Goal: Task Accomplishment & Management: Manage account settings

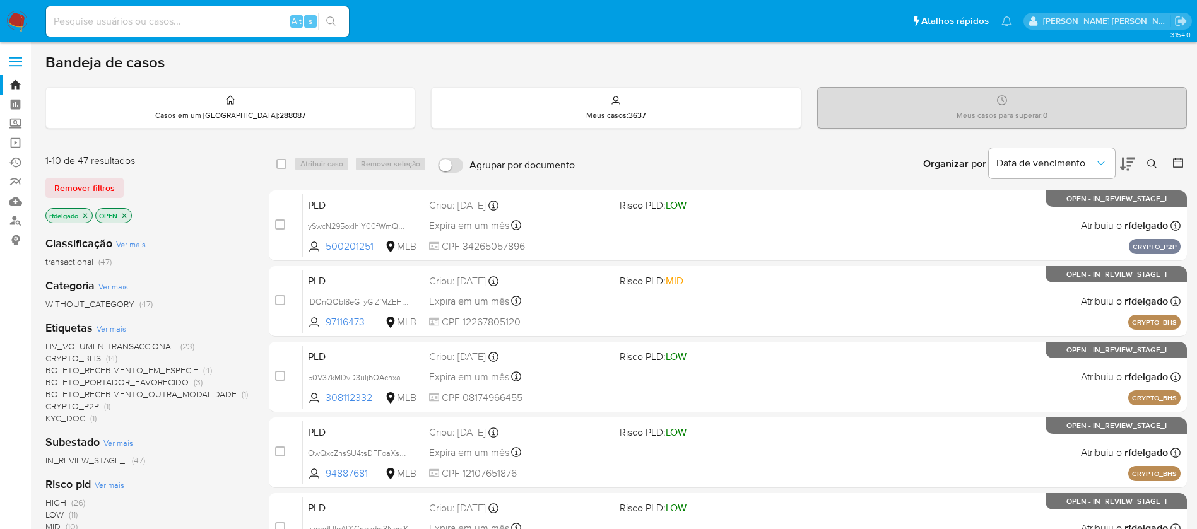
click at [16, 15] on img at bounding box center [16, 21] width 21 height 21
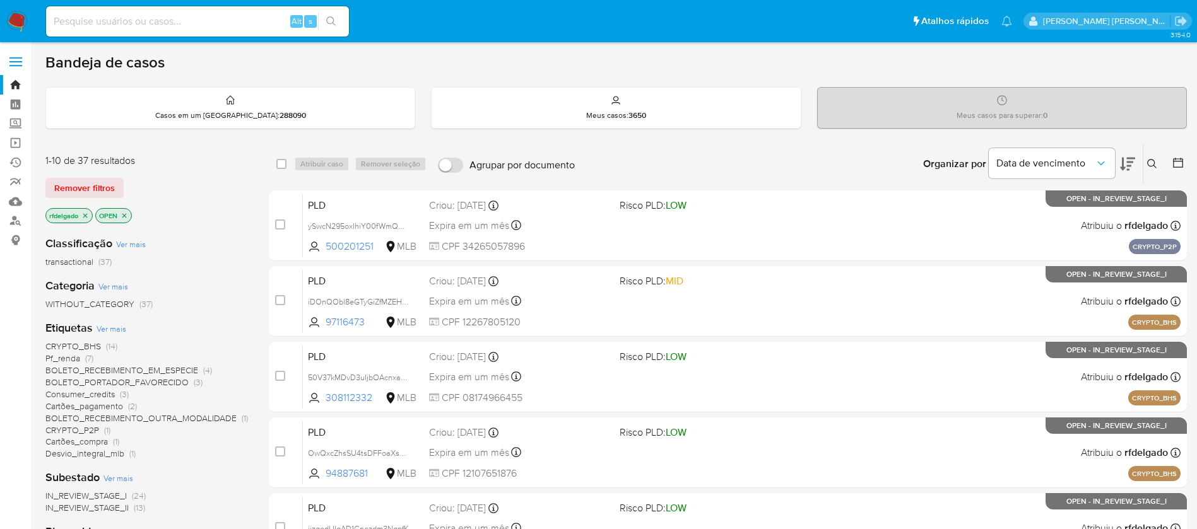
click at [13, 23] on img at bounding box center [16, 21] width 21 height 21
click at [208, 15] on input at bounding box center [197, 21] width 303 height 16
paste input "94887681"
type input "94887681"
click at [332, 21] on icon "search-icon" at bounding box center [331, 21] width 10 height 10
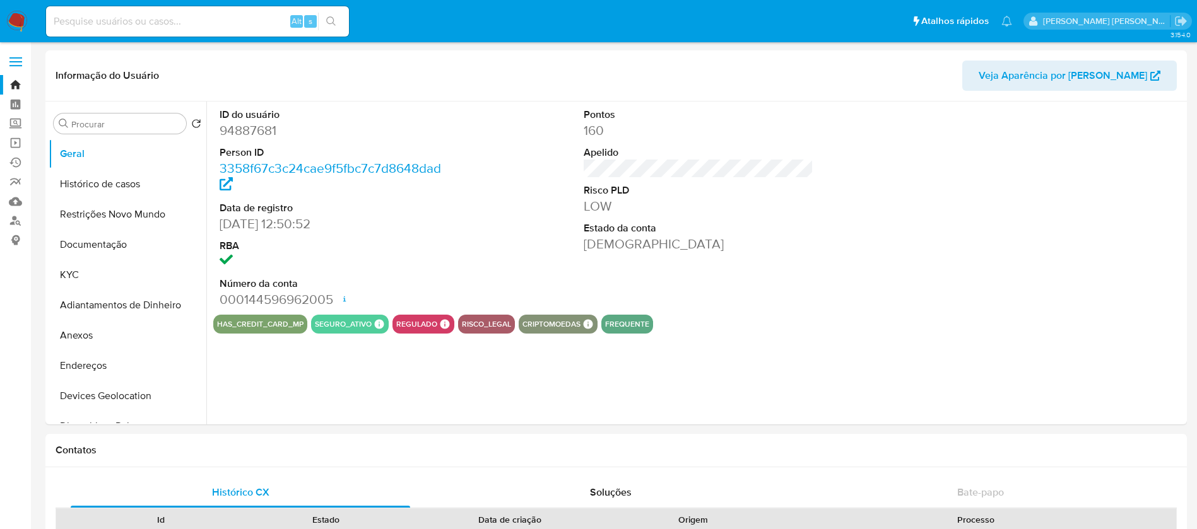
select select "10"
click at [102, 192] on button "Histórico de casos" at bounding box center [123, 184] width 148 height 30
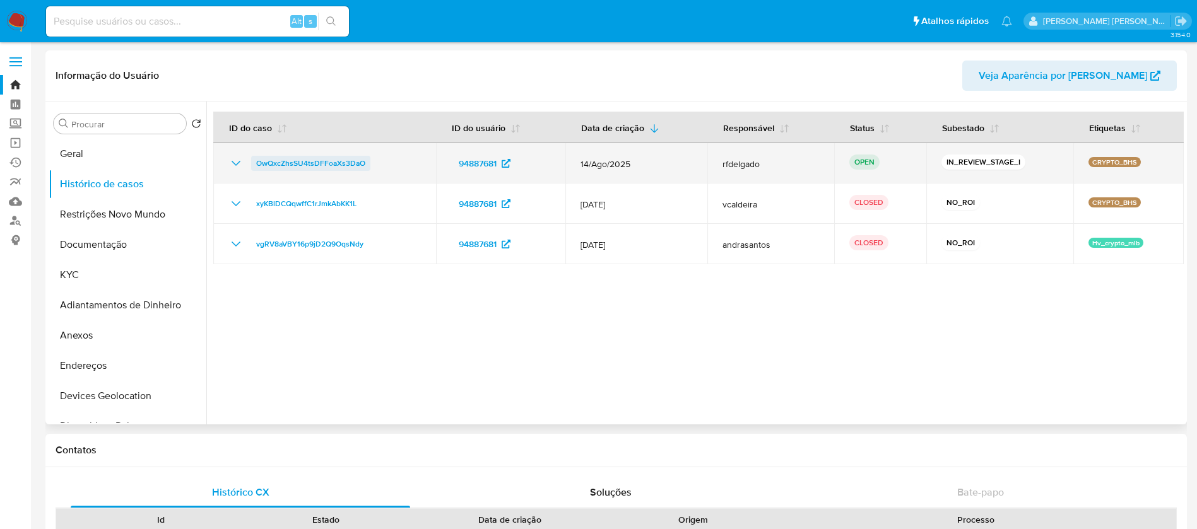
click at [338, 163] on span "OwQxcZhsSU4tsDFFoaXs3DaO" at bounding box center [310, 163] width 109 height 15
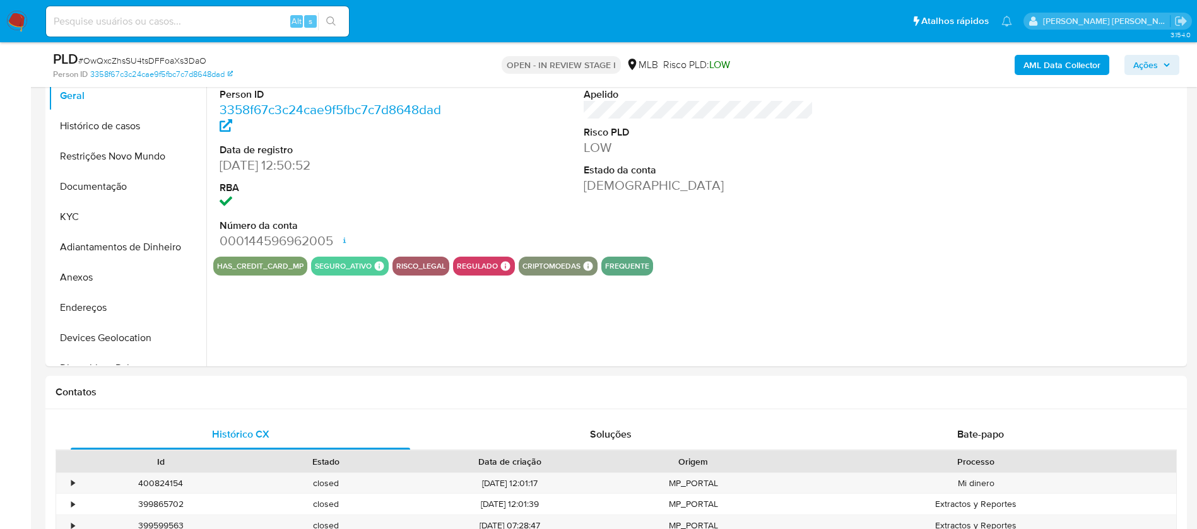
select select "10"
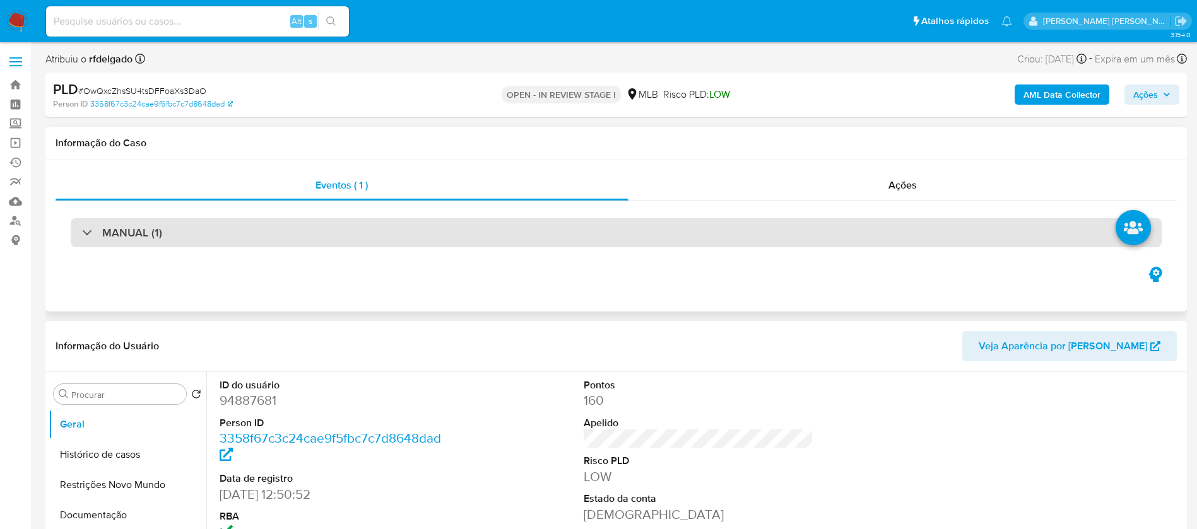
click at [83, 235] on div "MANUAL (1)" at bounding box center [122, 233] width 80 height 14
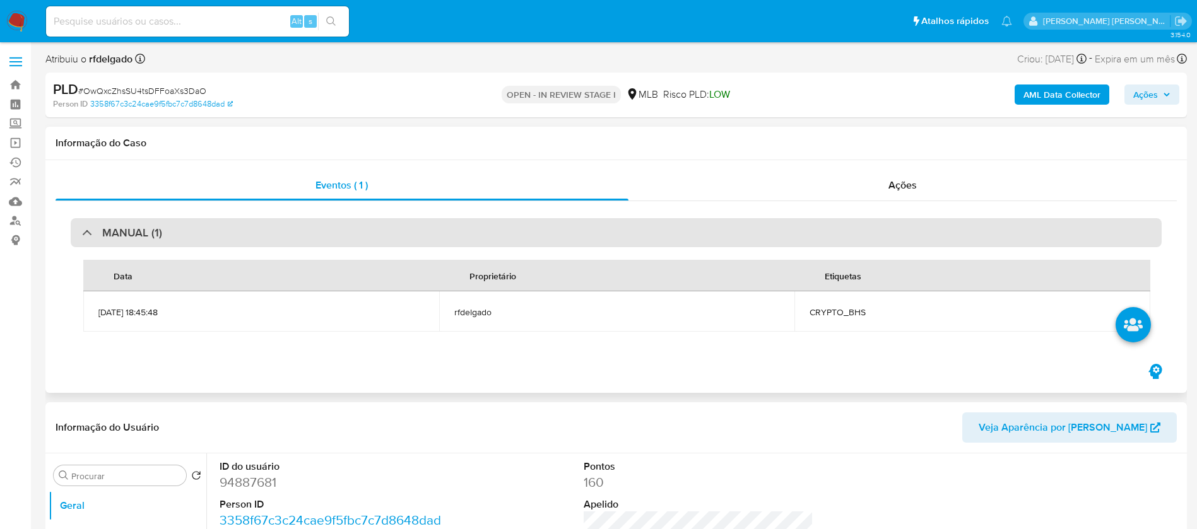
click at [83, 235] on div "MANUAL (1)" at bounding box center [122, 233] width 80 height 14
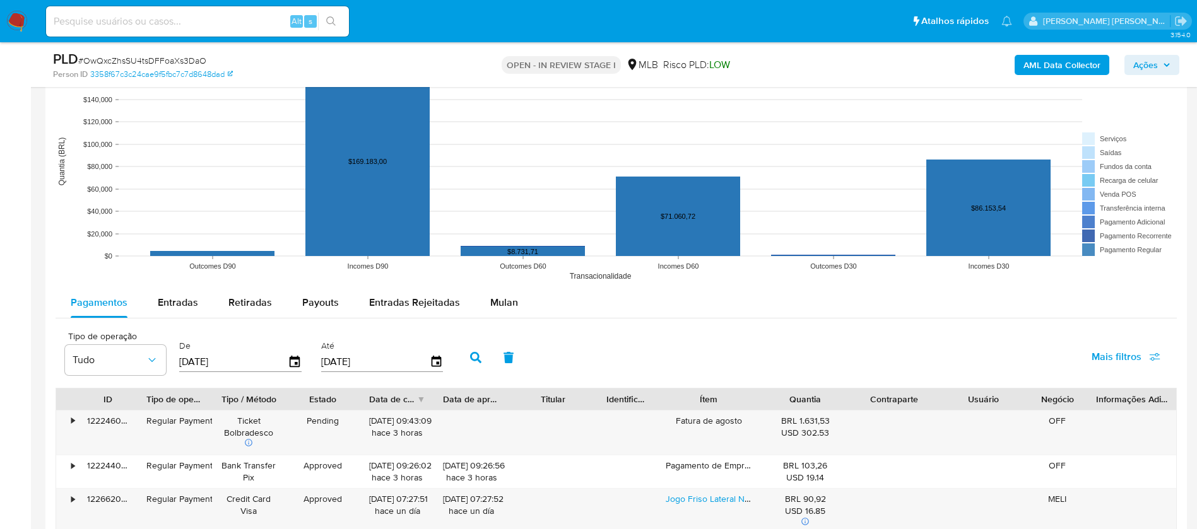
scroll to position [1325, 0]
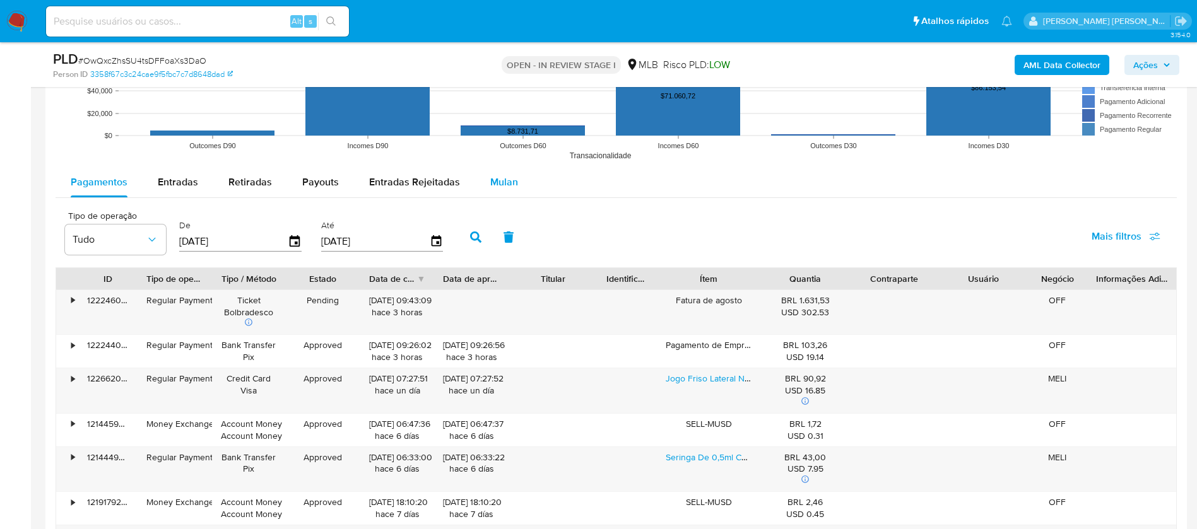
click at [527, 182] on button "Mulan" at bounding box center [504, 182] width 58 height 30
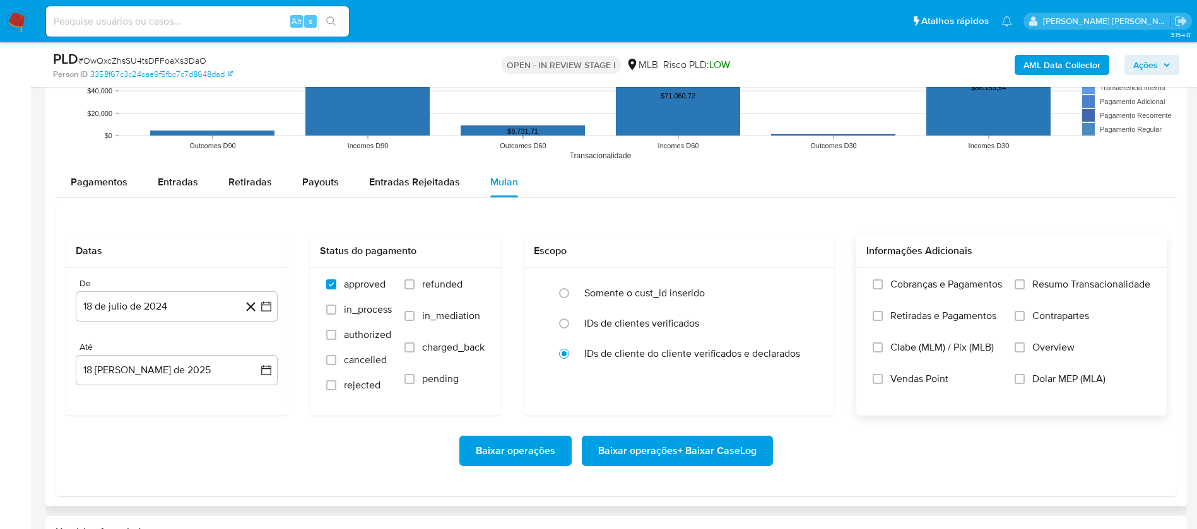
click at [1100, 278] on span "Resumo Transacionalidade" at bounding box center [1091, 284] width 118 height 13
click at [1025, 280] on input "Resumo Transacionalidade" at bounding box center [1020, 285] width 10 height 10
click at [890, 375] on span "Vendas Point" at bounding box center [919, 379] width 58 height 13
click at [883, 375] on input "Vendas Point" at bounding box center [878, 379] width 10 height 10
click at [179, 300] on button "18 de julio de 2024" at bounding box center [177, 307] width 202 height 30
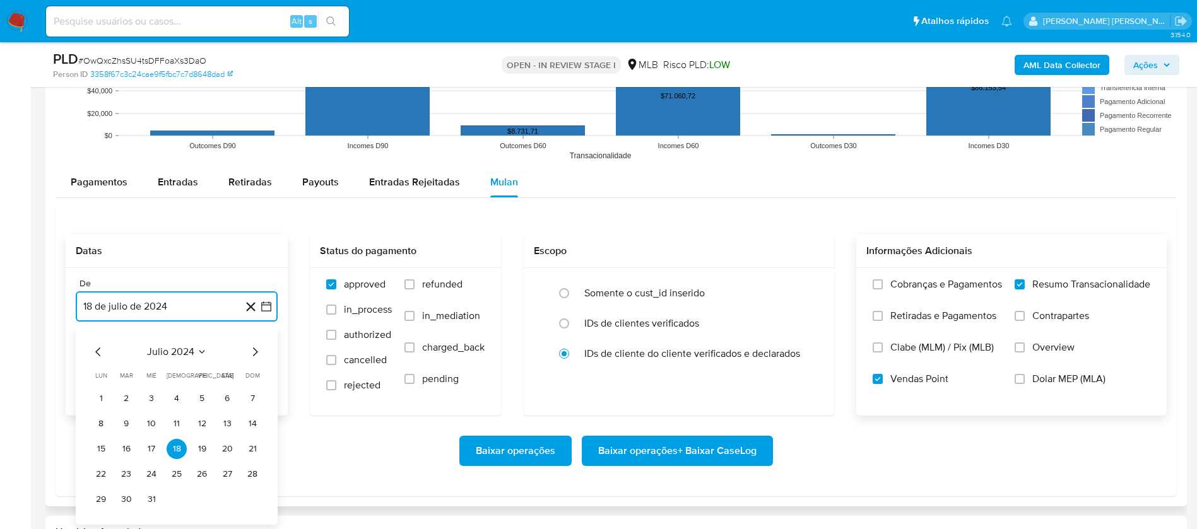
click at [183, 352] on span "julio 2024" at bounding box center [170, 352] width 47 height 13
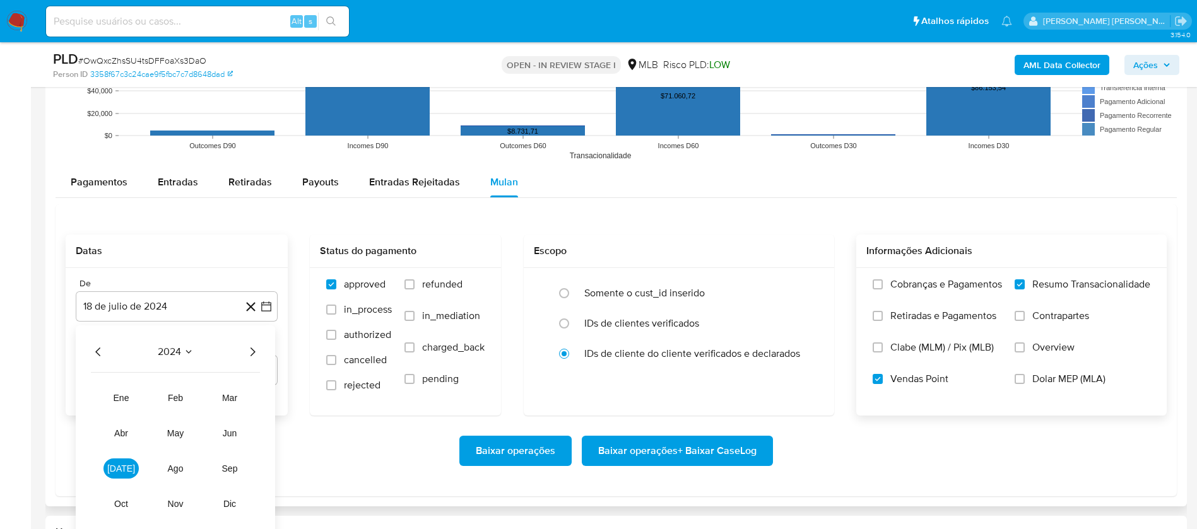
click at [250, 347] on icon "Año siguiente" at bounding box center [252, 352] width 15 height 15
click at [173, 431] on span "may" at bounding box center [175, 433] width 16 height 10
click at [174, 400] on button "1" at bounding box center [177, 399] width 20 height 20
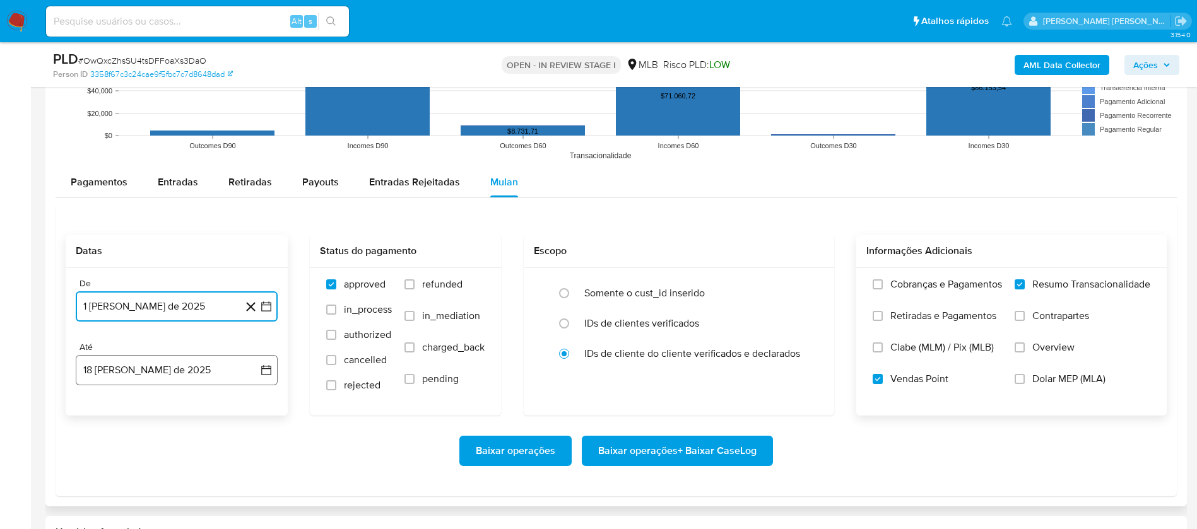
click at [174, 374] on button "18 de agosto de 2025" at bounding box center [177, 370] width 202 height 30
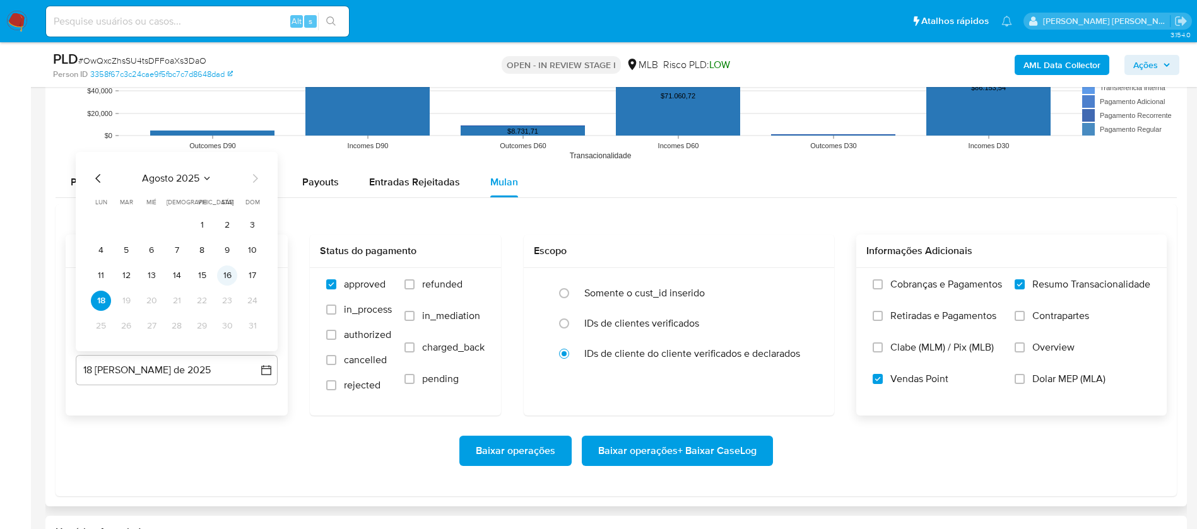
click at [226, 278] on button "16" at bounding box center [227, 276] width 20 height 20
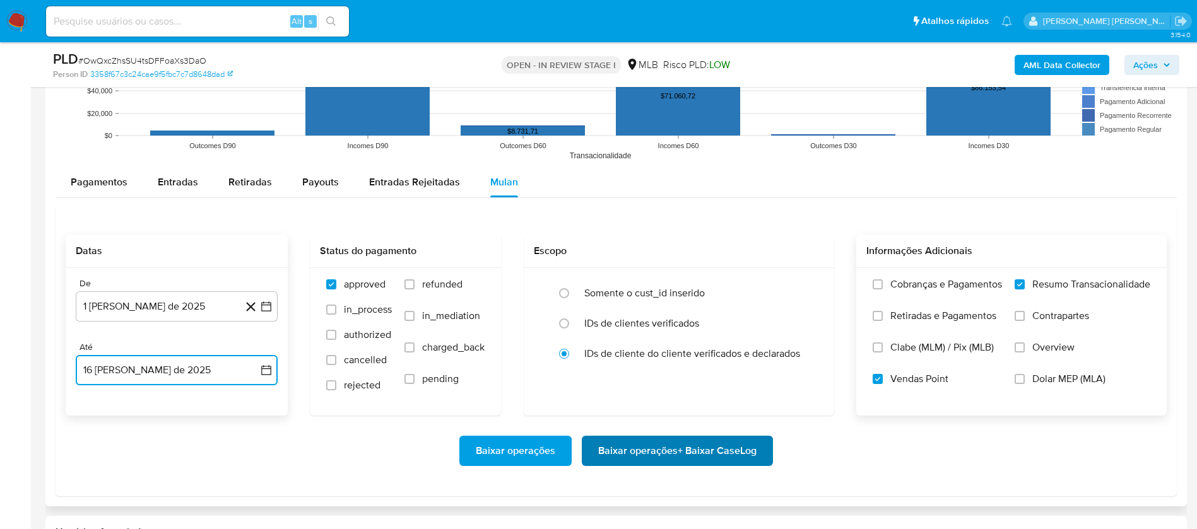
click at [620, 454] on span "Baixar operações + Baixar CaseLog" at bounding box center [677, 451] width 158 height 28
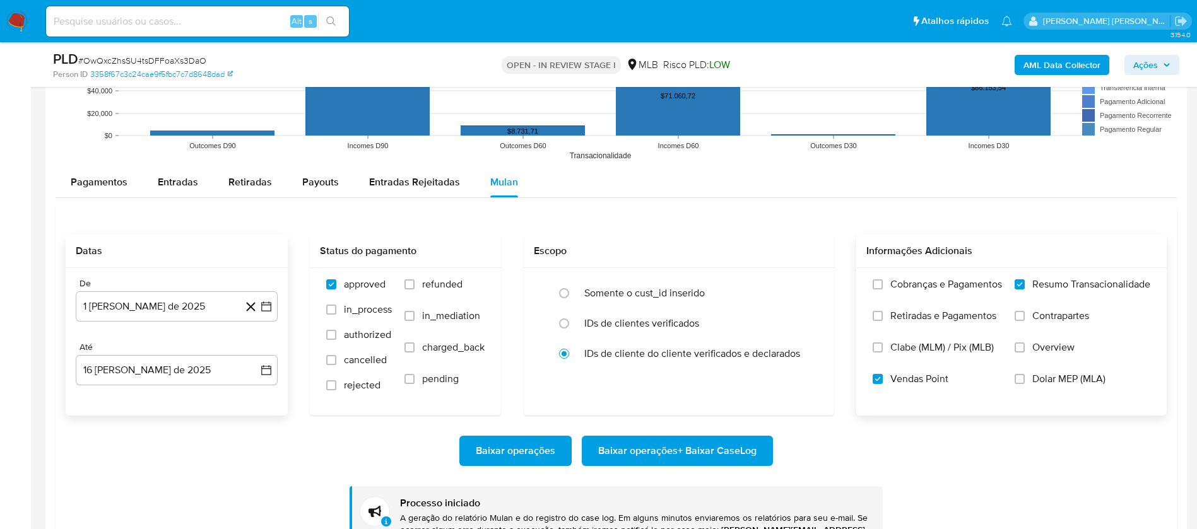
click at [179, 18] on input at bounding box center [197, 21] width 303 height 16
paste input "iDOnQObl8eGTyGiZfMZEHTdC"
type input "iDOnQObl8eGTyGiZfMZEHTdC"
click at [340, 18] on button "search-icon" at bounding box center [331, 22] width 26 height 18
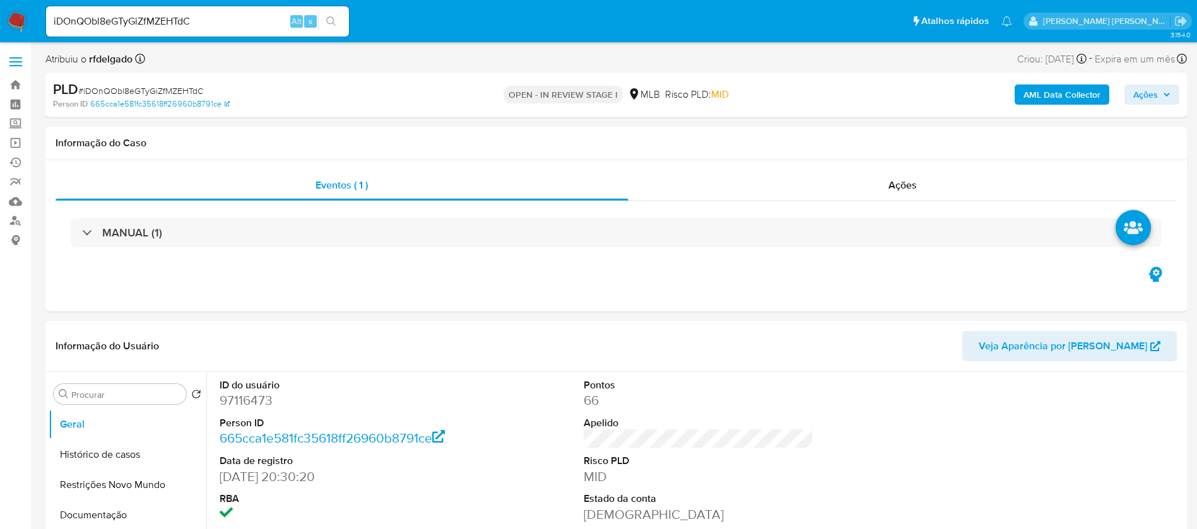
select select "10"
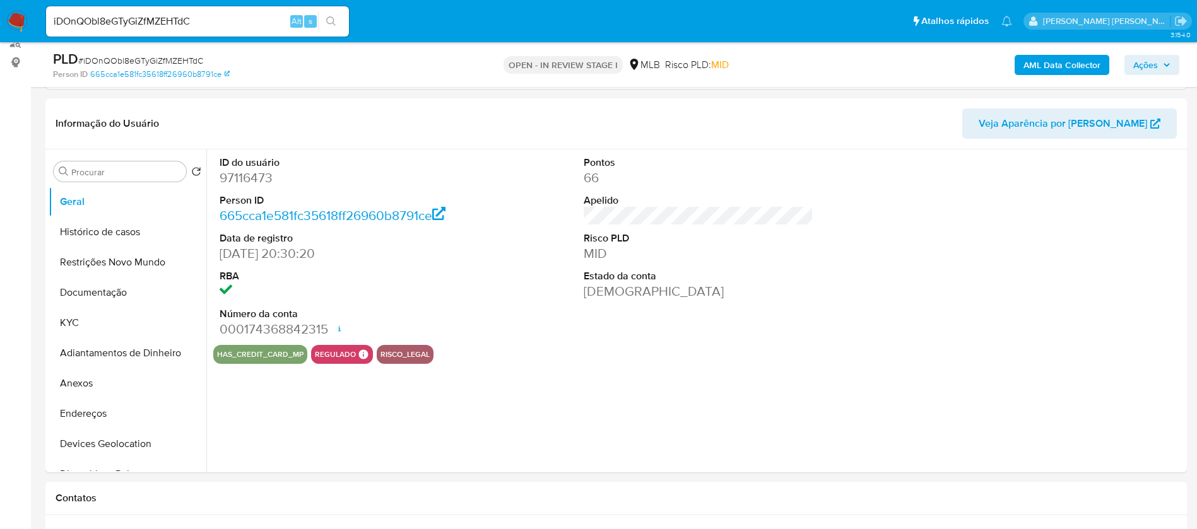
scroll to position [189, 0]
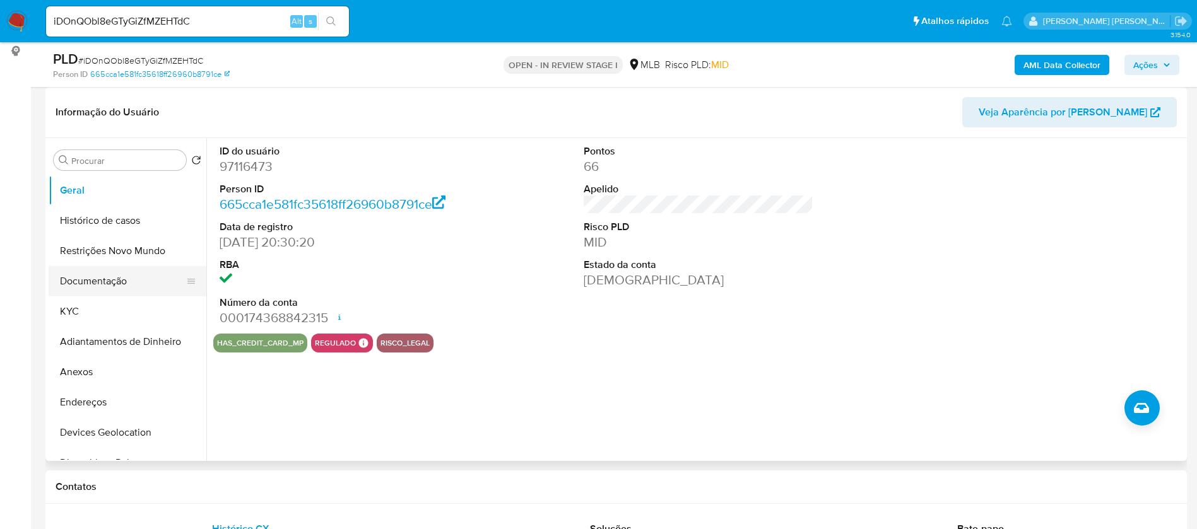
click at [76, 295] on button "Documentação" at bounding box center [123, 281] width 148 height 30
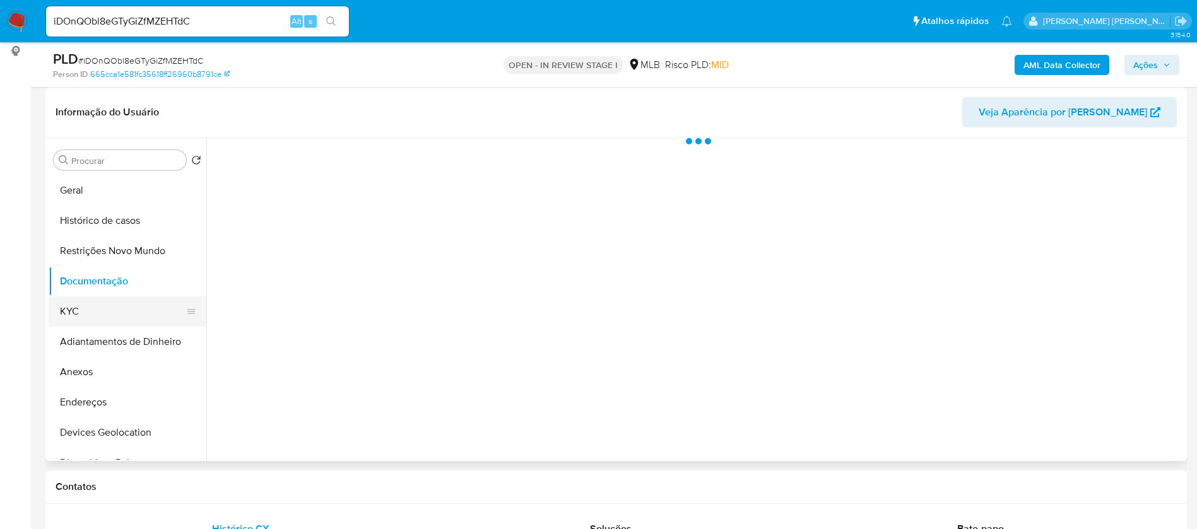
click at [85, 322] on button "KYC" at bounding box center [123, 312] width 148 height 30
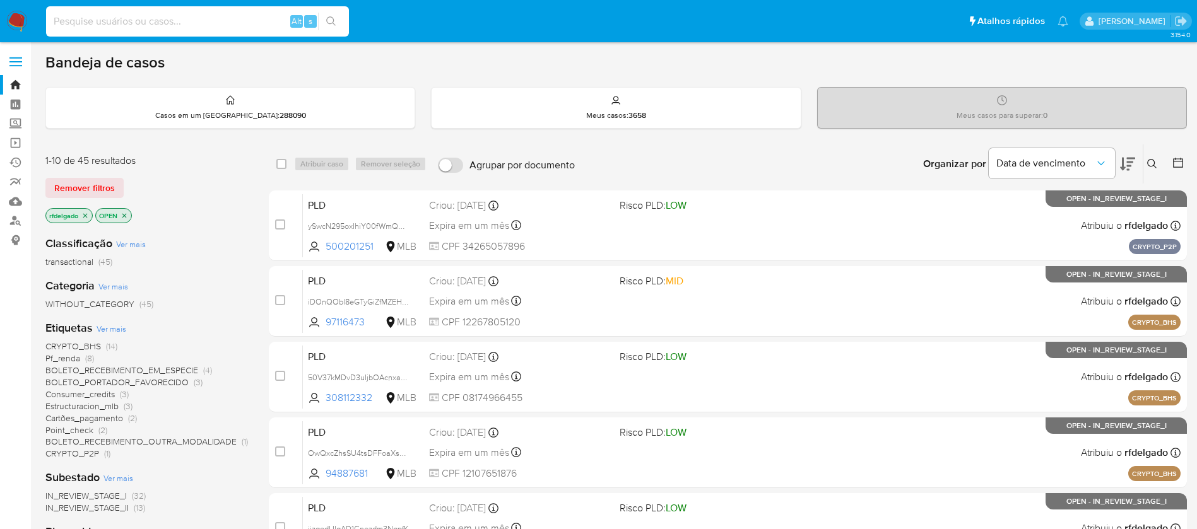
paste input "dwmJ1fKXY0AlN8FKUq5pwz2c"
type input "dwmJ1fKXY0AlN8FKUq5pwz2c"
click at [340, 19] on button "search-icon" at bounding box center [331, 22] width 26 height 18
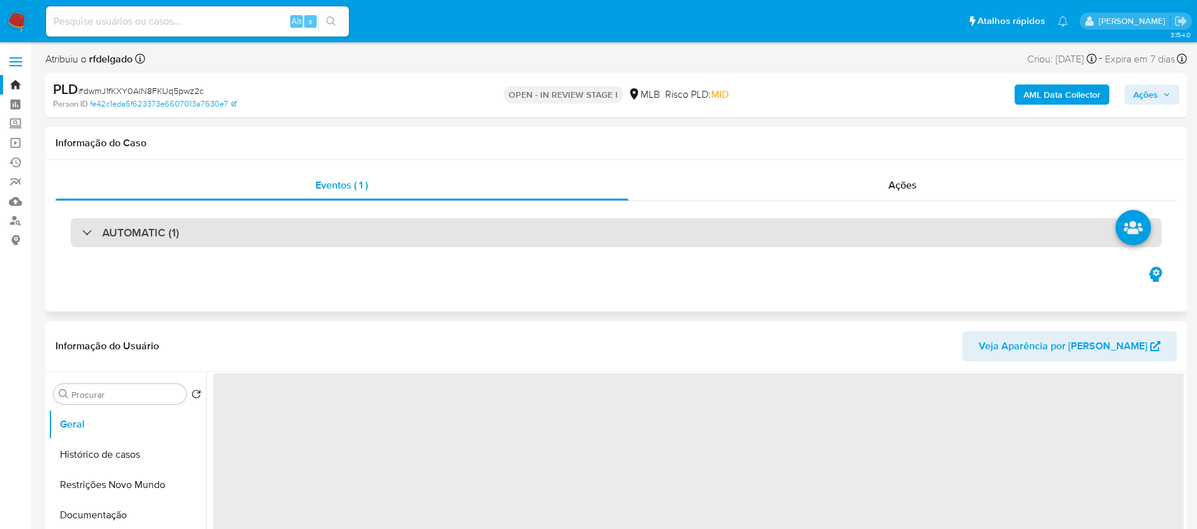
click at [303, 237] on div "AUTOMATIC (1)" at bounding box center [616, 232] width 1091 height 29
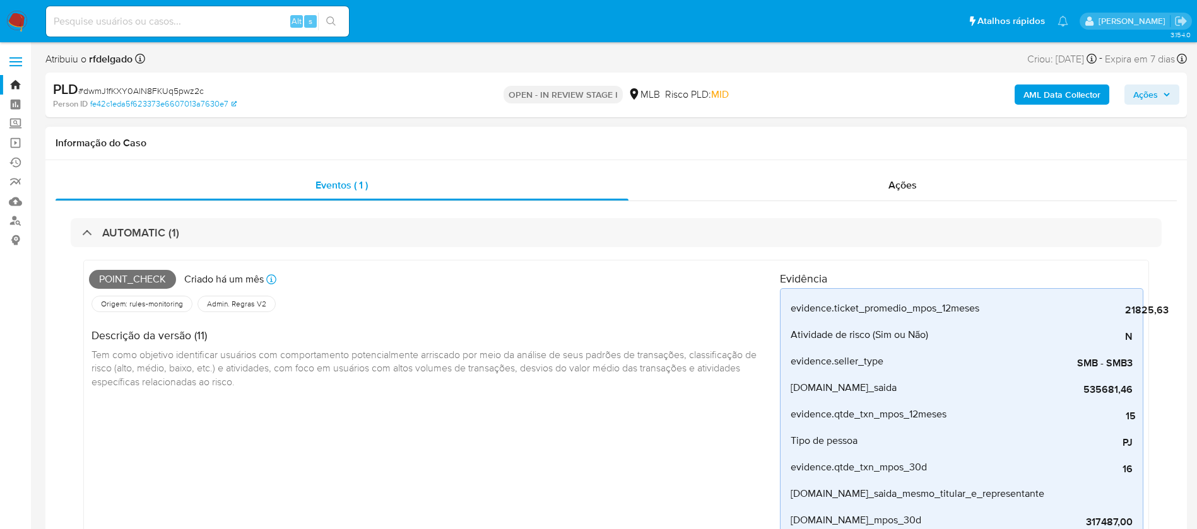
select select "10"
click at [897, 187] on span "Ações" at bounding box center [902, 185] width 28 height 15
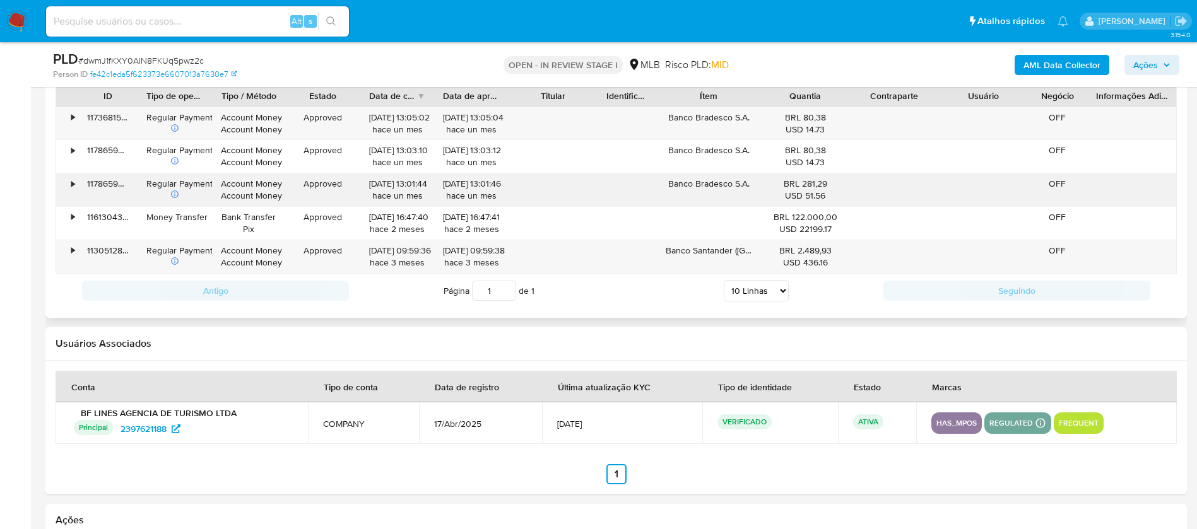
scroll to position [1432, 0]
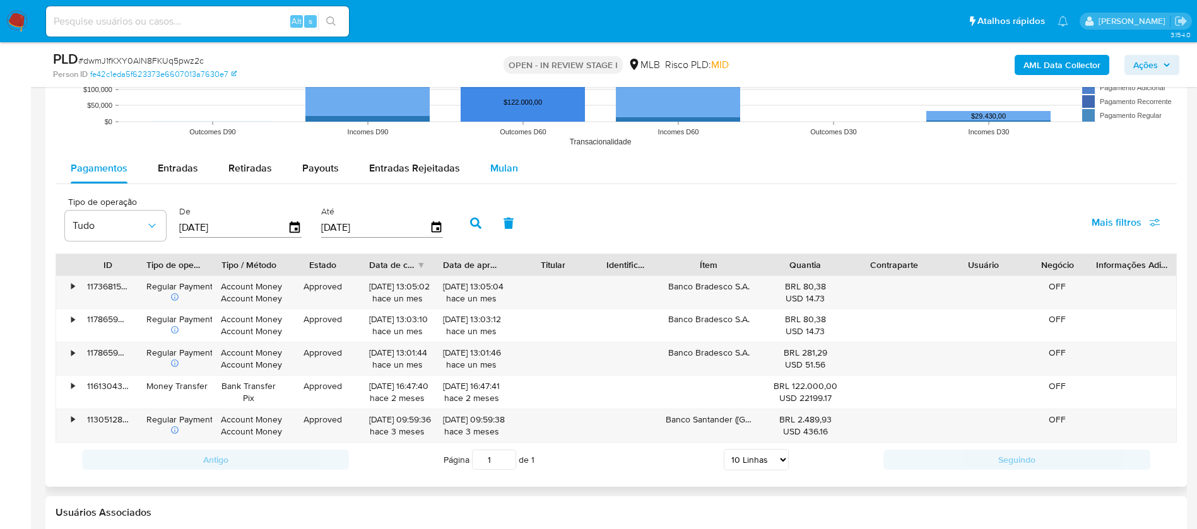
click at [494, 171] on span "Mulan" at bounding box center [504, 168] width 28 height 15
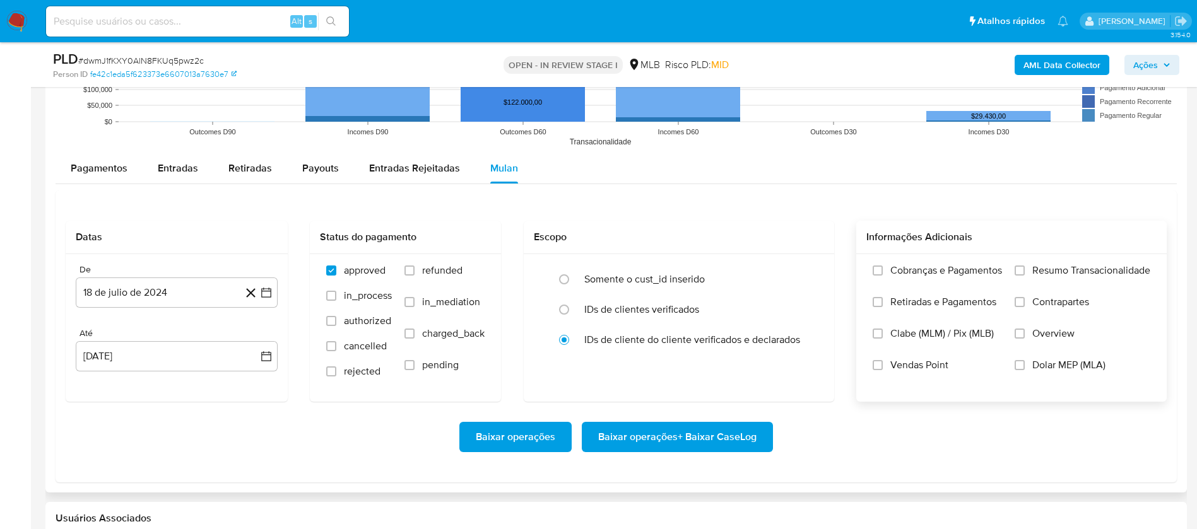
click at [1052, 266] on span "Resumo Transacionalidade" at bounding box center [1091, 270] width 118 height 13
click at [1025, 266] on input "Resumo Transacionalidade" at bounding box center [1020, 271] width 10 height 10
click at [931, 363] on span "Vendas Point" at bounding box center [919, 365] width 58 height 13
click at [883, 363] on input "Vendas Point" at bounding box center [878, 365] width 10 height 10
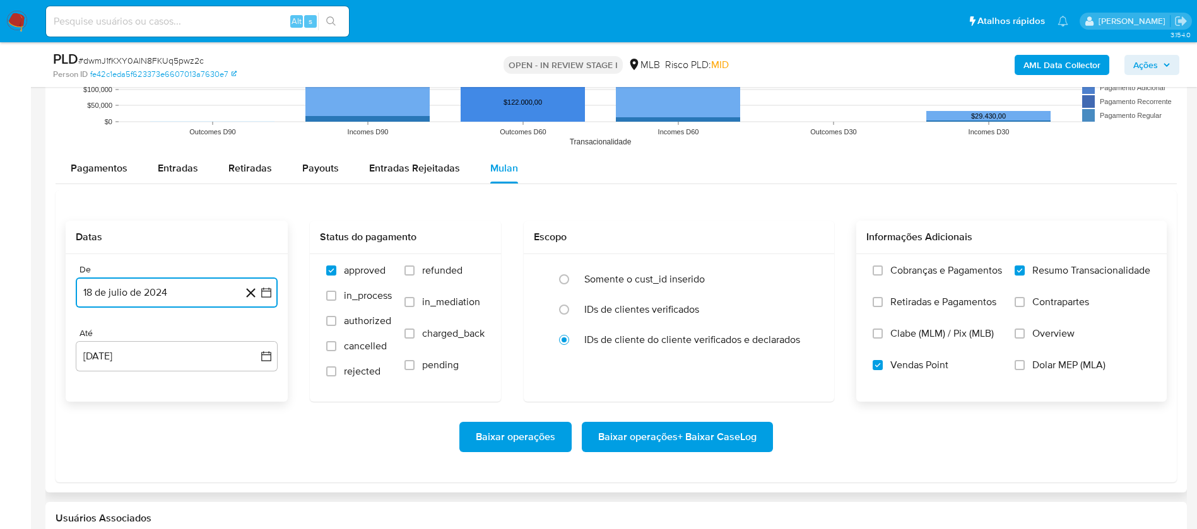
click at [165, 296] on button "18 de julio de 2024" at bounding box center [177, 293] width 202 height 30
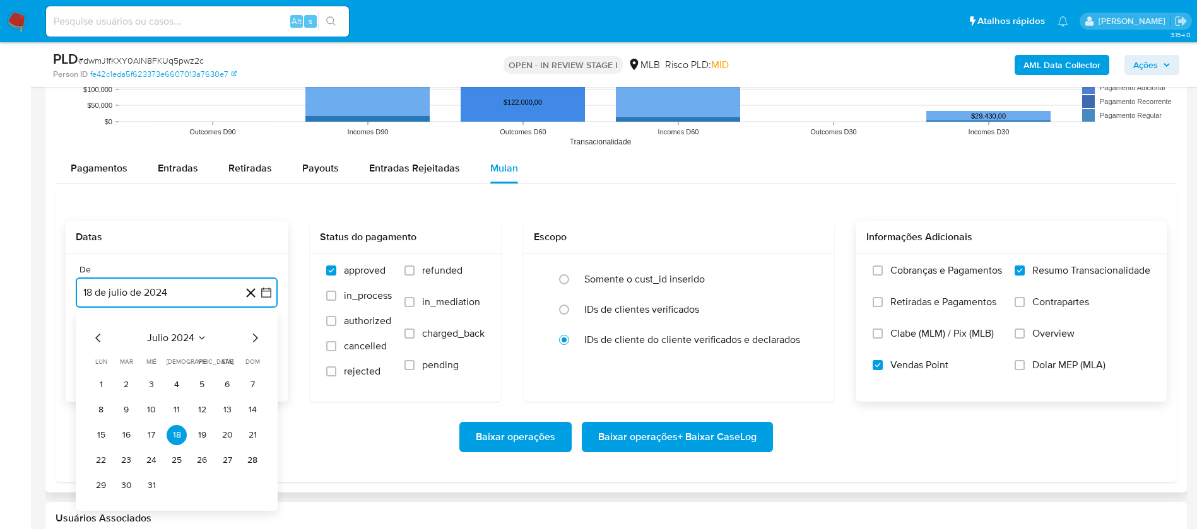
click at [184, 334] on span "julio 2024" at bounding box center [170, 338] width 47 height 13
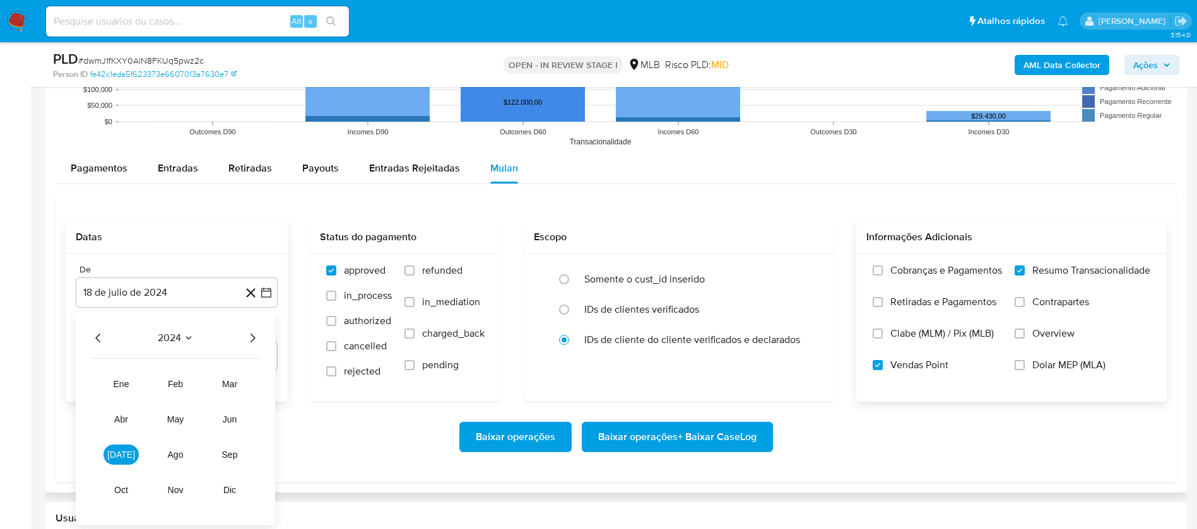
click at [249, 341] on icon "Año siguiente" at bounding box center [252, 338] width 15 height 15
click at [225, 421] on span "jun" at bounding box center [230, 420] width 15 height 10
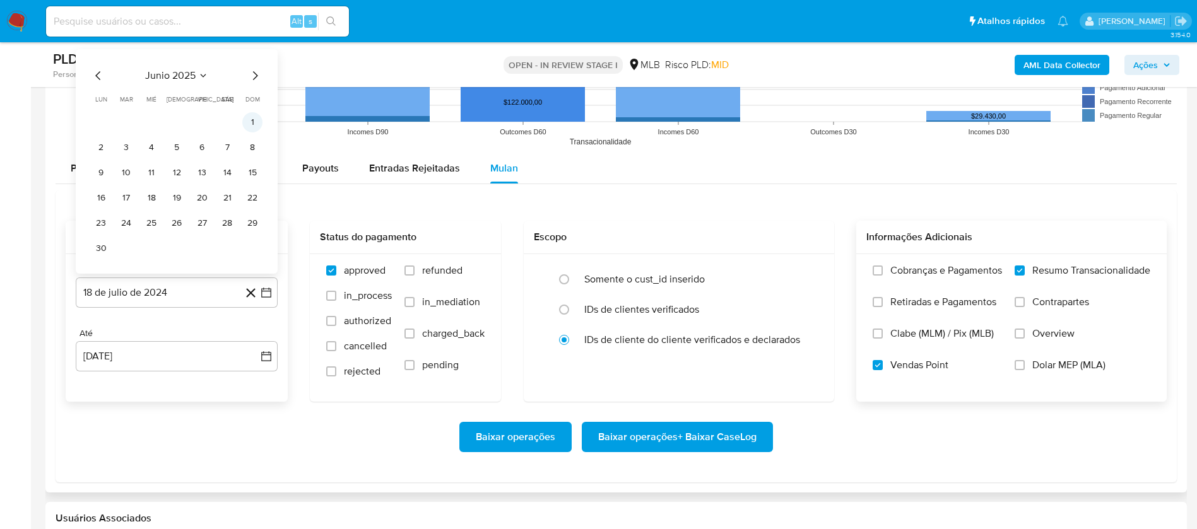
click at [257, 120] on button "1" at bounding box center [252, 122] width 20 height 20
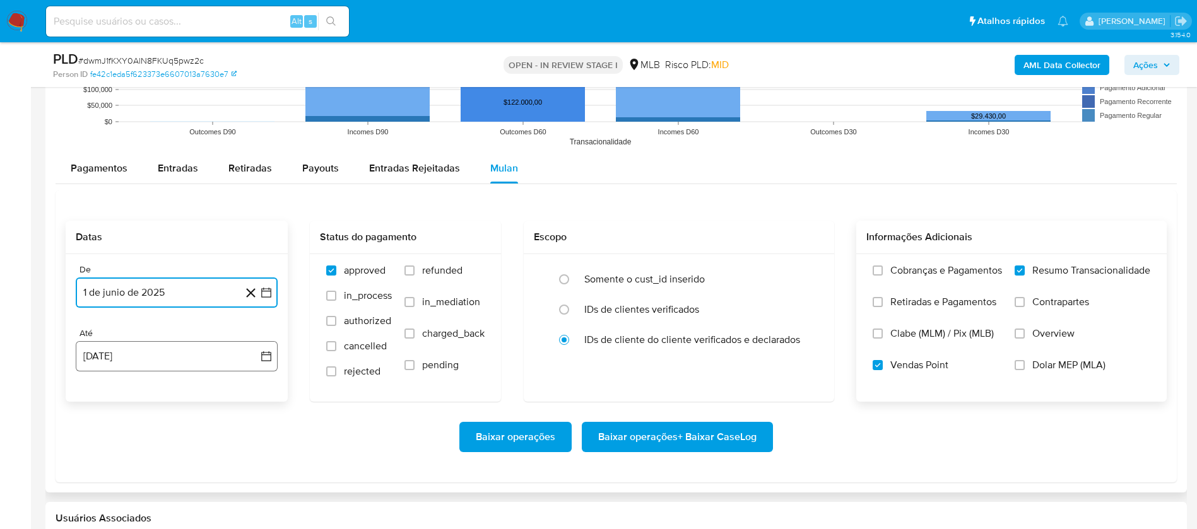
click at [217, 356] on button "18 de agosto de 2025" at bounding box center [177, 356] width 202 height 30
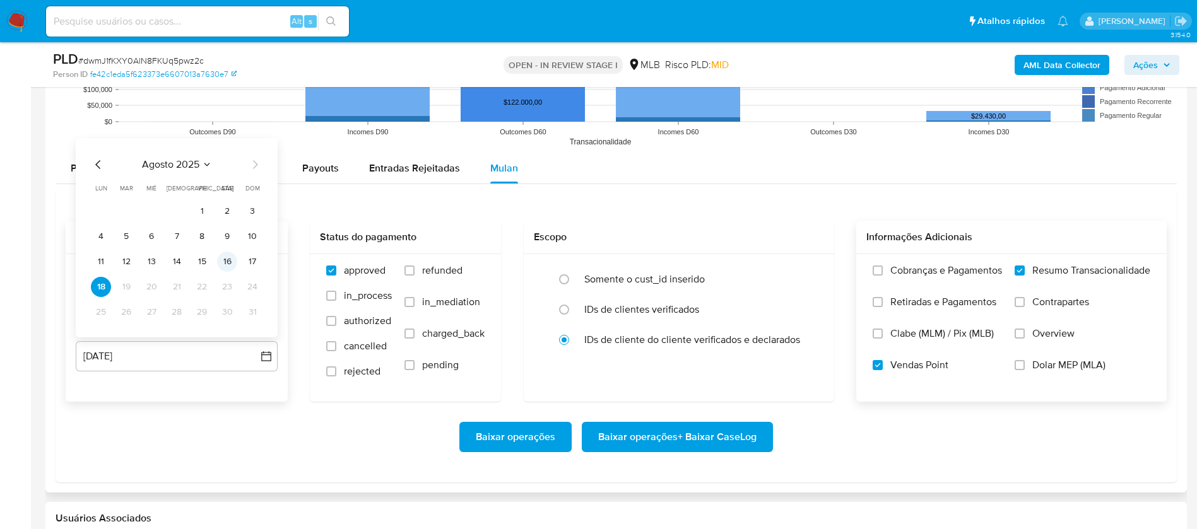
click at [227, 262] on button "16" at bounding box center [227, 262] width 20 height 20
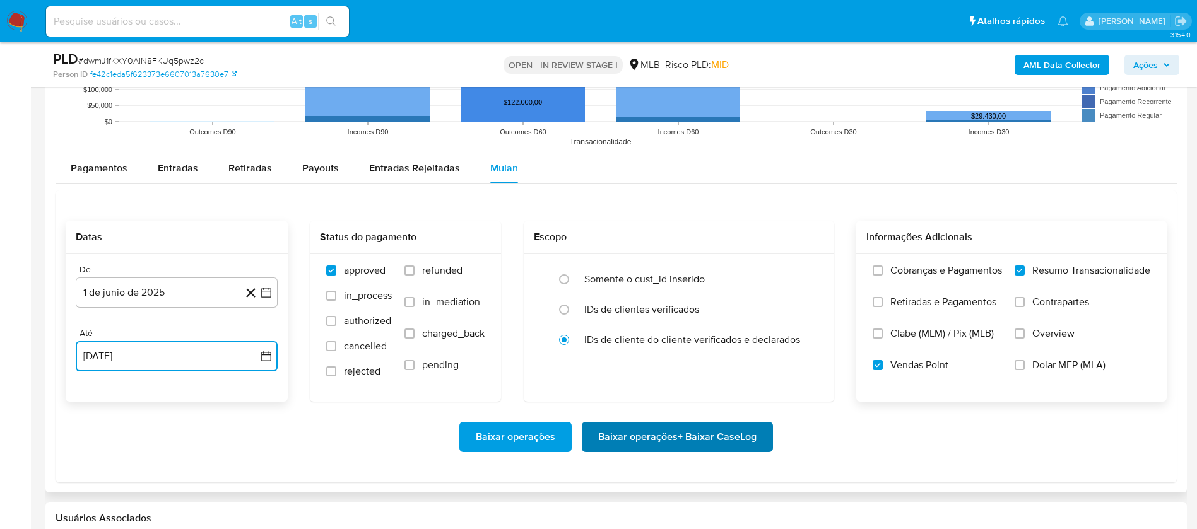
click at [661, 434] on span "Baixar operações + Baixar CaseLog" at bounding box center [677, 437] width 158 height 28
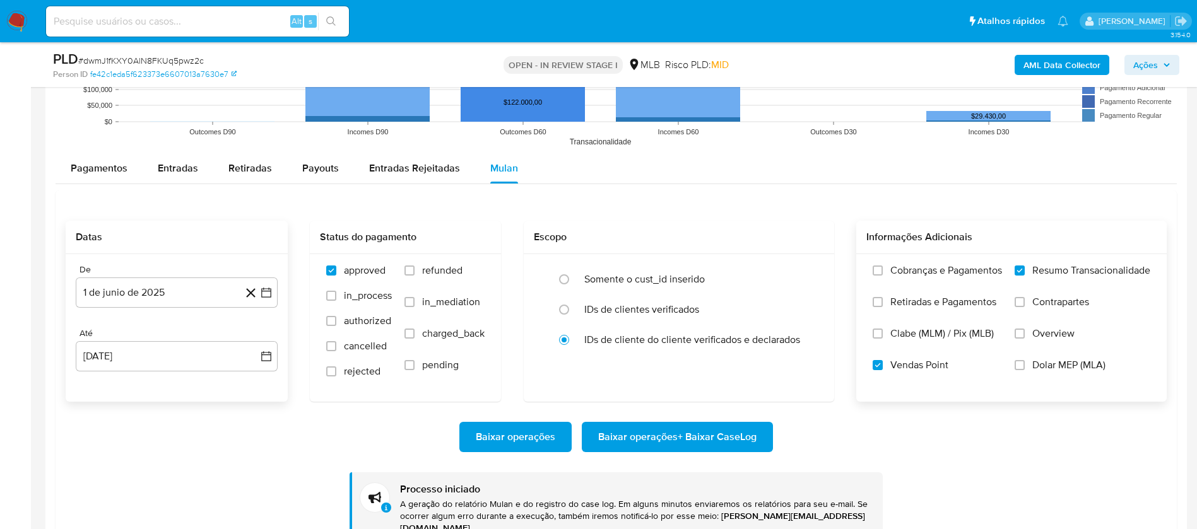
click at [230, 23] on input at bounding box center [197, 21] width 303 height 16
paste input "kXMOYE4inEd6OJAvmCBLsvFp"
type input "kXMOYE4inEd6OJAvmCBLsvFp"
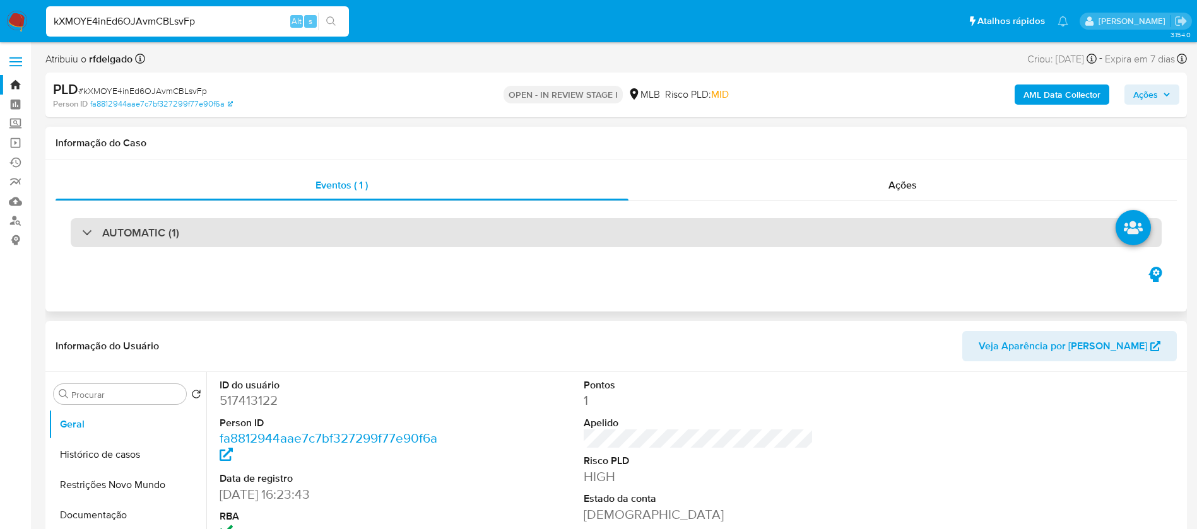
click at [602, 235] on div "AUTOMATIC (1)" at bounding box center [616, 232] width 1091 height 29
select select "10"
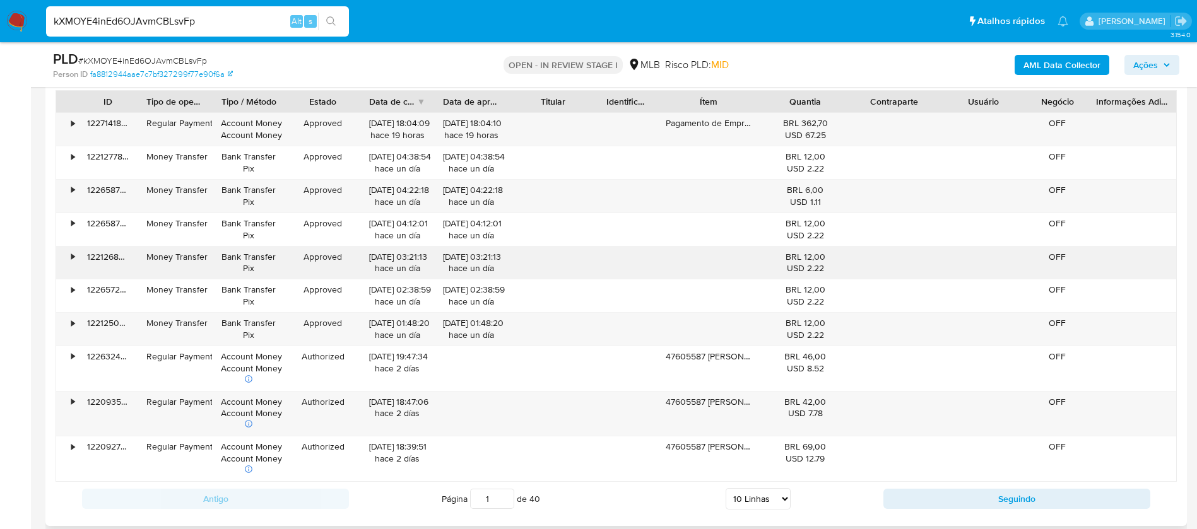
scroll to position [1704, 0]
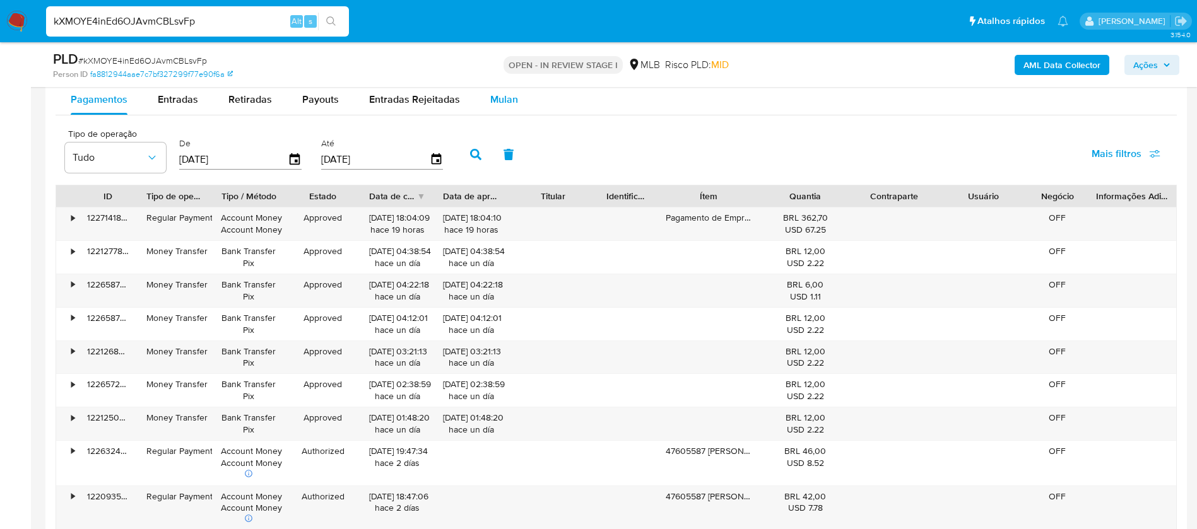
click at [498, 95] on span "Mulan" at bounding box center [504, 99] width 28 height 15
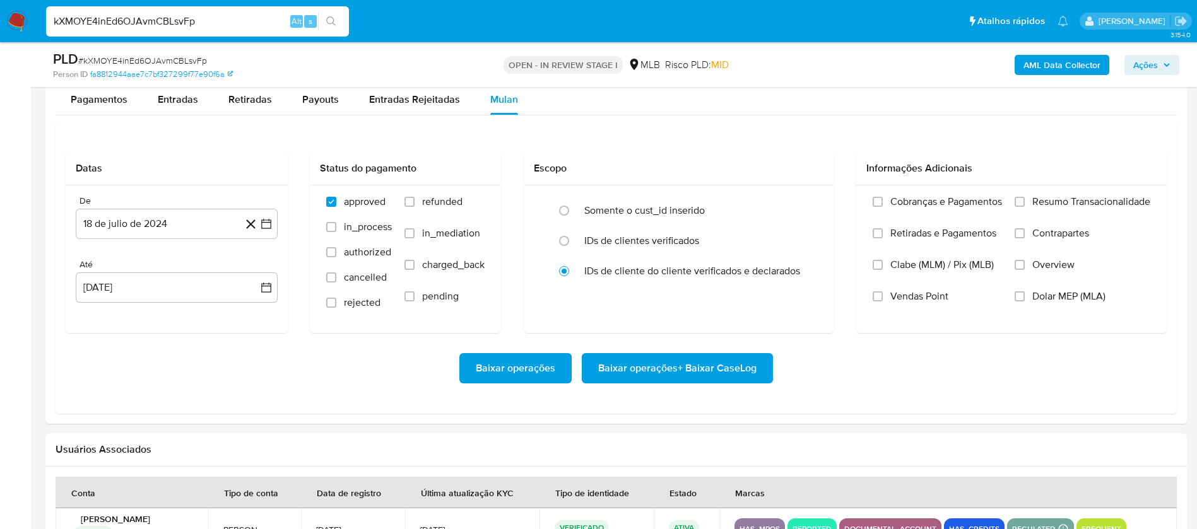
click at [1066, 202] on span "Resumo Transacionalidade" at bounding box center [1091, 202] width 118 height 13
click at [1025, 202] on input "Resumo Transacionalidade" at bounding box center [1020, 202] width 10 height 10
click at [933, 293] on span "Vendas Point" at bounding box center [919, 296] width 58 height 13
click at [883, 293] on input "Vendas Point" at bounding box center [878, 297] width 10 height 10
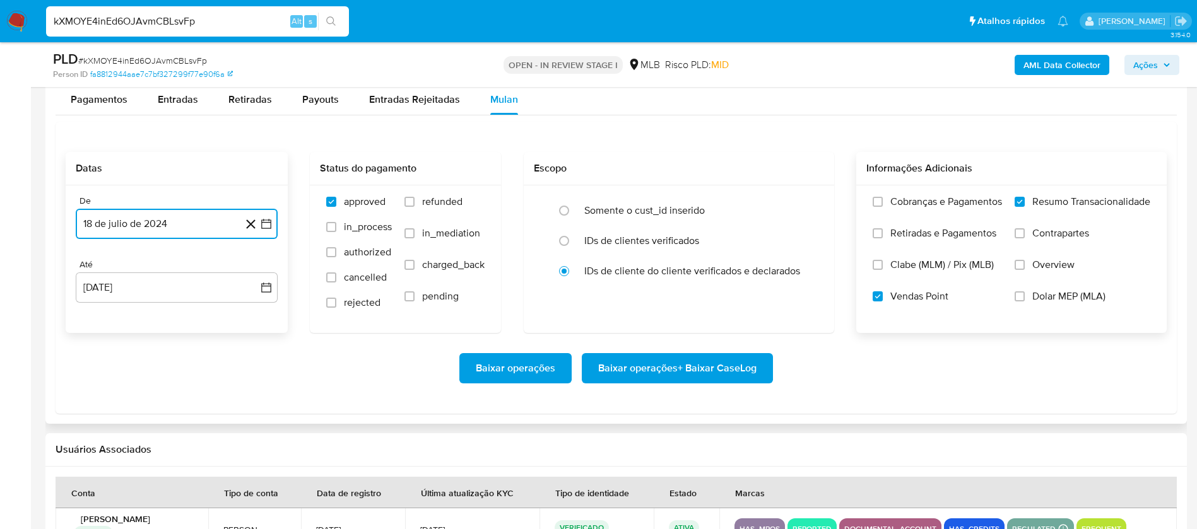
click at [152, 221] on button "18 de julio de 2024" at bounding box center [177, 224] width 202 height 30
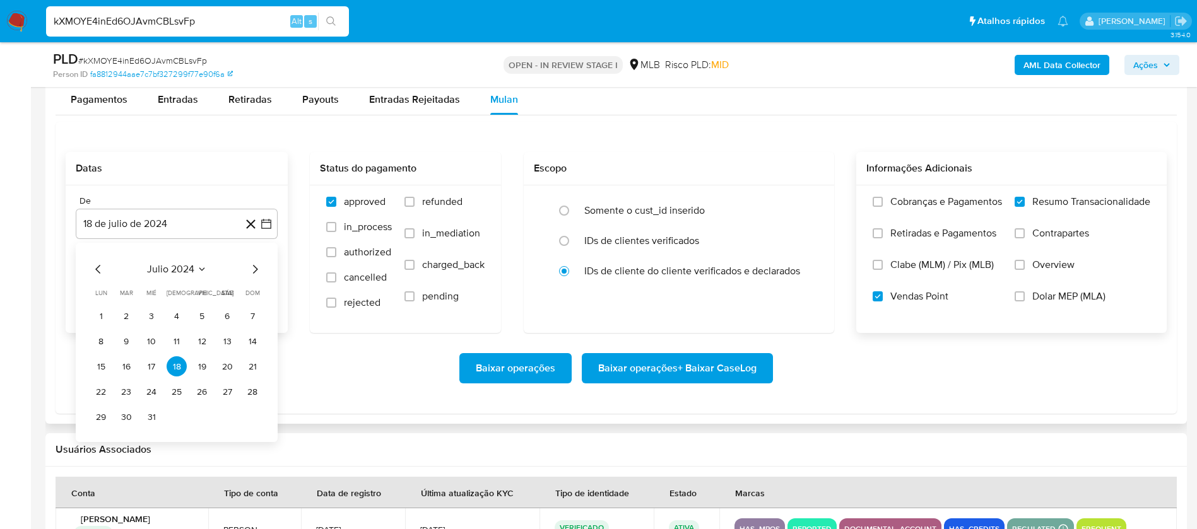
click at [181, 260] on div "julio 2024 julio 2024 lun lunes mar martes mié miércoles jue jueves vie viernes…" at bounding box center [177, 342] width 202 height 199
click at [252, 269] on icon "Mes siguiente" at bounding box center [254, 269] width 15 height 15
click at [187, 273] on span "agosto 2024" at bounding box center [170, 269] width 57 height 13
click at [253, 271] on icon "Año siguiente" at bounding box center [252, 269] width 5 height 9
click at [232, 350] on span "jun" at bounding box center [230, 351] width 15 height 10
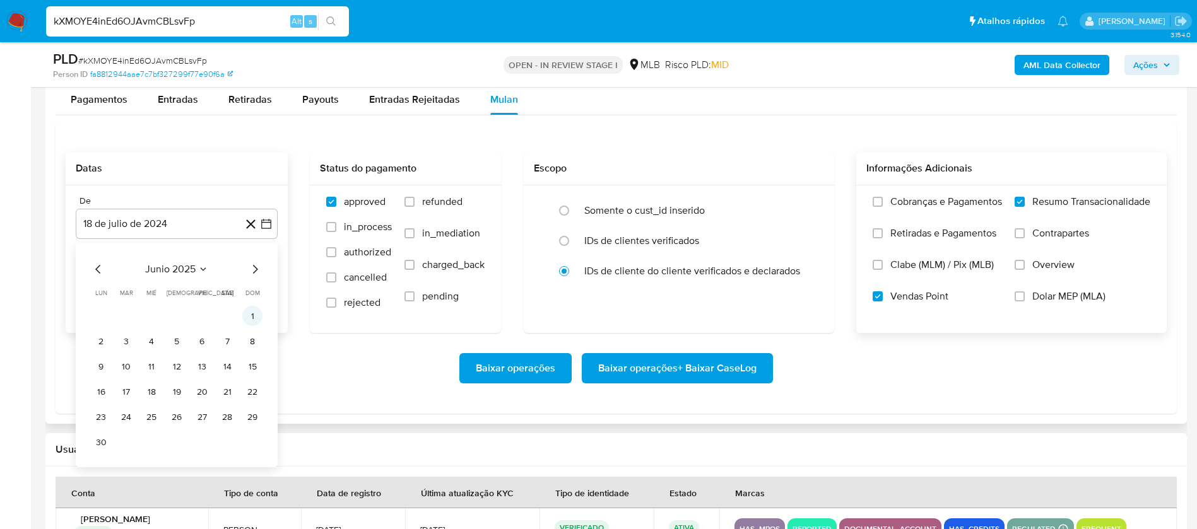
click at [259, 314] on button "1" at bounding box center [252, 316] width 20 height 20
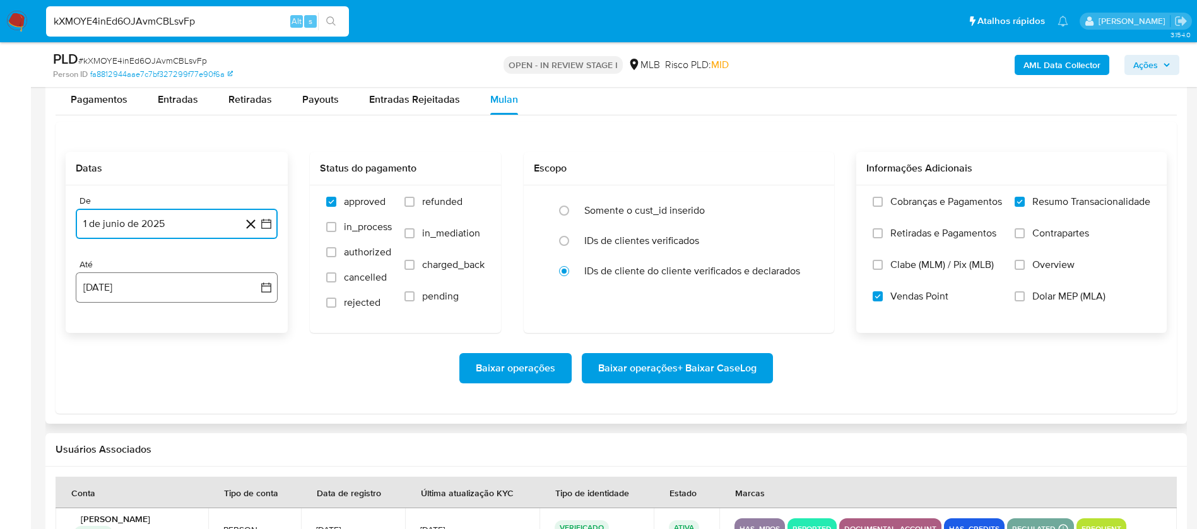
click at [218, 292] on button "18 de agosto de 2025" at bounding box center [177, 288] width 202 height 30
click at [225, 427] on button "16" at bounding box center [227, 430] width 20 height 20
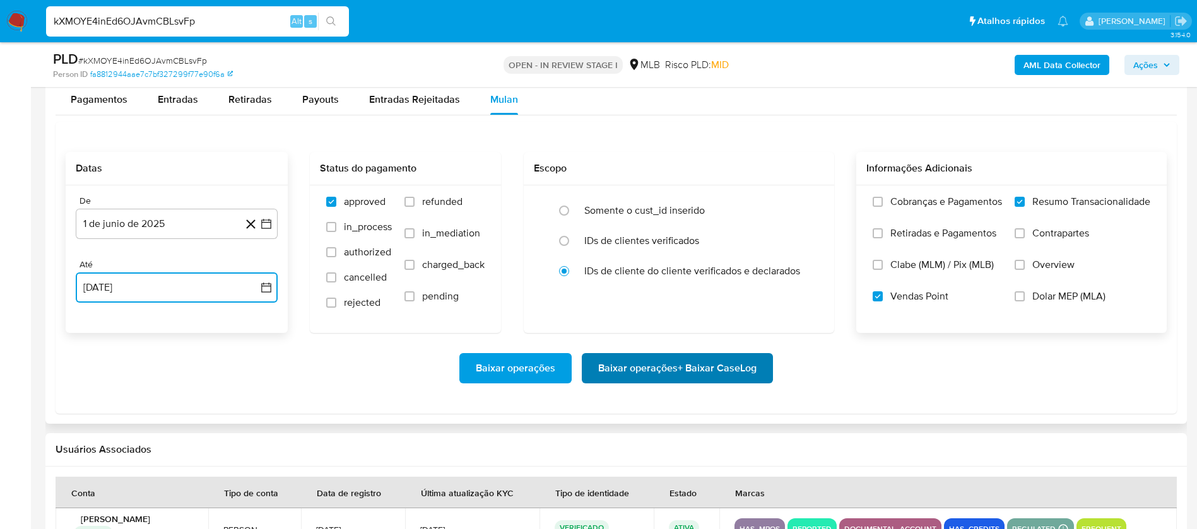
click at [701, 377] on span "Baixar operações + Baixar CaseLog" at bounding box center [677, 369] width 158 height 28
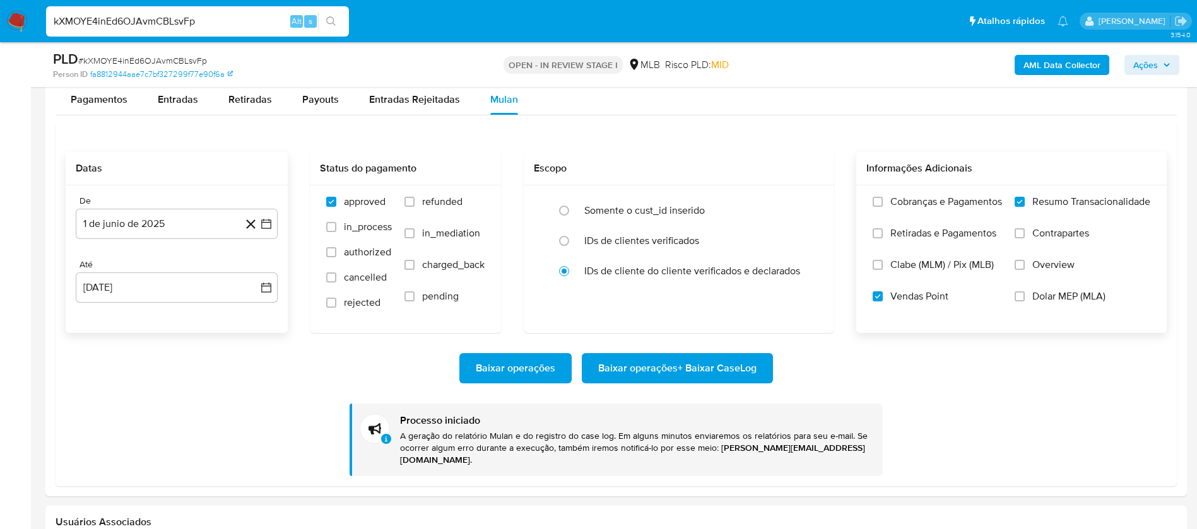
click at [230, 32] on div "kXMOYE4inEd6OJAvmCBLsvFp Alt s" at bounding box center [197, 21] width 303 height 30
click at [230, 23] on input "kXMOYE4inEd6OJAvmCBLsvFp" at bounding box center [197, 21] width 303 height 16
paste input "2IScbZNFWsdCJS5OjQskmBrg"
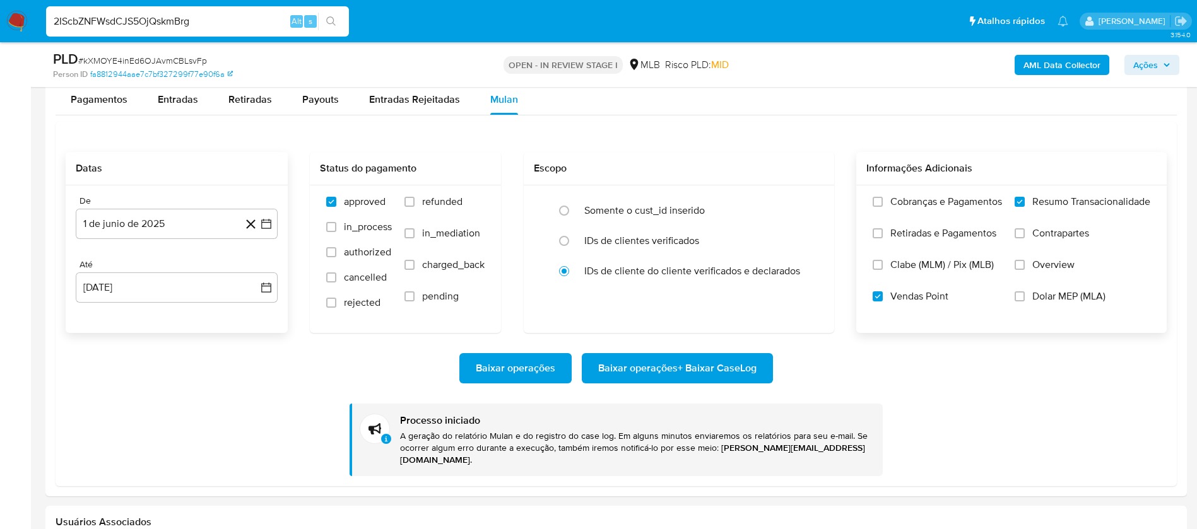
type input "2IScbZNFWsdCJS5OjQskmBrg"
click at [340, 19] on button "search-icon" at bounding box center [331, 22] width 26 height 18
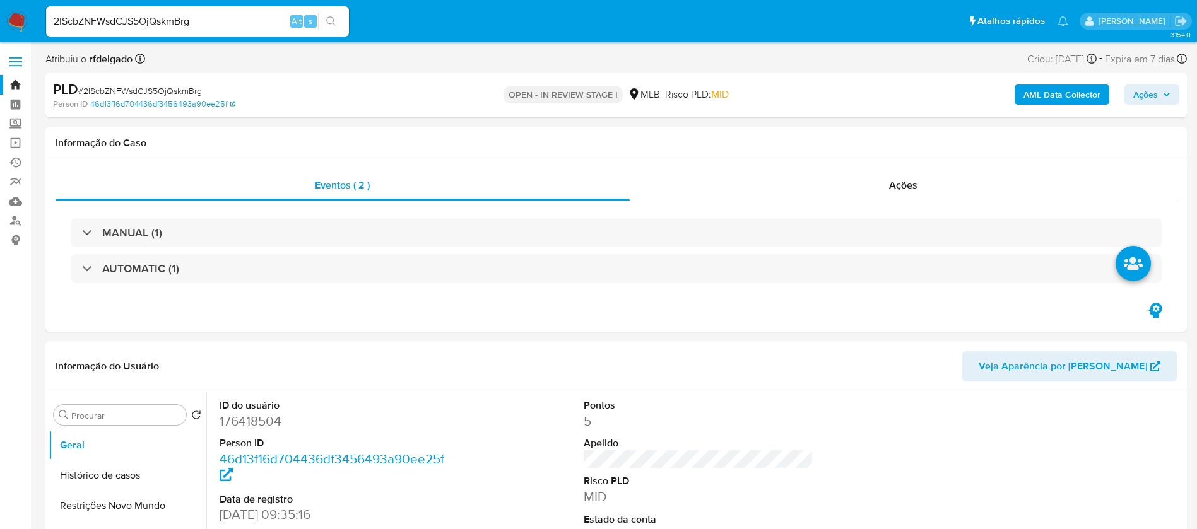
select select "10"
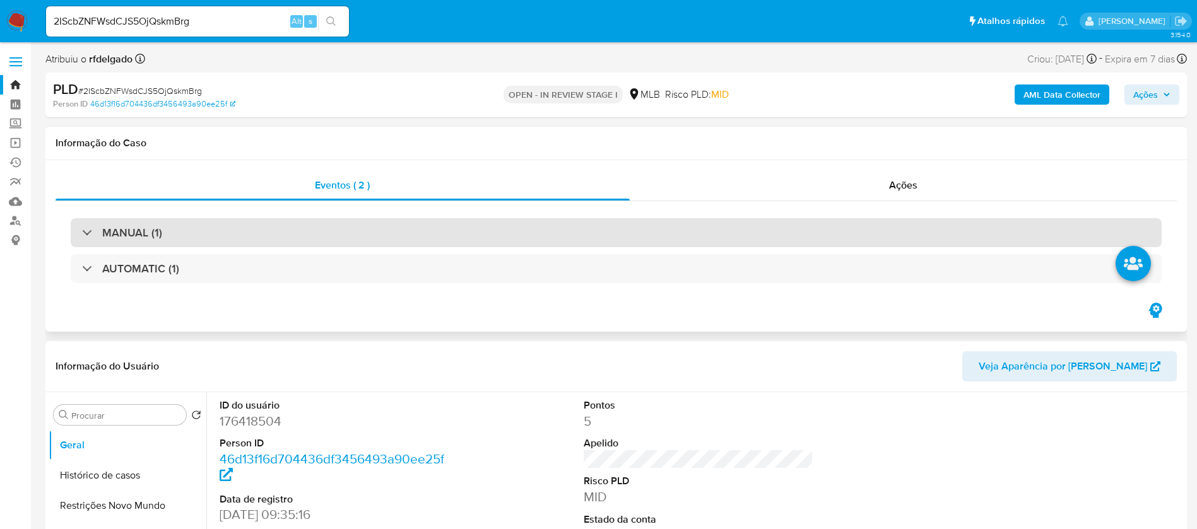
click at [516, 243] on div "MANUAL (1)" at bounding box center [616, 232] width 1091 height 29
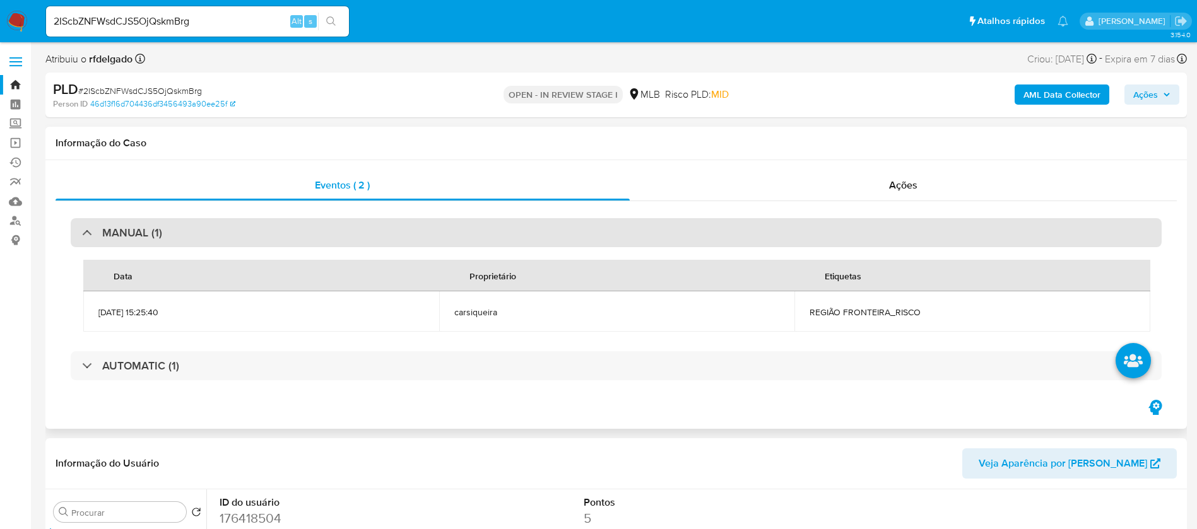
click at [516, 243] on div "MANUAL (1)" at bounding box center [616, 232] width 1091 height 29
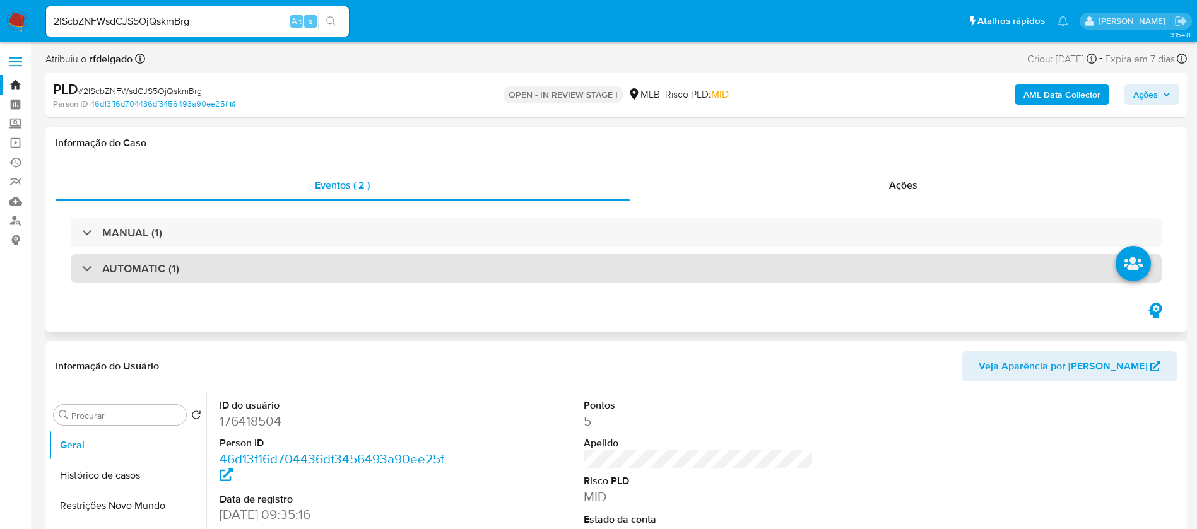
click at [537, 268] on div "AUTOMATIC (1)" at bounding box center [616, 268] width 1091 height 29
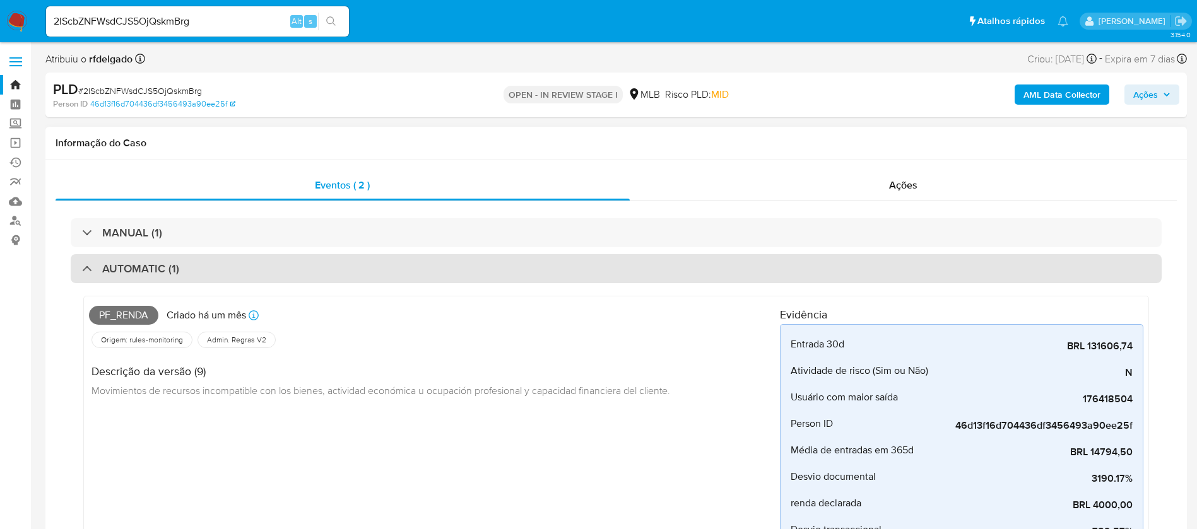
click at [537, 268] on div "AUTOMATIC (1)" at bounding box center [616, 268] width 1091 height 29
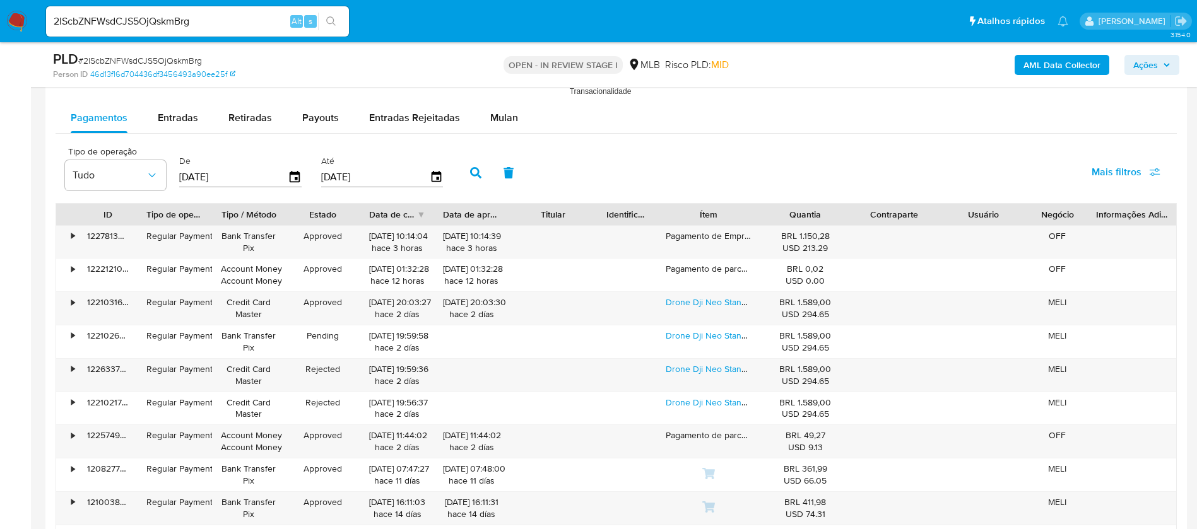
scroll to position [1325, 0]
click at [504, 115] on span "Mulan" at bounding box center [504, 117] width 28 height 15
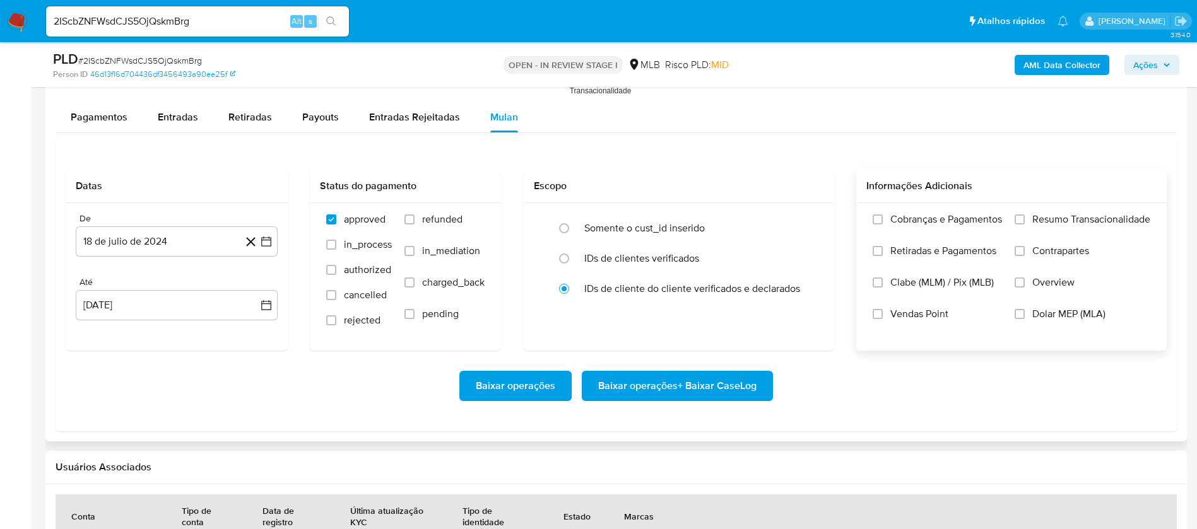
click at [1111, 216] on span "Resumo Transacionalidade" at bounding box center [1091, 219] width 118 height 13
click at [1025, 216] on input "Resumo Transacionalidade" at bounding box center [1020, 220] width 10 height 10
click at [918, 308] on span "Vendas Point" at bounding box center [919, 314] width 58 height 13
click at [883, 309] on input "Vendas Point" at bounding box center [878, 314] width 10 height 10
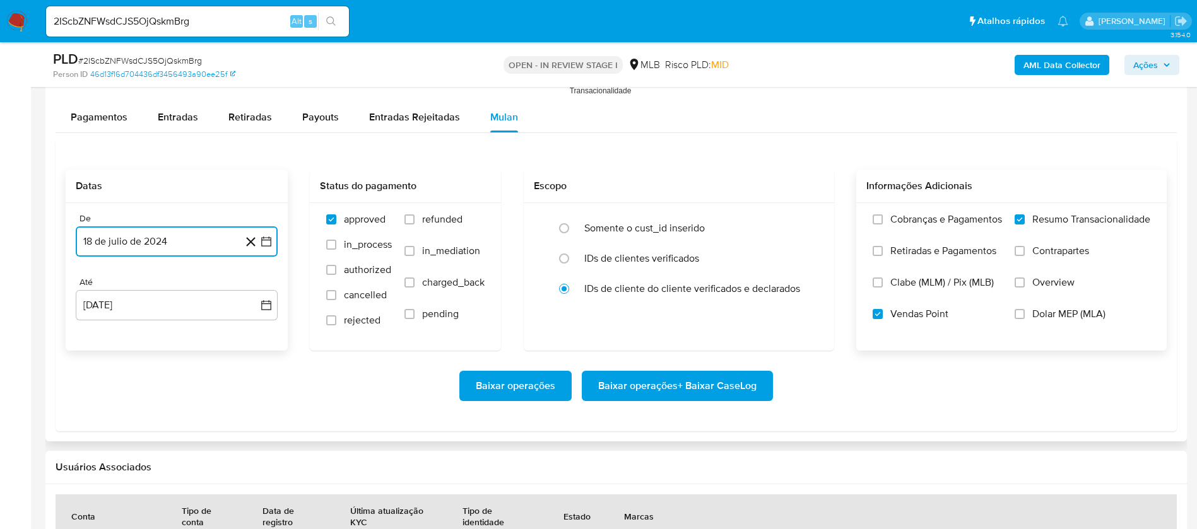
click at [149, 249] on button "18 de julio de 2024" at bounding box center [177, 242] width 202 height 30
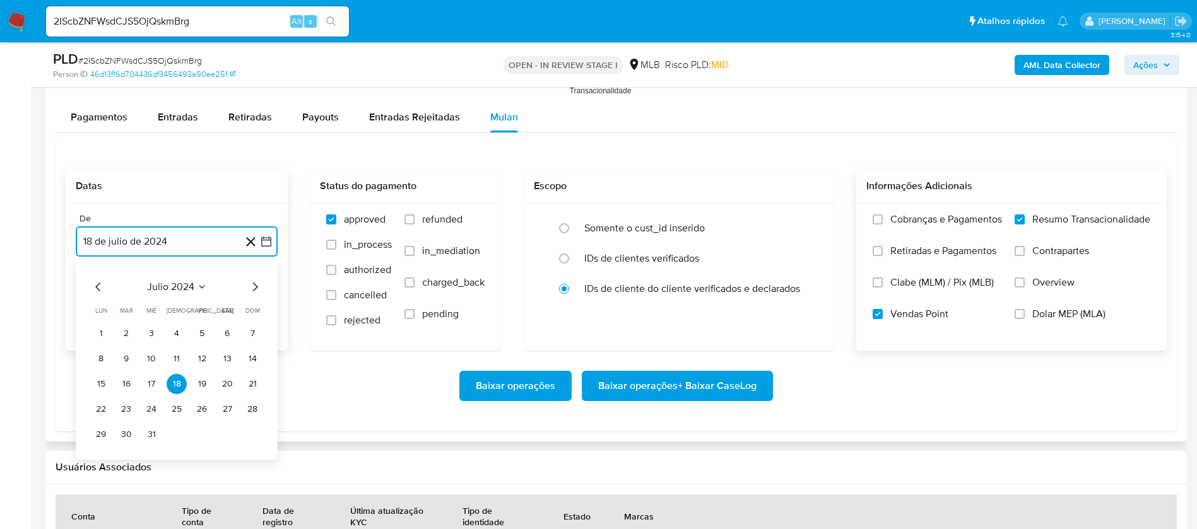
click at [181, 284] on span "julio 2024" at bounding box center [170, 287] width 47 height 13
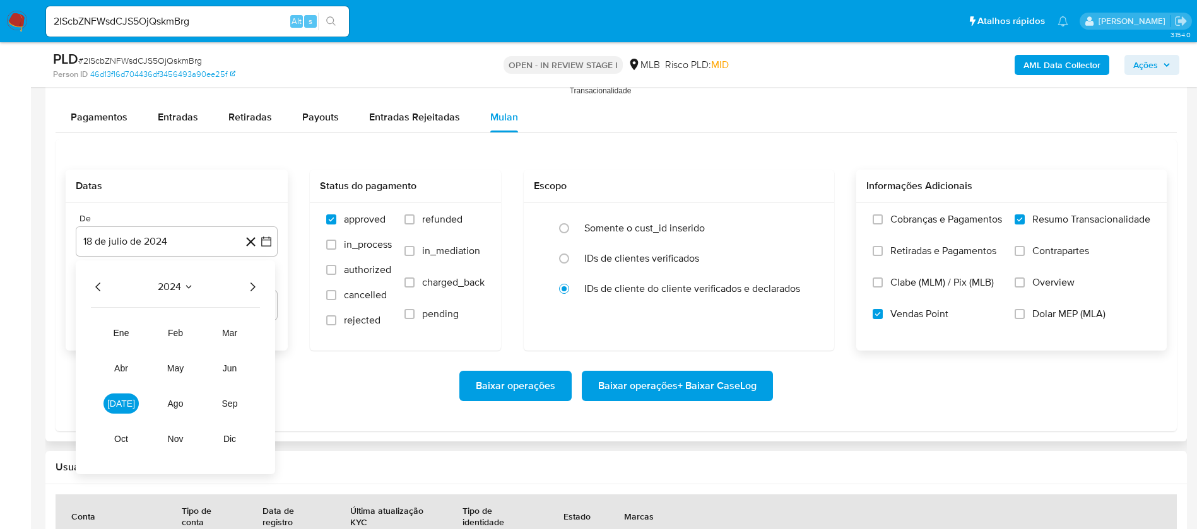
click at [257, 288] on icon "Año siguiente" at bounding box center [252, 287] width 15 height 15
click at [237, 372] on button "jun" at bounding box center [229, 368] width 35 height 20
click at [254, 333] on button "1" at bounding box center [252, 334] width 20 height 20
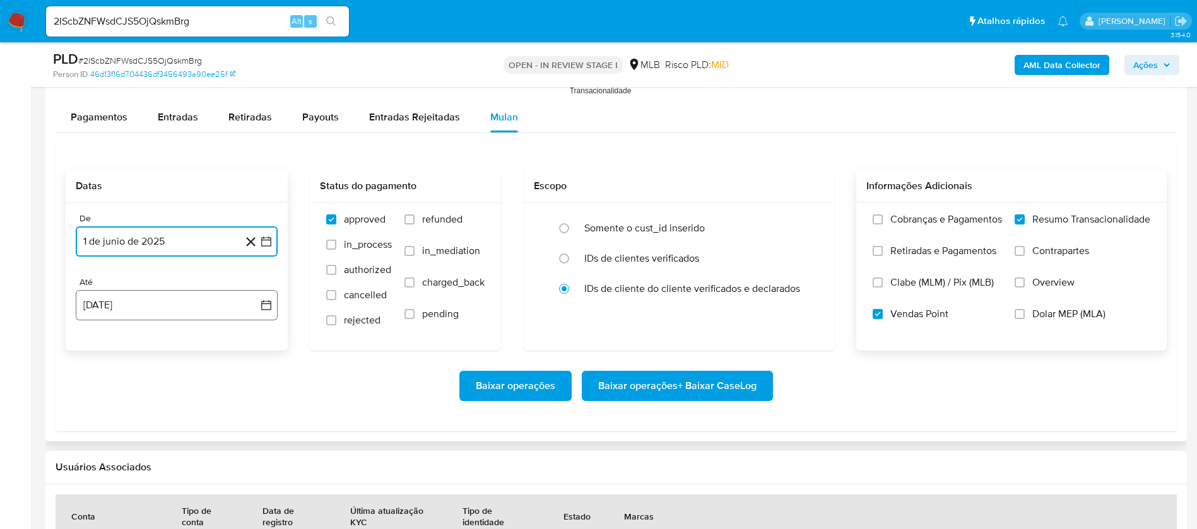
click at [197, 315] on button "18 de agosto de 2025" at bounding box center [177, 305] width 202 height 30
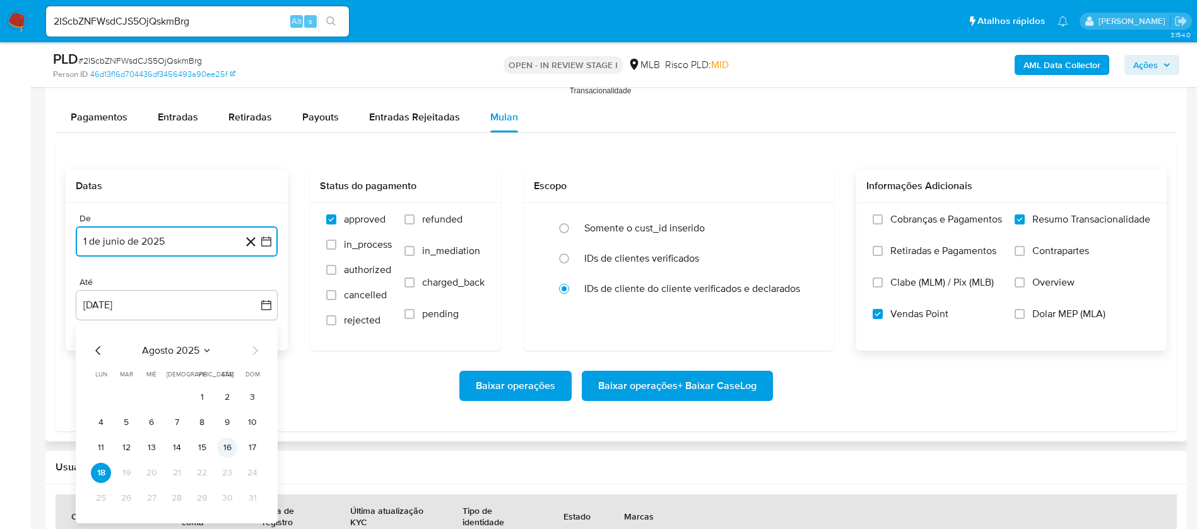
click at [230, 449] on button "16" at bounding box center [227, 448] width 20 height 20
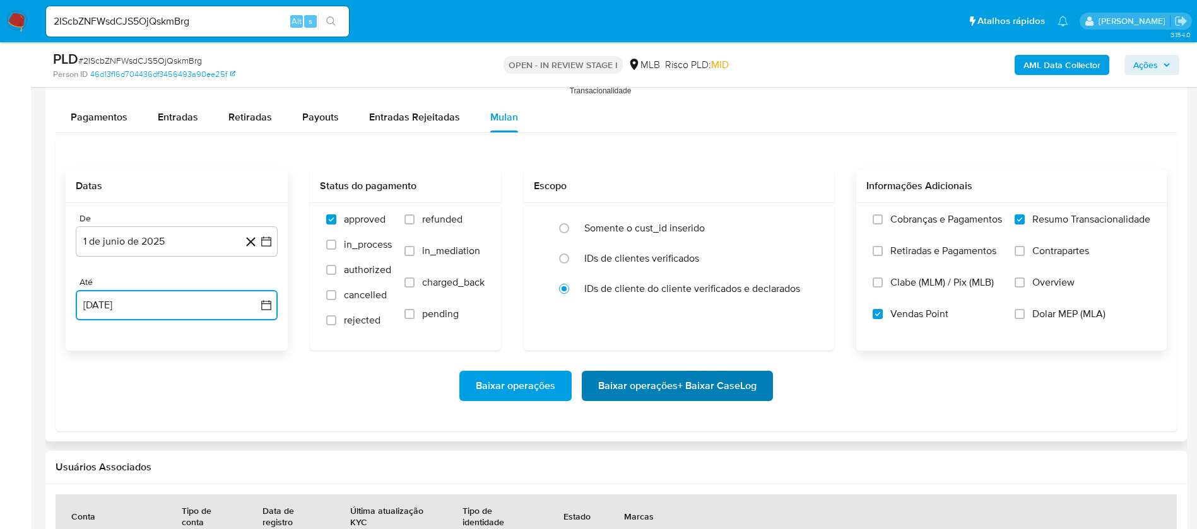
click at [678, 389] on span "Baixar operações + Baixar CaseLog" at bounding box center [677, 386] width 158 height 28
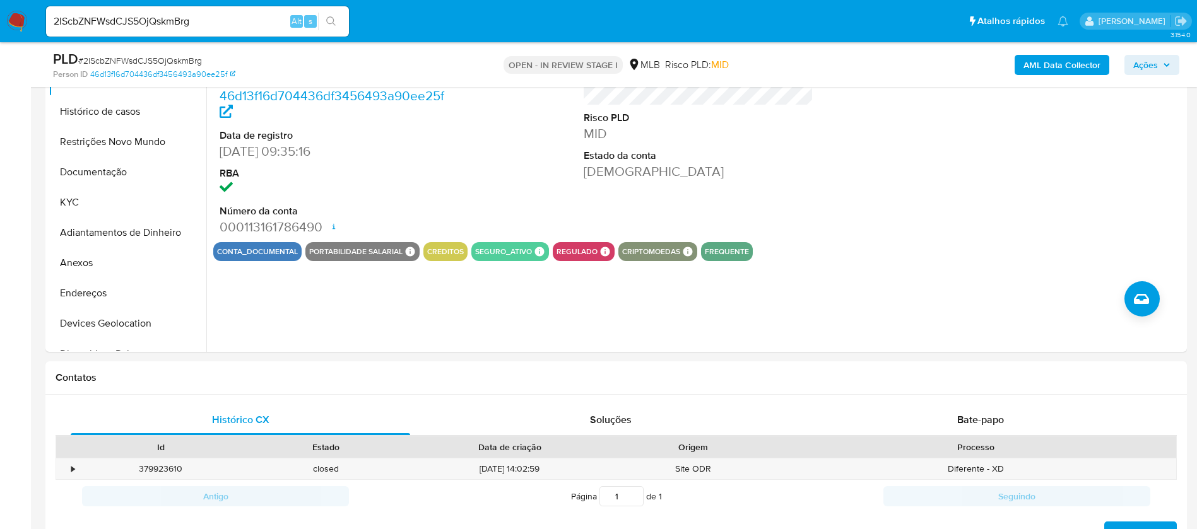
scroll to position [0, 0]
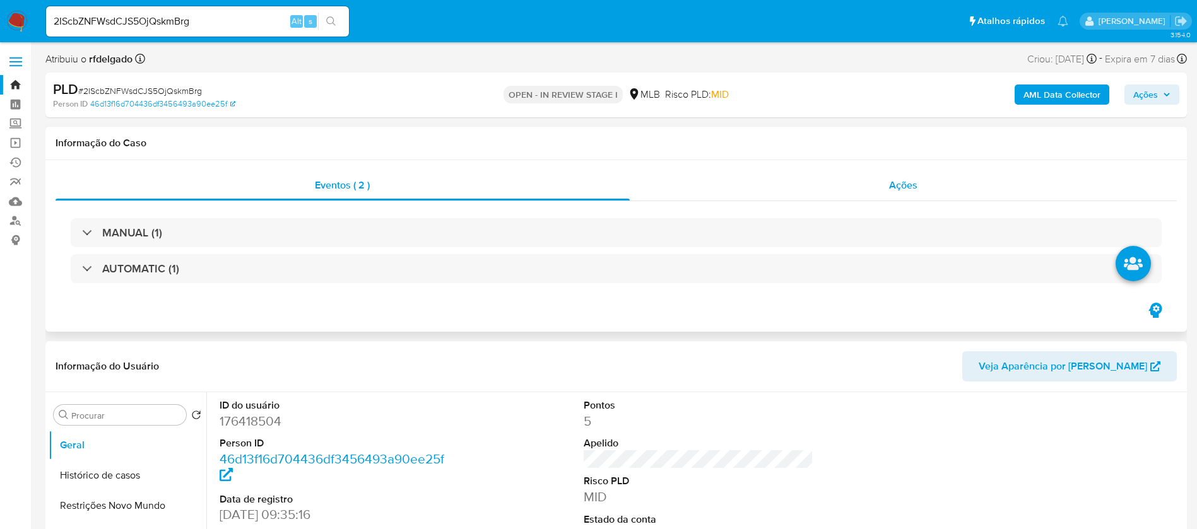
click at [742, 180] on div "Ações" at bounding box center [904, 185] width 548 height 30
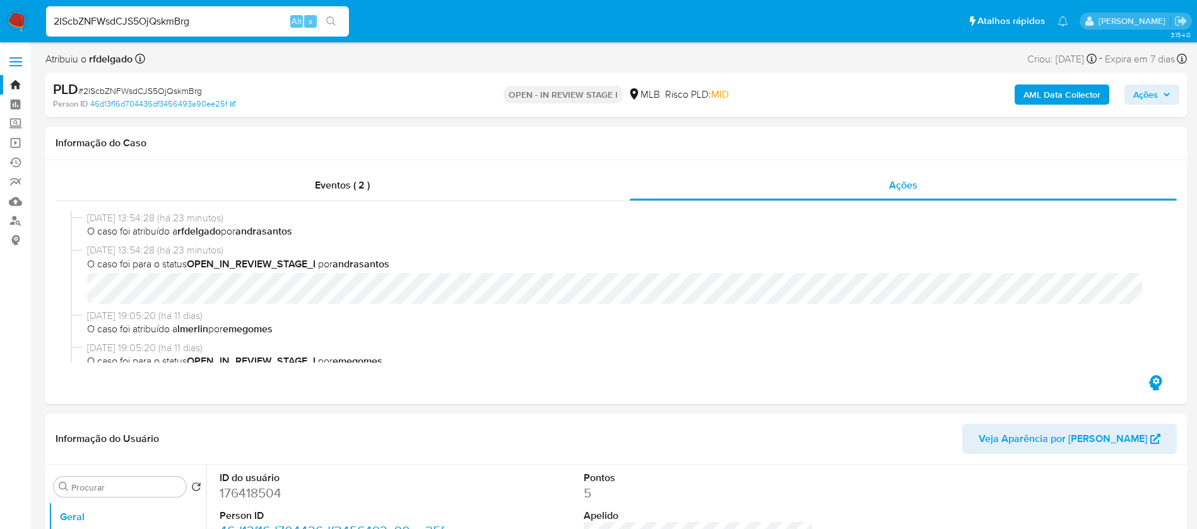
click at [238, 18] on input "2IScbZNFWsdCJS5OjQskmBrg" at bounding box center [197, 21] width 303 height 16
paste input "7wgLfyV39BFdi5CzirhqwEhu"
type input "7wgLfyV39BFdi5CzirhqwEhu"
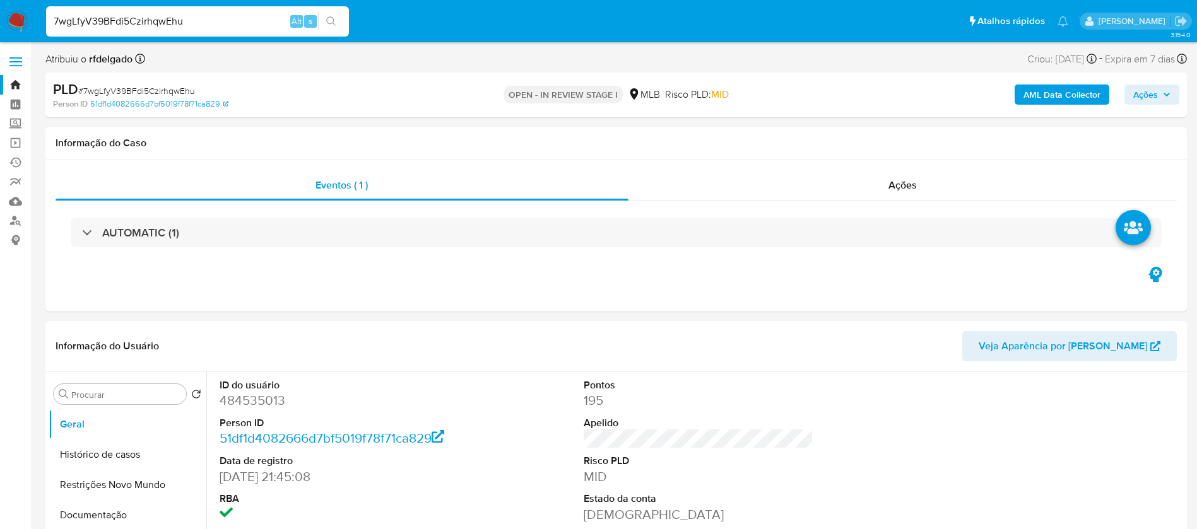
select select "10"
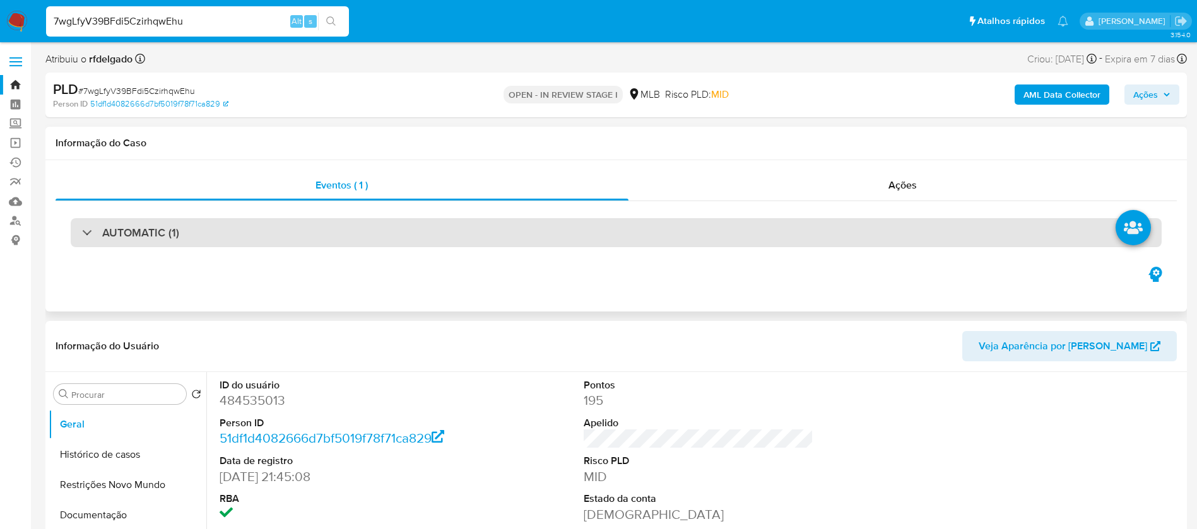
click at [494, 235] on div "AUTOMATIC (1)" at bounding box center [616, 232] width 1091 height 29
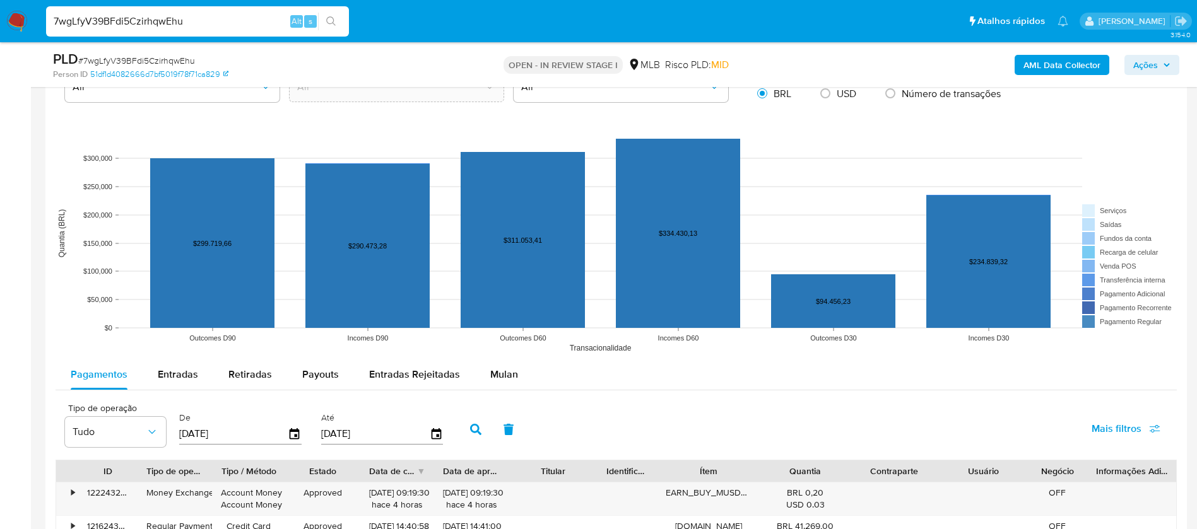
scroll to position [1514, 0]
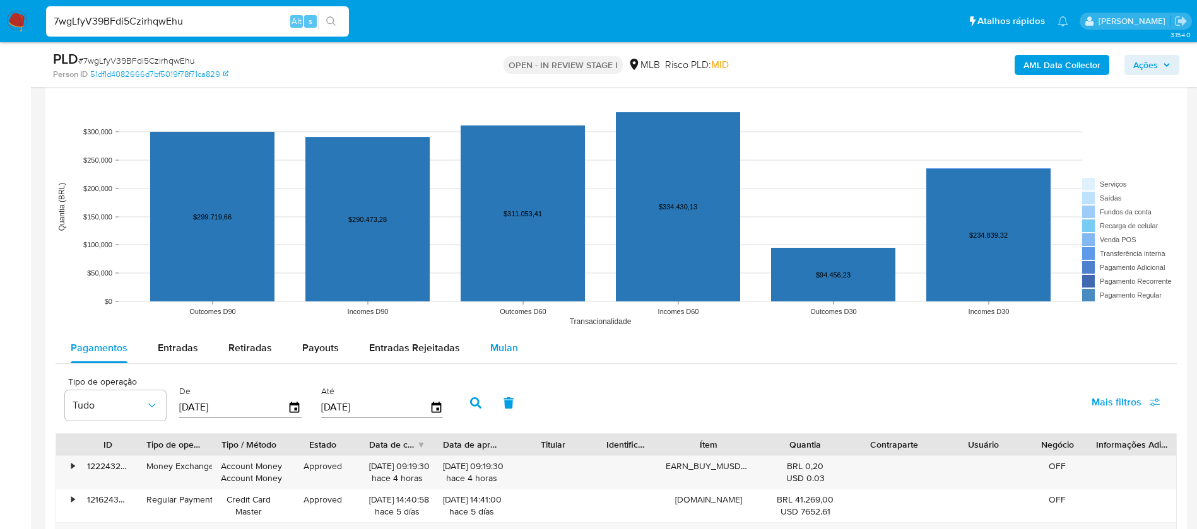
click at [509, 350] on span "Mulan" at bounding box center [504, 348] width 28 height 15
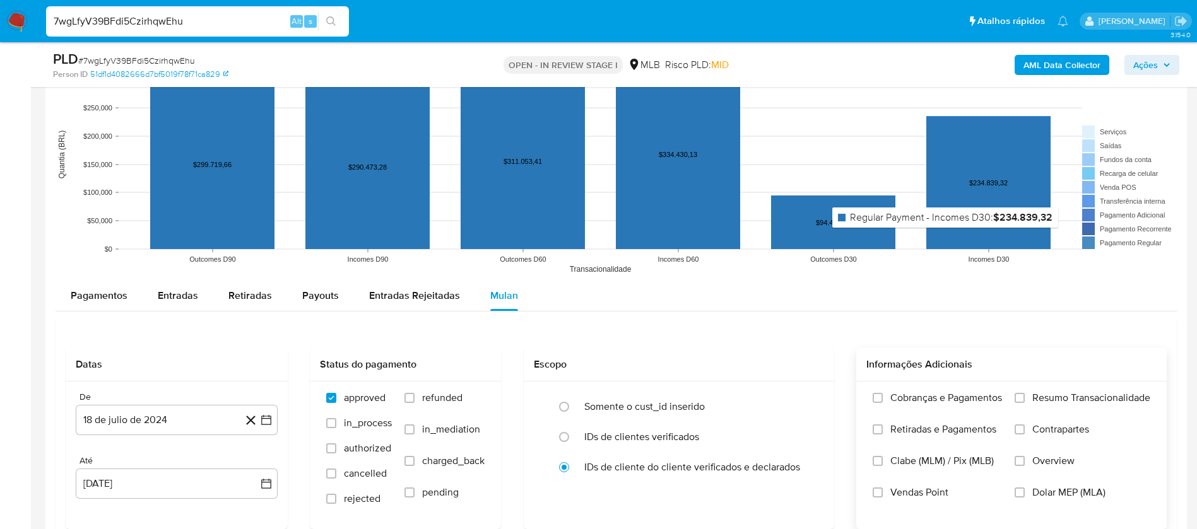
scroll to position [1609, 0]
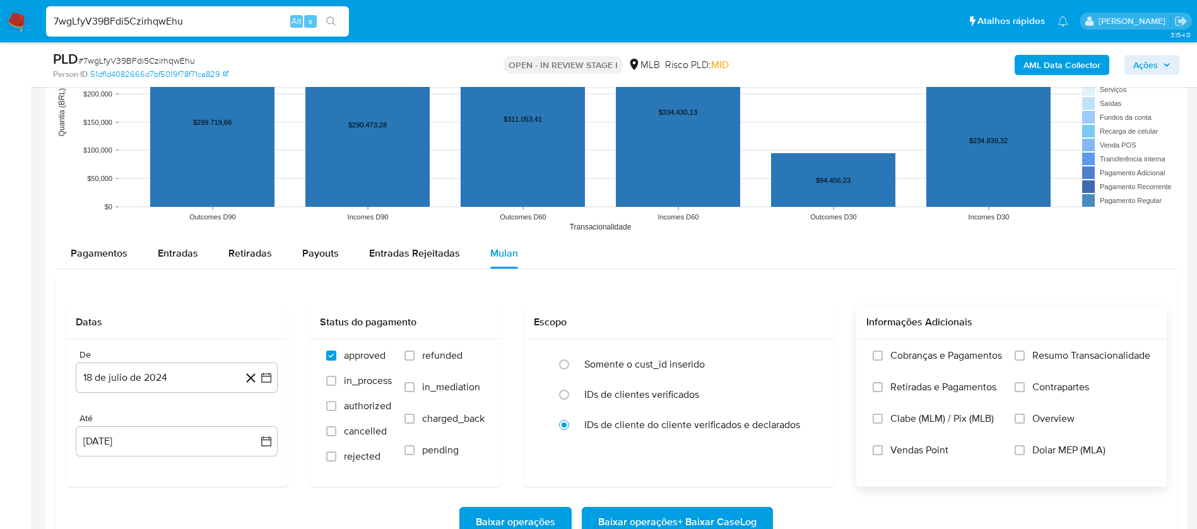
click at [1087, 357] on span "Resumo Transacionalidade" at bounding box center [1091, 356] width 118 height 13
click at [1025, 357] on input "Resumo Transacionalidade" at bounding box center [1020, 356] width 10 height 10
click at [925, 449] on span "Vendas Point" at bounding box center [919, 450] width 58 height 13
click at [883, 449] on input "Vendas Point" at bounding box center [878, 450] width 10 height 10
click at [105, 368] on button "18 de julio de 2024" at bounding box center [177, 378] width 202 height 30
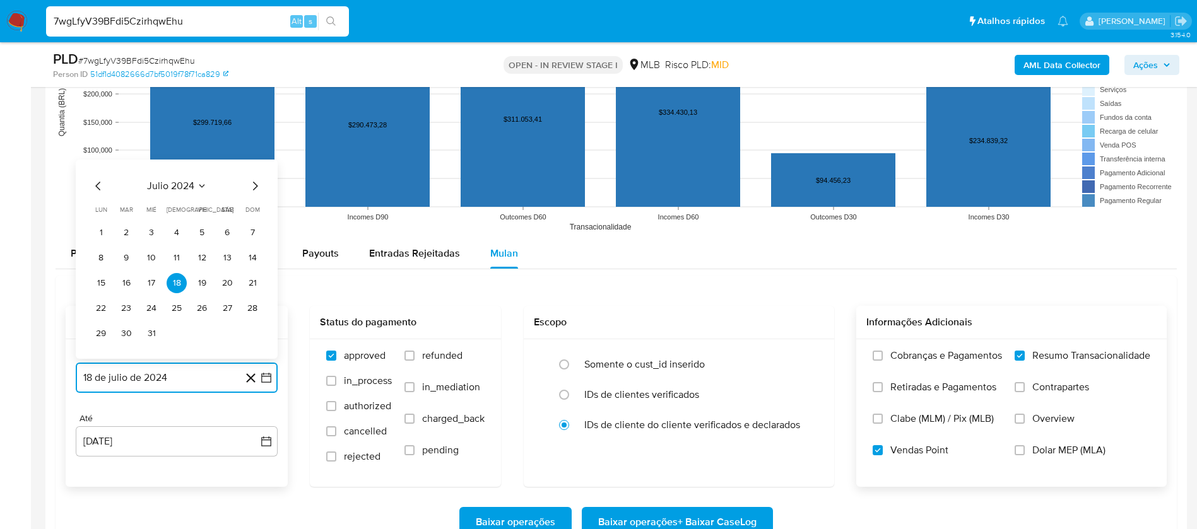
click at [191, 180] on span "julio 2024" at bounding box center [170, 186] width 47 height 13
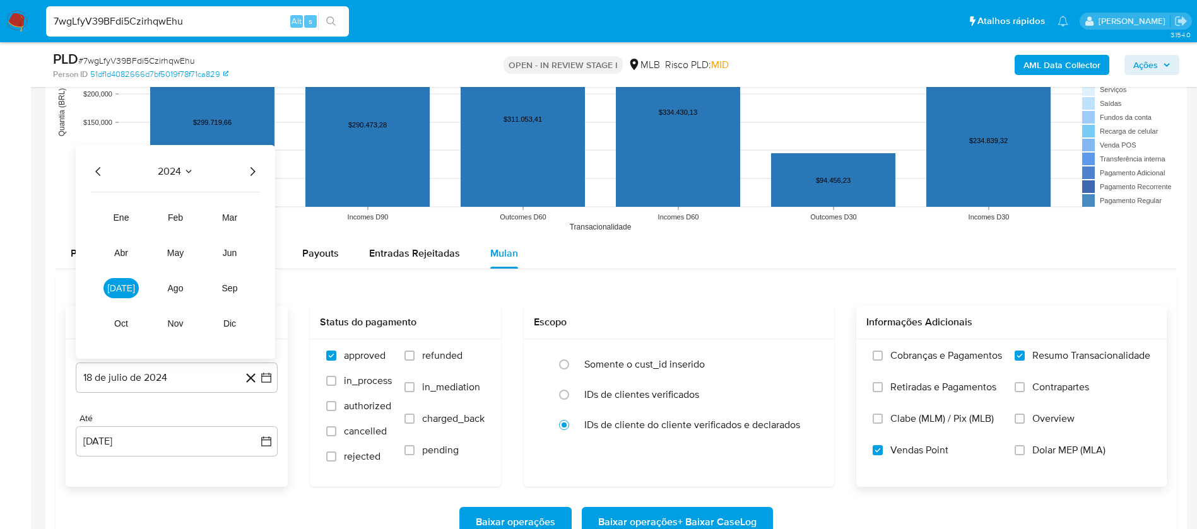
click at [255, 173] on icon "Año siguiente" at bounding box center [252, 171] width 15 height 15
click at [228, 251] on span "jun" at bounding box center [230, 253] width 15 height 10
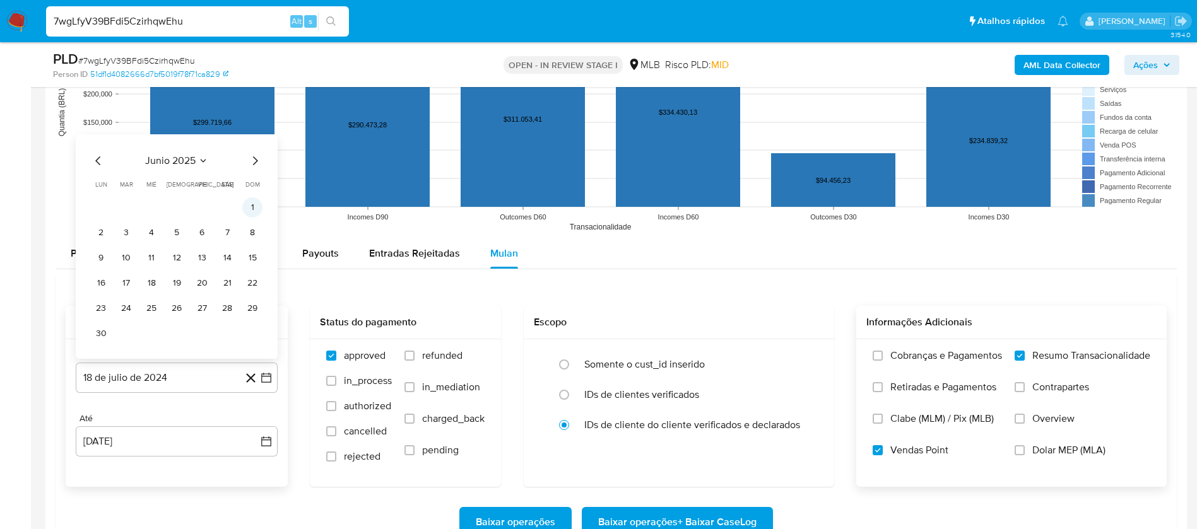
click at [247, 211] on button "1" at bounding box center [252, 207] width 20 height 20
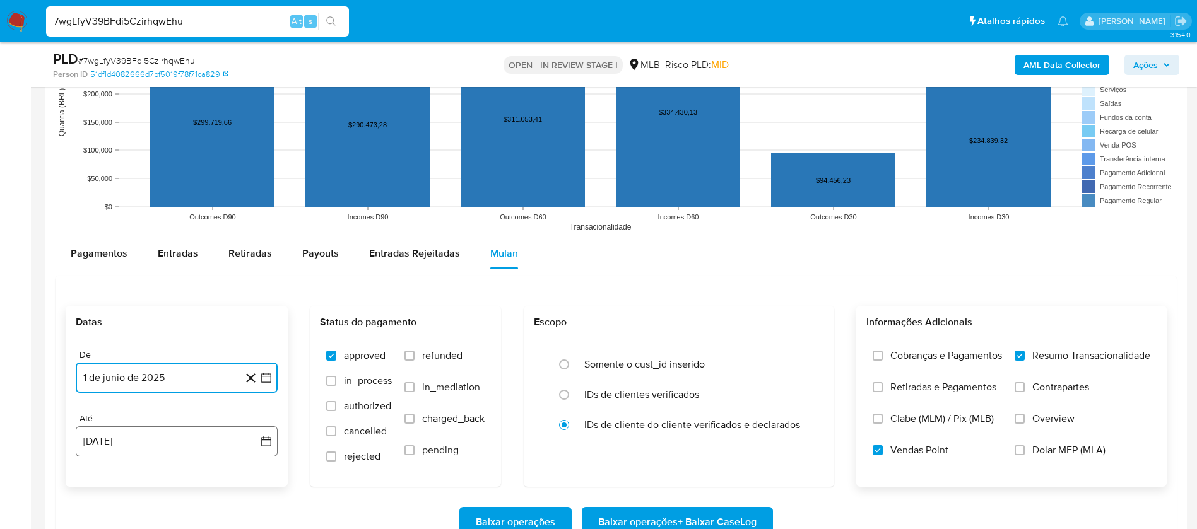
click at [166, 430] on button "18 de agosto de 2025" at bounding box center [177, 442] width 202 height 30
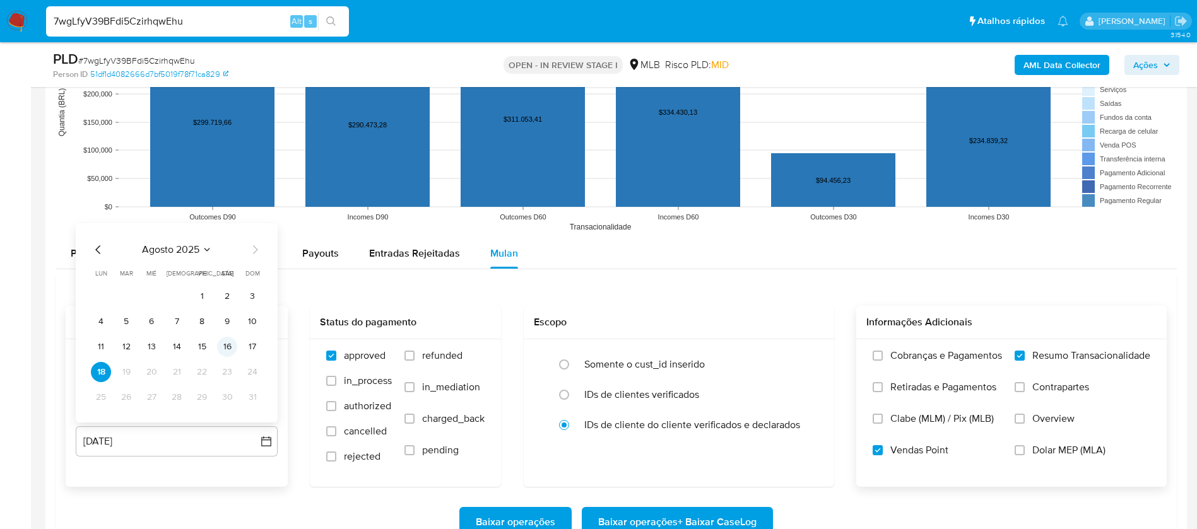
click at [228, 352] on button "16" at bounding box center [227, 347] width 20 height 20
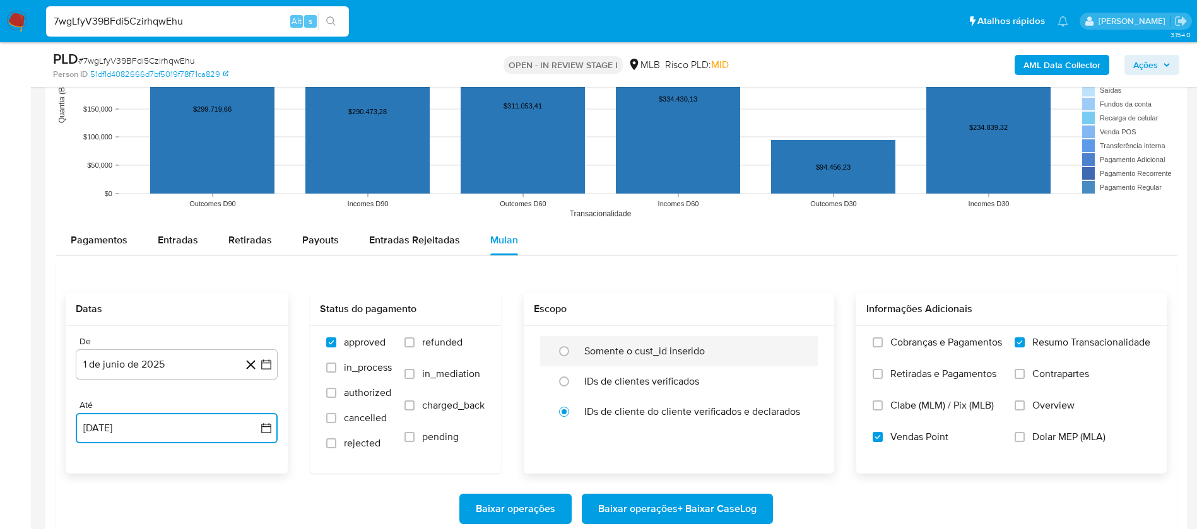
scroll to position [1798, 0]
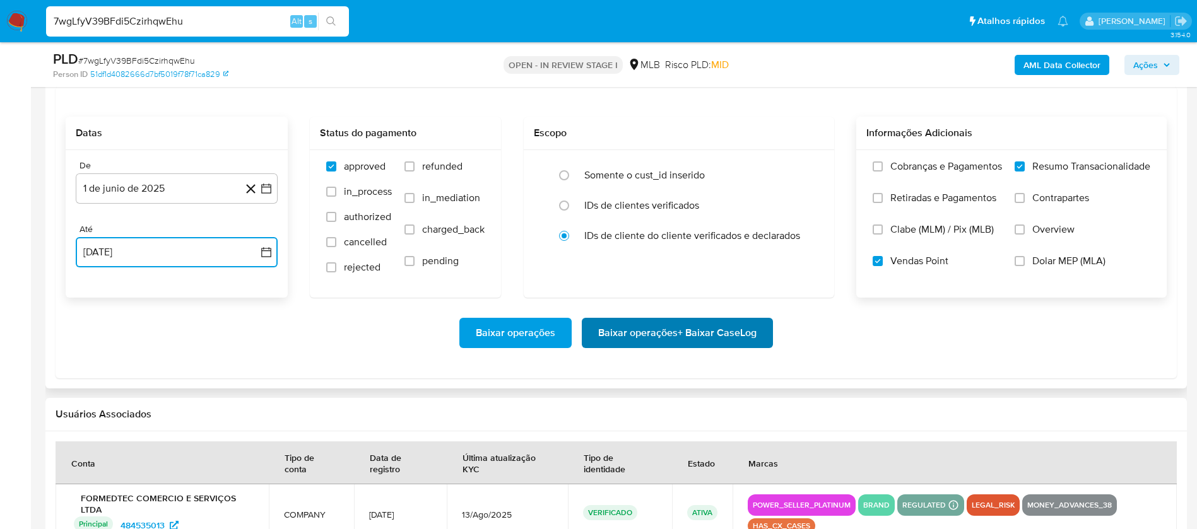
click at [697, 332] on span "Baixar operações + Baixar CaseLog" at bounding box center [677, 333] width 158 height 28
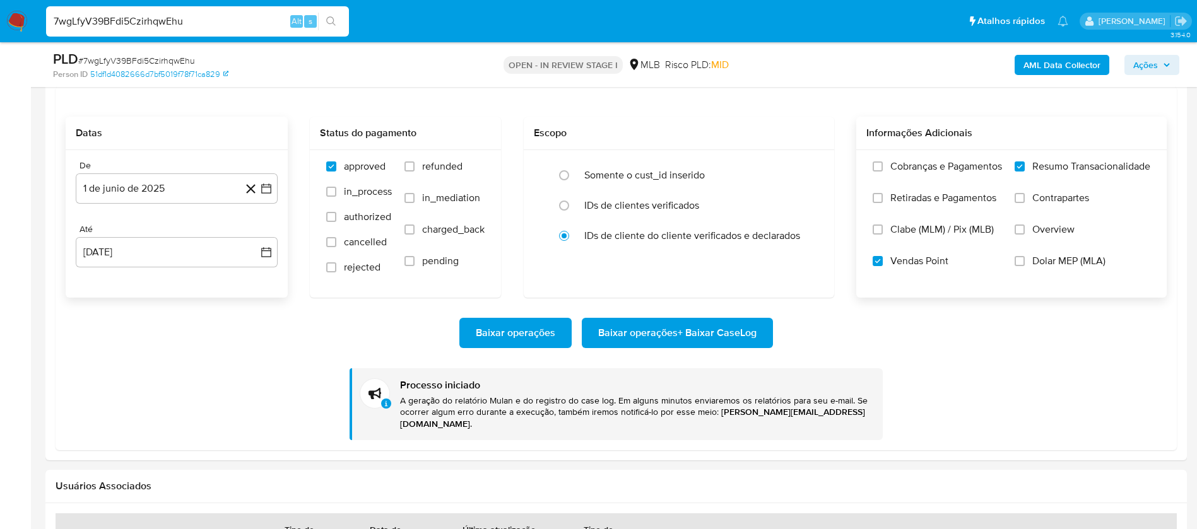
click at [213, 27] on input "7wgLfyV39BFdi5CzirhqwEhu" at bounding box center [197, 21] width 303 height 16
paste input "wKCgBUplO2Dh3LgoVhbWlSkl"
type input "wKCgBUplO2Dh3LgoVhbWlSkl"
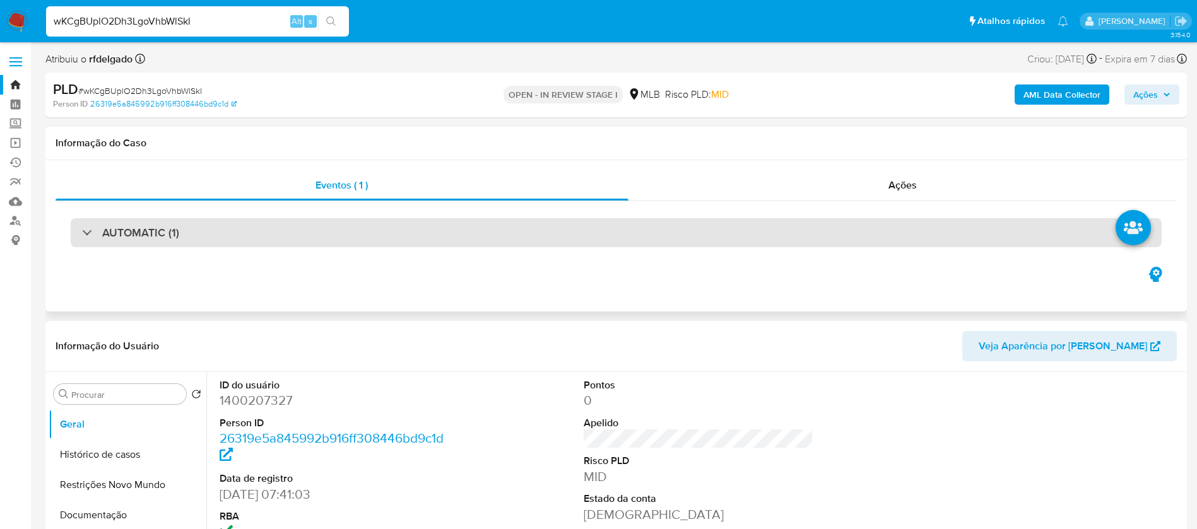
select select "10"
click at [598, 232] on div "AUTOMATIC (1)" at bounding box center [616, 232] width 1091 height 29
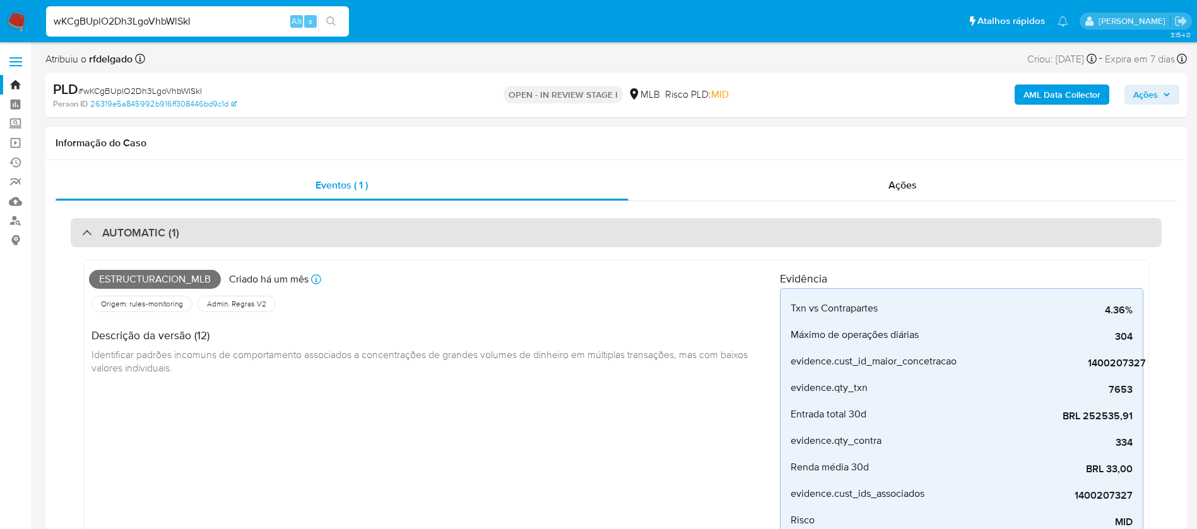
click at [598, 232] on div "AUTOMATIC (1)" at bounding box center [616, 232] width 1091 height 29
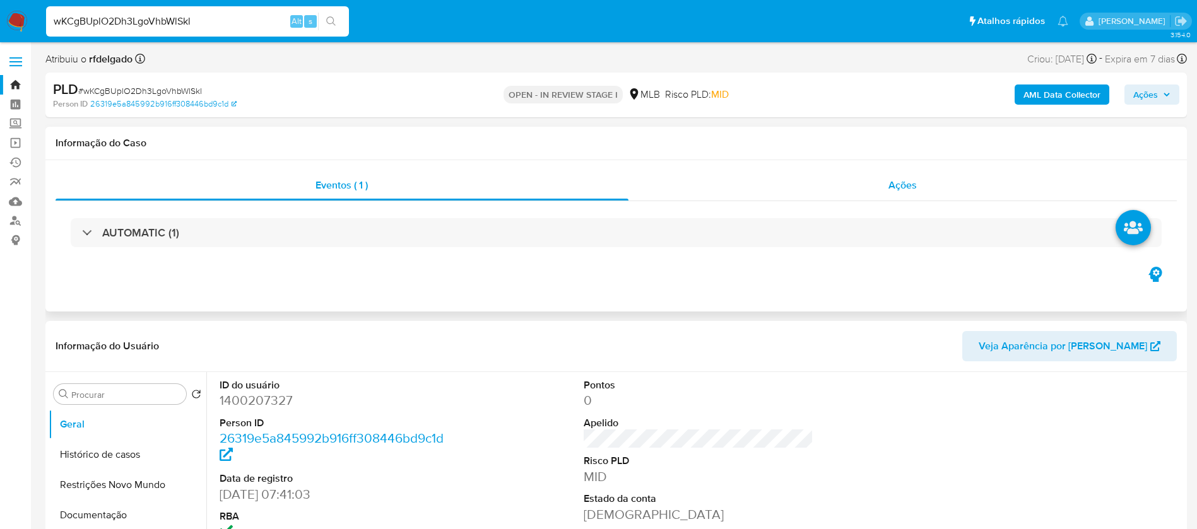
click at [834, 184] on div "Ações" at bounding box center [902, 185] width 549 height 30
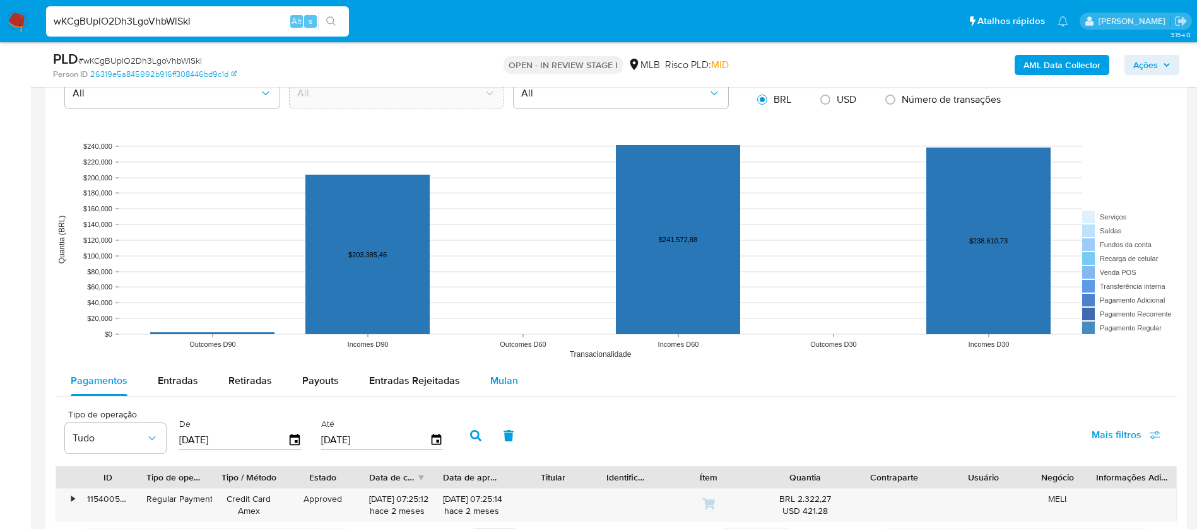
scroll to position [1325, 0]
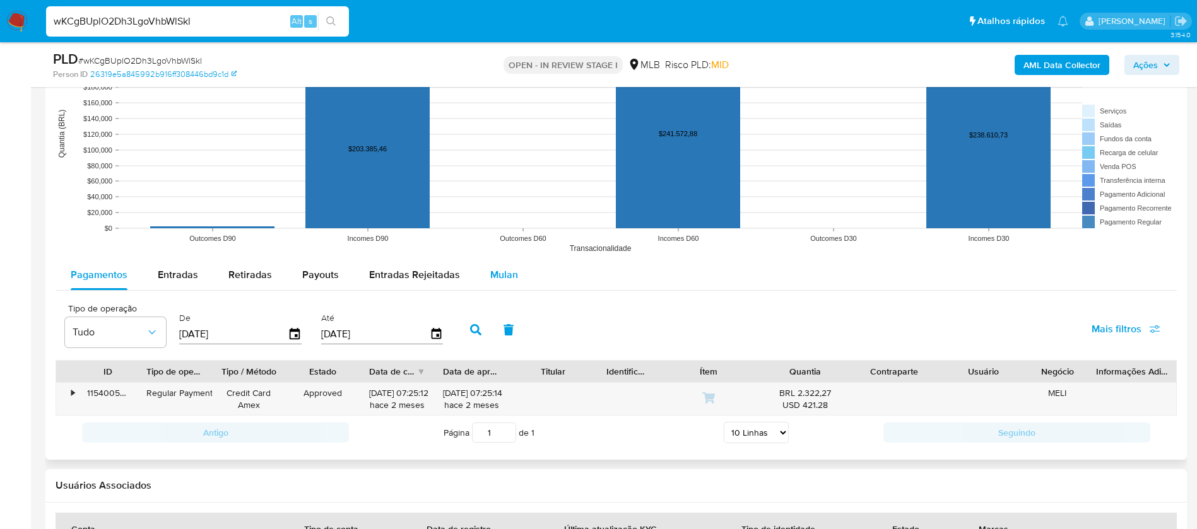
click at [507, 271] on span "Mulan" at bounding box center [504, 275] width 28 height 15
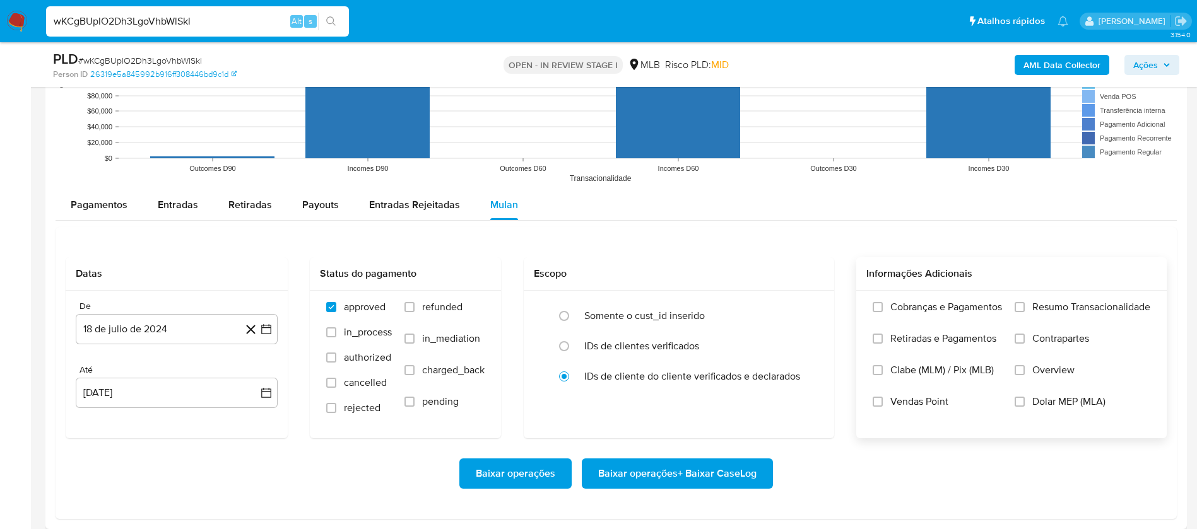
scroll to position [1420, 0]
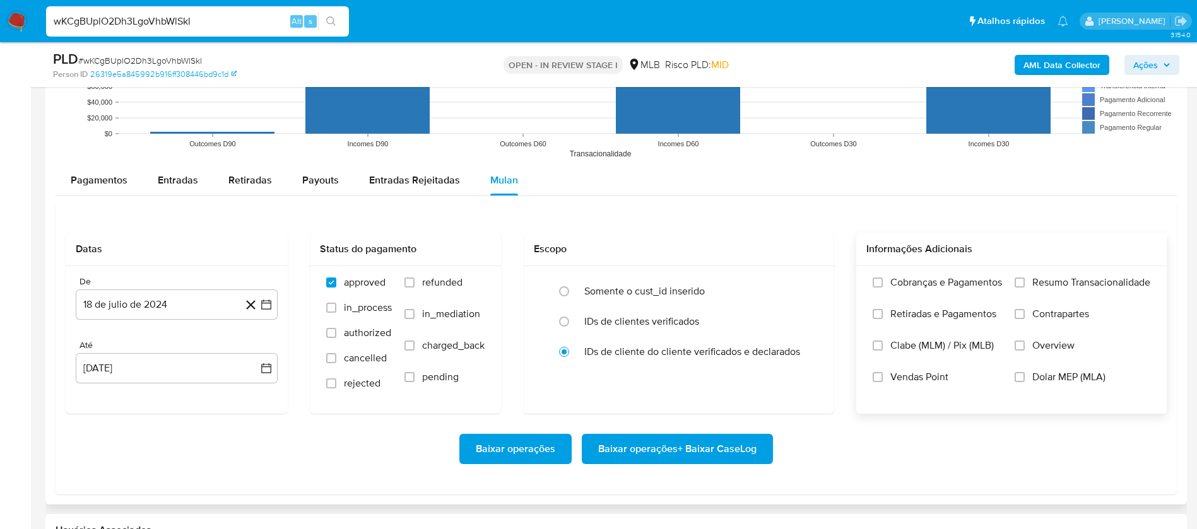
click at [1068, 283] on span "Resumo Transacionalidade" at bounding box center [1091, 282] width 118 height 13
click at [1025, 283] on input "Resumo Transacionalidade" at bounding box center [1020, 283] width 10 height 10
click at [942, 379] on span "Vendas Point" at bounding box center [919, 377] width 58 height 13
click at [883, 379] on input "Vendas Point" at bounding box center [878, 377] width 10 height 10
click at [152, 302] on button "18 de julio de 2024" at bounding box center [177, 305] width 202 height 30
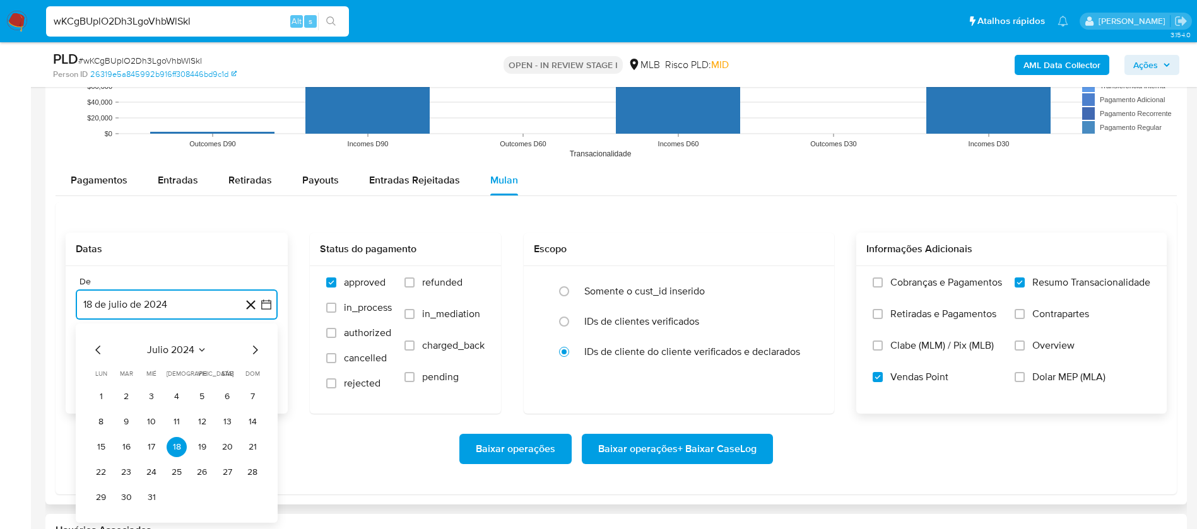
click at [187, 349] on span "julio 2024" at bounding box center [170, 350] width 47 height 13
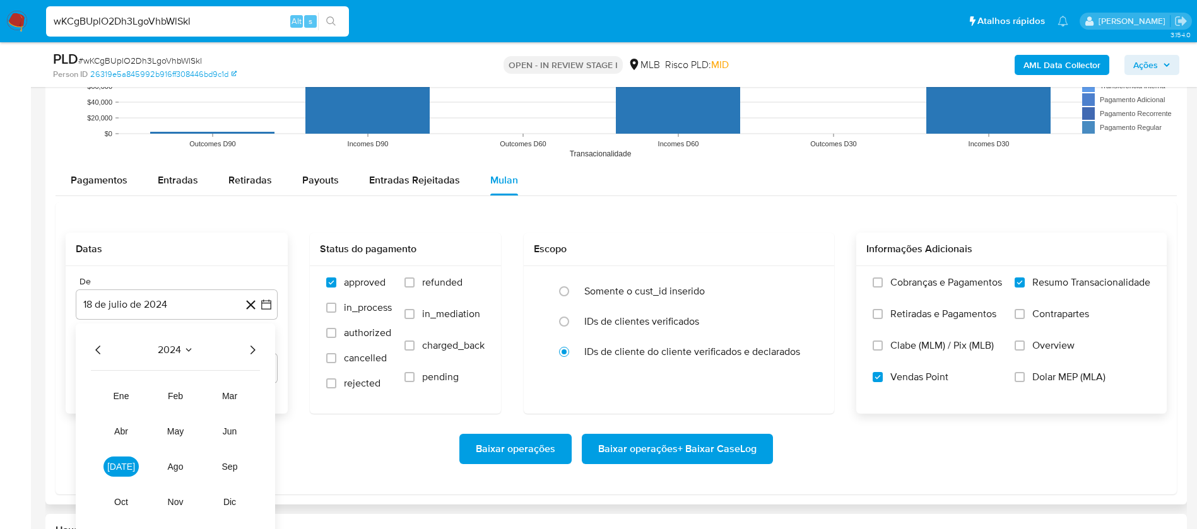
click at [250, 348] on icon "Año siguiente" at bounding box center [252, 350] width 15 height 15
click at [235, 434] on span "jun" at bounding box center [230, 432] width 15 height 10
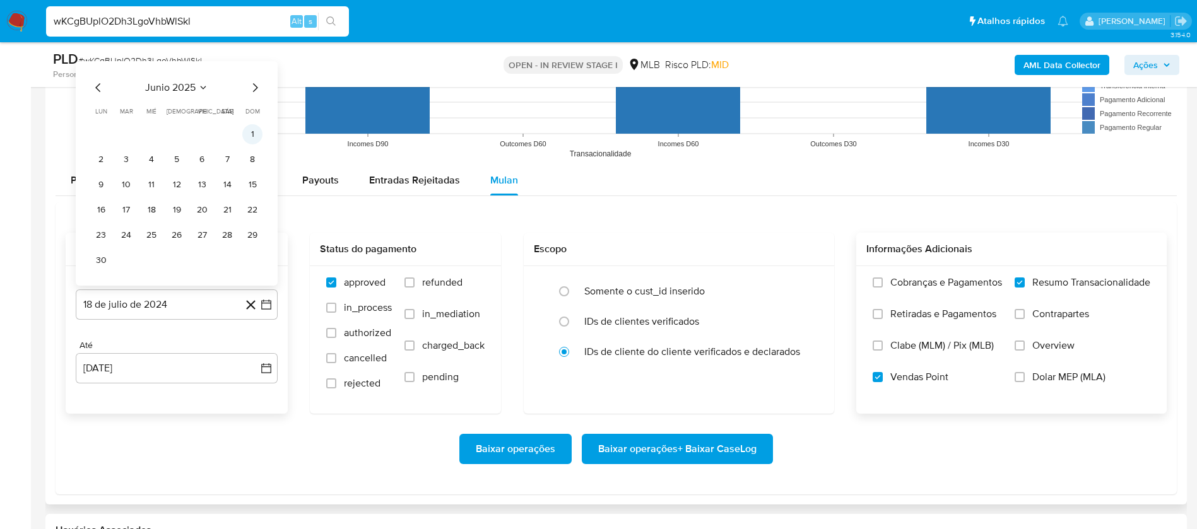
click at [254, 136] on button "1" at bounding box center [252, 134] width 20 height 20
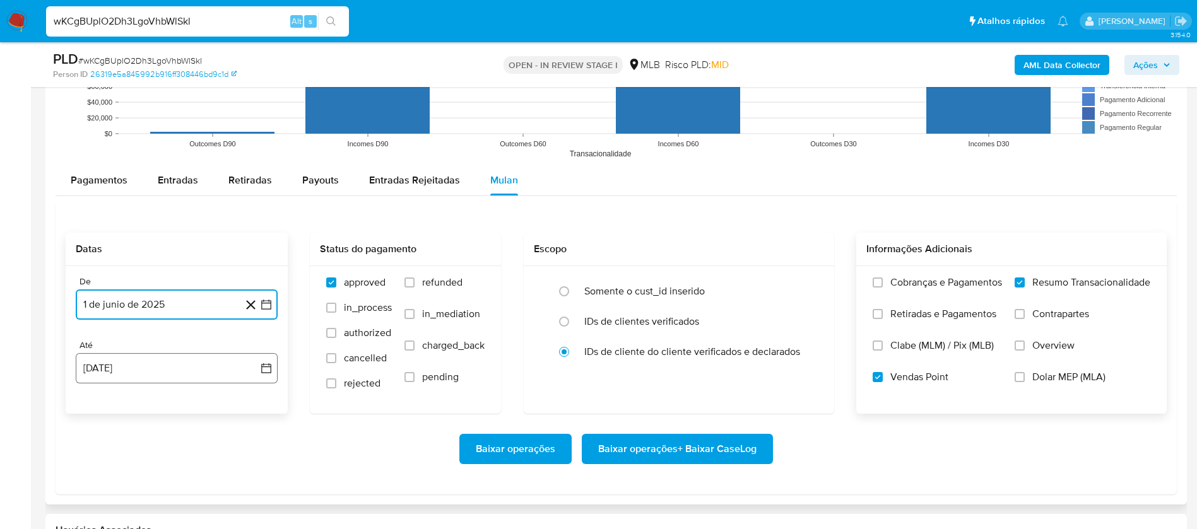
click at [154, 374] on button "18 de agosto de 2025" at bounding box center [177, 368] width 202 height 30
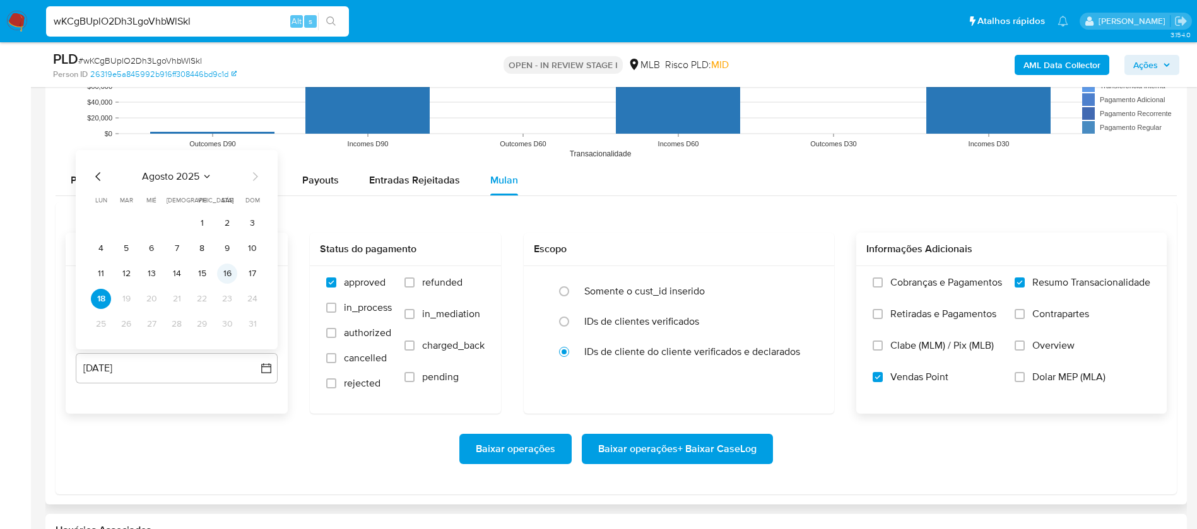
click at [225, 276] on button "16" at bounding box center [227, 274] width 20 height 20
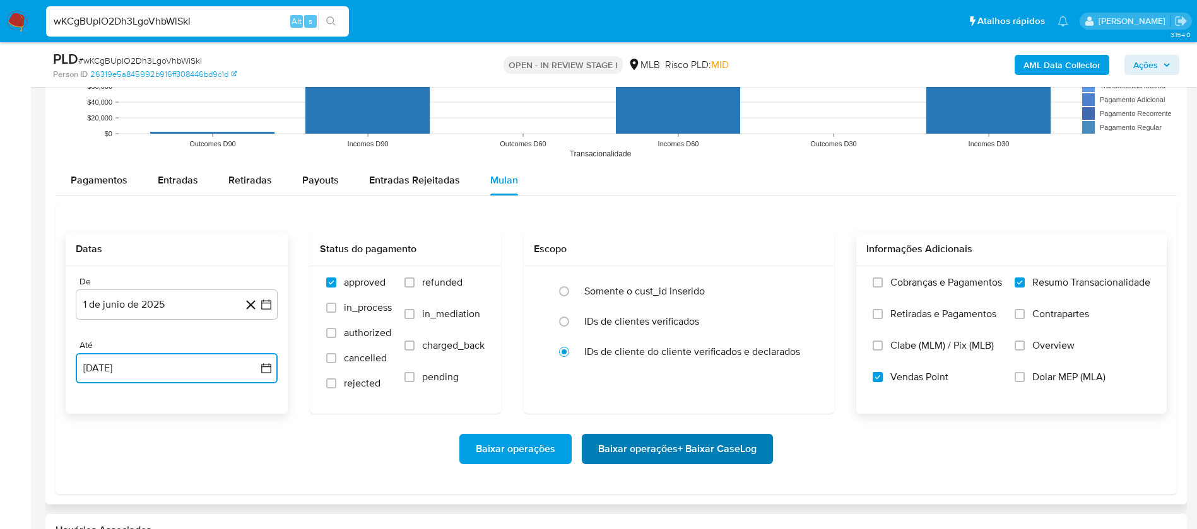
click at [656, 454] on span "Baixar operações + Baixar CaseLog" at bounding box center [677, 449] width 158 height 28
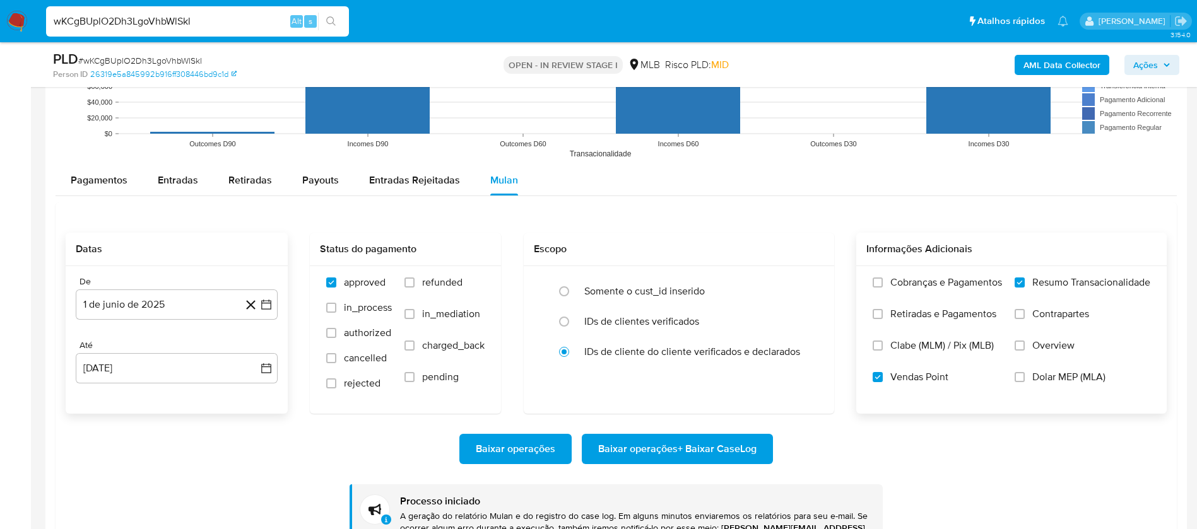
click at [259, 21] on input "wKCgBUplO2Dh3LgoVhbWlSkl" at bounding box center [197, 21] width 303 height 16
paste input "B1LJ8c31rSdhY0Bq1JfcyTSn"
type input "B1LJ8c31rSdhY0Bq1JfcyTSn"
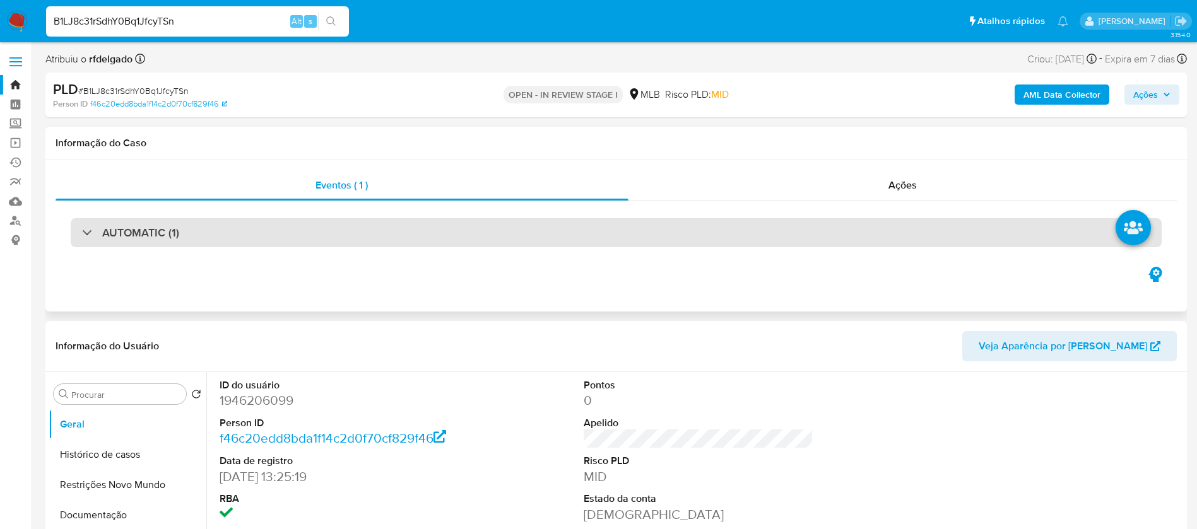
click at [457, 235] on div "AUTOMATIC (1)" at bounding box center [616, 232] width 1091 height 29
select select "10"
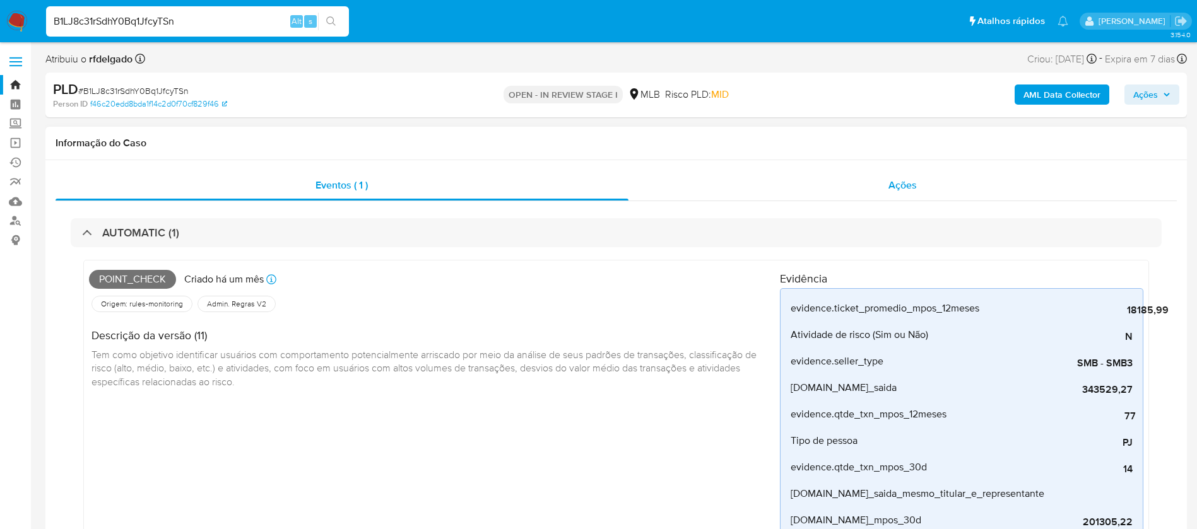
click at [894, 189] on span "Ações" at bounding box center [902, 185] width 28 height 15
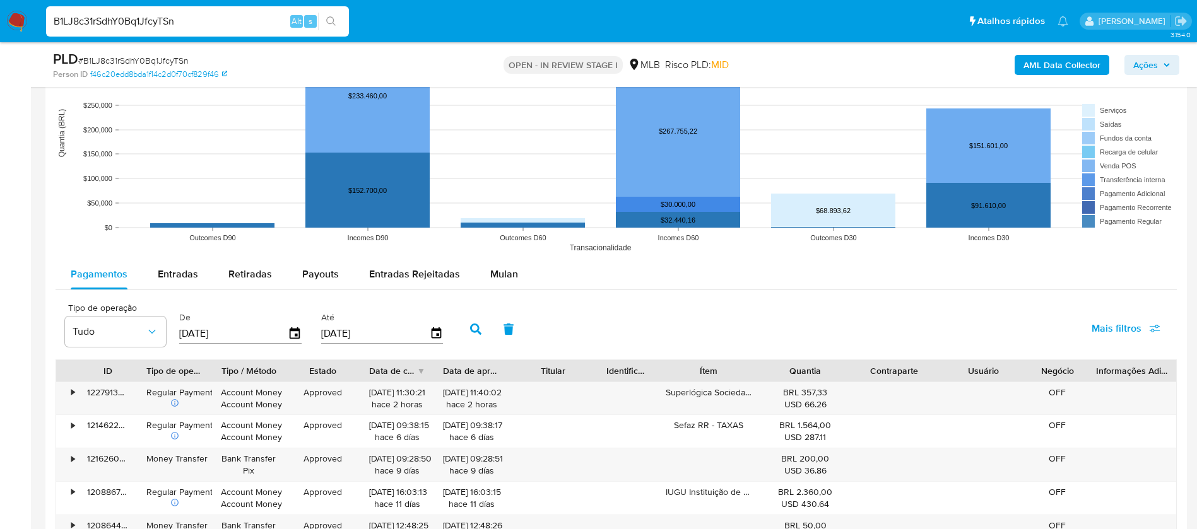
scroll to position [1325, 0]
click at [502, 273] on span "Mulan" at bounding box center [504, 275] width 28 height 15
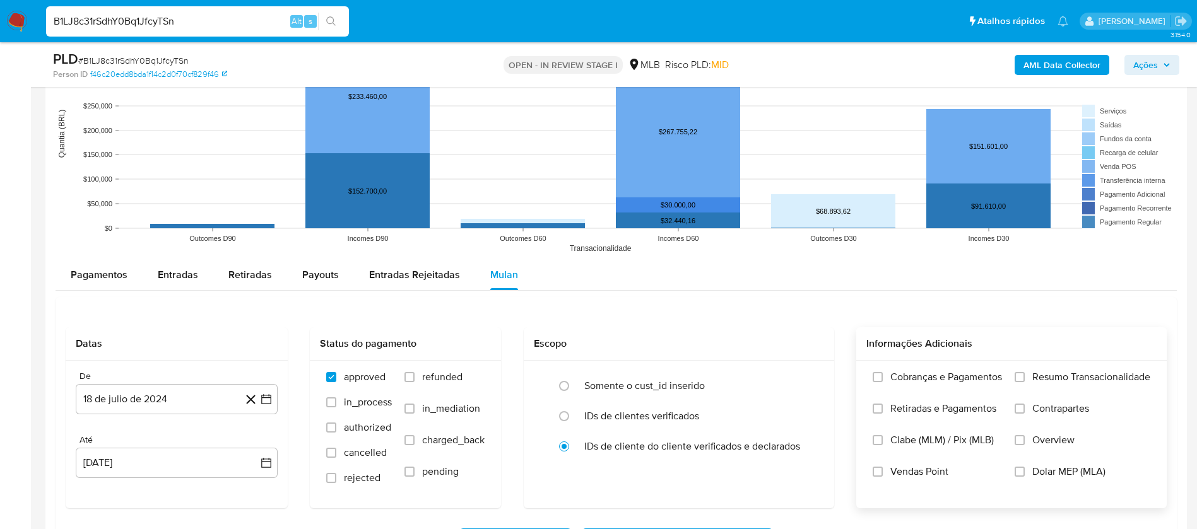
click at [1073, 375] on span "Resumo Transacionalidade" at bounding box center [1091, 377] width 118 height 13
click at [1025, 375] on input "Resumo Transacionalidade" at bounding box center [1020, 377] width 10 height 10
click at [939, 469] on span "Vendas Point" at bounding box center [919, 472] width 58 height 13
click at [883, 469] on input "Vendas Point" at bounding box center [878, 472] width 10 height 10
click at [186, 403] on button "18 de julio de 2024" at bounding box center [177, 399] width 202 height 30
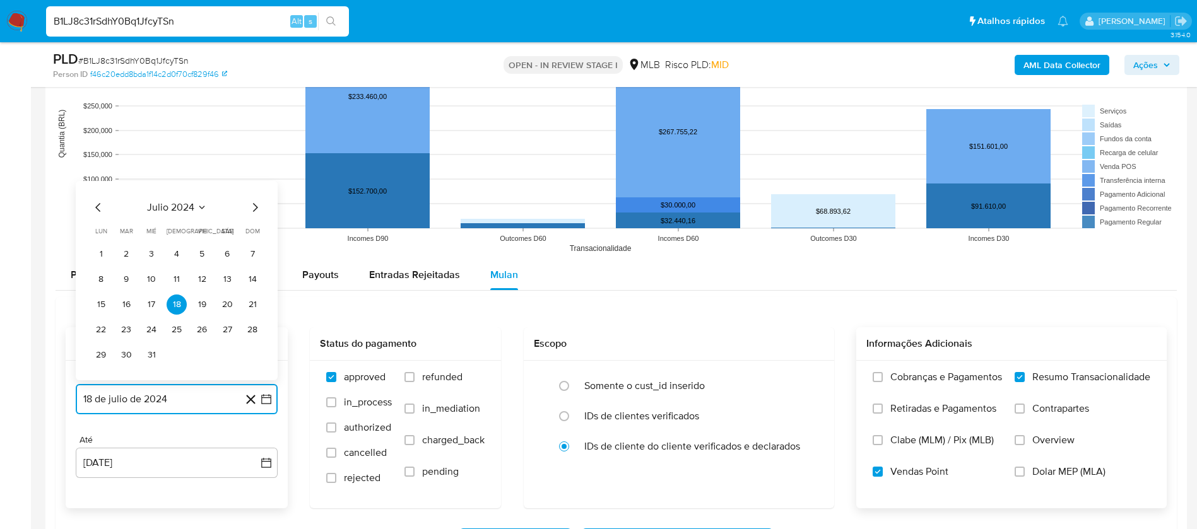
click at [185, 208] on span "julio 2024" at bounding box center [170, 207] width 47 height 13
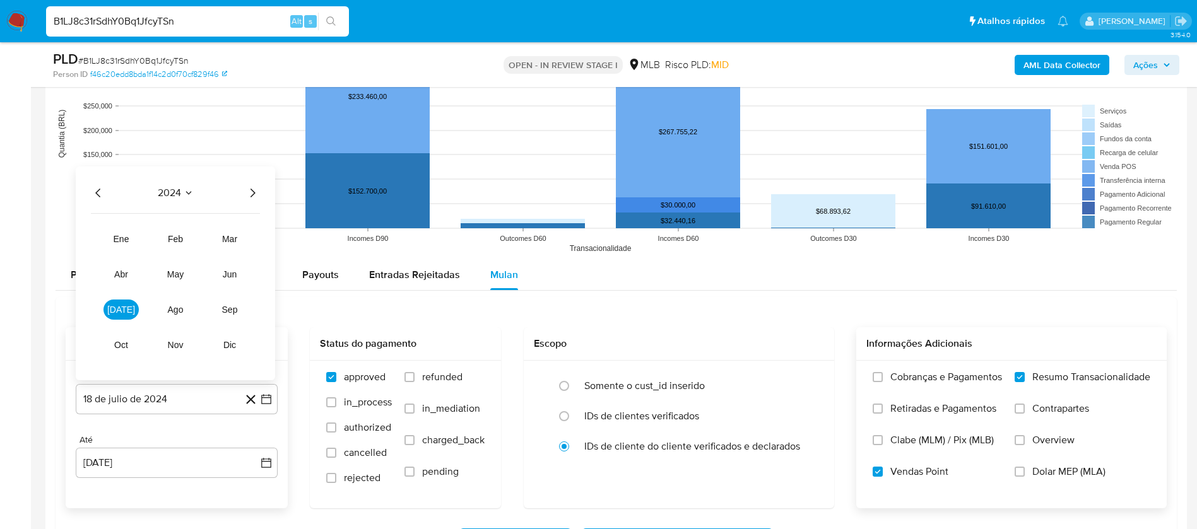
click at [256, 191] on icon "Año siguiente" at bounding box center [252, 193] width 15 height 15
click at [238, 273] on button "jun" at bounding box center [229, 274] width 35 height 20
click at [259, 226] on button "1" at bounding box center [252, 229] width 20 height 20
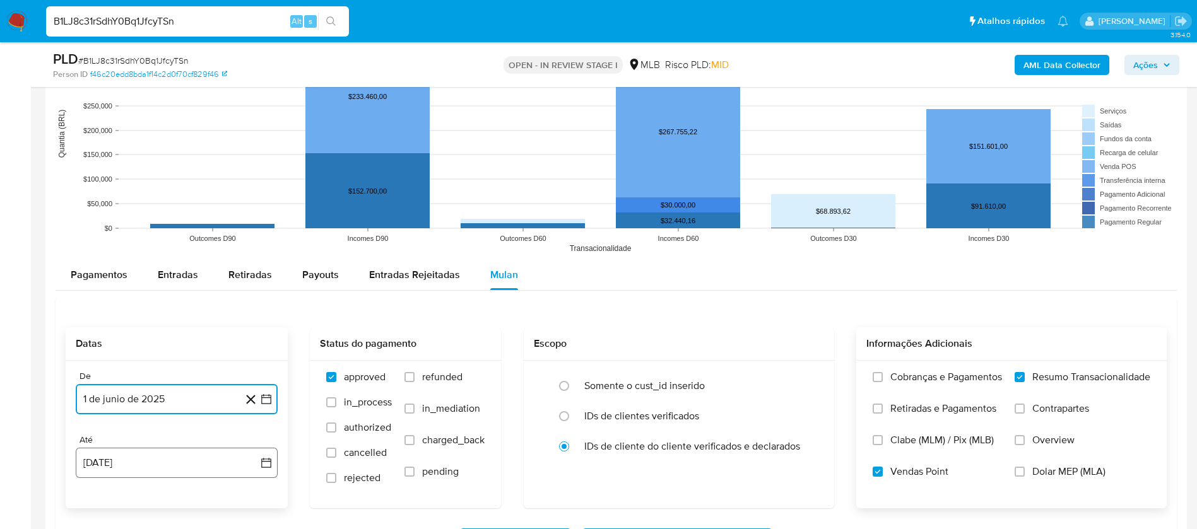
click at [154, 454] on button "18 de agosto de 2025" at bounding box center [177, 463] width 202 height 30
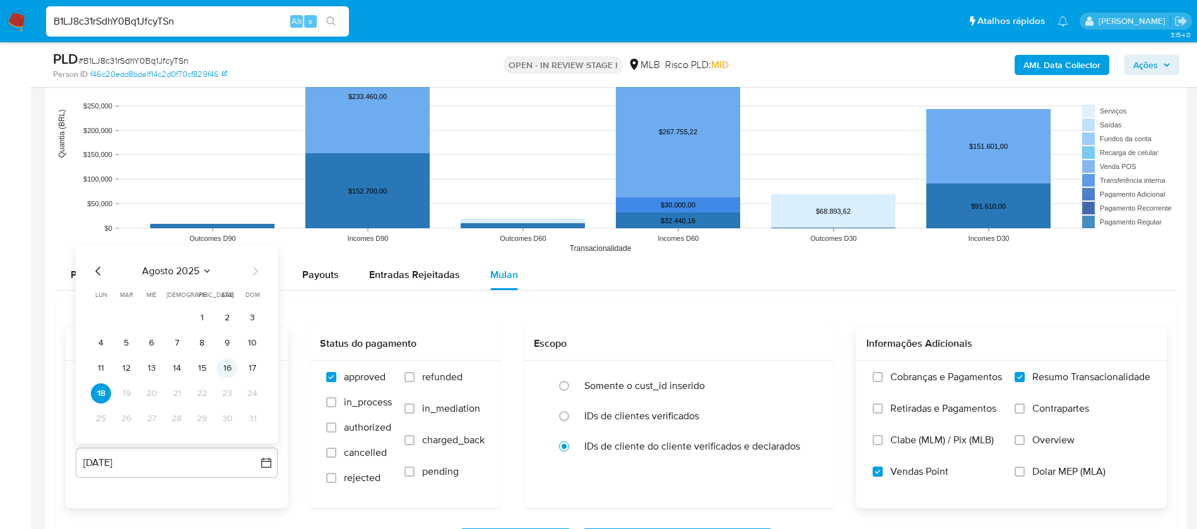
click at [221, 368] on button "16" at bounding box center [227, 368] width 20 height 20
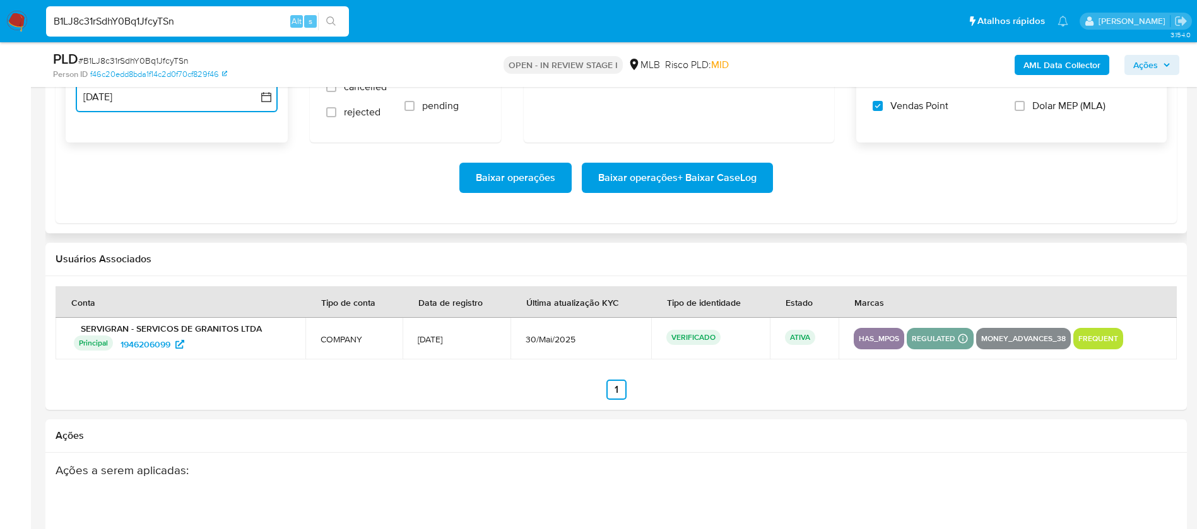
scroll to position [1704, 0]
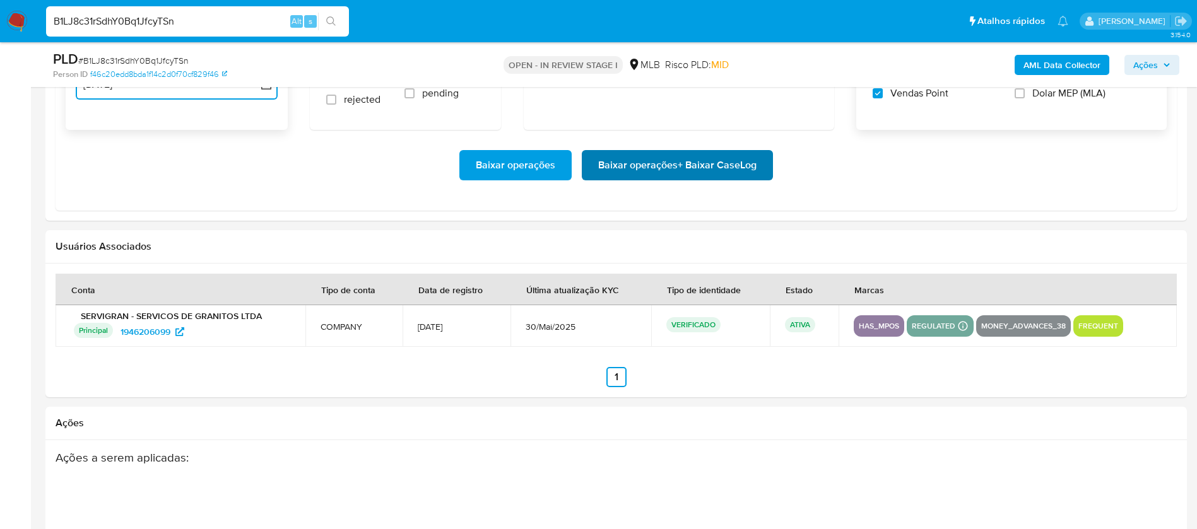
click at [752, 170] on span "Baixar operações + Baixar CaseLog" at bounding box center [677, 165] width 158 height 28
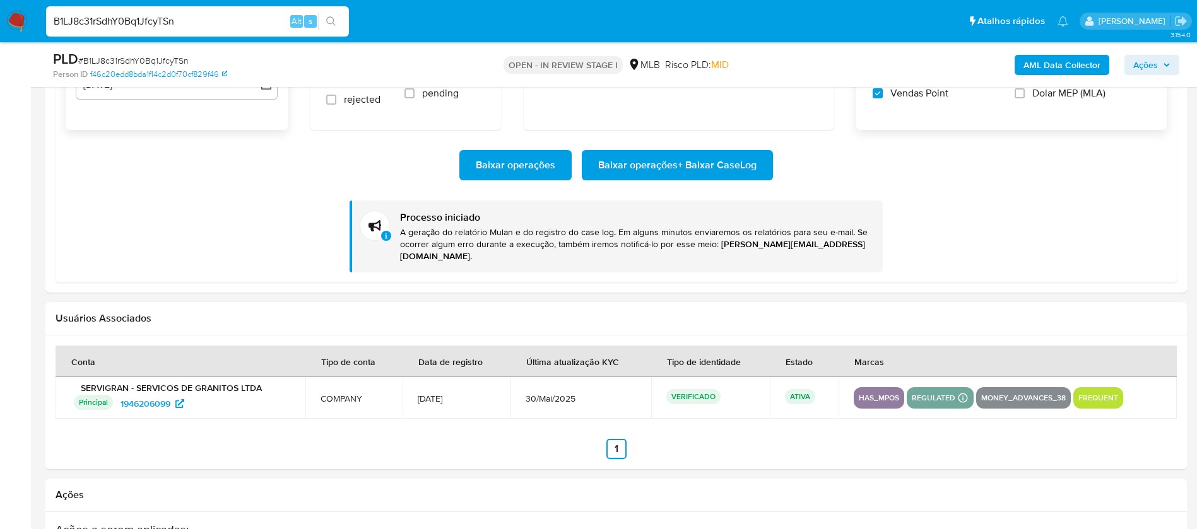
click at [232, 17] on input "B1LJ8c31rSdhY0Bq1JfcyTSn" at bounding box center [197, 21] width 303 height 16
click at [232, 18] on input "B1LJ8c31rSdhY0Bq1JfcyTSn" at bounding box center [197, 21] width 303 height 16
paste input "UMPERgNYYvCMt3bYqMZdHSNl"
type input "UMPERgNYYvCMt3bYqMZdHSNl"
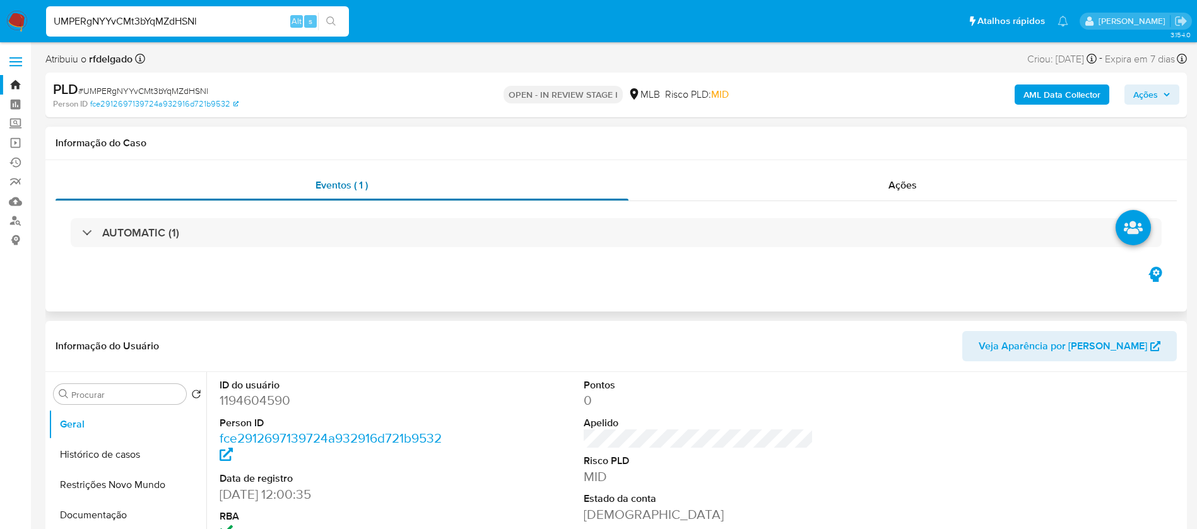
select select "10"
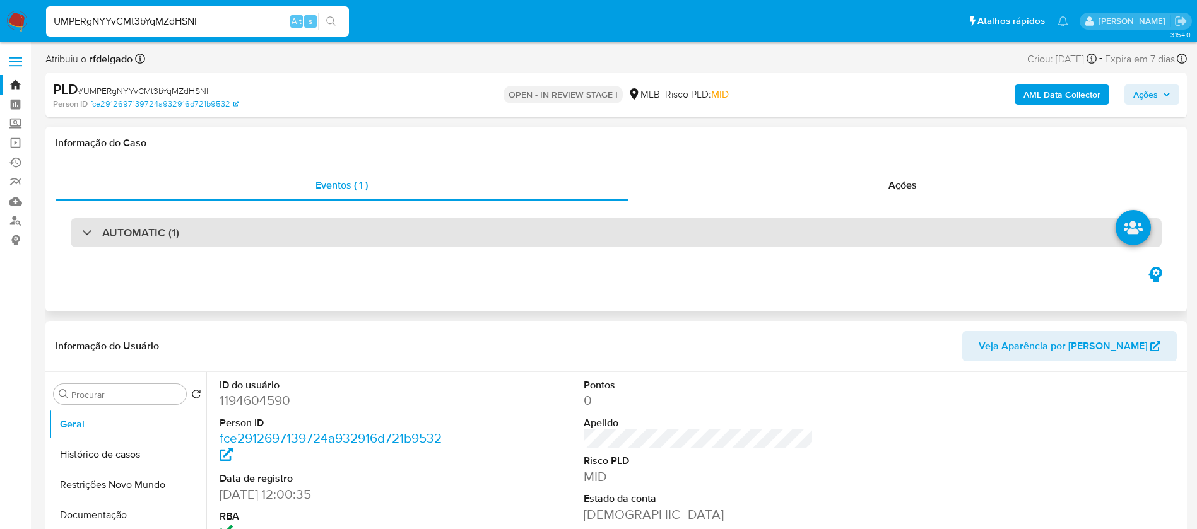
click at [266, 234] on div "AUTOMATIC (1)" at bounding box center [616, 232] width 1091 height 29
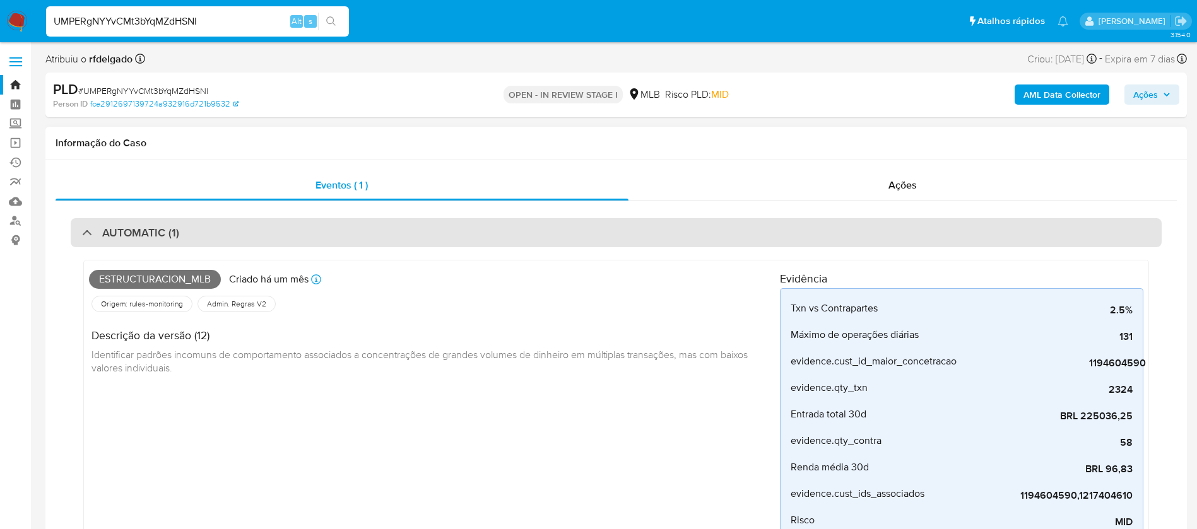
click at [266, 234] on div "AUTOMATIC (1)" at bounding box center [616, 232] width 1091 height 29
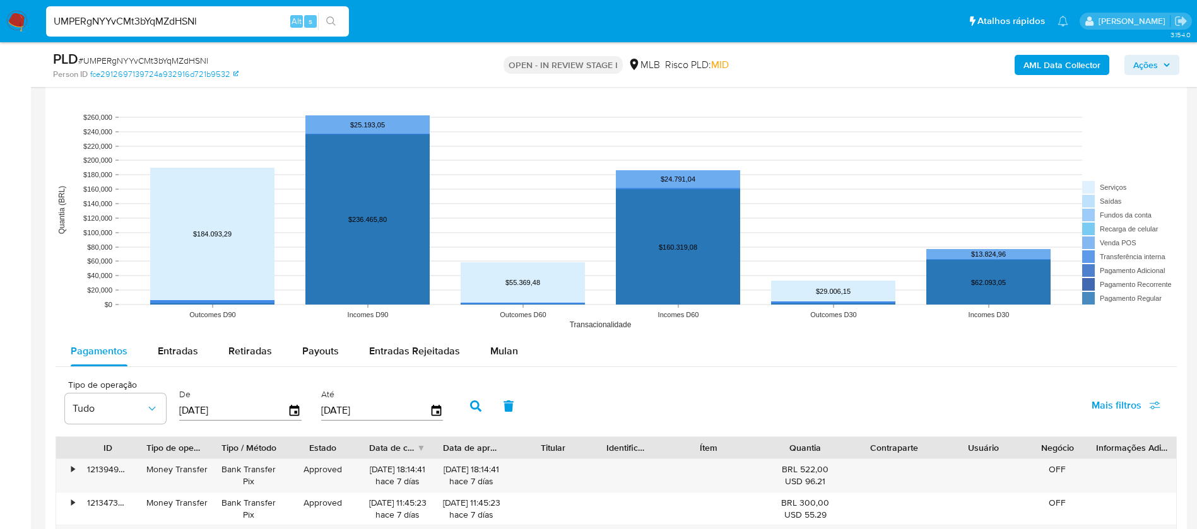
scroll to position [1325, 0]
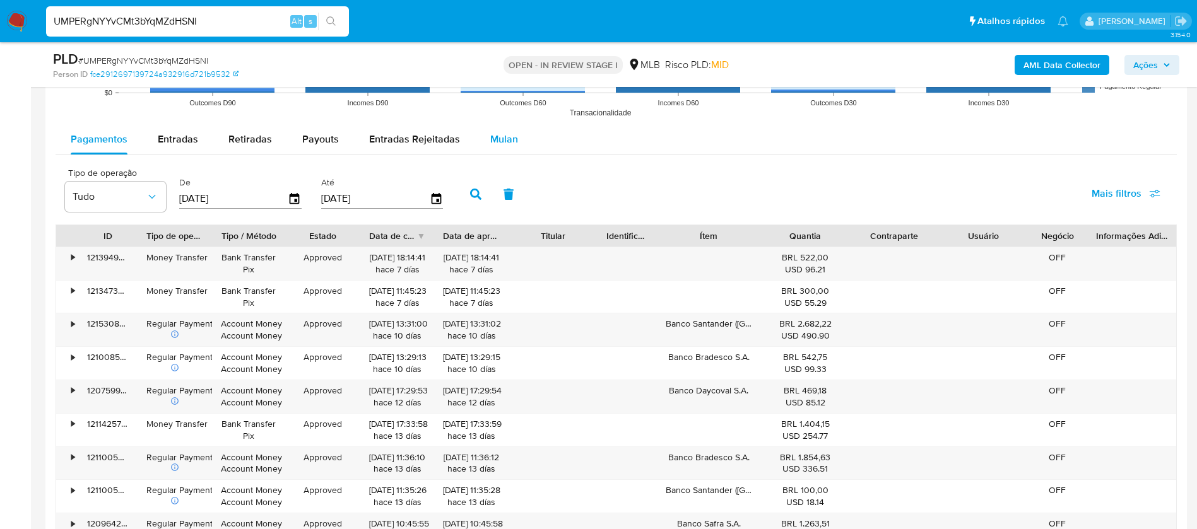
click at [507, 139] on span "Mulan" at bounding box center [504, 139] width 28 height 15
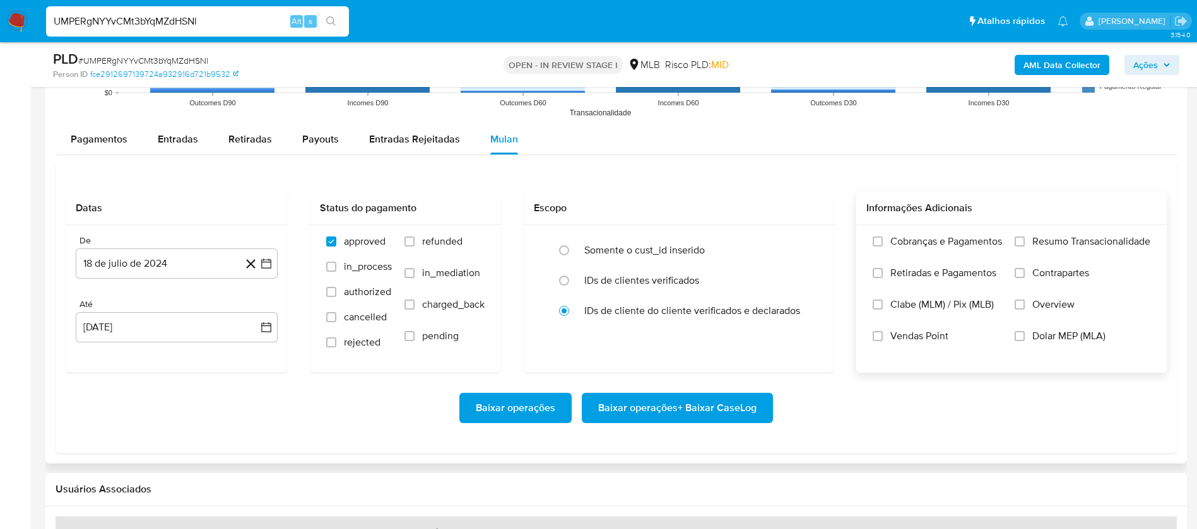
click at [1057, 242] on span "Resumo Transacionalidade" at bounding box center [1091, 241] width 118 height 13
click at [1025, 242] on input "Resumo Transacionalidade" at bounding box center [1020, 242] width 10 height 10
click at [919, 332] on span "Vendas Point" at bounding box center [919, 336] width 58 height 13
click at [883, 332] on input "Vendas Point" at bounding box center [878, 336] width 10 height 10
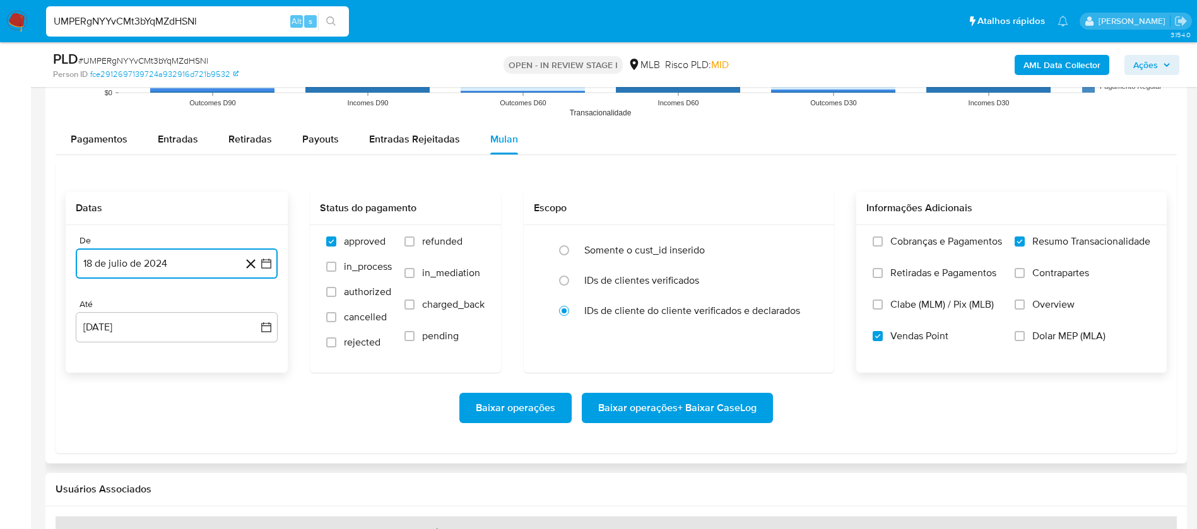
click at [158, 263] on button "18 de julio de 2024" at bounding box center [177, 264] width 202 height 30
click at [174, 305] on span "julio 2024" at bounding box center [170, 309] width 47 height 13
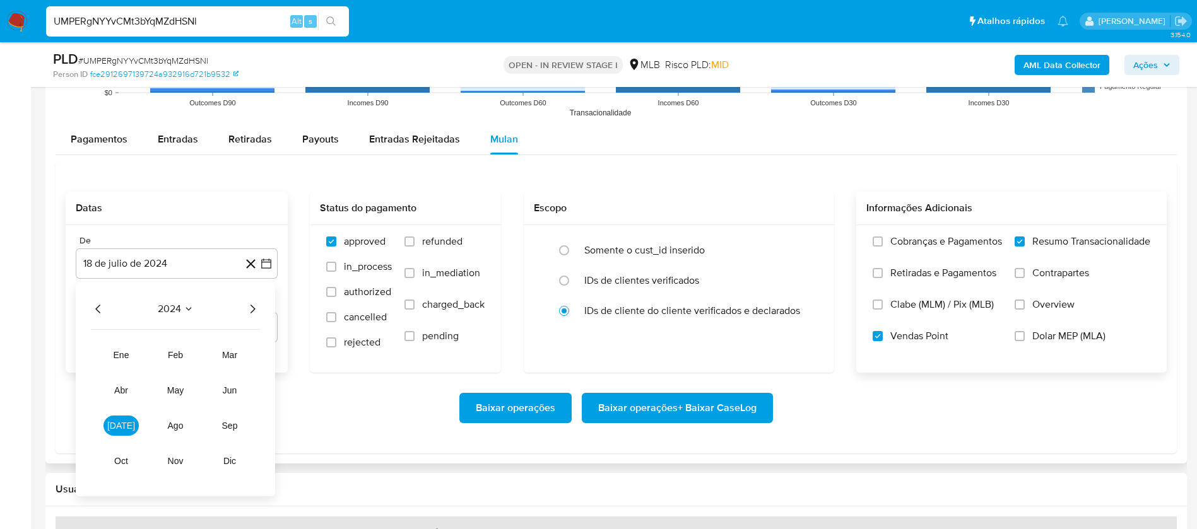
click at [253, 307] on icon "Año siguiente" at bounding box center [252, 309] width 5 height 9
click at [236, 388] on span "jun" at bounding box center [230, 391] width 15 height 10
click at [254, 350] on button "1" at bounding box center [252, 356] width 20 height 20
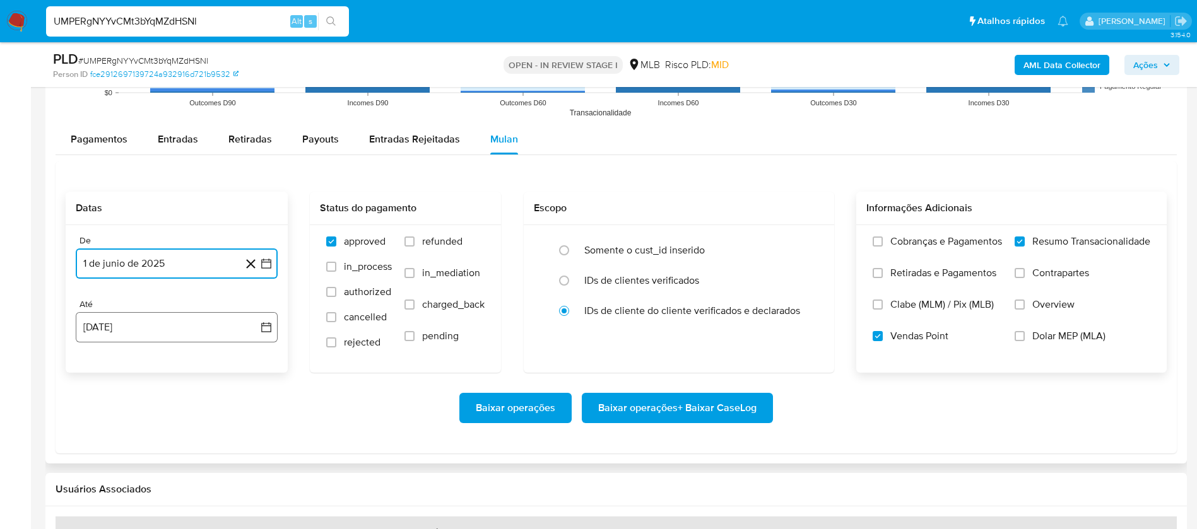
click at [227, 335] on button "18 de agosto de 2025" at bounding box center [177, 327] width 202 height 30
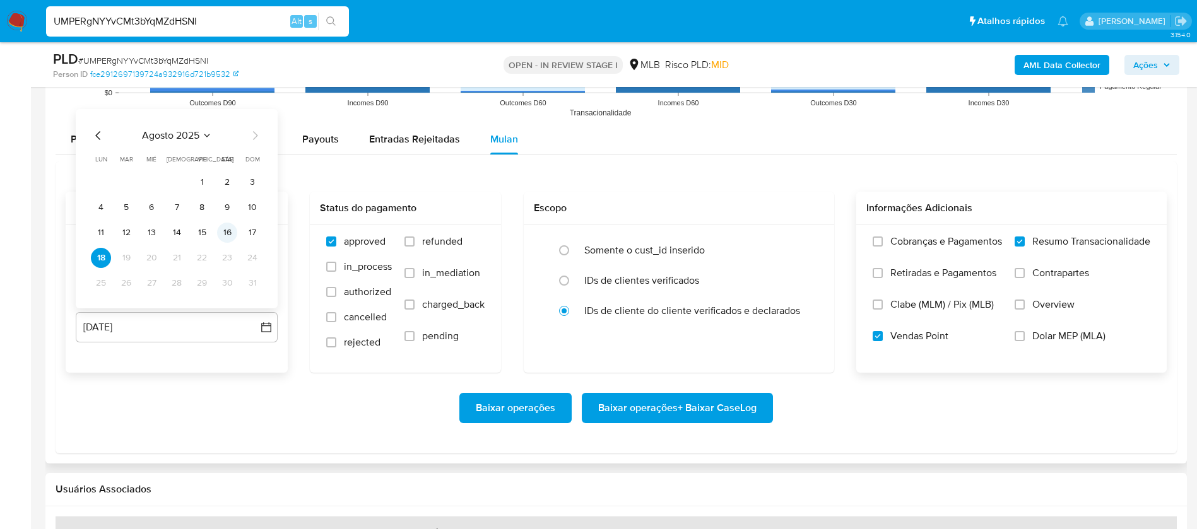
click at [226, 228] on button "16" at bounding box center [227, 233] width 20 height 20
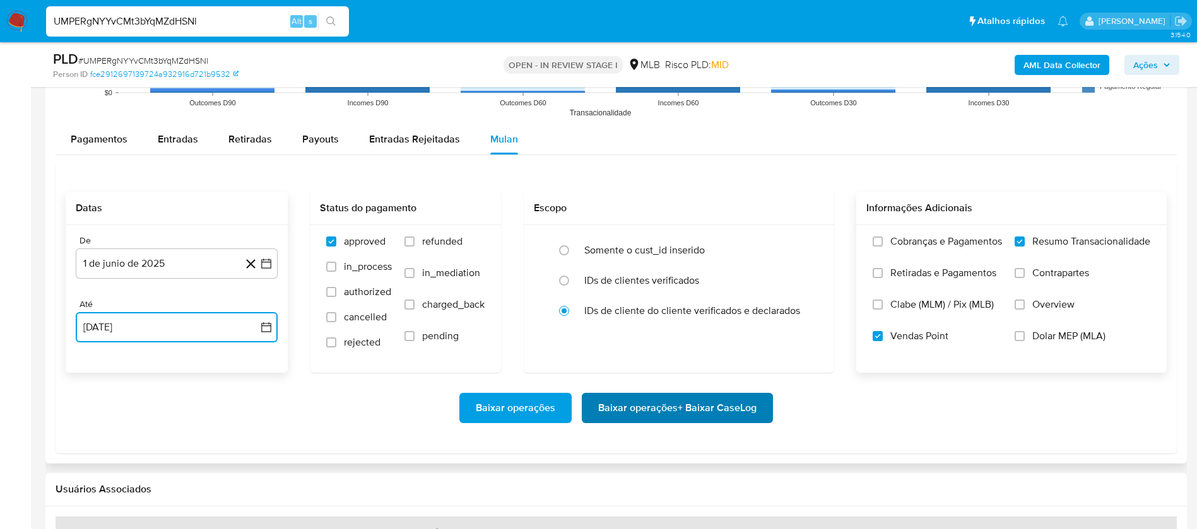
click at [633, 407] on span "Baixar operações + Baixar CaseLog" at bounding box center [677, 408] width 158 height 28
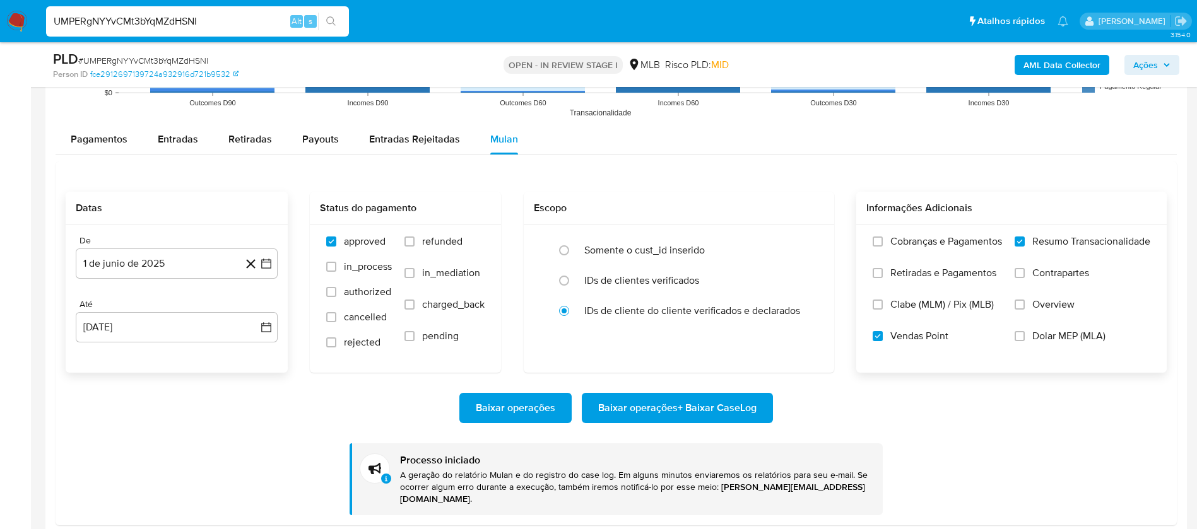
click at [247, 27] on input "UMPERgNYYvCMt3bYqMZdHSNl" at bounding box center [197, 21] width 303 height 16
paste input "zmxez4p0qE6lrqRVBgxKDAus"
type input "zmxez4p0qE6lrqRVBgxKDAus"
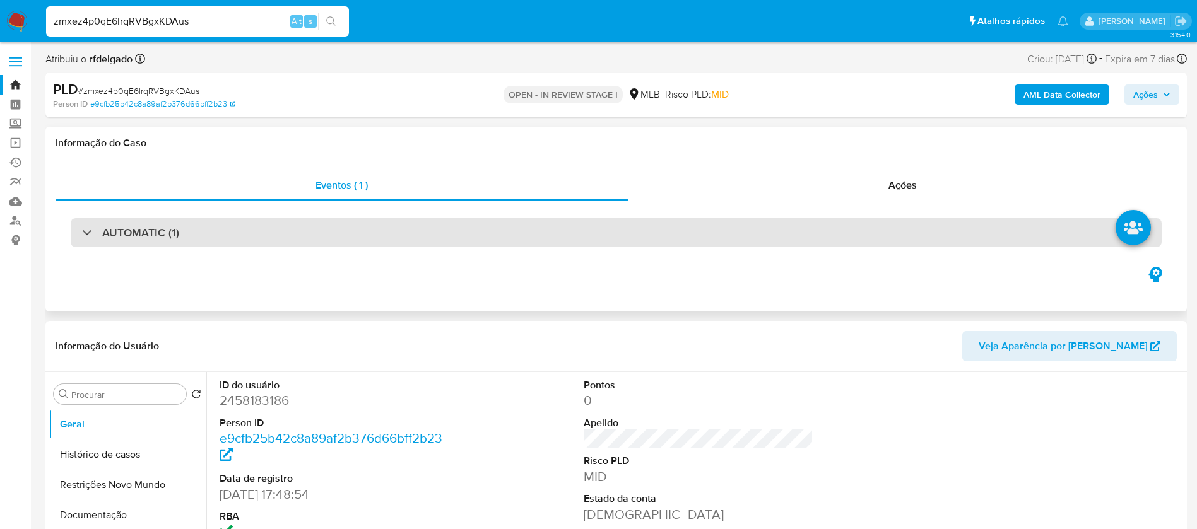
select select "10"
click at [470, 242] on div "AUTOMATIC (1)" at bounding box center [616, 232] width 1091 height 29
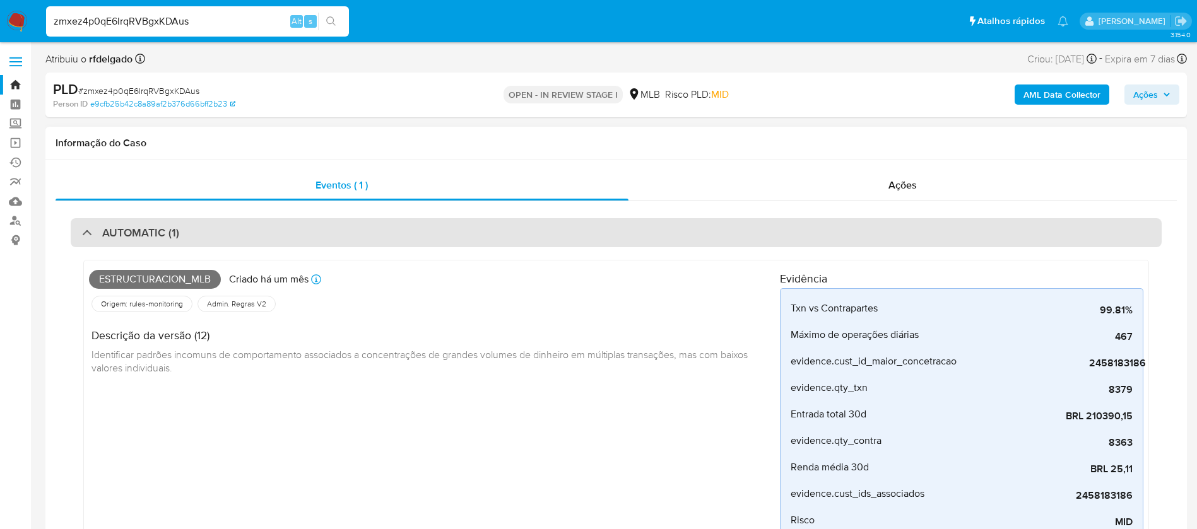
click at [470, 242] on div "AUTOMATIC (1)" at bounding box center [616, 232] width 1091 height 29
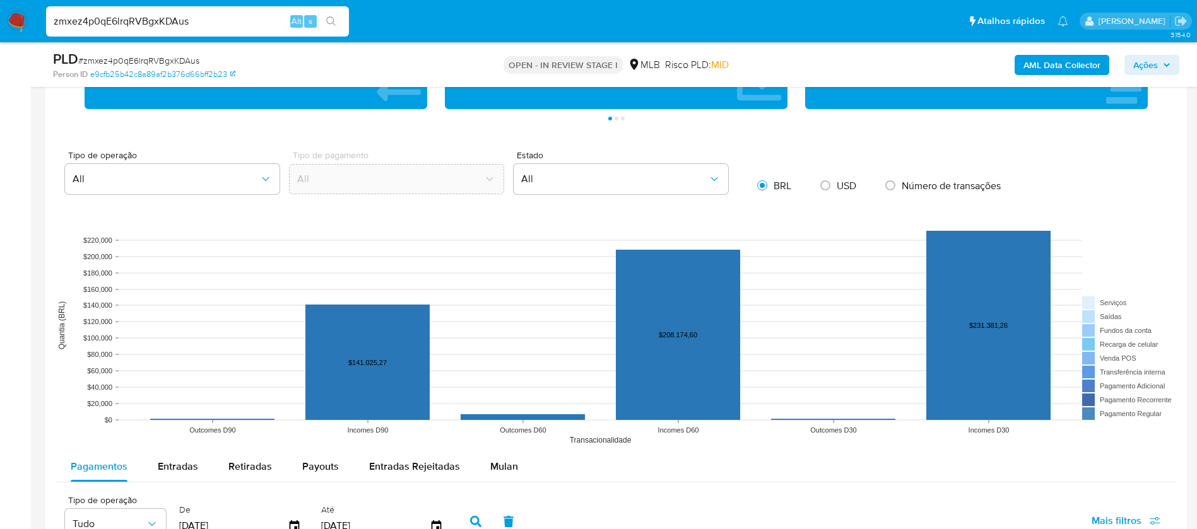
scroll to position [1136, 0]
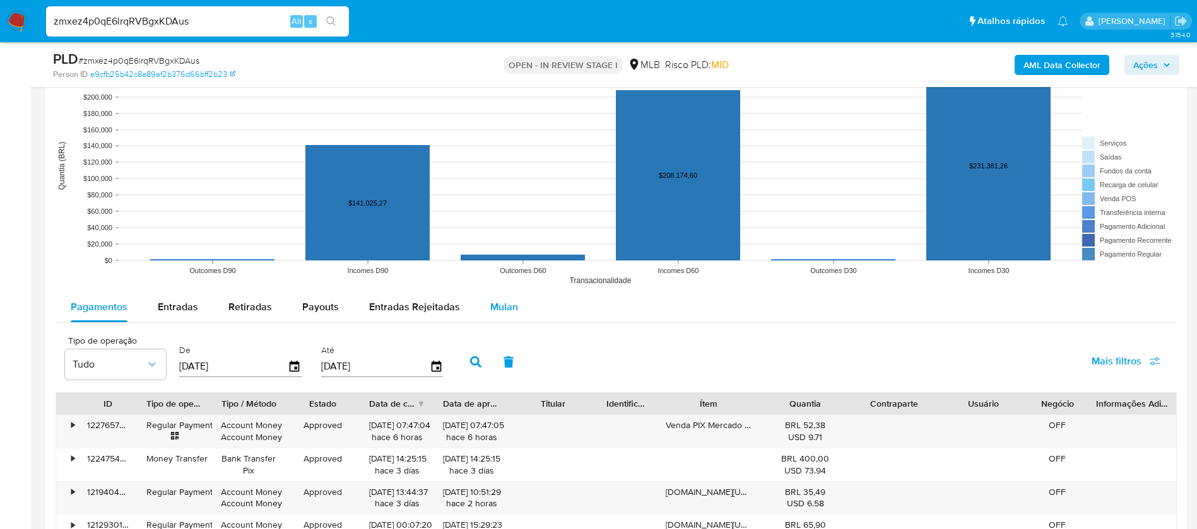
click at [504, 310] on span "Mulan" at bounding box center [504, 307] width 28 height 15
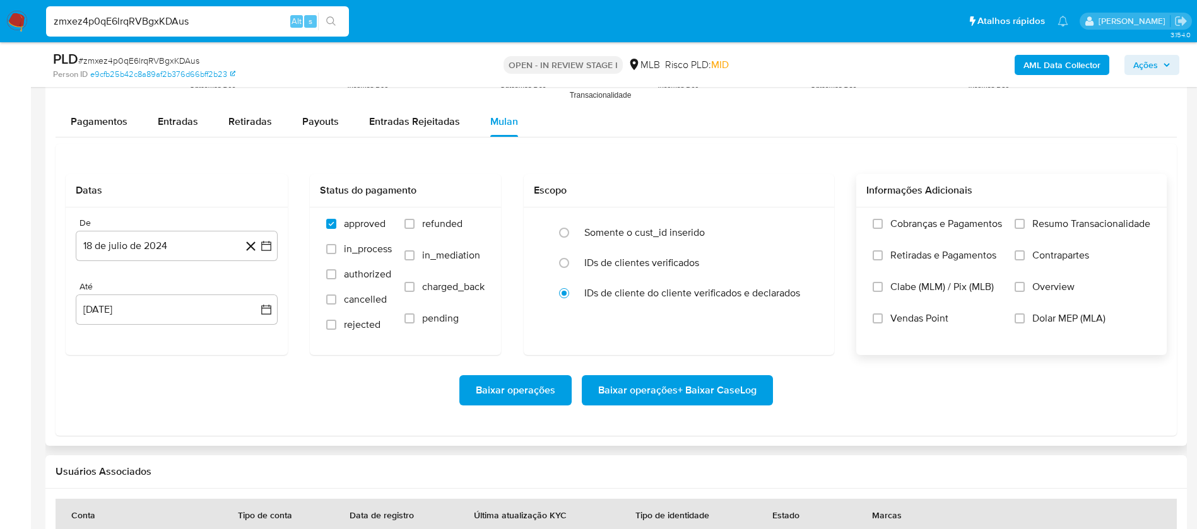
scroll to position [1325, 0]
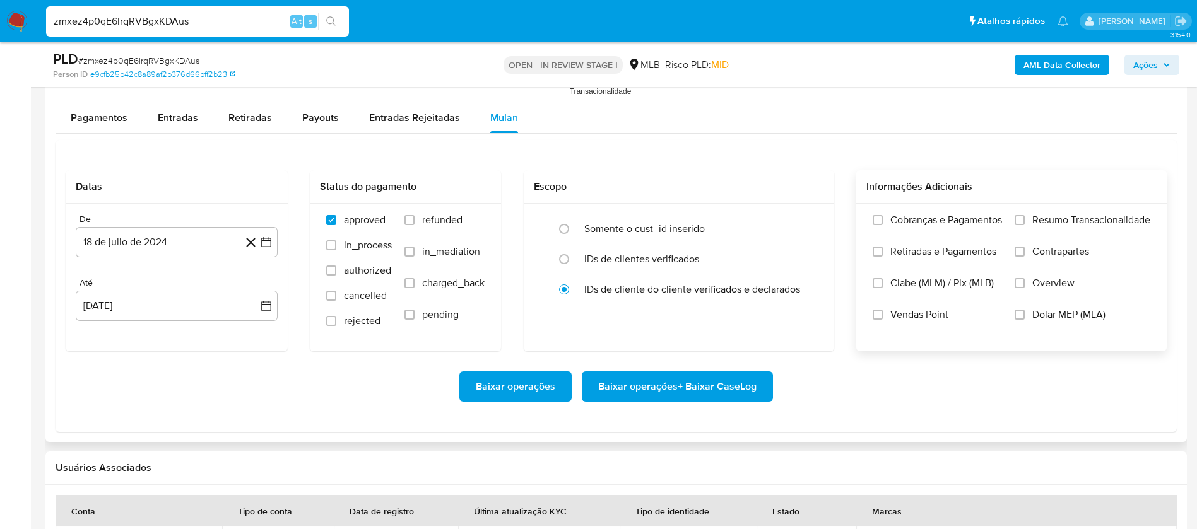
click at [1062, 221] on span "Resumo Transacionalidade" at bounding box center [1091, 220] width 118 height 13
click at [1025, 221] on input "Resumo Transacionalidade" at bounding box center [1020, 220] width 10 height 10
click at [920, 316] on span "Vendas Point" at bounding box center [919, 315] width 58 height 13
click at [883, 316] on input "Vendas Point" at bounding box center [878, 315] width 10 height 10
click at [196, 243] on button "18 de julio de 2024" at bounding box center [177, 242] width 202 height 30
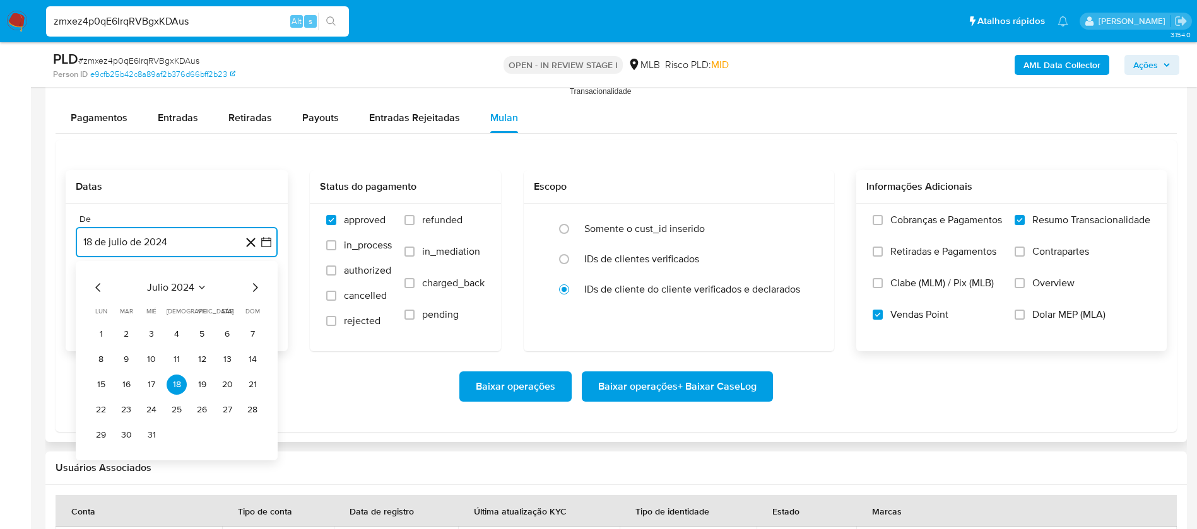
click at [182, 288] on span "julio 2024" at bounding box center [170, 287] width 47 height 13
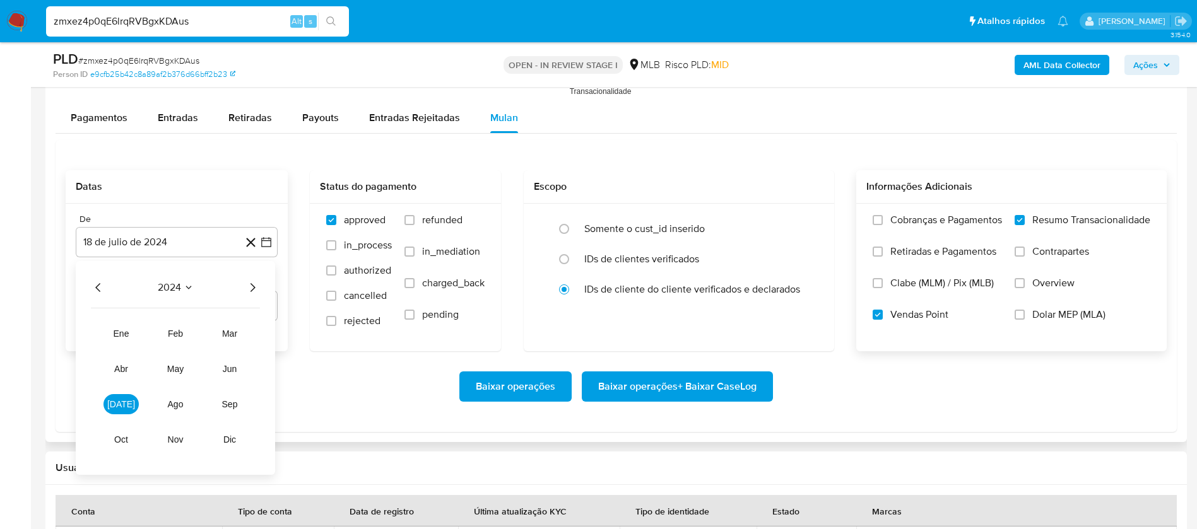
click at [244, 283] on div "2024" at bounding box center [175, 287] width 169 height 15
click at [250, 285] on icon "Año siguiente" at bounding box center [252, 287] width 15 height 15
click at [223, 363] on button "jun" at bounding box center [229, 369] width 35 height 20
click at [248, 327] on button "1" at bounding box center [252, 334] width 20 height 20
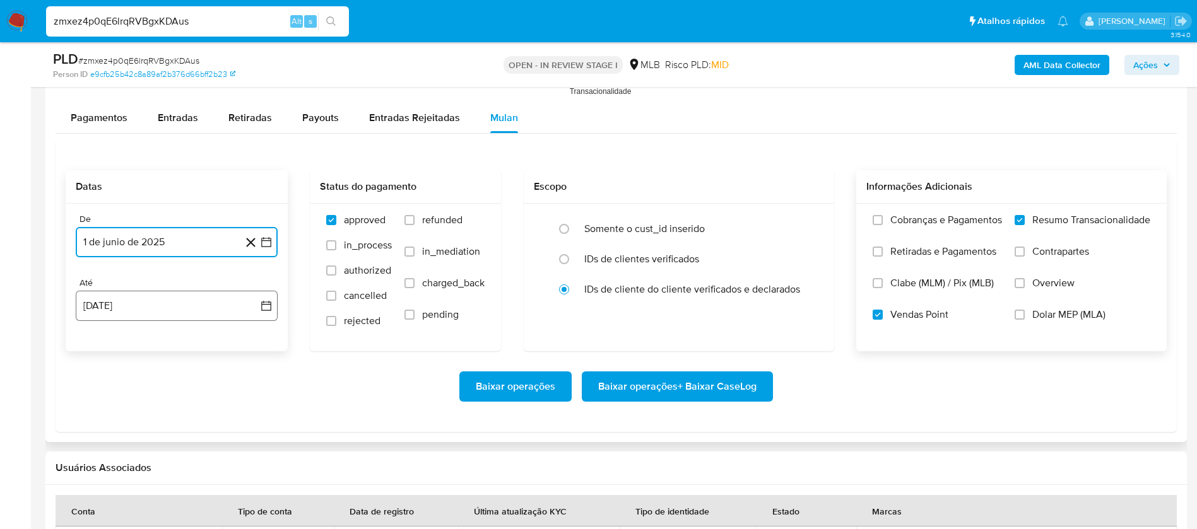
click at [150, 305] on button "18 de agosto de 2025" at bounding box center [177, 306] width 202 height 30
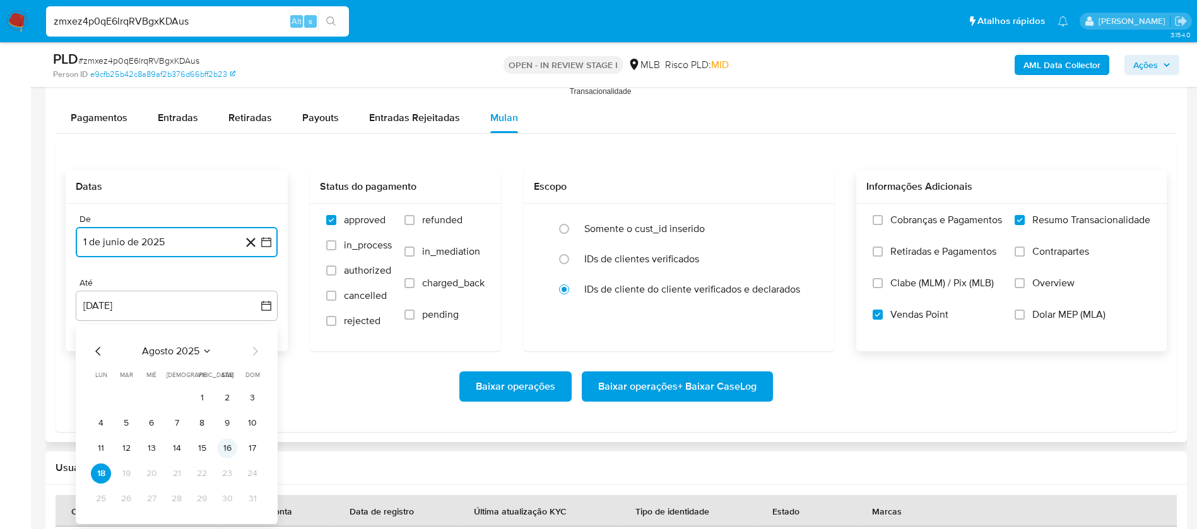
click at [228, 446] on button "16" at bounding box center [227, 449] width 20 height 20
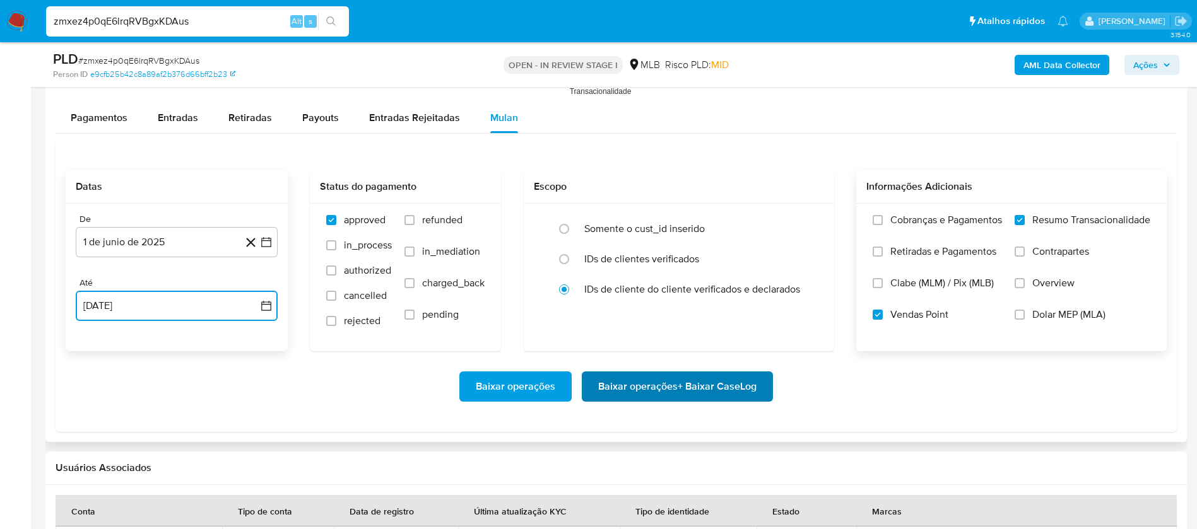
click at [669, 391] on span "Baixar operações + Baixar CaseLog" at bounding box center [677, 387] width 158 height 28
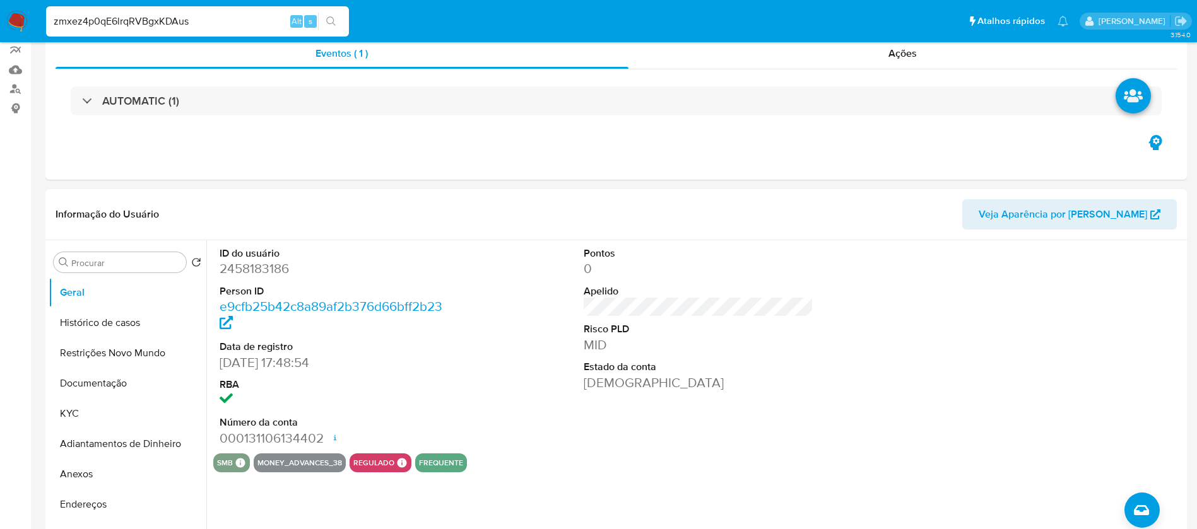
scroll to position [0, 0]
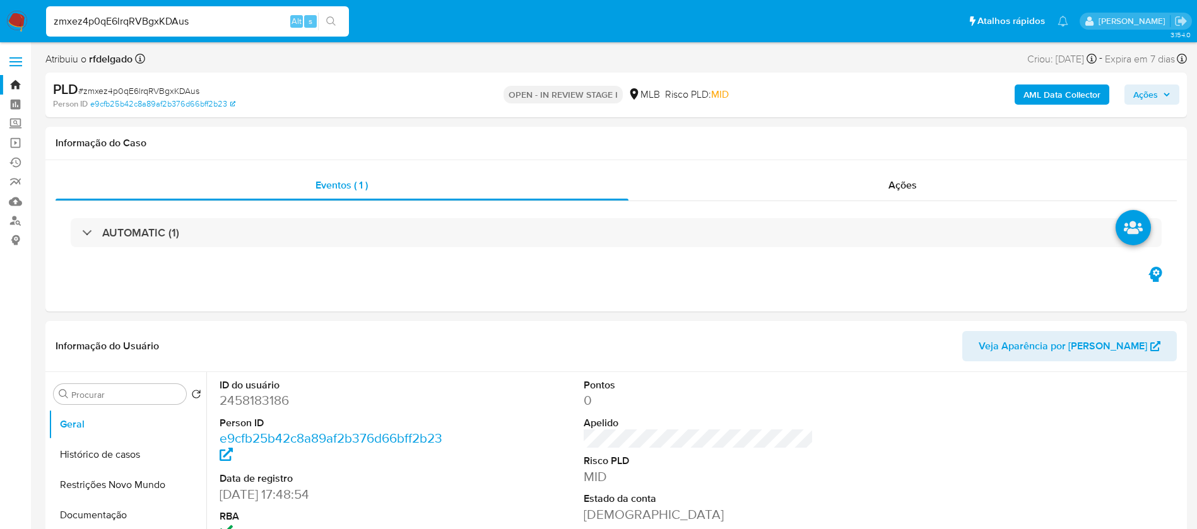
click at [20, 23] on img at bounding box center [16, 21] width 21 height 21
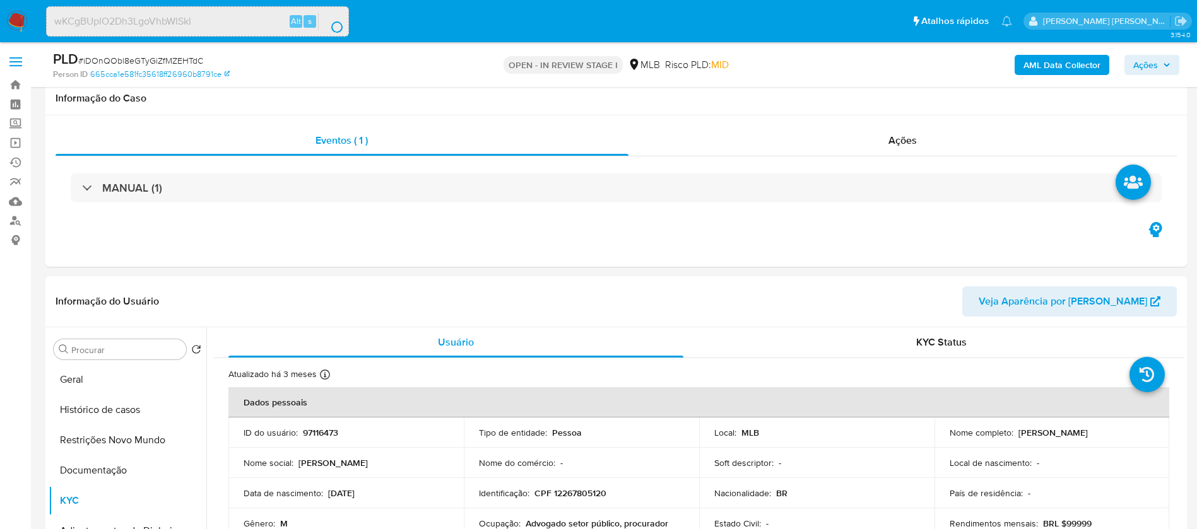
select select "10"
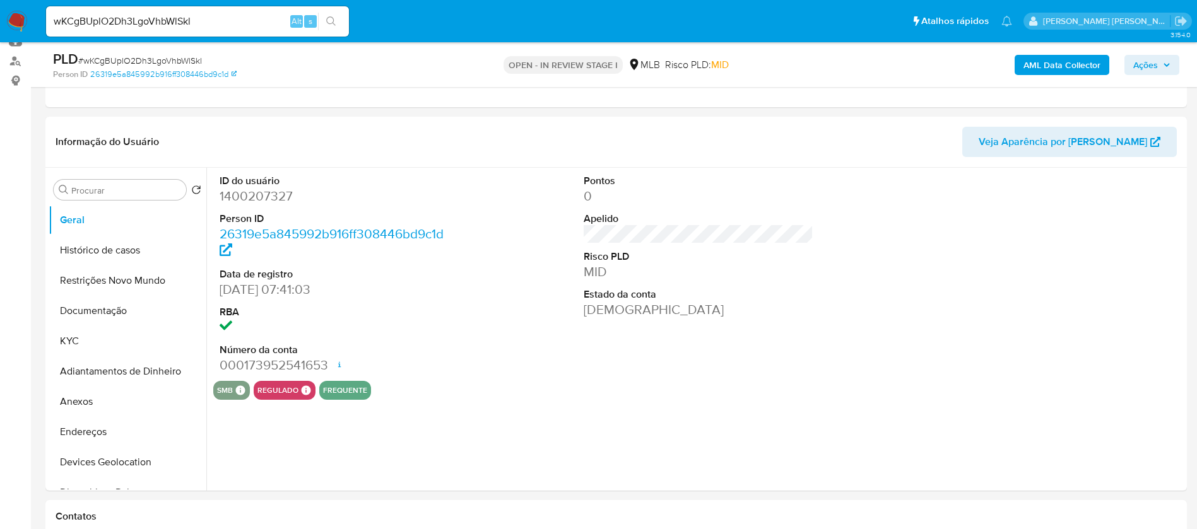
scroll to position [189, 0]
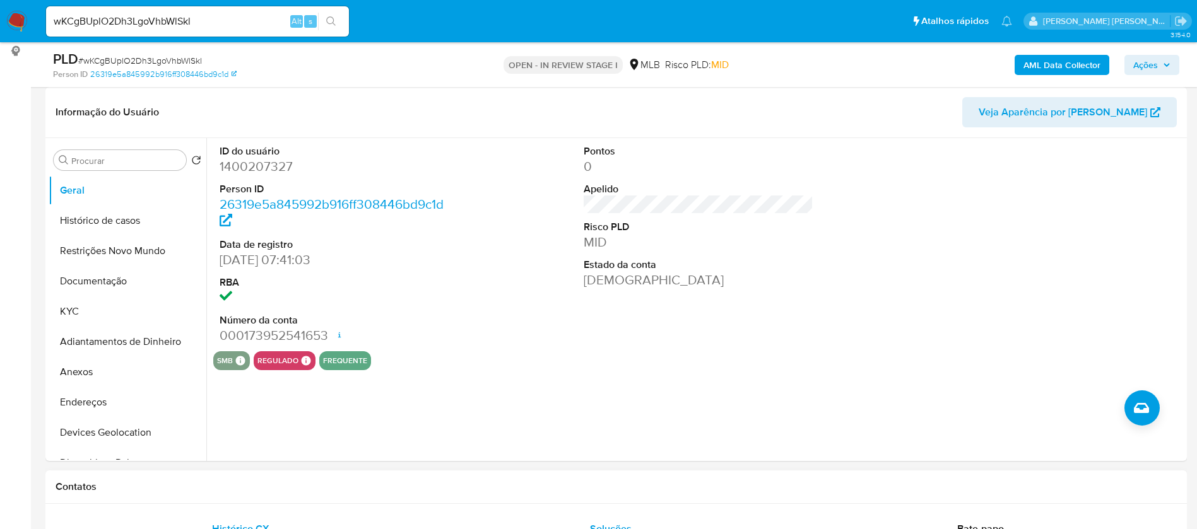
select select "10"
click at [88, 312] on button "KYC" at bounding box center [123, 312] width 148 height 30
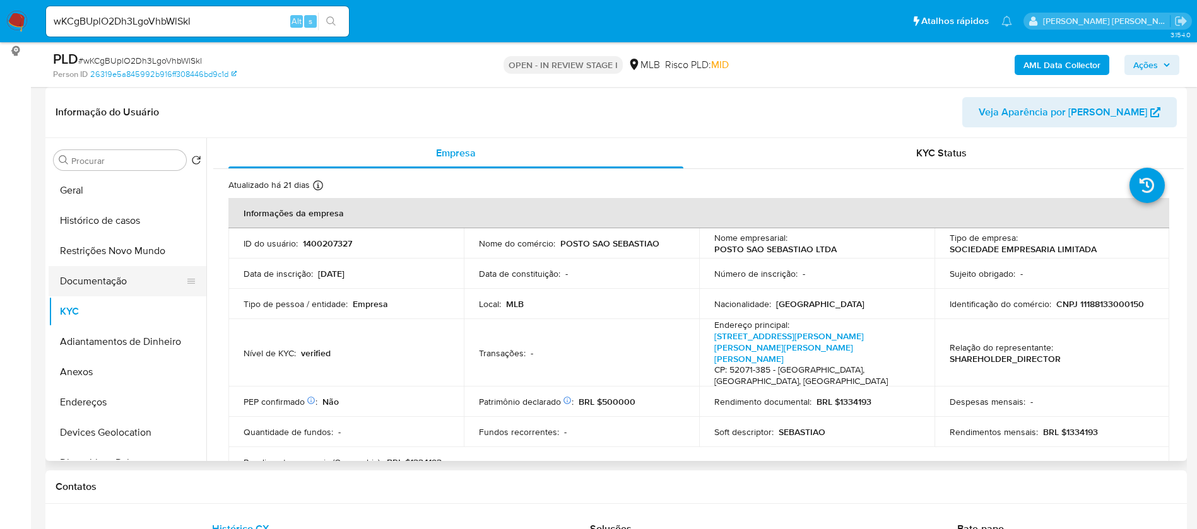
click at [96, 277] on button "Documentação" at bounding box center [123, 281] width 148 height 30
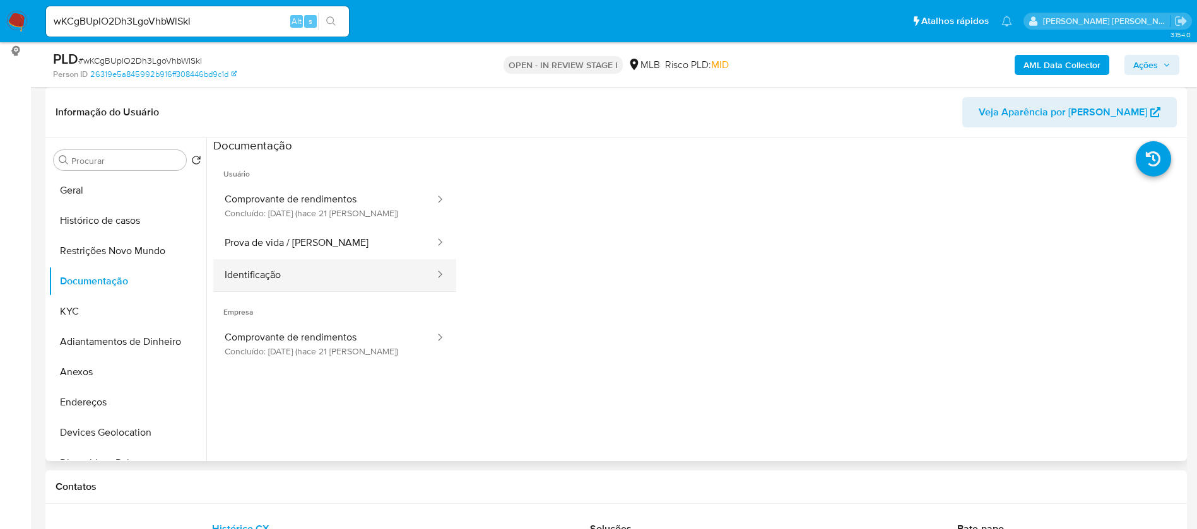
click at [319, 271] on button "Identificação" at bounding box center [324, 275] width 223 height 32
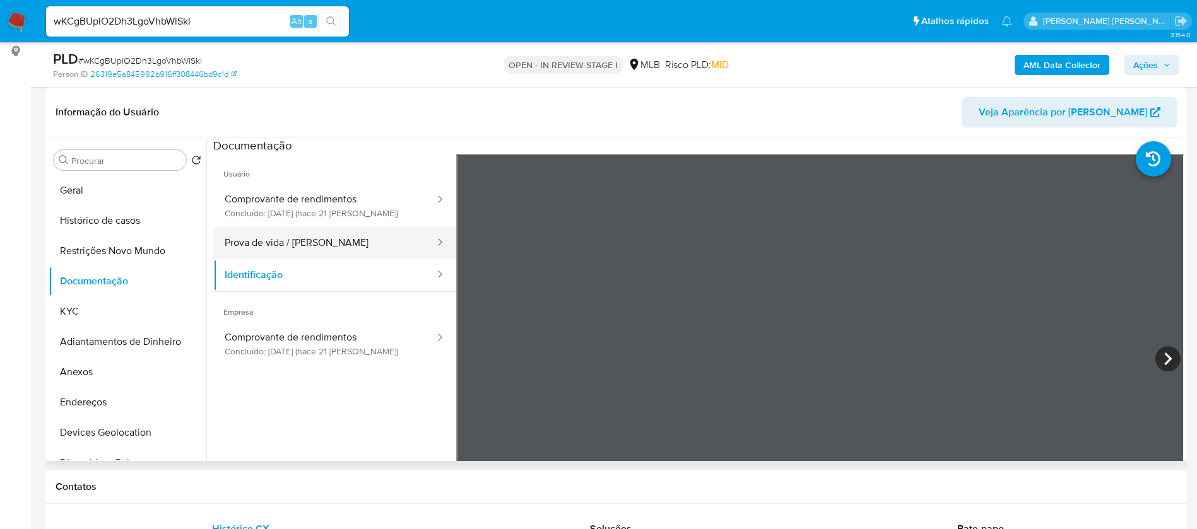
click at [321, 244] on button "Prova de vida / [PERSON_NAME]" at bounding box center [324, 243] width 223 height 32
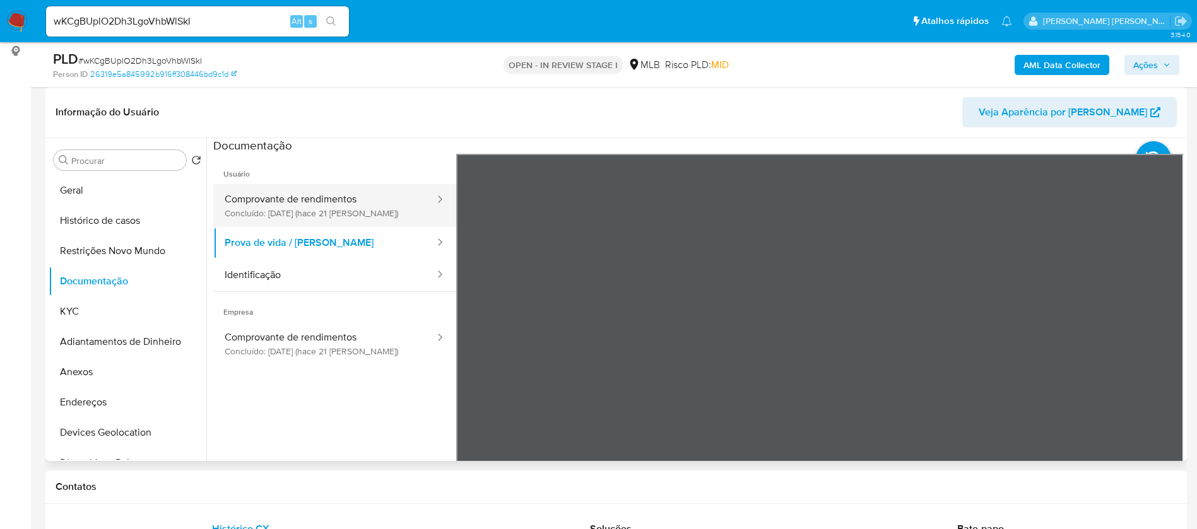
click at [343, 210] on button "Comprovante de rendimentos Concluído: [DATE] (hace 21 [PERSON_NAME])" at bounding box center [324, 205] width 223 height 43
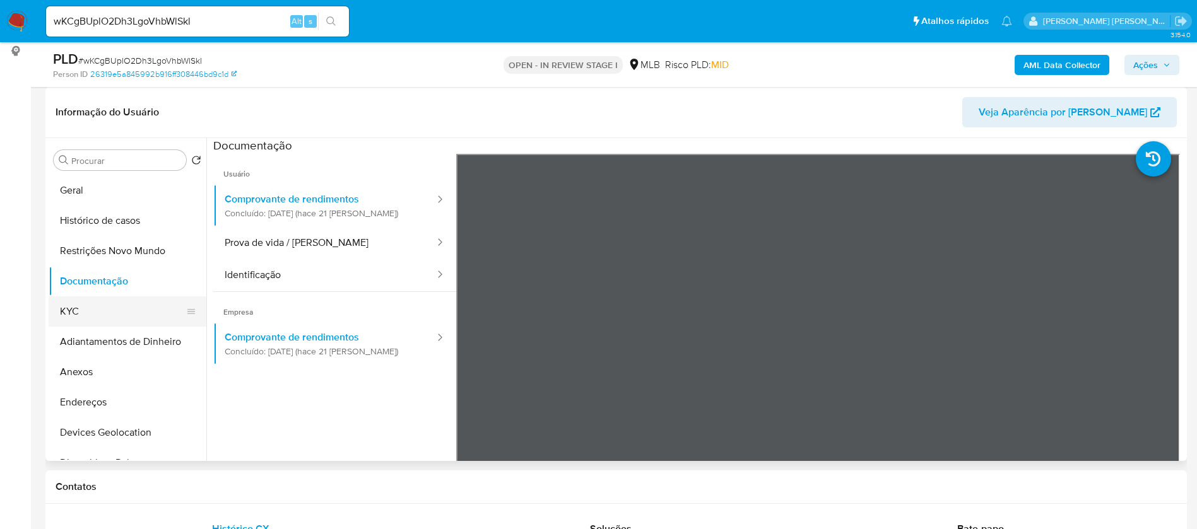
click at [138, 315] on button "KYC" at bounding box center [123, 312] width 148 height 30
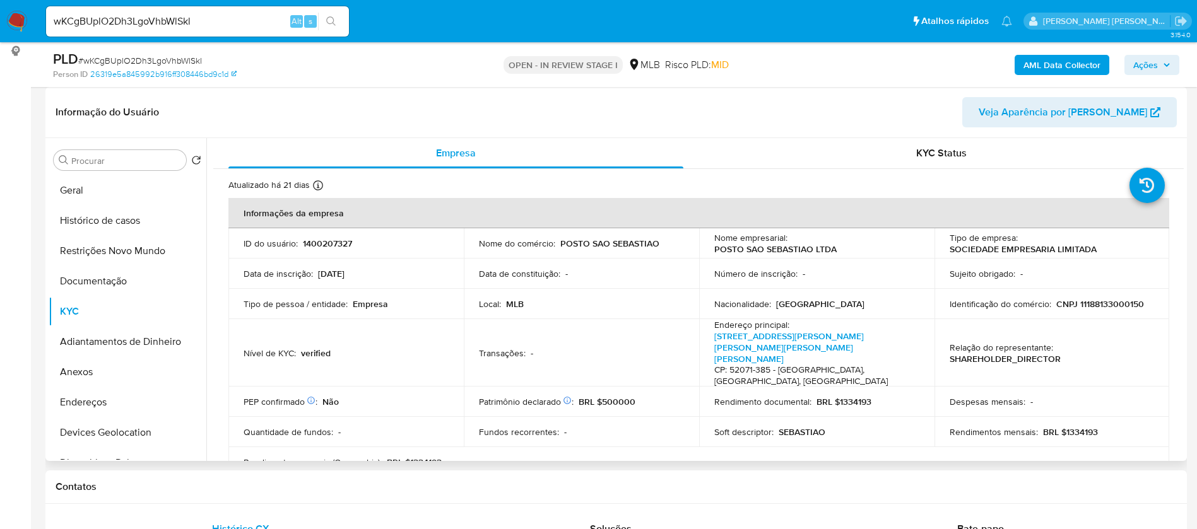
click at [1104, 301] on p "CNPJ 11188133000150" at bounding box center [1100, 303] width 88 height 11
copy p "11188133000150"
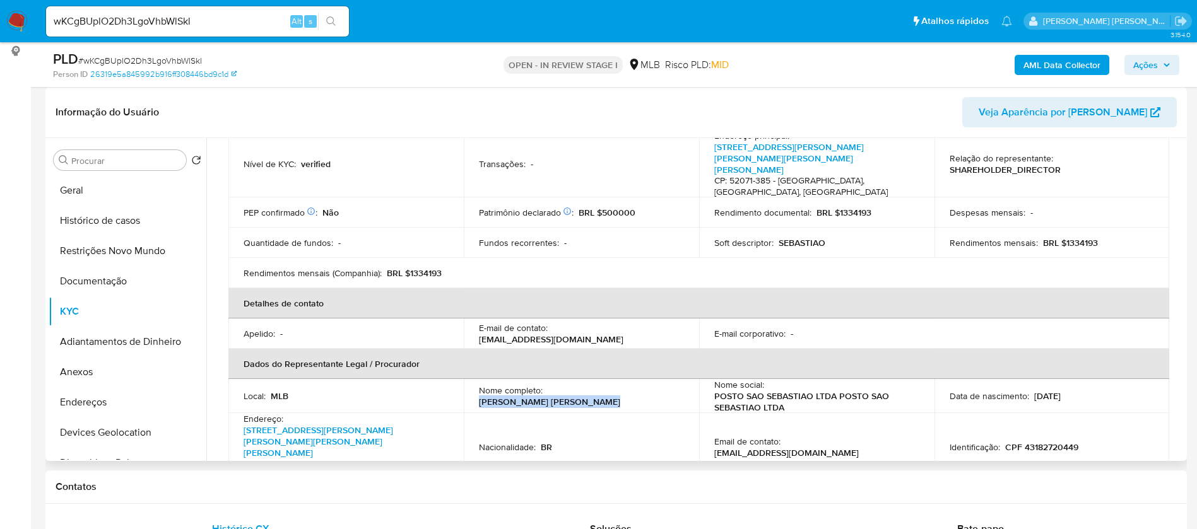
drag, startPoint x: 663, startPoint y: 375, endPoint x: 547, endPoint y: 375, distance: 116.1
click at [547, 385] on div "Nome completo : Jose Gerson Aguiar de Souza" at bounding box center [581, 396] width 205 height 23
copy p "Jose Gerson Aguiar de Souza"
drag, startPoint x: 1084, startPoint y: 414, endPoint x: 1003, endPoint y: 414, distance: 80.8
click at [1003, 442] on div "Identificação : CPF 43182720449" at bounding box center [1052, 447] width 205 height 11
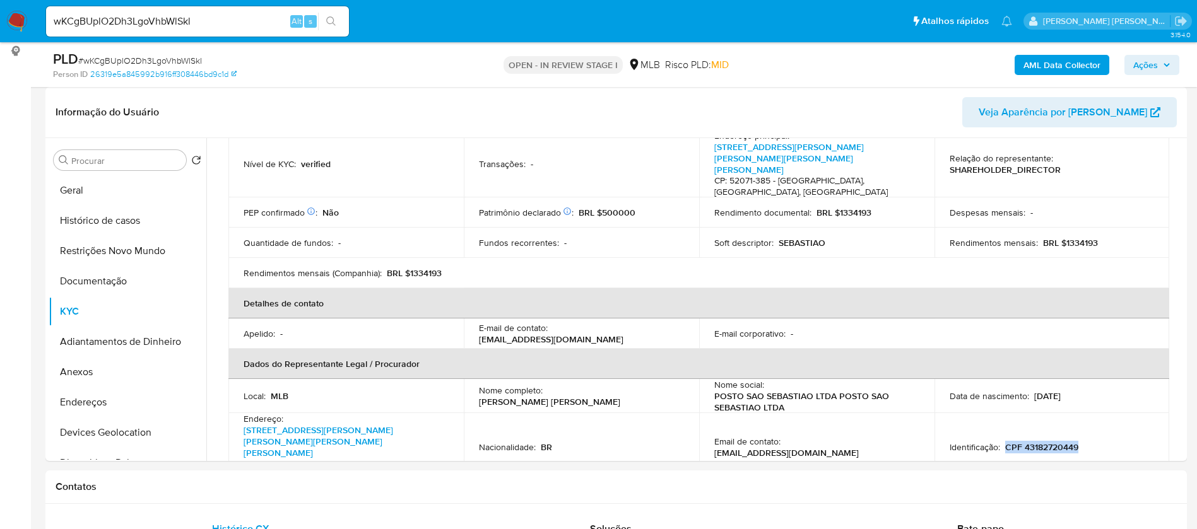
copy p "CPF 43182720449"
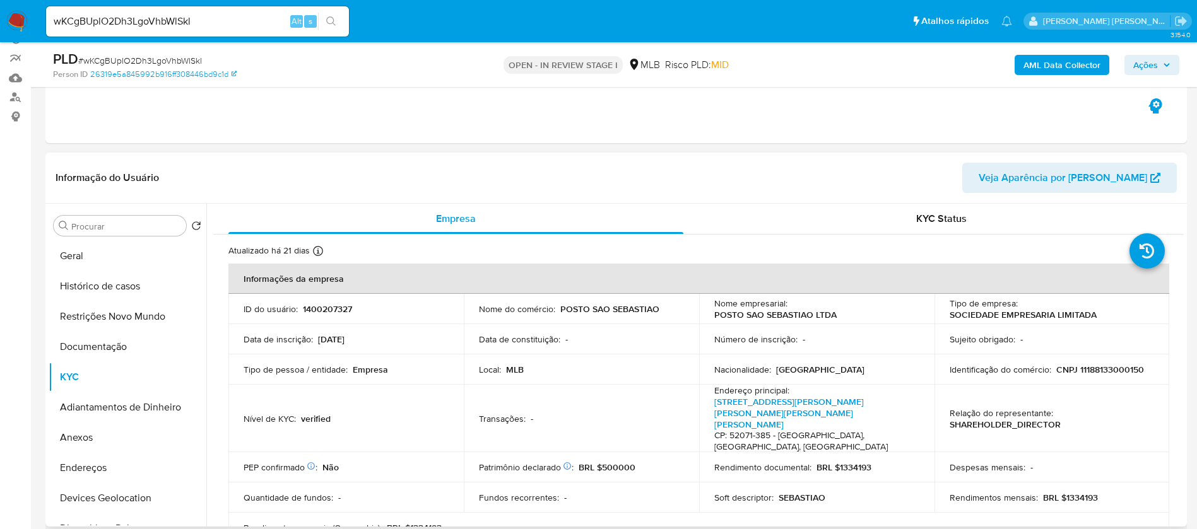
scroll to position [95, 0]
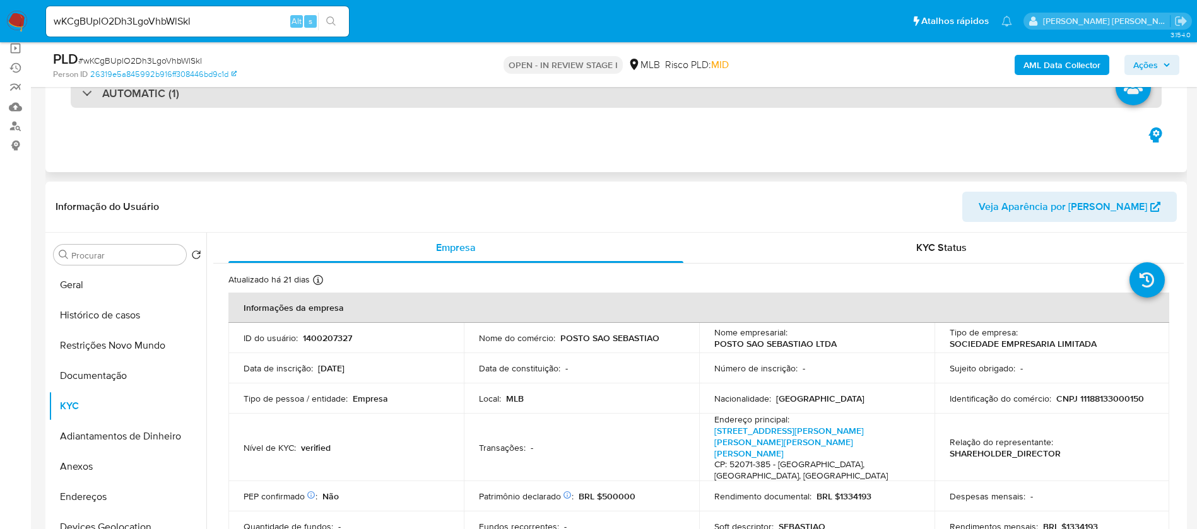
click at [160, 96] on h3 "AUTOMATIC (1)" at bounding box center [140, 93] width 77 height 14
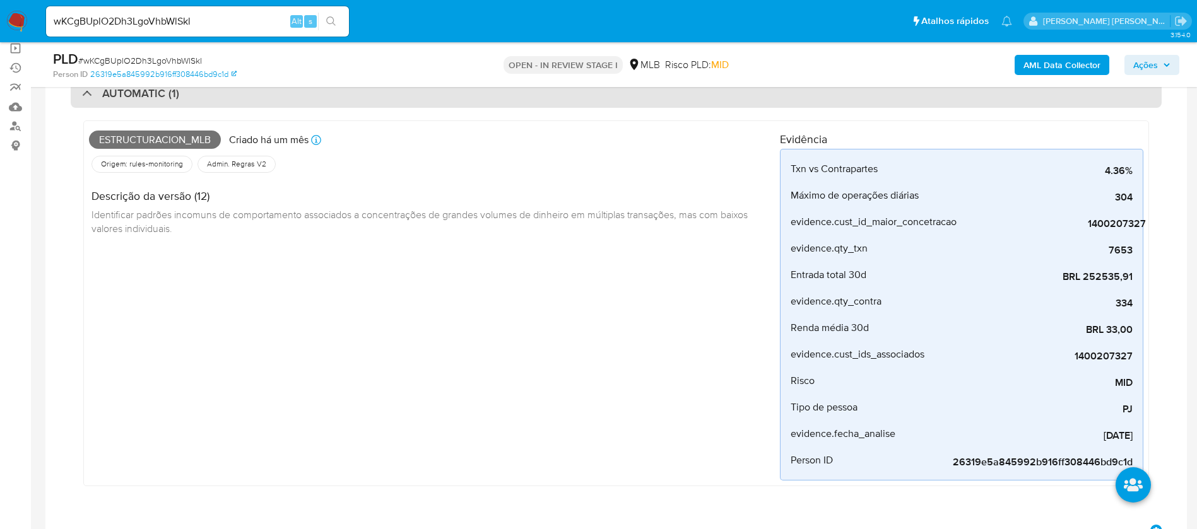
click at [160, 96] on h3 "AUTOMATIC (1)" at bounding box center [140, 93] width 77 height 14
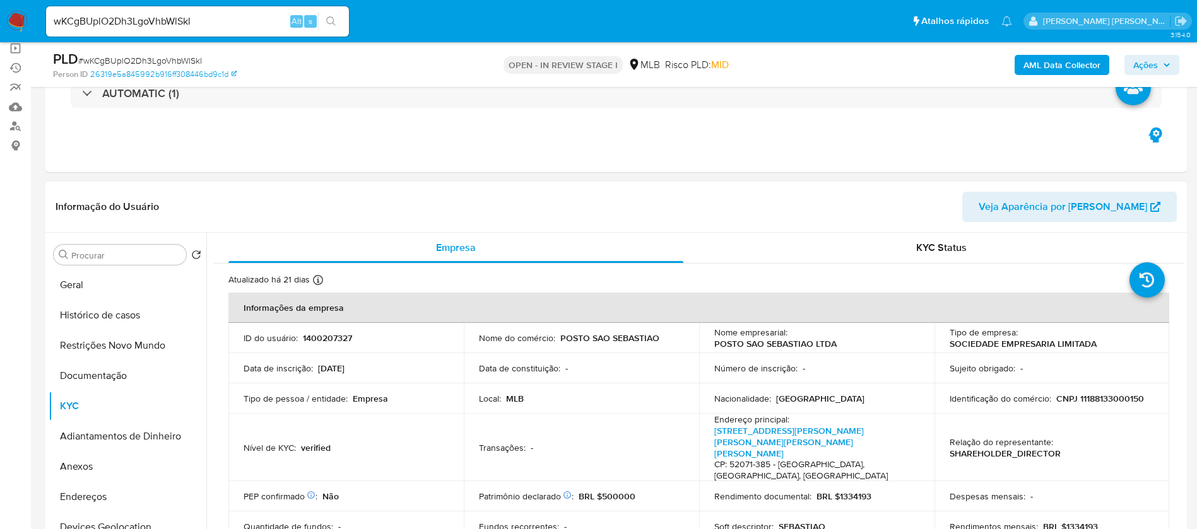
click at [1099, 400] on p "CNPJ 11188133000150" at bounding box center [1100, 398] width 88 height 11
copy p "11188133000150"
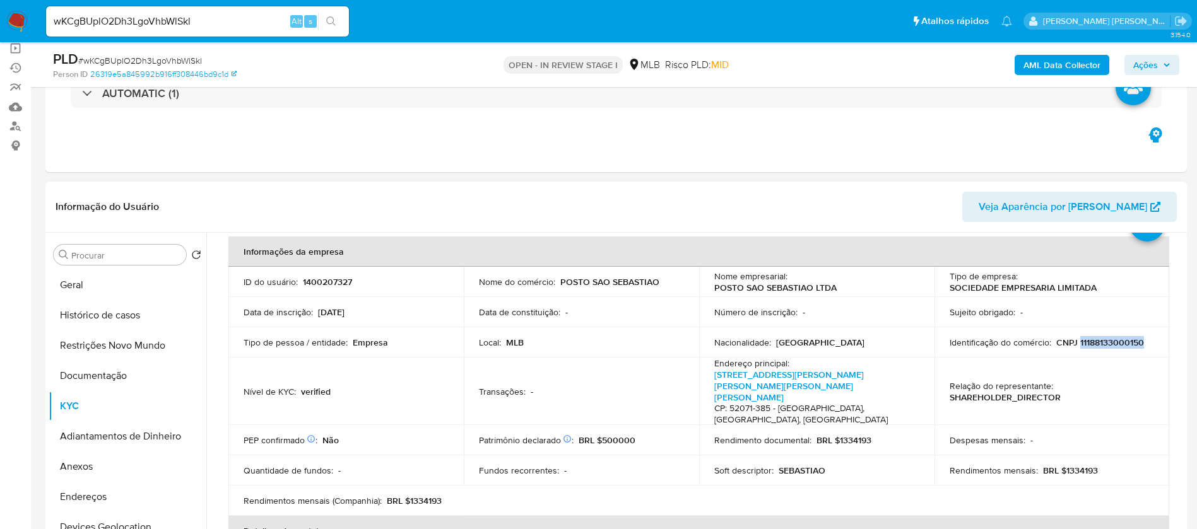
scroll to position [27, 0]
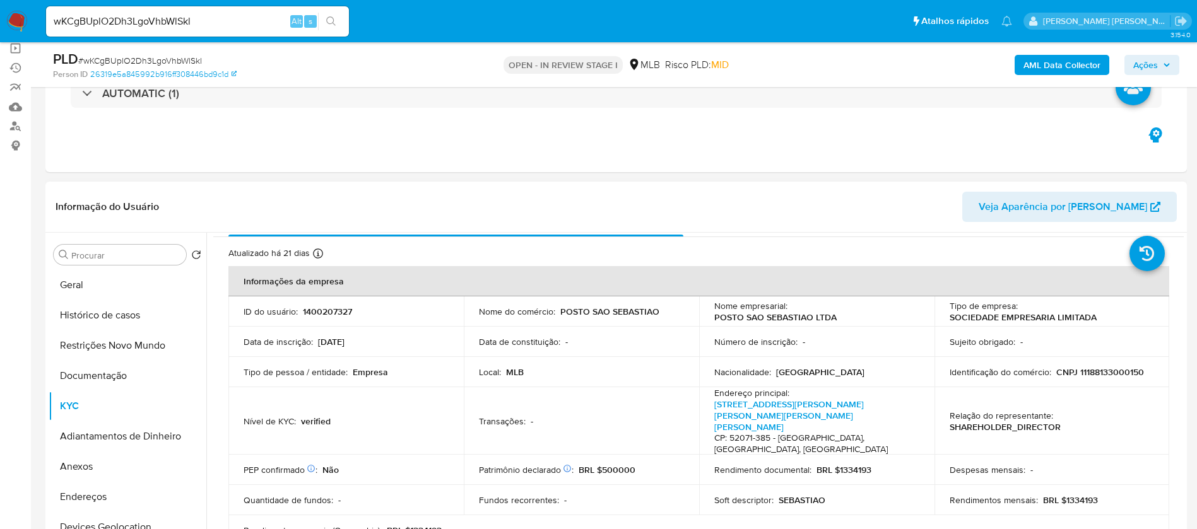
click at [341, 309] on p "1400207327" at bounding box center [327, 311] width 49 height 11
copy p "1400207327"
click at [74, 282] on button "Geral" at bounding box center [123, 285] width 148 height 30
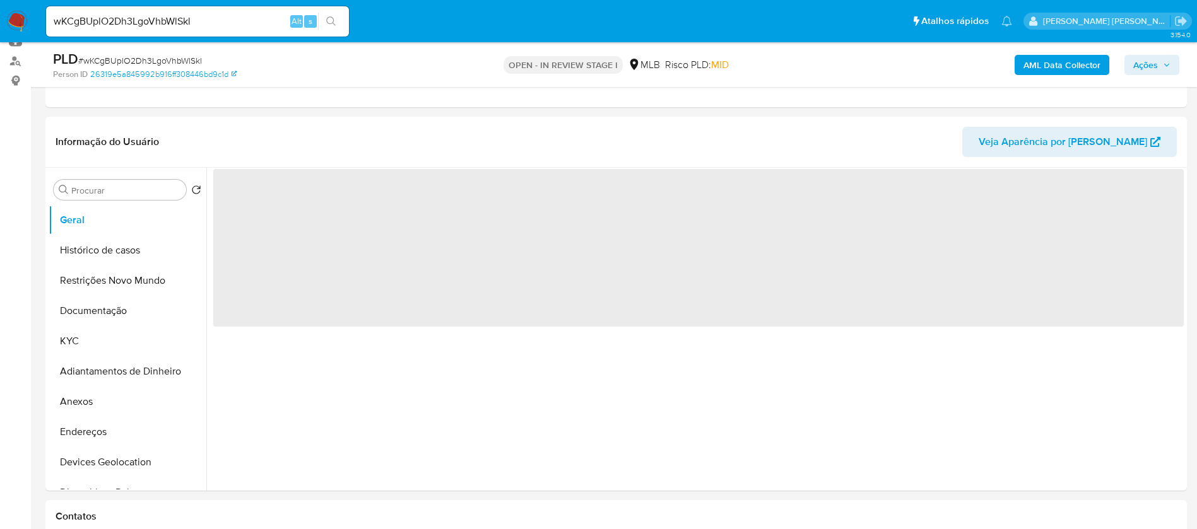
scroll to position [189, 0]
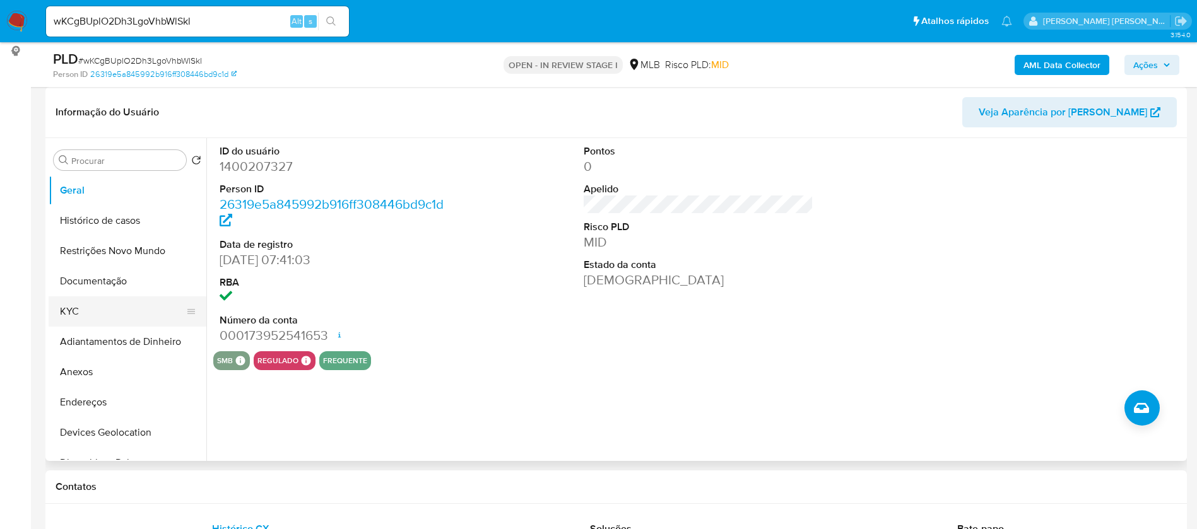
click at [89, 301] on button "KYC" at bounding box center [123, 312] width 148 height 30
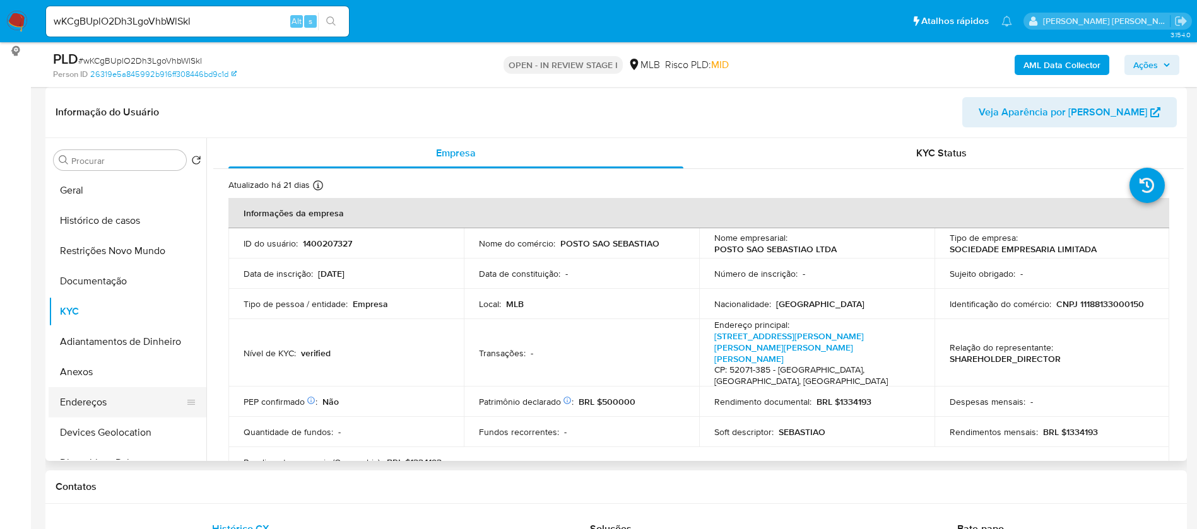
click at [118, 403] on button "Endereços" at bounding box center [123, 402] width 148 height 30
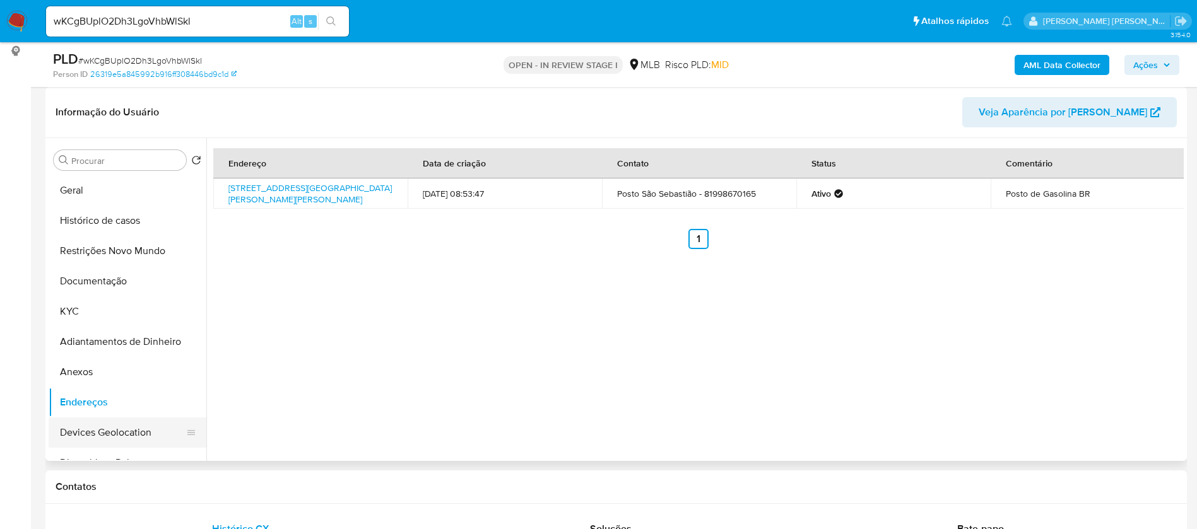
scroll to position [95, 0]
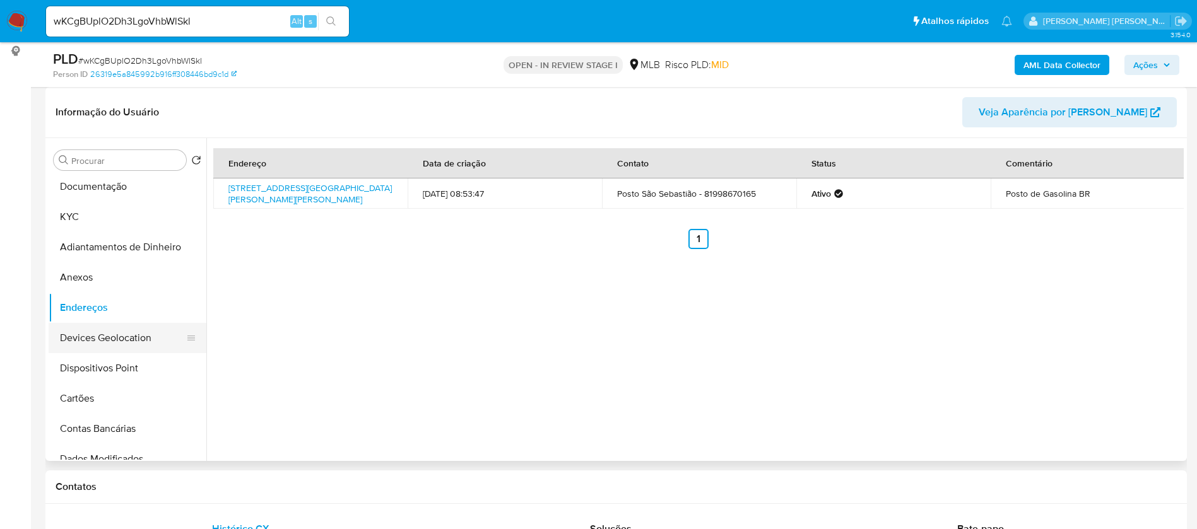
click at [131, 341] on button "Devices Geolocation" at bounding box center [123, 338] width 148 height 30
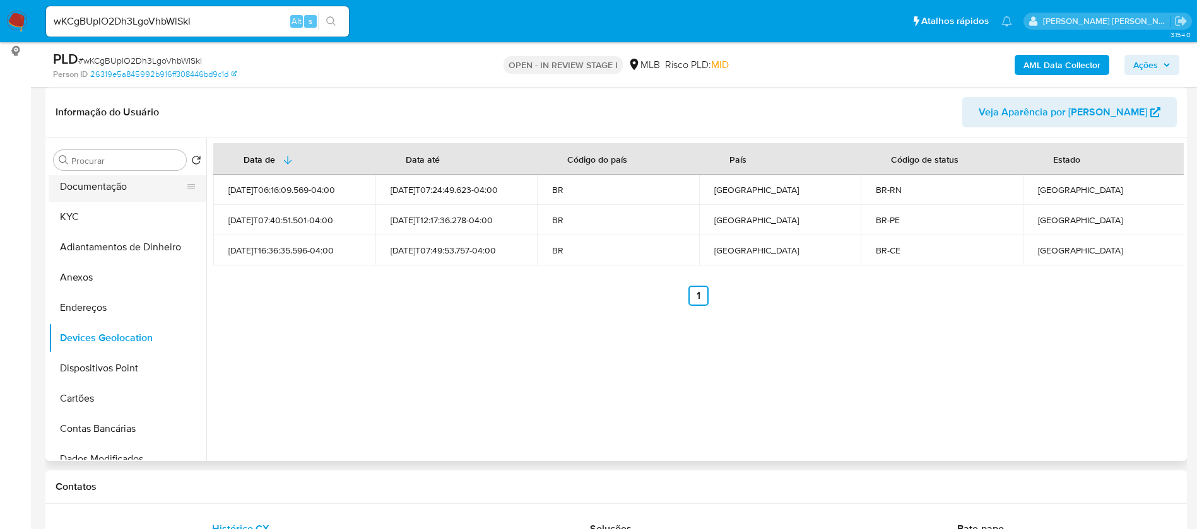
scroll to position [0, 0]
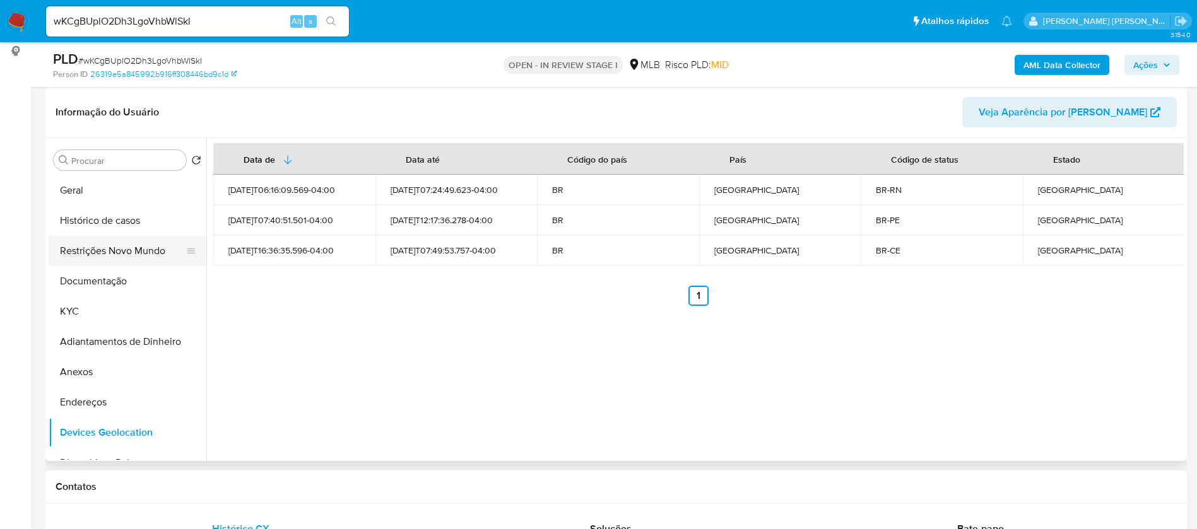
click at [143, 247] on button "Restrições Novo Mundo" at bounding box center [123, 251] width 148 height 30
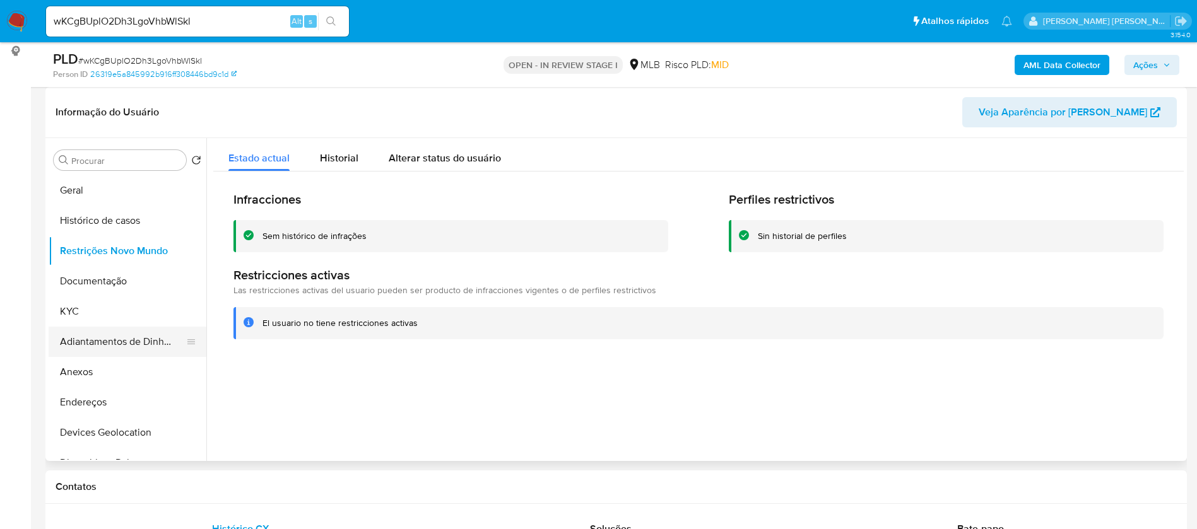
scroll to position [95, 0]
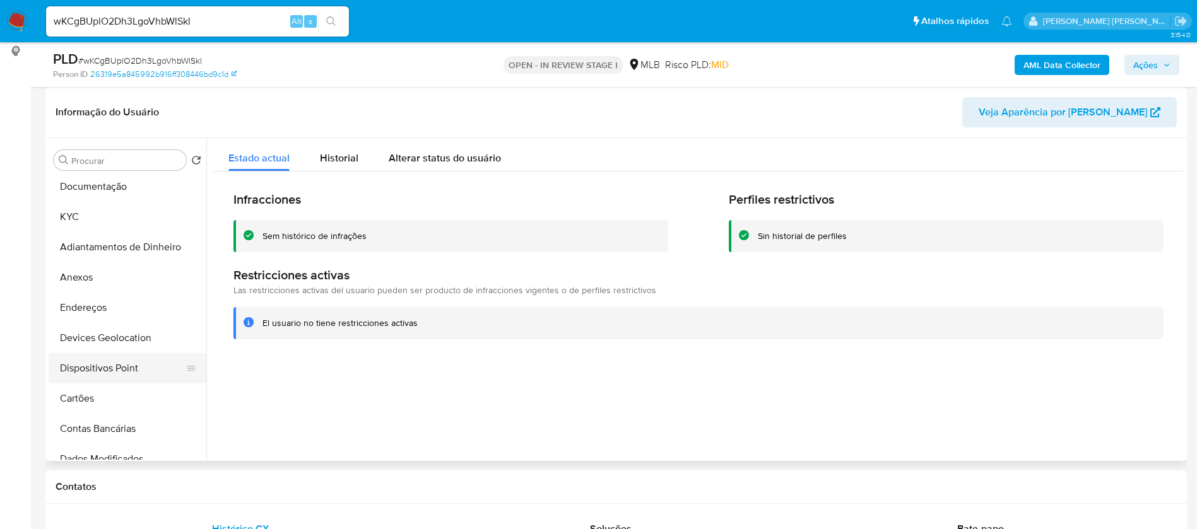
click at [124, 367] on button "Dispositivos Point" at bounding box center [123, 368] width 148 height 30
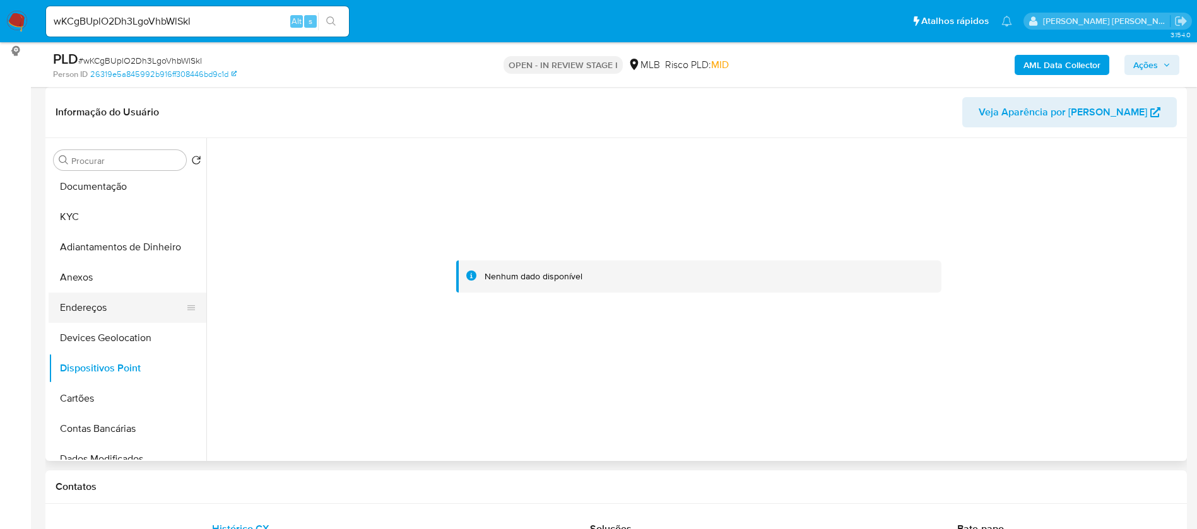
click at [118, 310] on button "Endereços" at bounding box center [123, 308] width 148 height 30
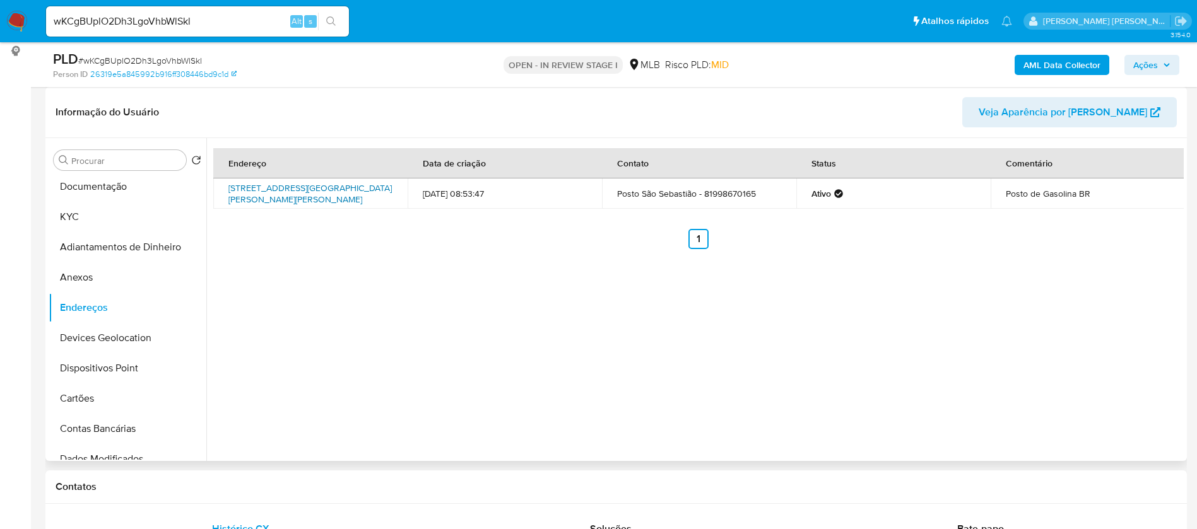
click at [349, 182] on link "Avenida Norte Miguel Arraes De Alencar 6717, Recife, Pernambuco, 52070660, Bras…" at bounding box center [309, 194] width 163 height 24
click at [93, 207] on button "KYC" at bounding box center [123, 217] width 148 height 30
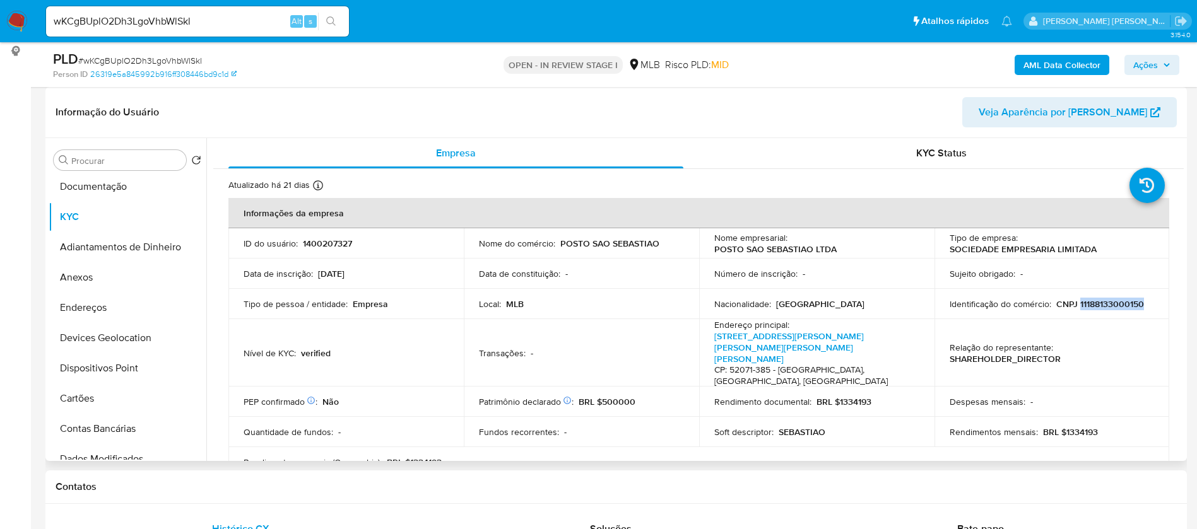
drag, startPoint x: 1143, startPoint y: 303, endPoint x: 1076, endPoint y: 301, distance: 66.9
click at [1076, 301] on div "Identificação do comércio : CNPJ 11188133000150" at bounding box center [1052, 303] width 205 height 11
copy p "11188133000150"
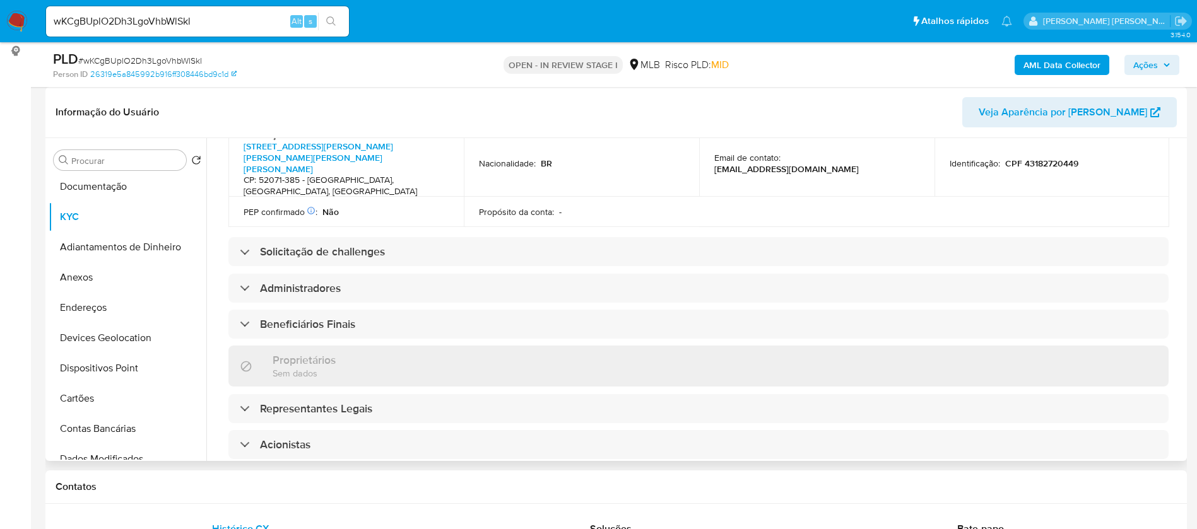
scroll to position [689, 0]
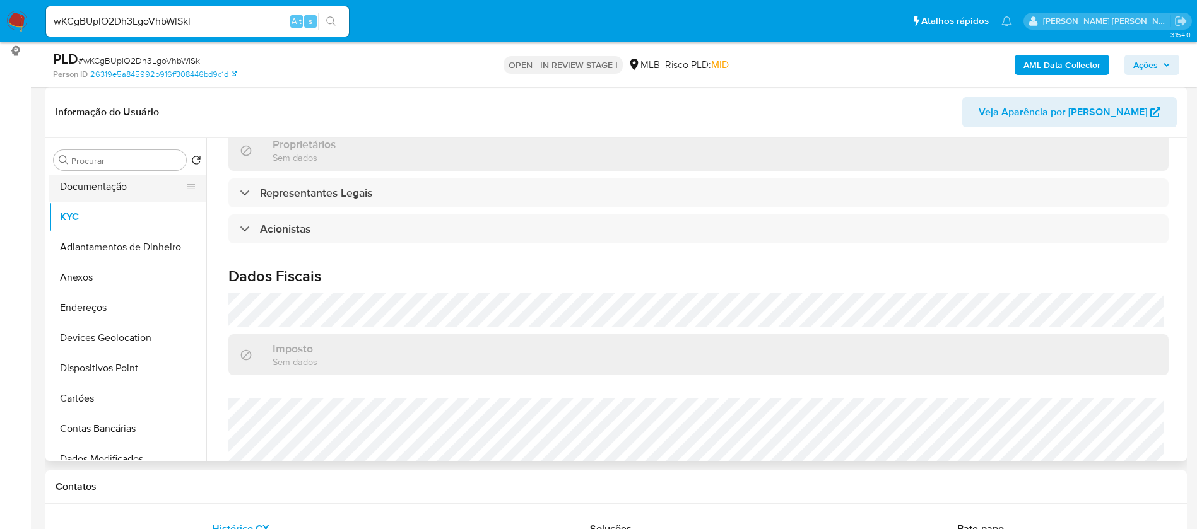
click at [123, 187] on button "Documentação" at bounding box center [123, 187] width 148 height 30
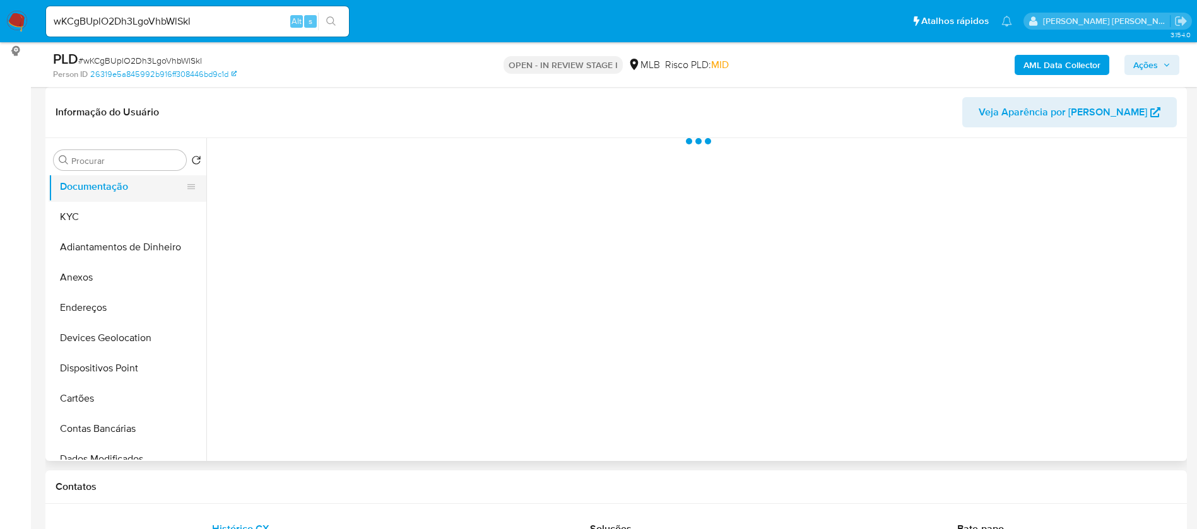
scroll to position [0, 0]
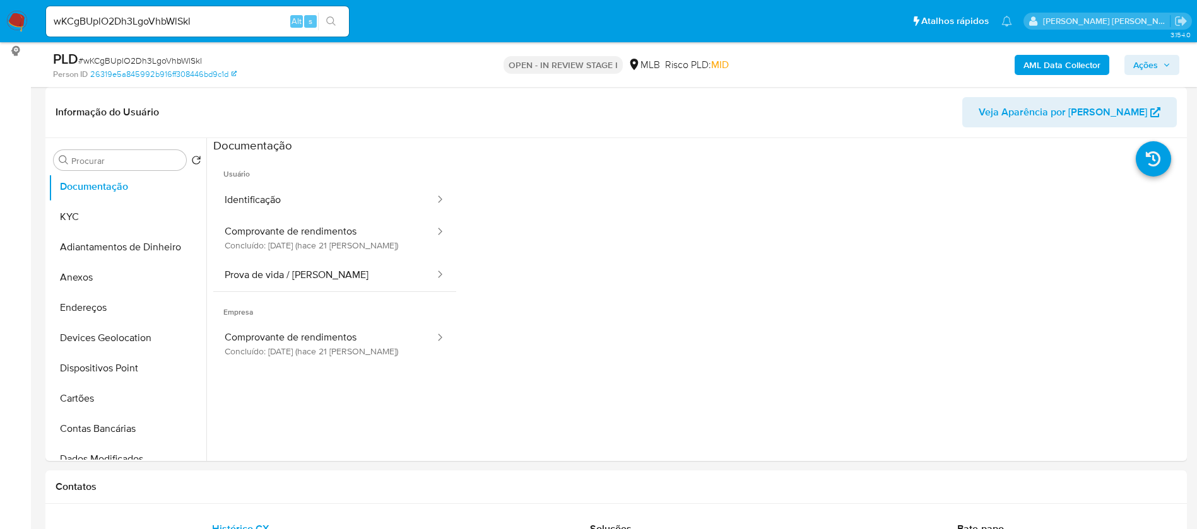
click at [360, 257] on button "Comprovante de rendimentos Concluído: 28/07/2025 (hace 21 días)" at bounding box center [324, 237] width 223 height 43
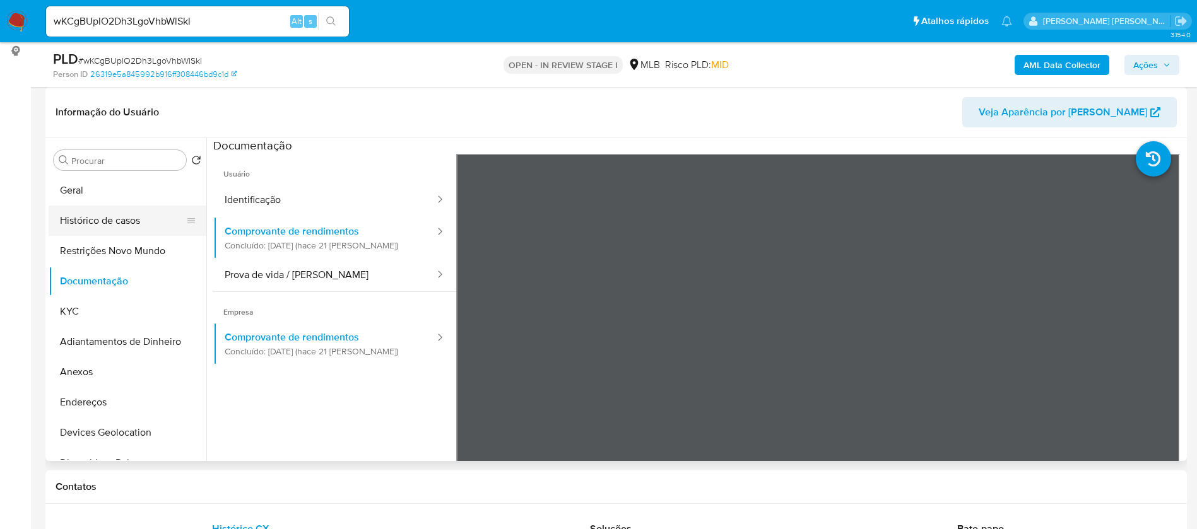
click at [105, 225] on button "Histórico de casos" at bounding box center [123, 221] width 148 height 30
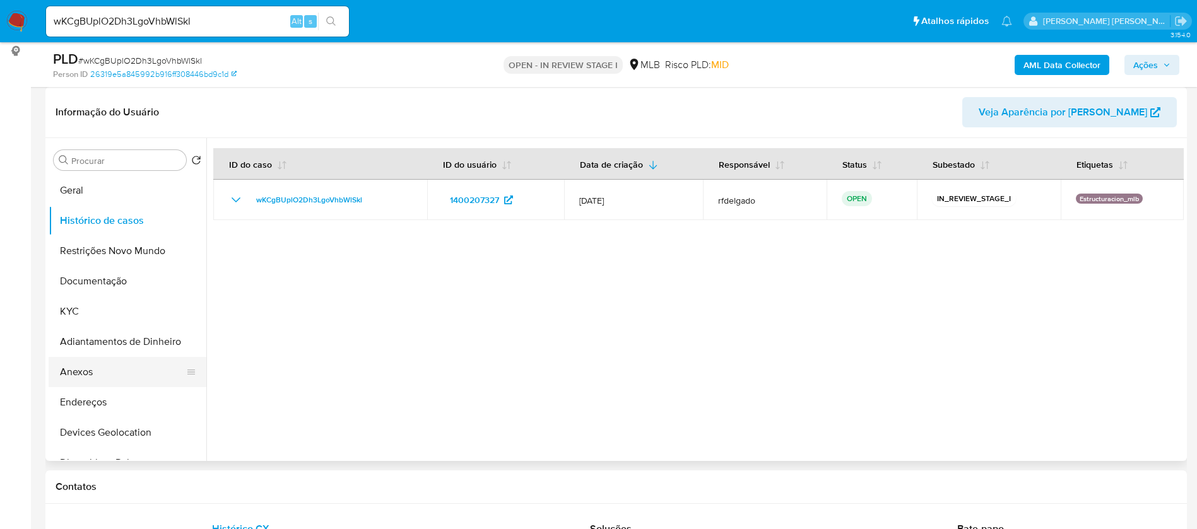
click at [110, 374] on button "Anexos" at bounding box center [123, 372] width 148 height 30
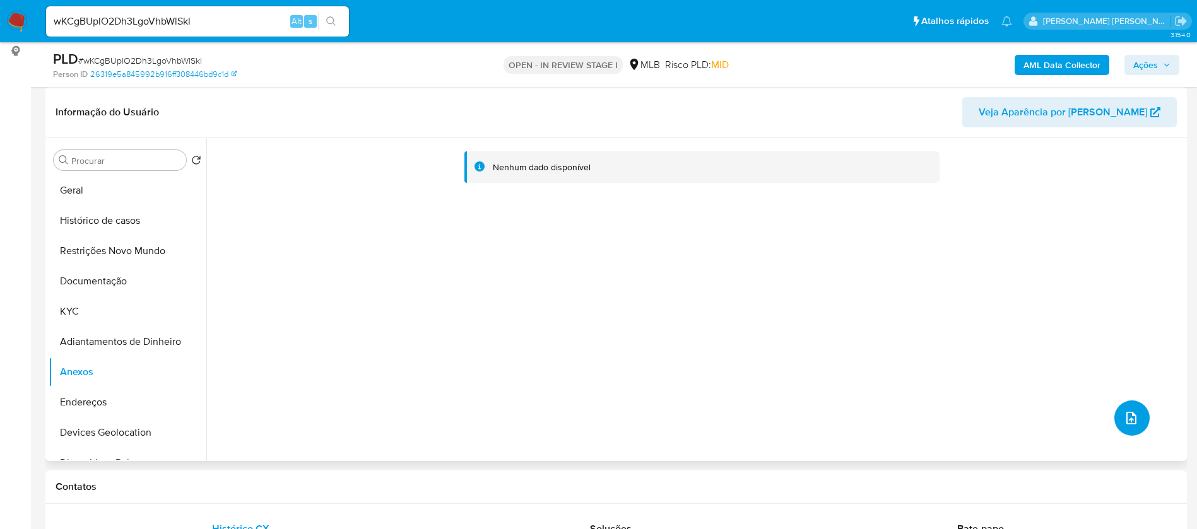
click at [1124, 417] on icon "upload-file" at bounding box center [1131, 418] width 15 height 15
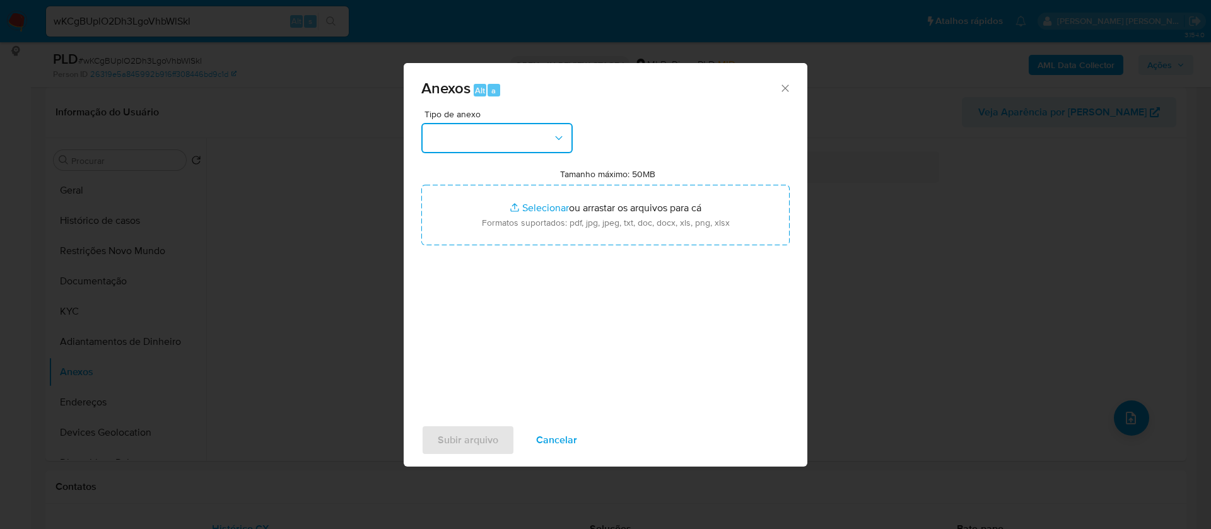
click at [543, 144] on button "button" at bounding box center [496, 138] width 151 height 30
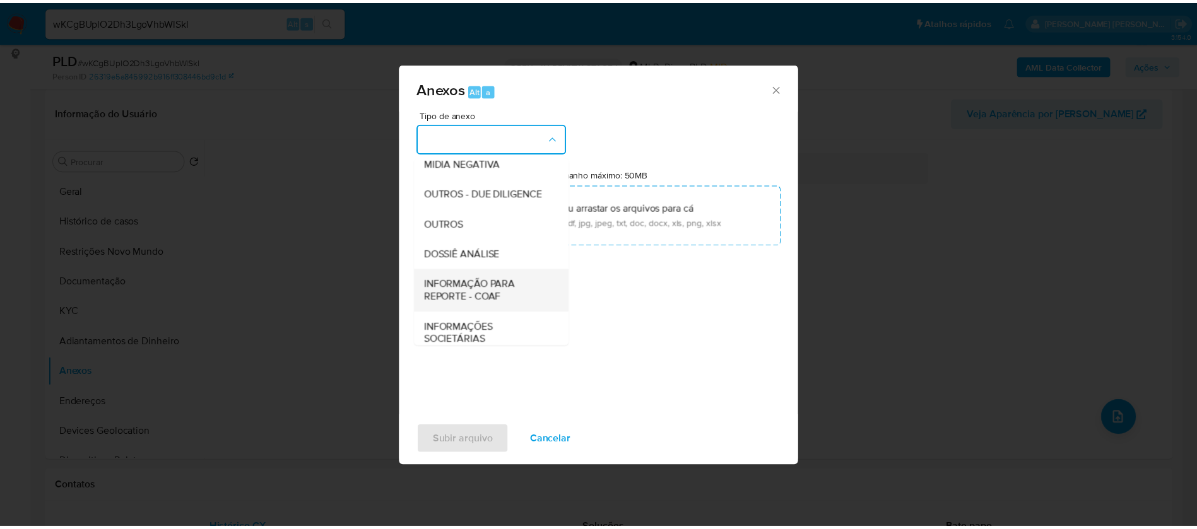
scroll to position [189, 0]
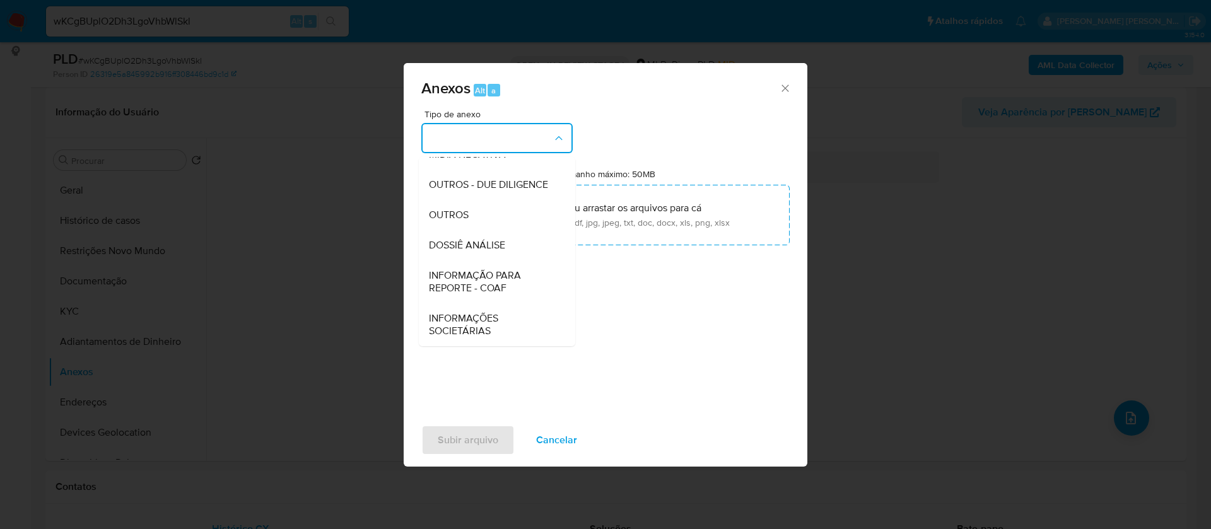
click at [505, 247] on span "DOSSIÊ ANÁLISE" at bounding box center [467, 245] width 76 height 13
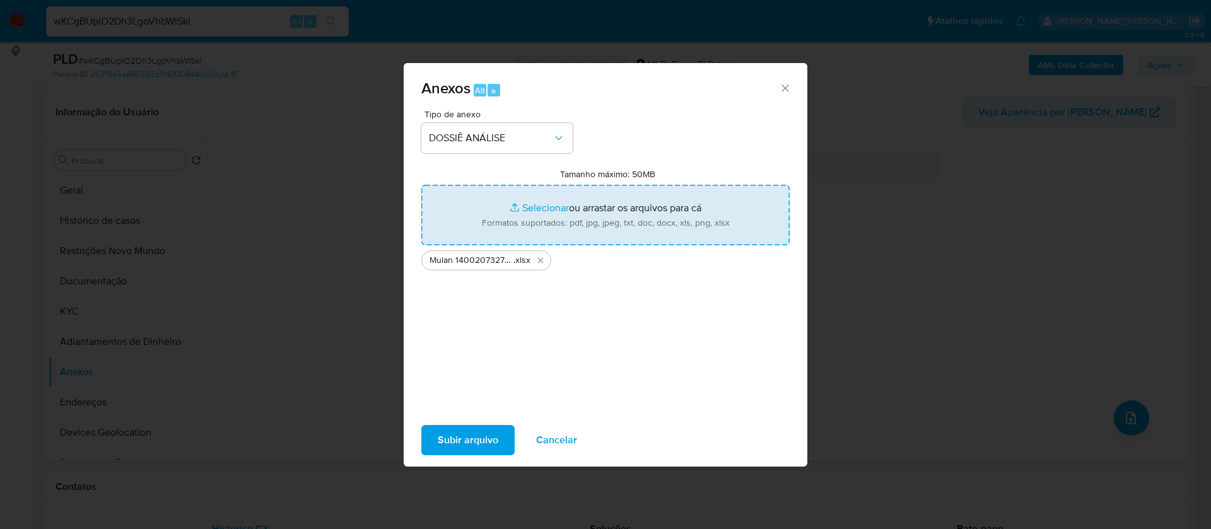
type input "C:\fakepath\SAR - - CNPJ 11188133000150 - POSTO SÃO SEBASTIÃO LTDA.pdf"
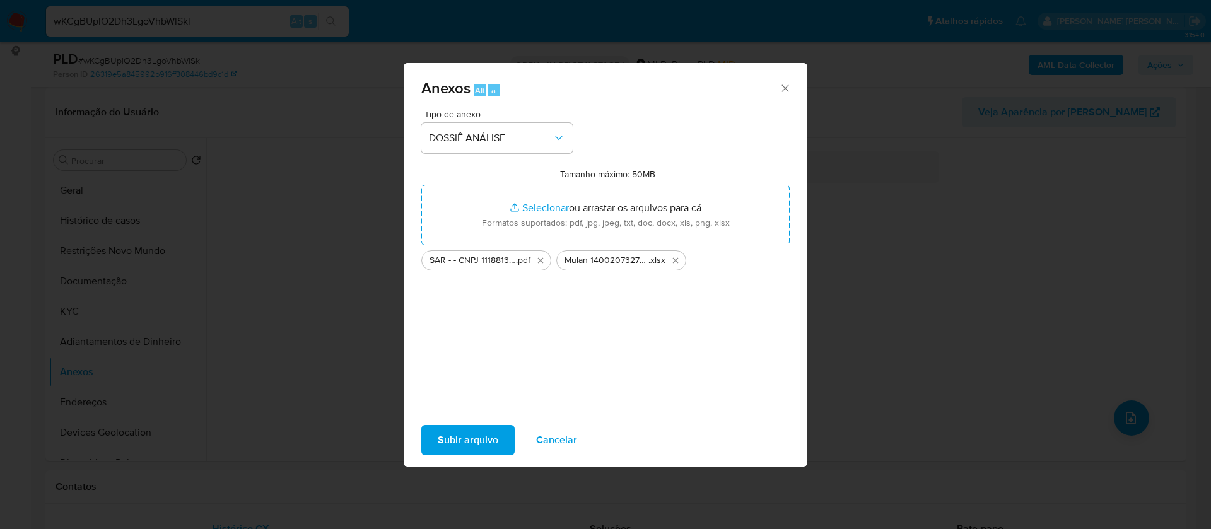
click at [482, 438] on span "Subir arquivo" at bounding box center [468, 441] width 61 height 28
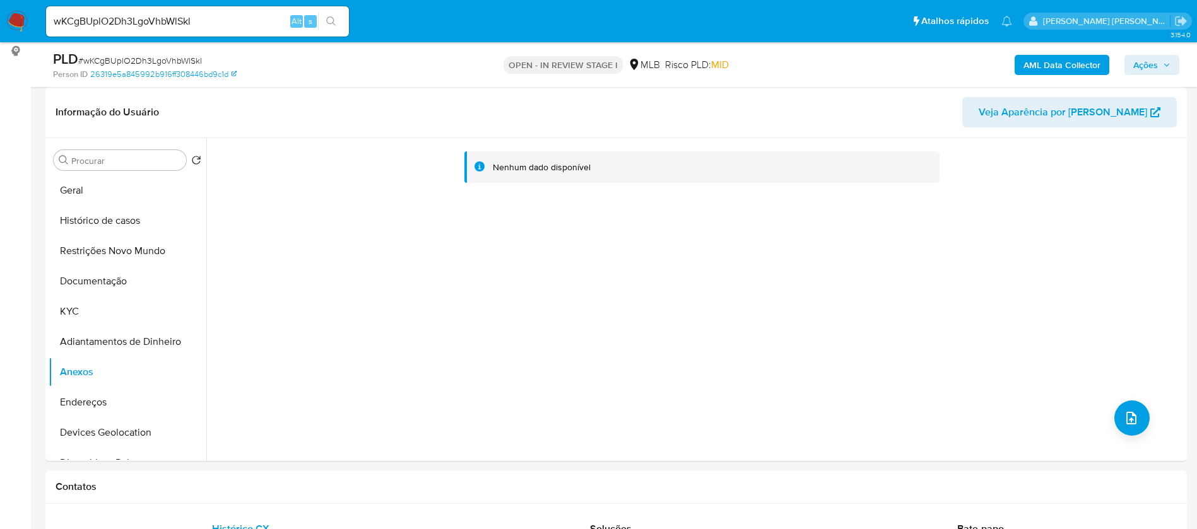
click at [1165, 63] on icon "button" at bounding box center [1167, 65] width 8 height 8
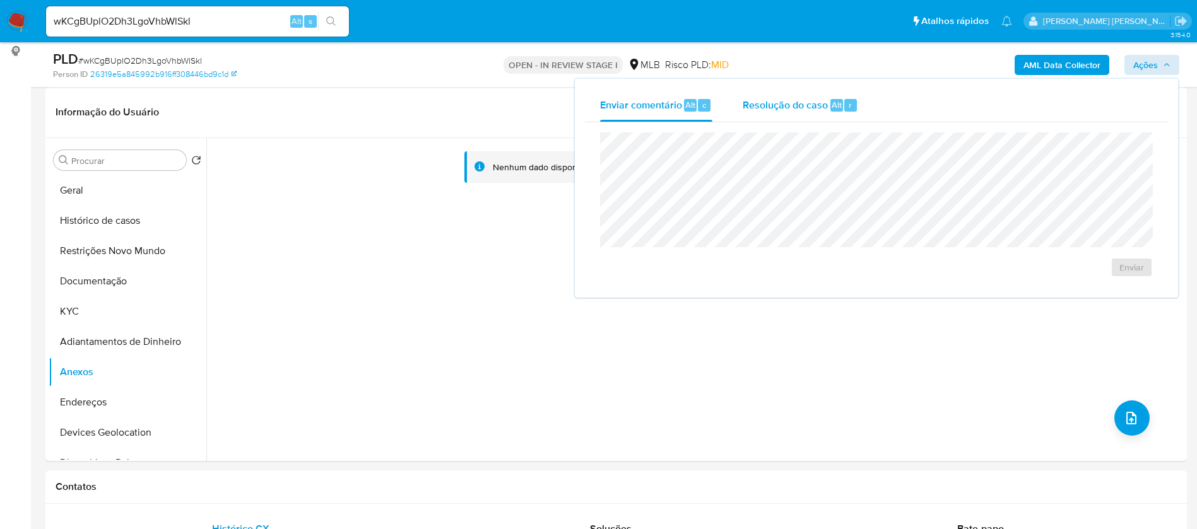
click at [800, 99] on span "Resolução do caso" at bounding box center [785, 104] width 85 height 15
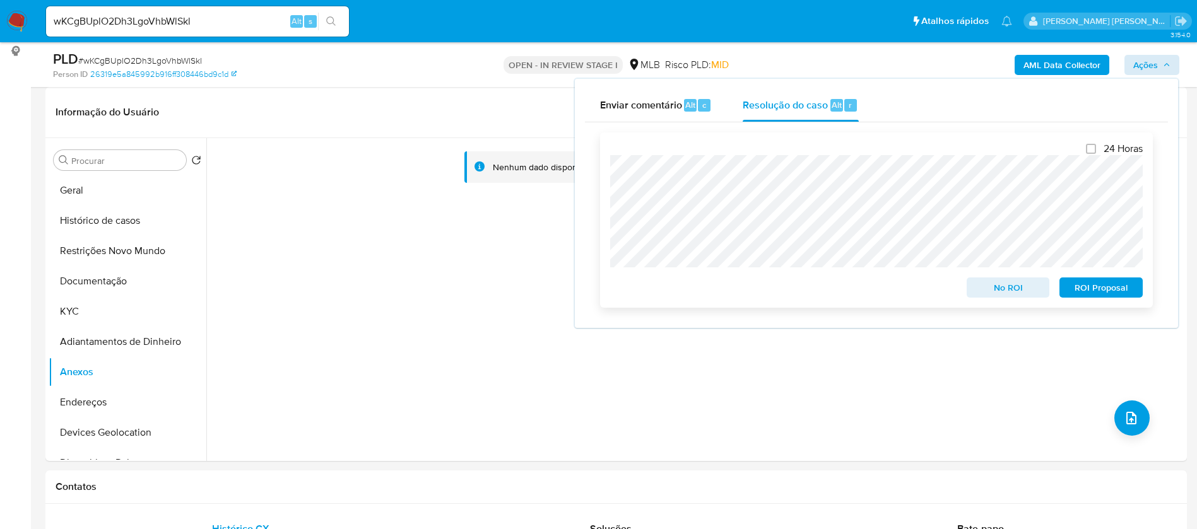
click at [1011, 288] on span "No ROI" at bounding box center [1008, 288] width 66 height 18
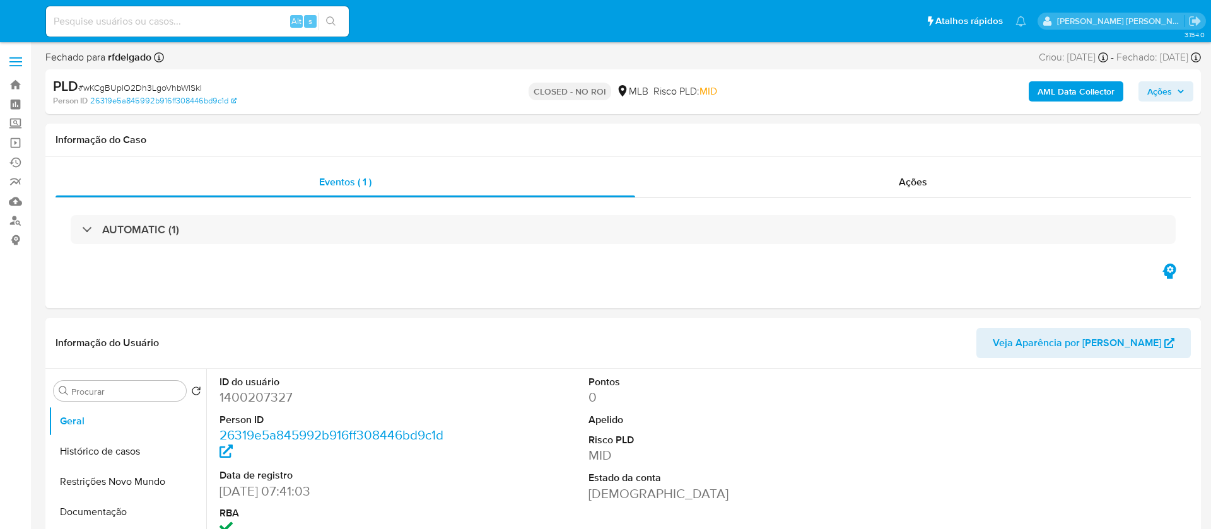
select select "10"
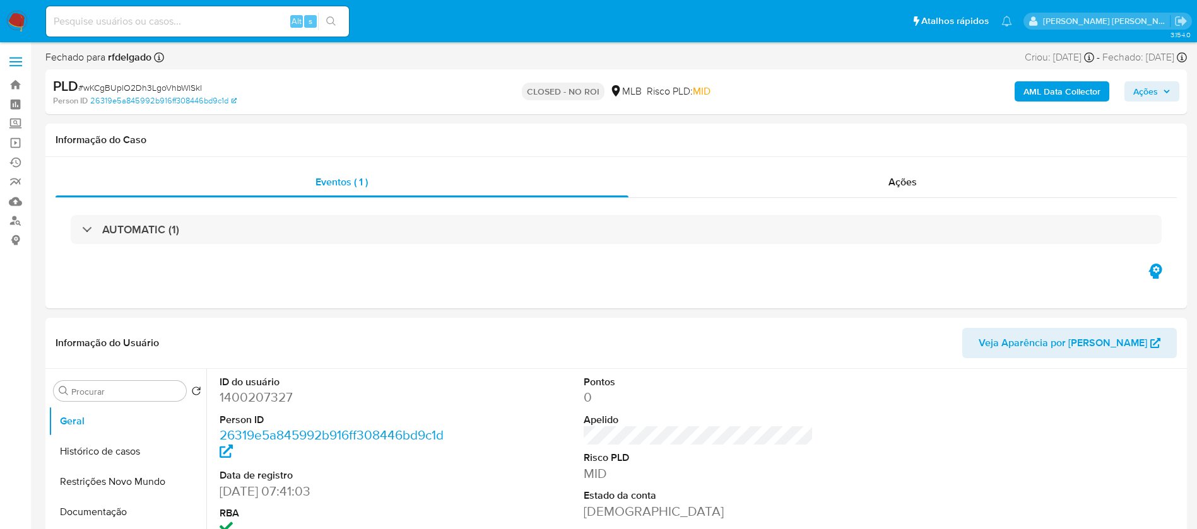
click at [13, 21] on img at bounding box center [16, 21] width 21 height 21
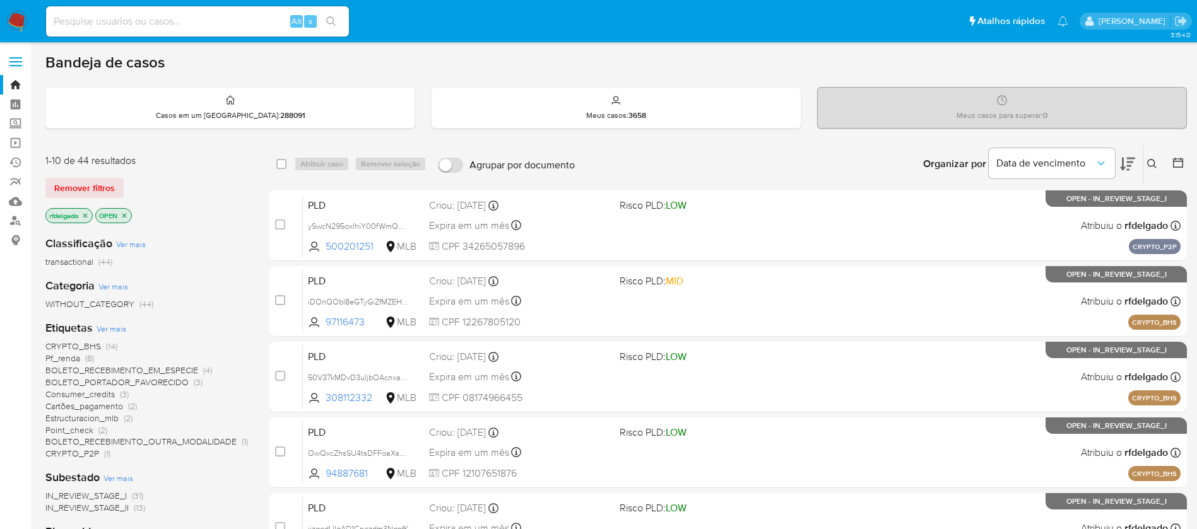
click at [242, 23] on input at bounding box center [197, 21] width 303 height 16
paste input "B1LJ8c31rSdhY0Bq1JfcyTSn"
type input "B1LJ8c31rSdhY0Bq1JfcyTSn"
click at [339, 21] on button "search-icon" at bounding box center [331, 22] width 26 height 18
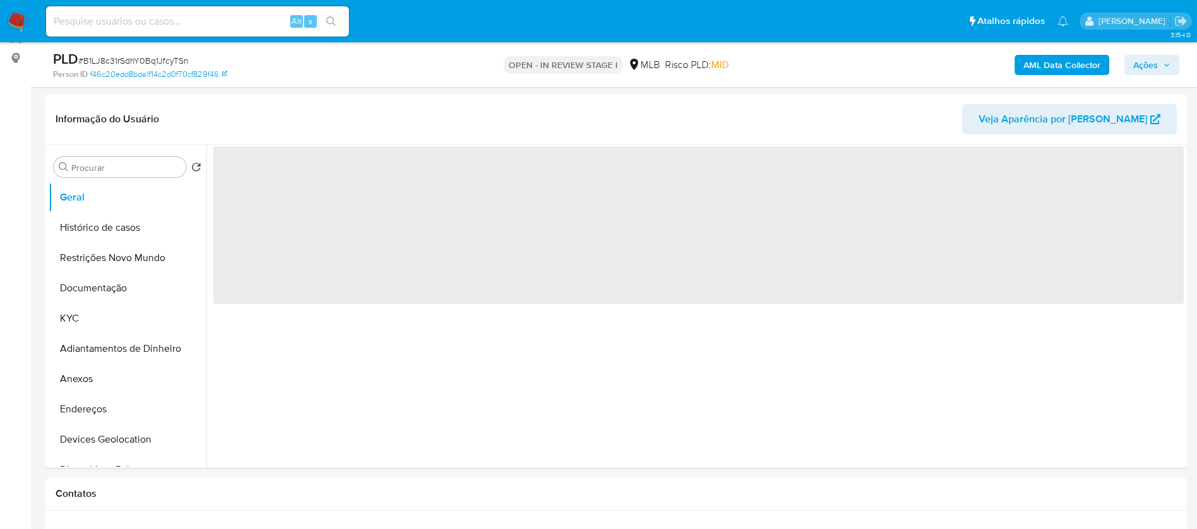
scroll to position [189, 0]
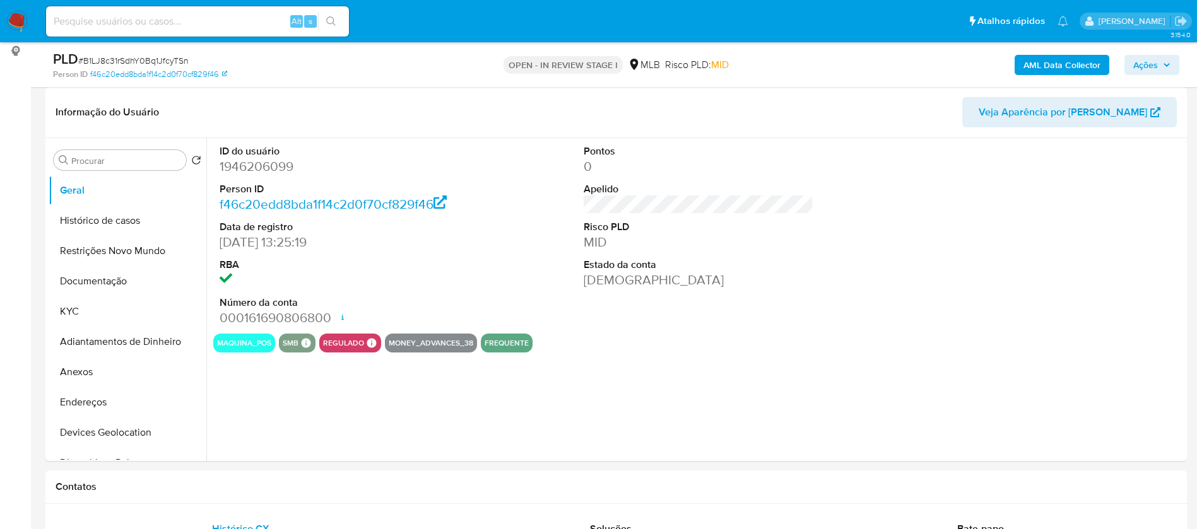
select select "10"
click at [90, 317] on button "KYC" at bounding box center [123, 312] width 148 height 30
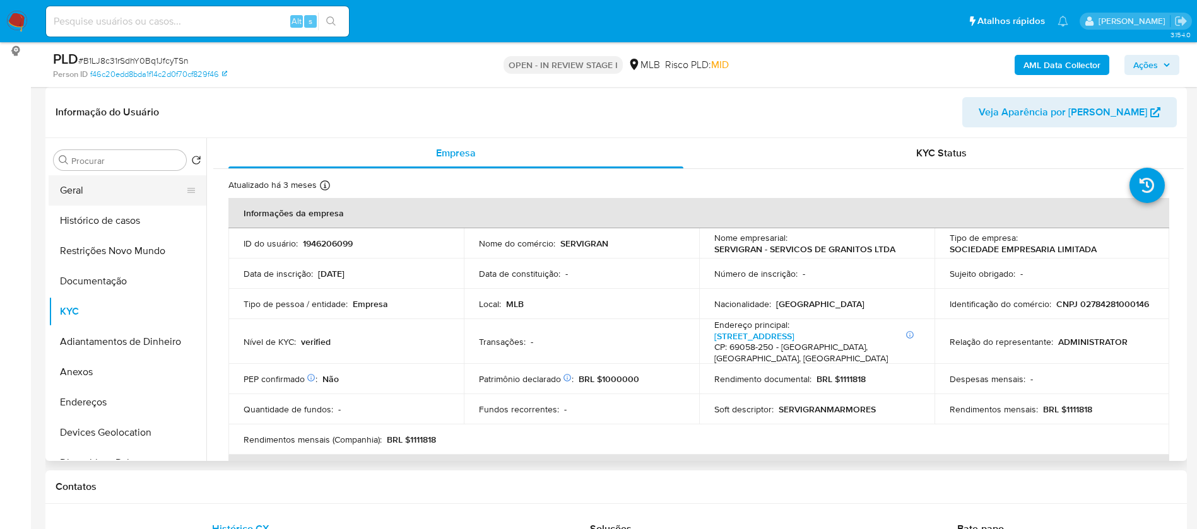
click at [143, 192] on button "Geral" at bounding box center [123, 190] width 148 height 30
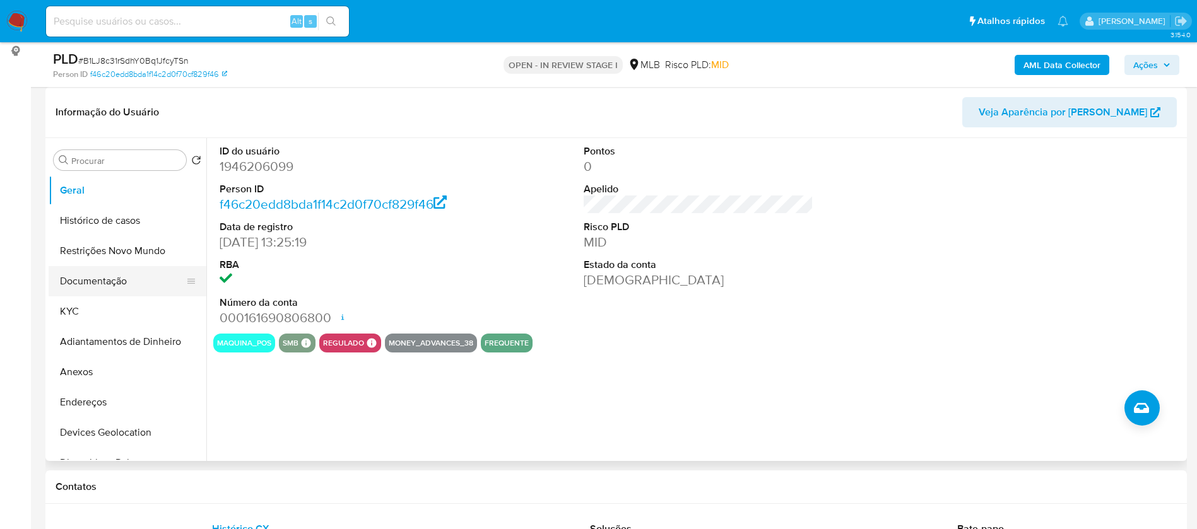
click at [142, 274] on button "Documentação" at bounding box center [123, 281] width 148 height 30
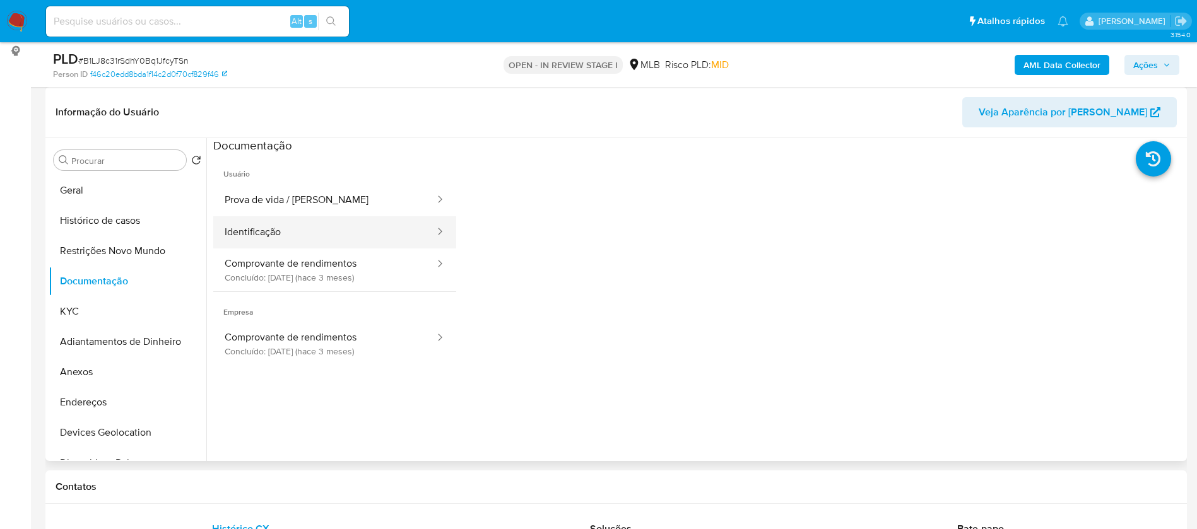
click at [322, 233] on button "Identificação" at bounding box center [324, 232] width 223 height 32
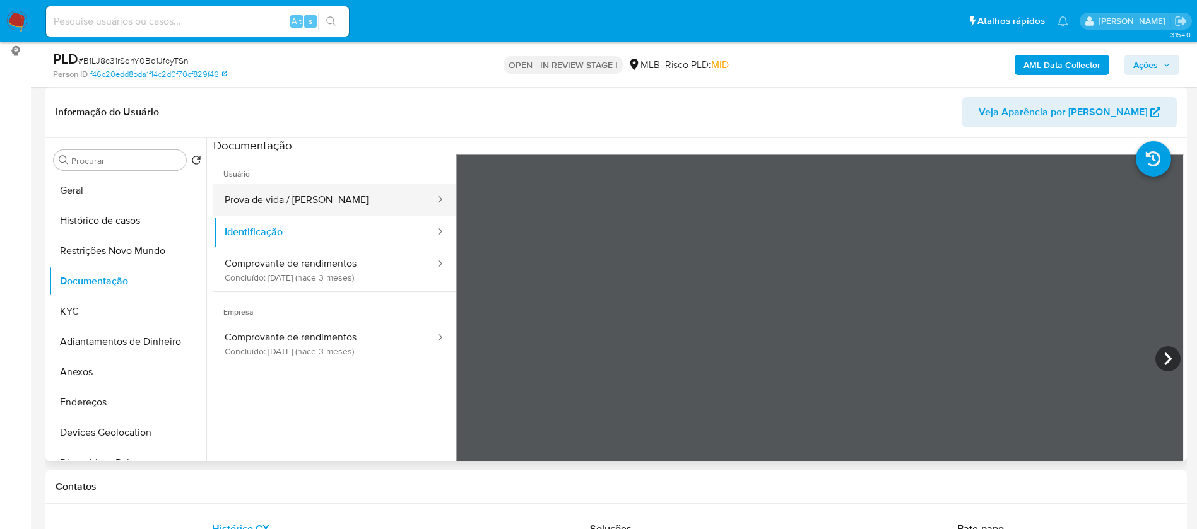
click at [344, 204] on button "Prova de vida / [PERSON_NAME]" at bounding box center [324, 200] width 223 height 32
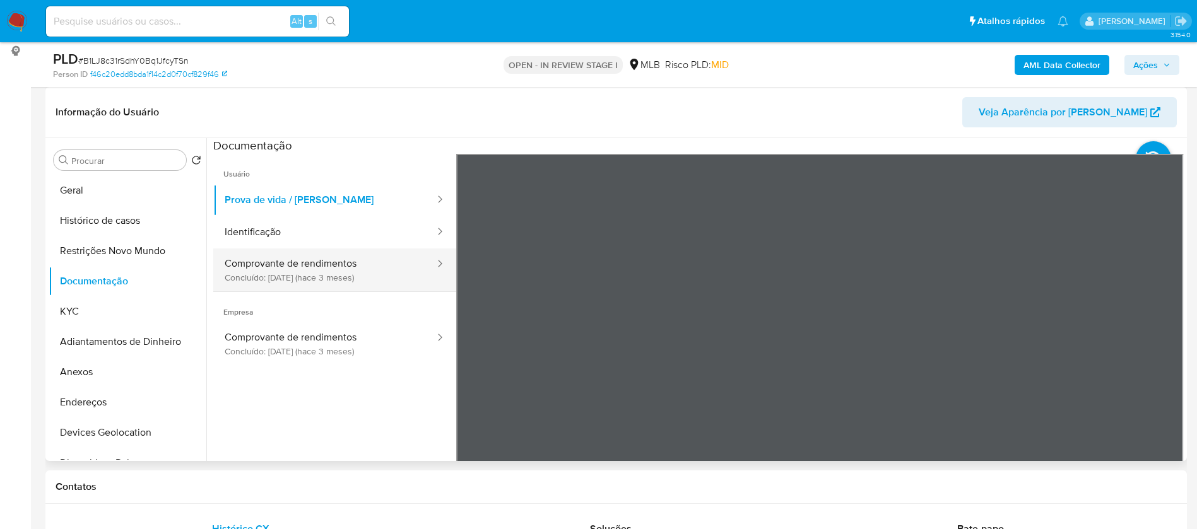
click at [306, 265] on button "Comprovante de rendimentos Concluído: 30/05/2025 (hace 3 meses)" at bounding box center [324, 270] width 223 height 43
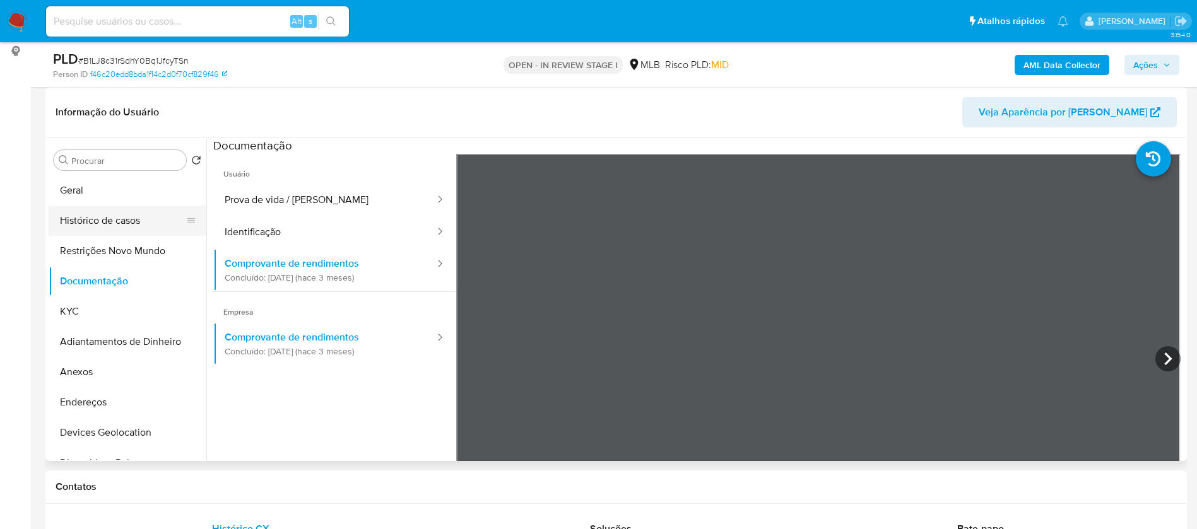
click at [135, 220] on button "Histórico de casos" at bounding box center [123, 221] width 148 height 30
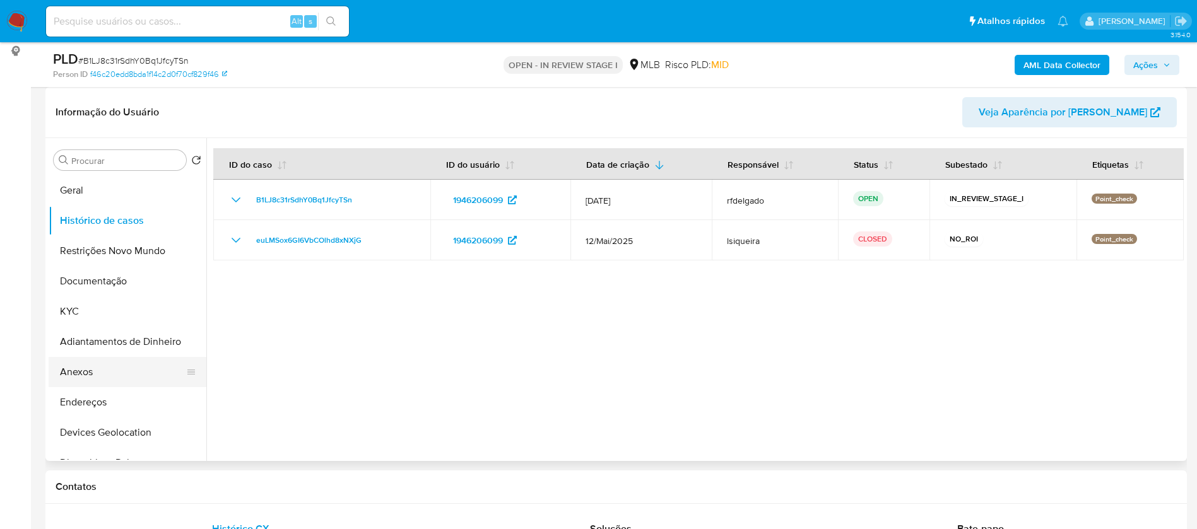
click at [92, 369] on button "Anexos" at bounding box center [123, 372] width 148 height 30
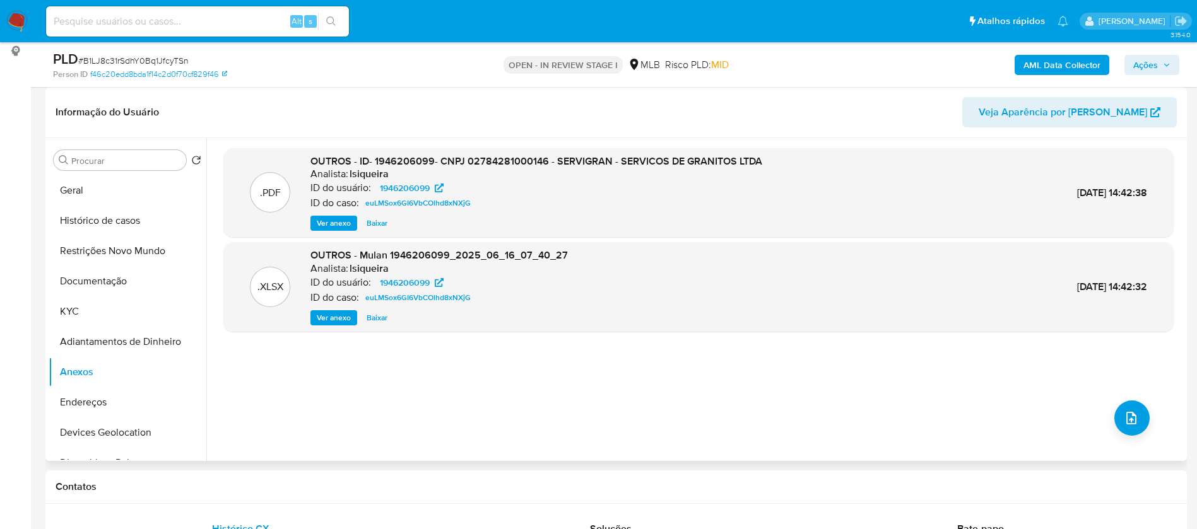
click at [351, 223] on button "Ver anexo" at bounding box center [333, 223] width 47 height 15
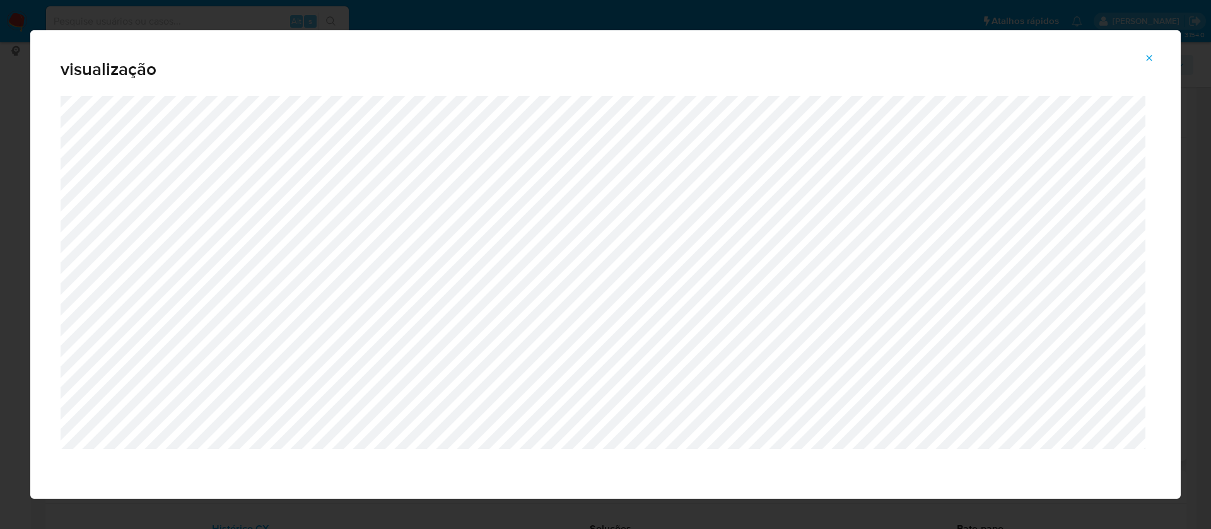
click at [1152, 55] on icon "Attachment preview" at bounding box center [1150, 58] width 10 height 10
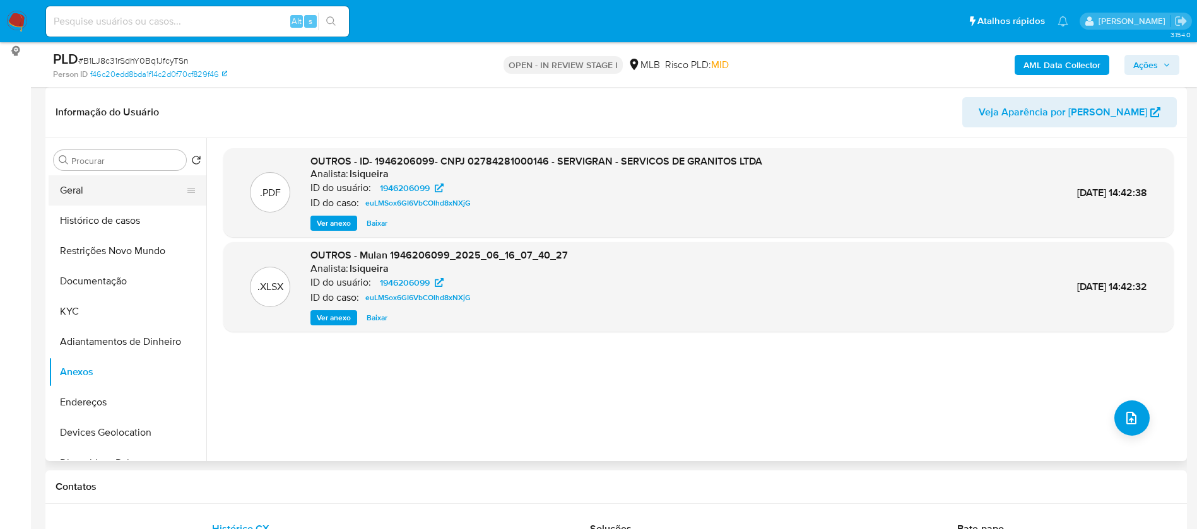
click at [121, 186] on button "Geral" at bounding box center [123, 190] width 148 height 30
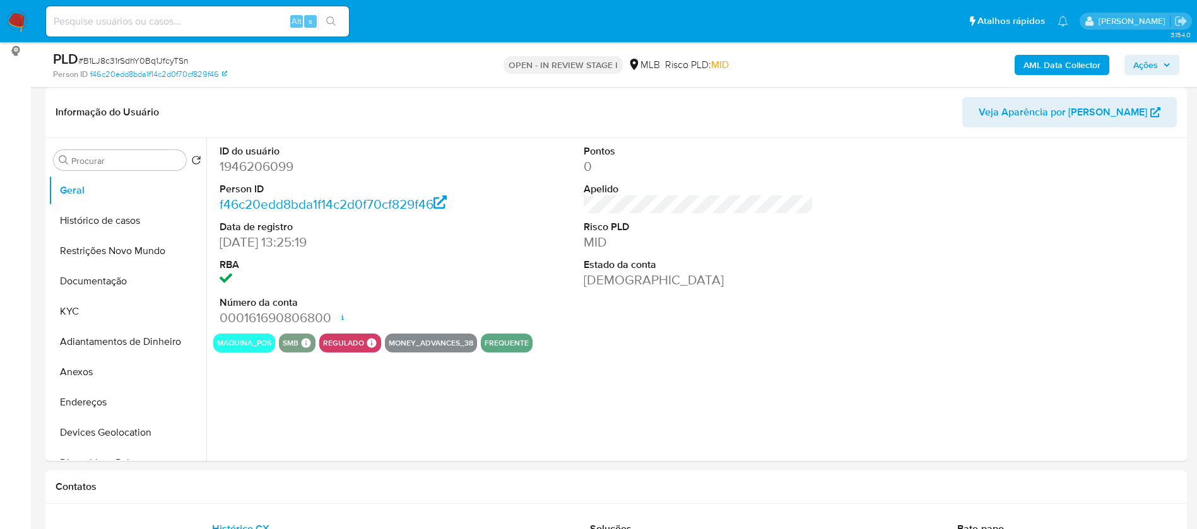
click at [275, 167] on dd "1946206099" at bounding box center [335, 167] width 230 height 18
copy dd "1946206099"
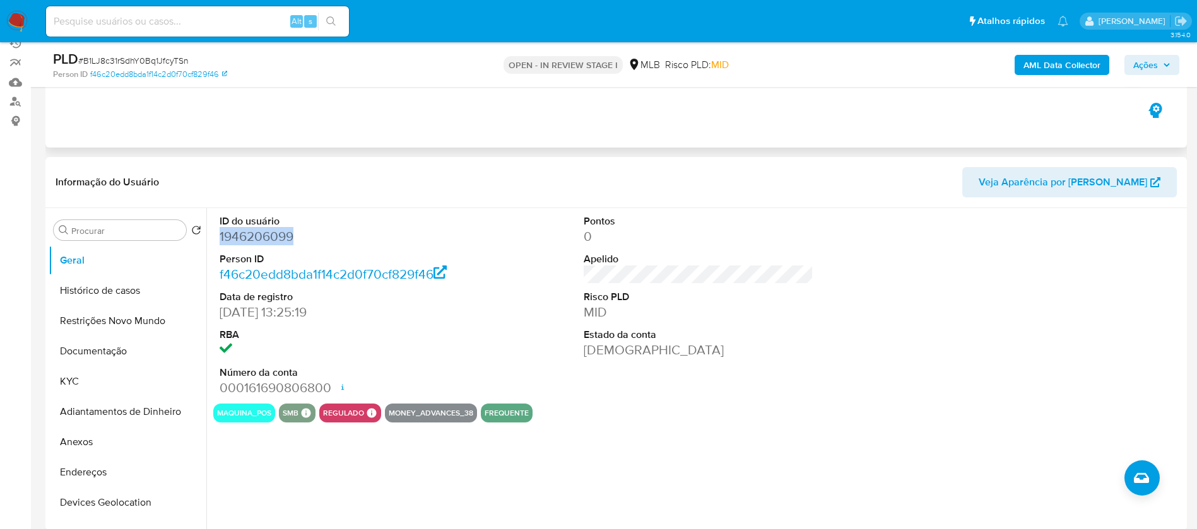
scroll to position [0, 0]
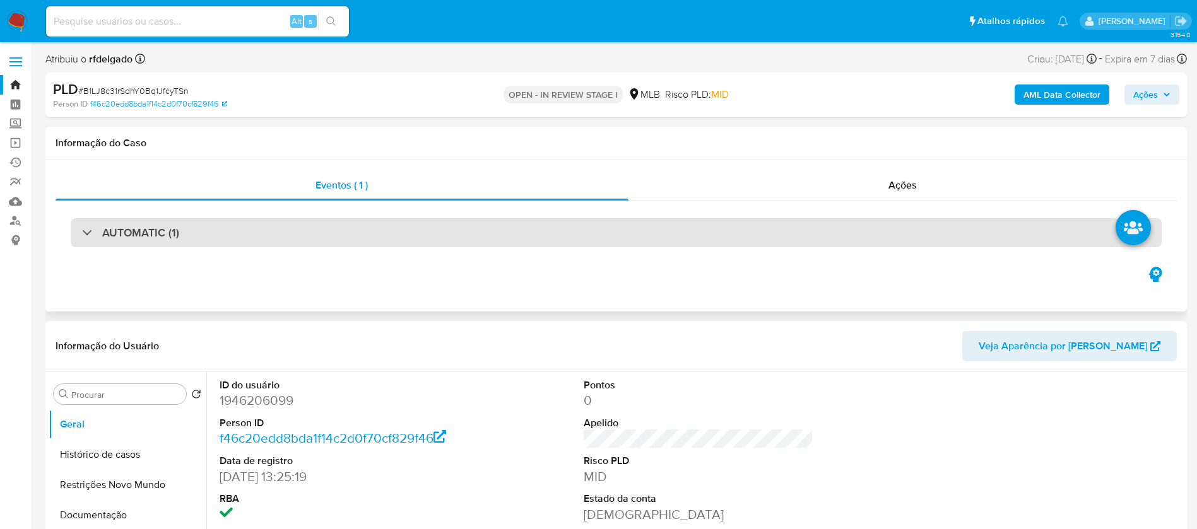
click at [281, 236] on div "AUTOMATIC (1)" at bounding box center [616, 232] width 1091 height 29
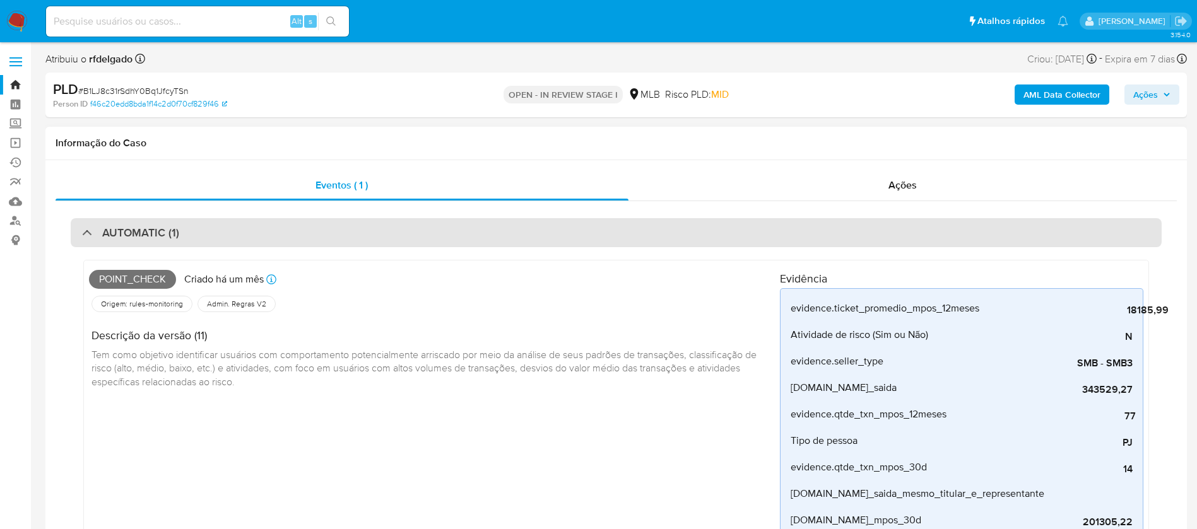
click at [281, 237] on div "AUTOMATIC (1)" at bounding box center [616, 232] width 1091 height 29
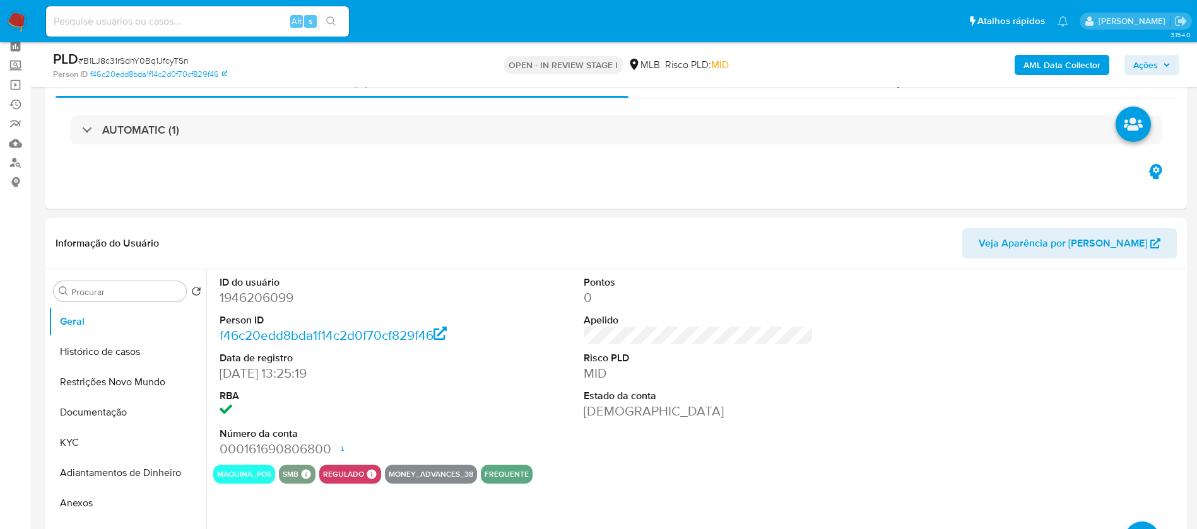
scroll to position [189, 0]
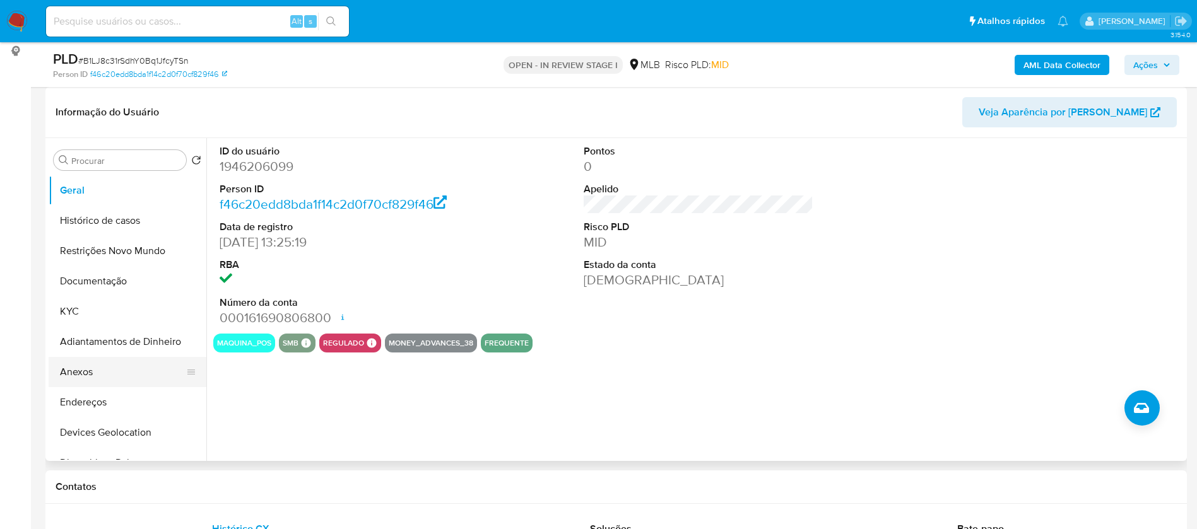
click at [86, 368] on button "Anexos" at bounding box center [123, 372] width 148 height 30
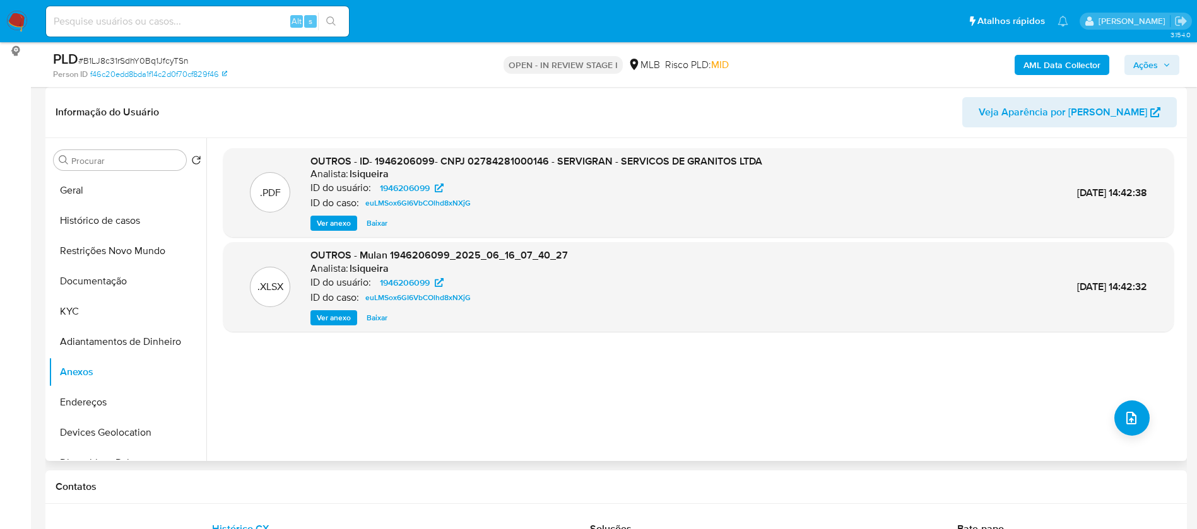
click at [344, 227] on span "Ver anexo" at bounding box center [334, 223] width 34 height 13
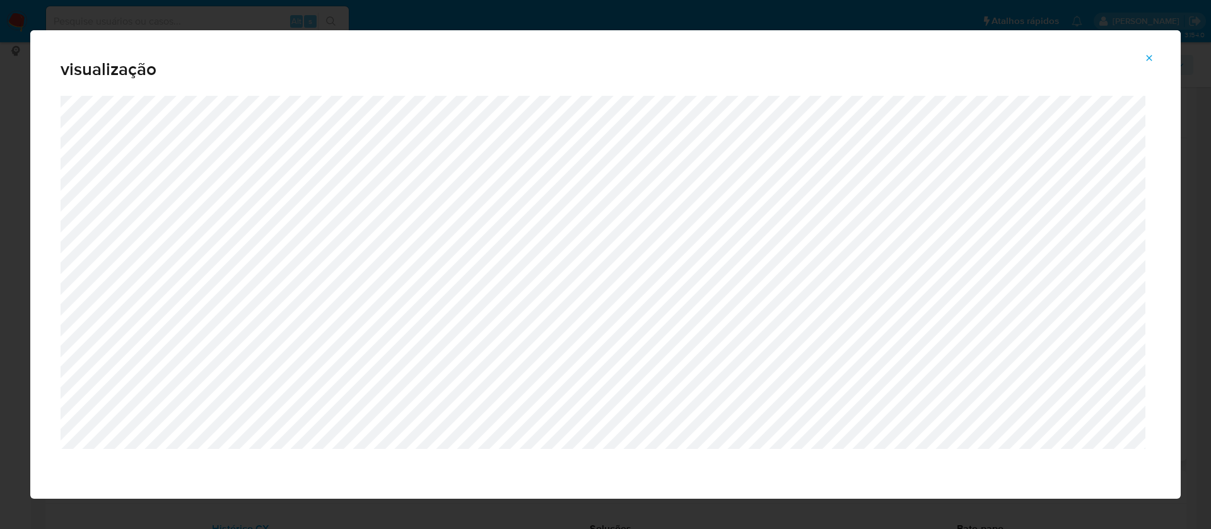
click at [1152, 54] on icon "Attachment preview" at bounding box center [1150, 58] width 10 height 10
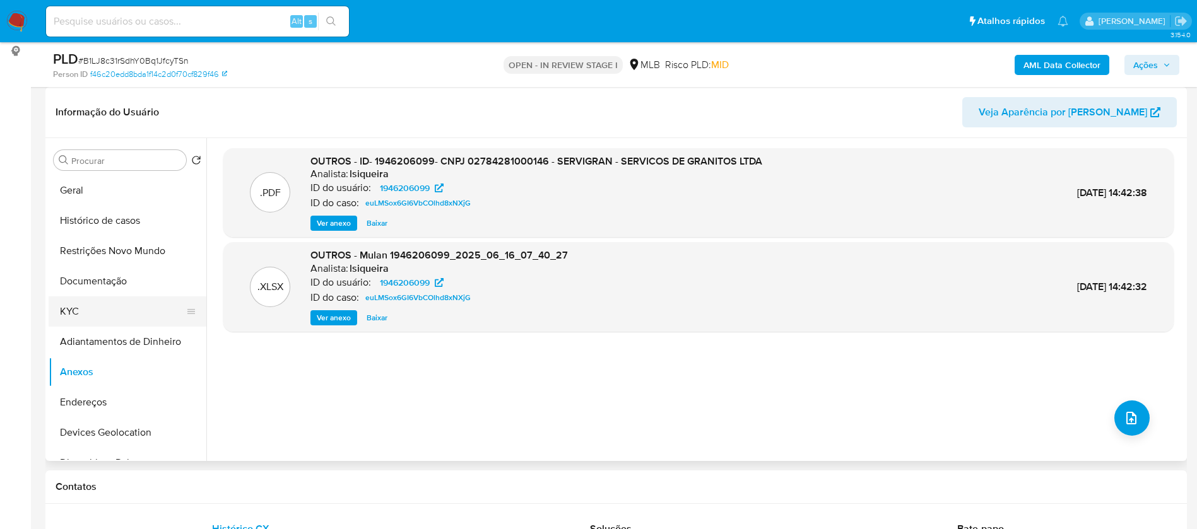
click at [122, 306] on button "KYC" at bounding box center [123, 312] width 148 height 30
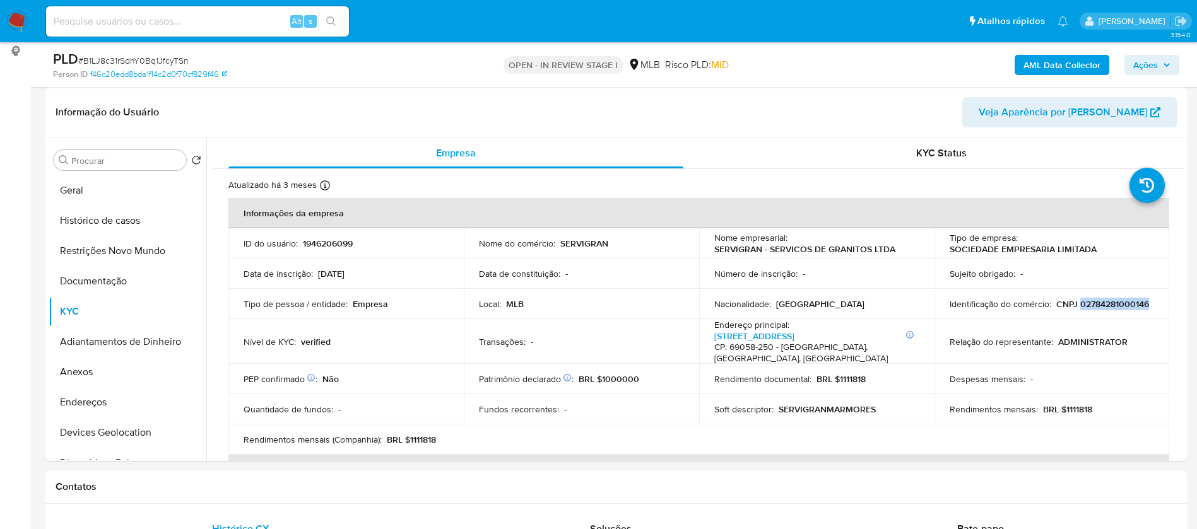
drag, startPoint x: 1038, startPoint y: 310, endPoint x: 970, endPoint y: 309, distance: 68.2
click at [970, 309] on div "Identificação do comércio : CNPJ 02784281000146" at bounding box center [1052, 303] width 205 height 11
copy p "02784281000146"
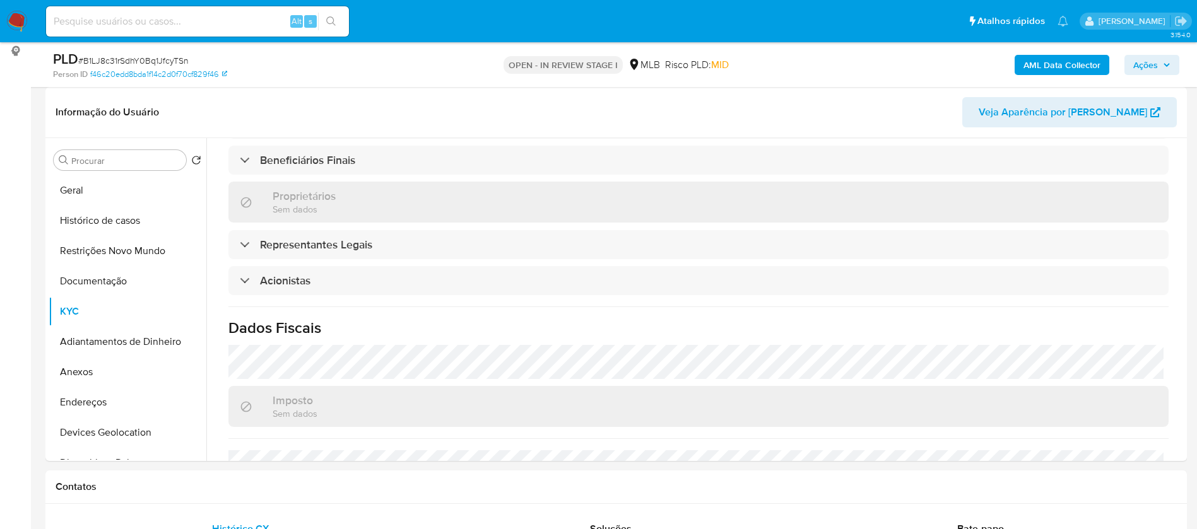
scroll to position [724, 0]
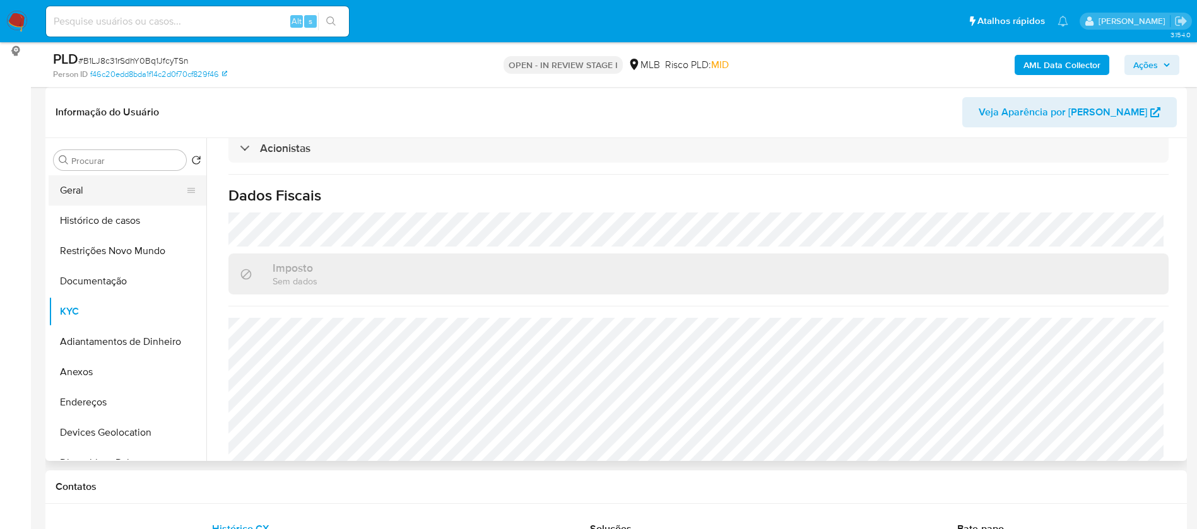
click at [133, 196] on button "Geral" at bounding box center [123, 190] width 148 height 30
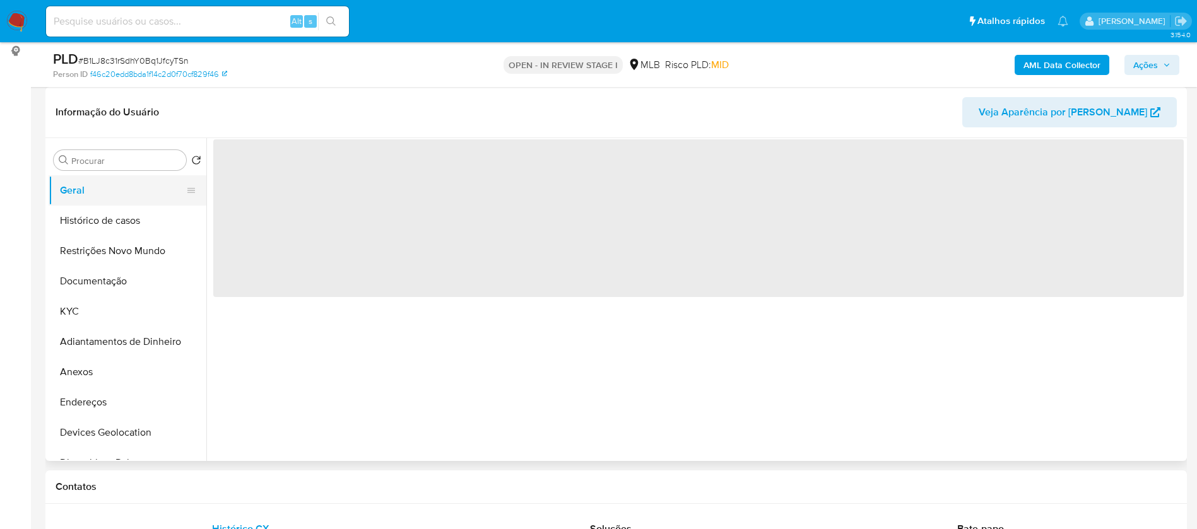
scroll to position [0, 0]
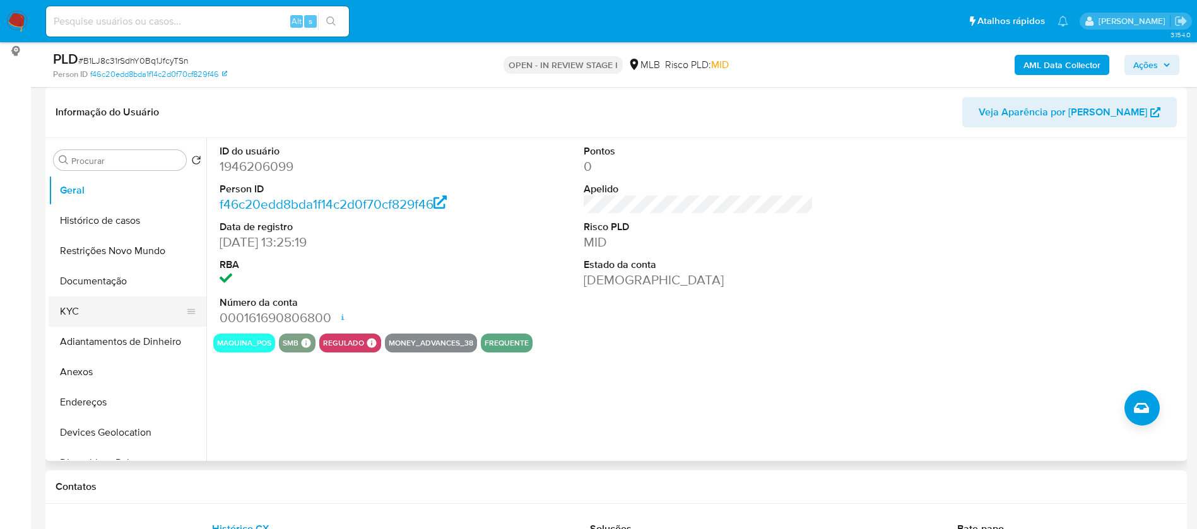
click at [144, 304] on button "KYC" at bounding box center [123, 312] width 148 height 30
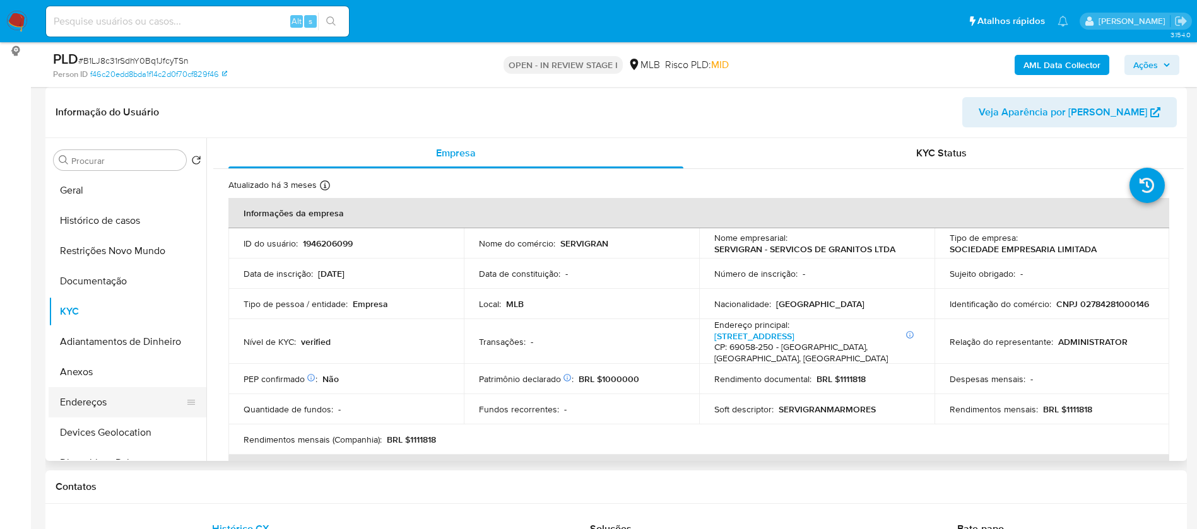
click at [133, 396] on button "Endereços" at bounding box center [123, 402] width 148 height 30
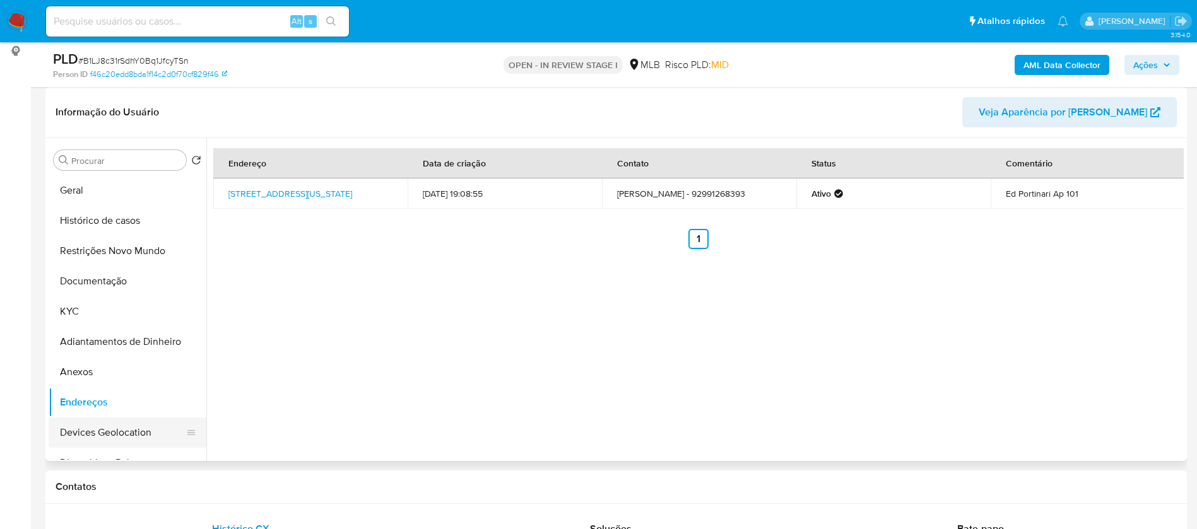
click at [140, 426] on button "Devices Geolocation" at bounding box center [123, 433] width 148 height 30
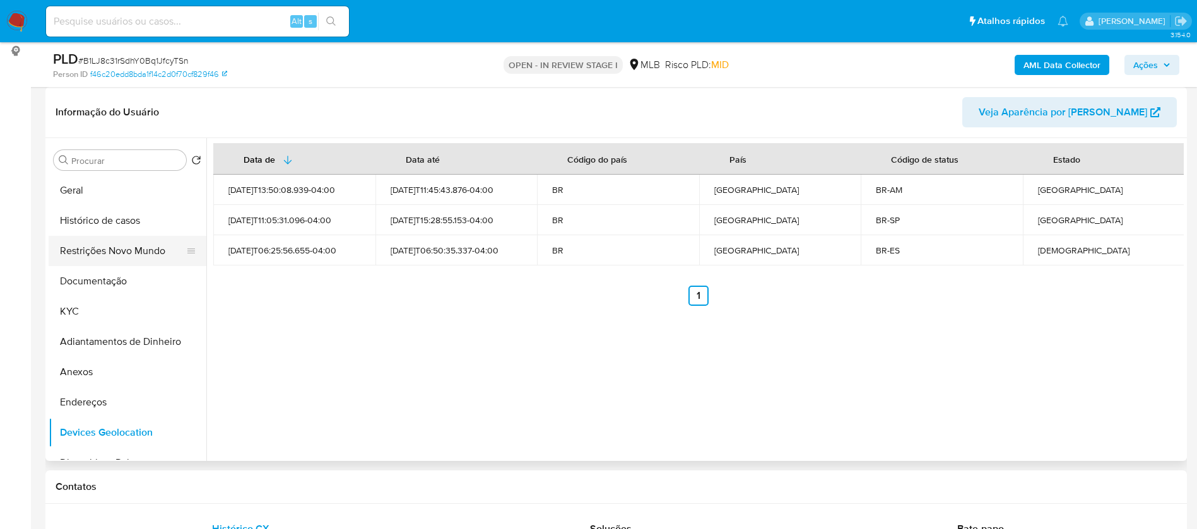
click at [143, 247] on button "Restrições Novo Mundo" at bounding box center [123, 251] width 148 height 30
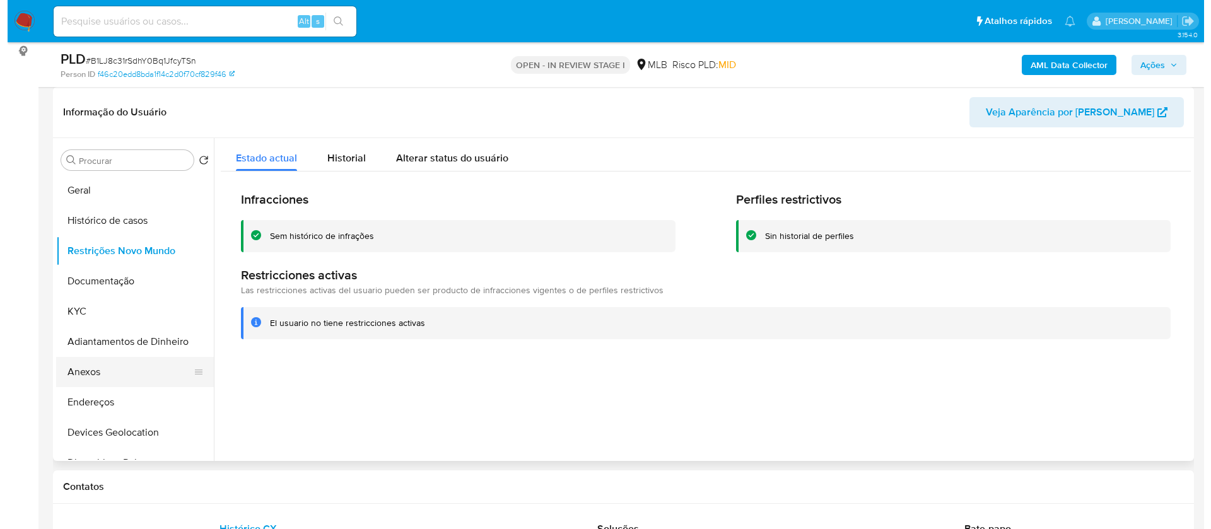
scroll to position [95, 0]
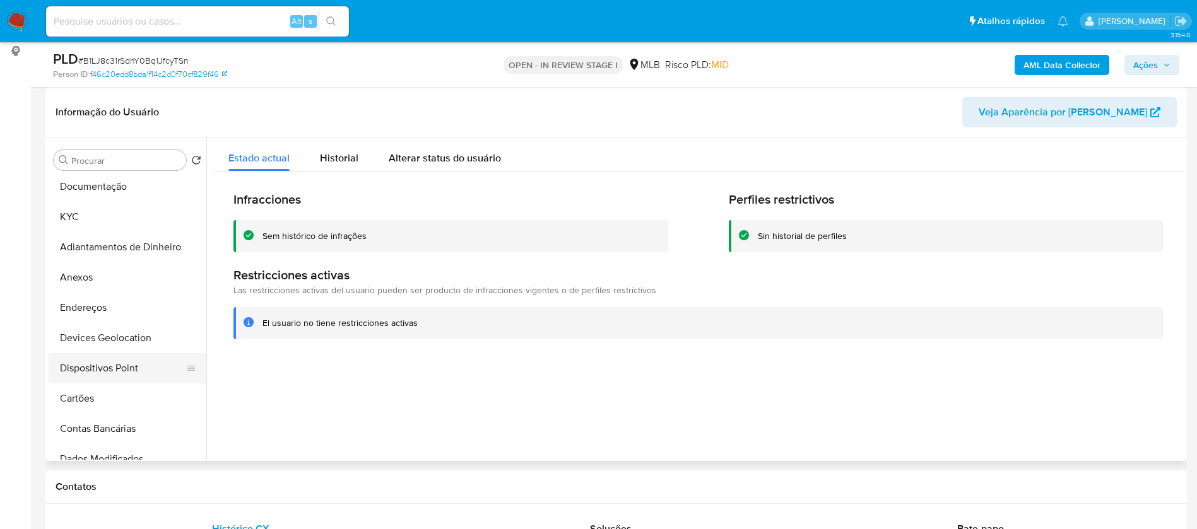
click at [117, 372] on button "Dispositivos Point" at bounding box center [123, 368] width 148 height 30
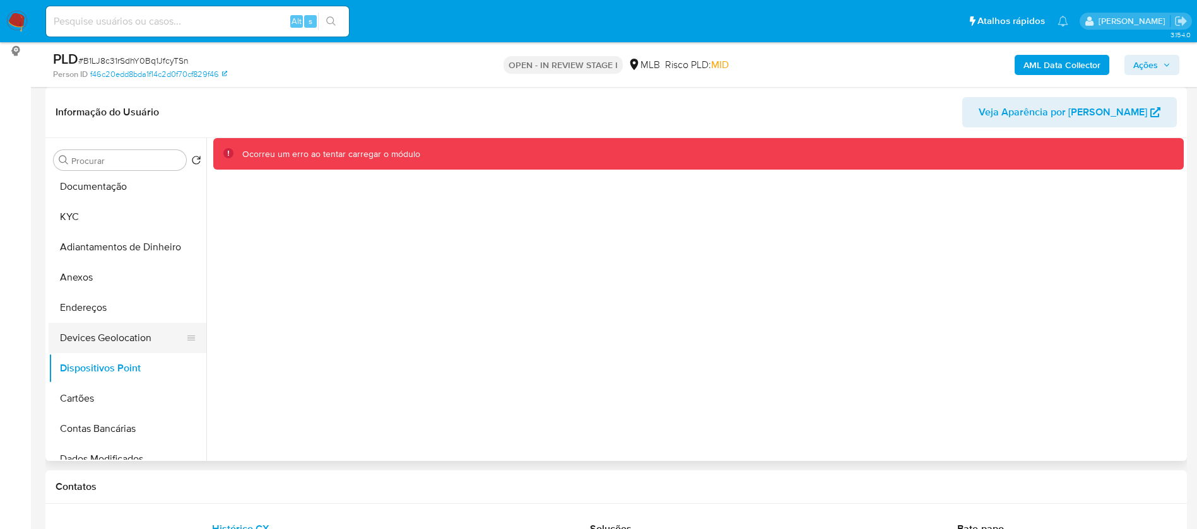
click at [122, 338] on button "Devices Geolocation" at bounding box center [123, 338] width 148 height 30
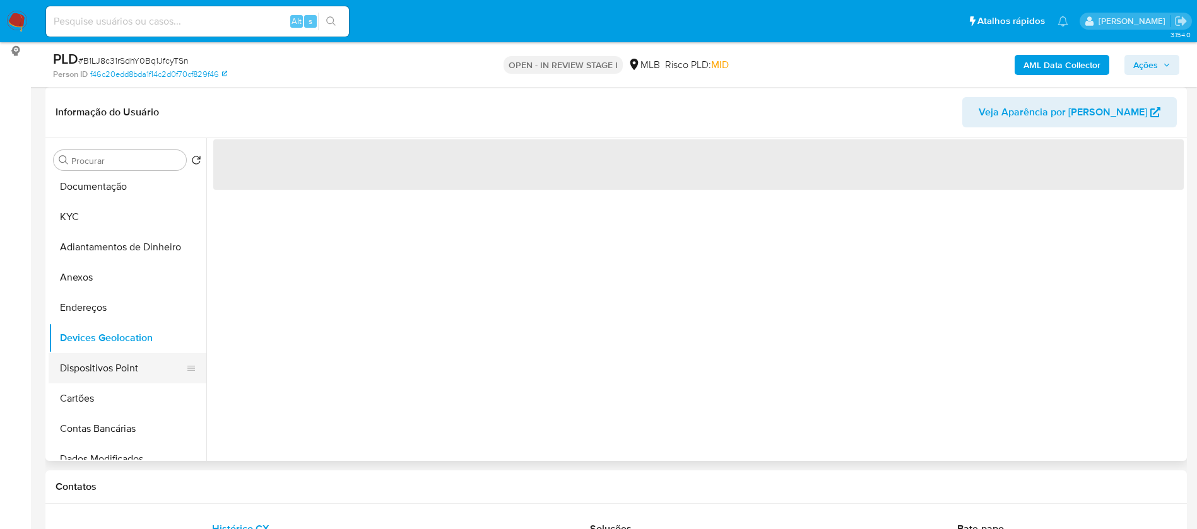
click at [123, 362] on button "Dispositivos Point" at bounding box center [123, 368] width 148 height 30
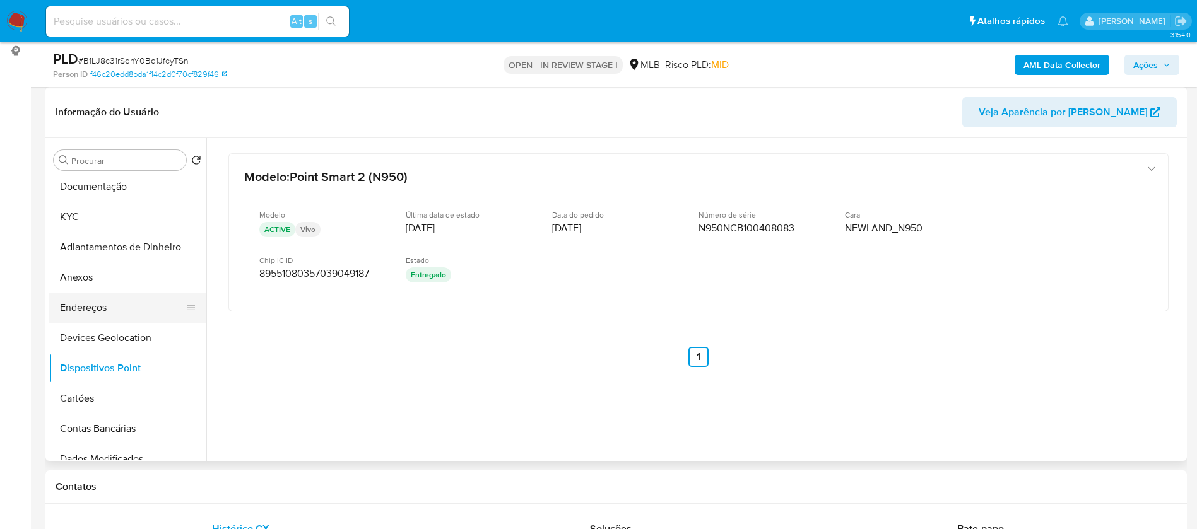
click at [109, 304] on button "Endereços" at bounding box center [123, 308] width 148 height 30
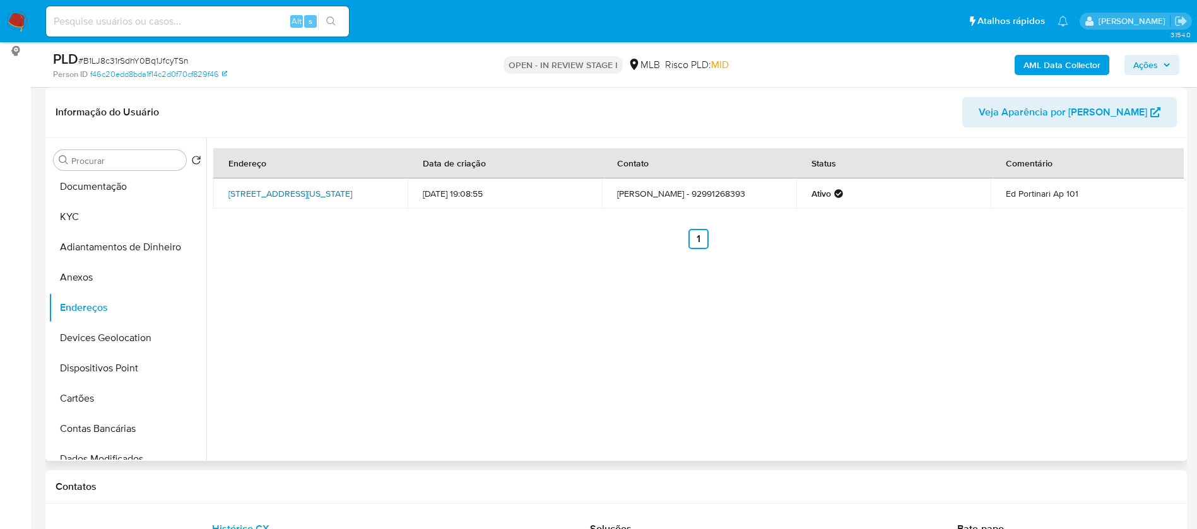
click at [310, 195] on link "Avenida Rio Guamá 1203, Manaus, Amazonas, 69053120, Brasil 1203" at bounding box center [290, 193] width 124 height 13
click at [139, 184] on button "Documentação" at bounding box center [123, 187] width 148 height 30
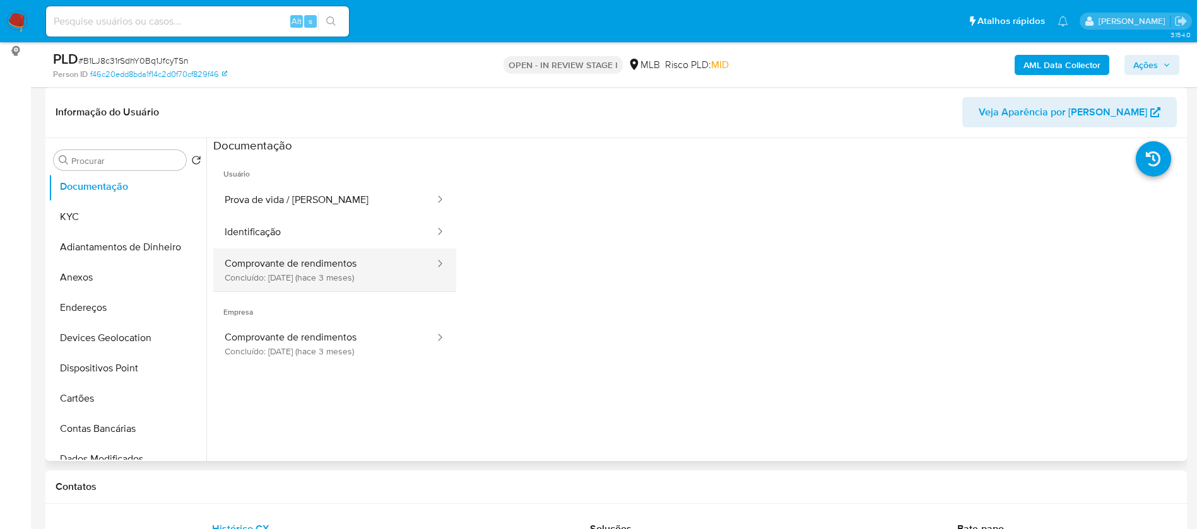
click at [324, 260] on button "Comprovante de rendimentos Concluído: 30/05/2025 (hace 3 meses)" at bounding box center [324, 270] width 223 height 43
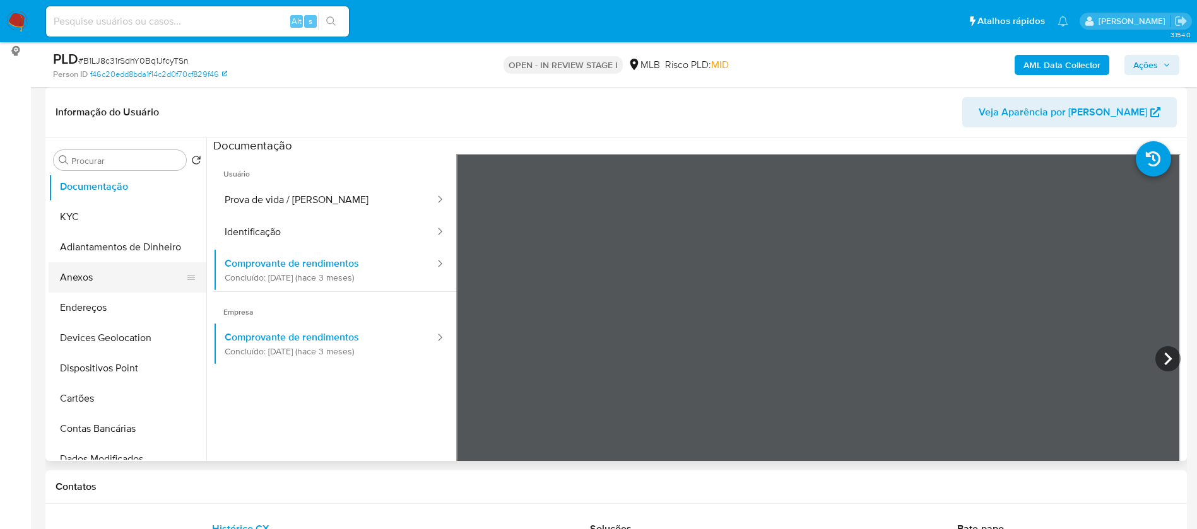
drag, startPoint x: 115, startPoint y: 276, endPoint x: 129, endPoint y: 276, distance: 13.3
click at [115, 276] on button "Anexos" at bounding box center [123, 277] width 148 height 30
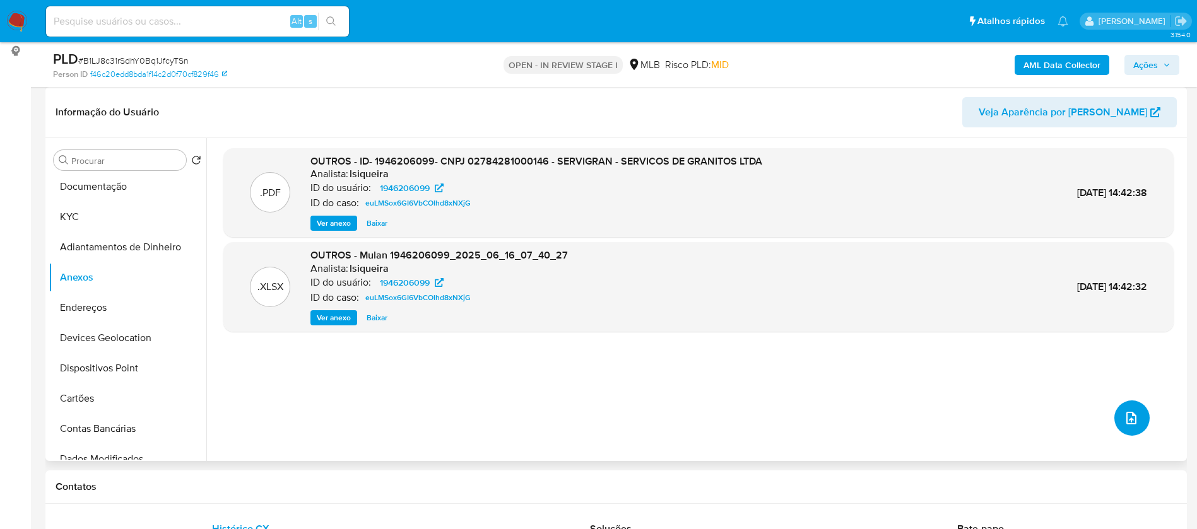
click at [1132, 427] on button "upload-file" at bounding box center [1131, 418] width 35 height 35
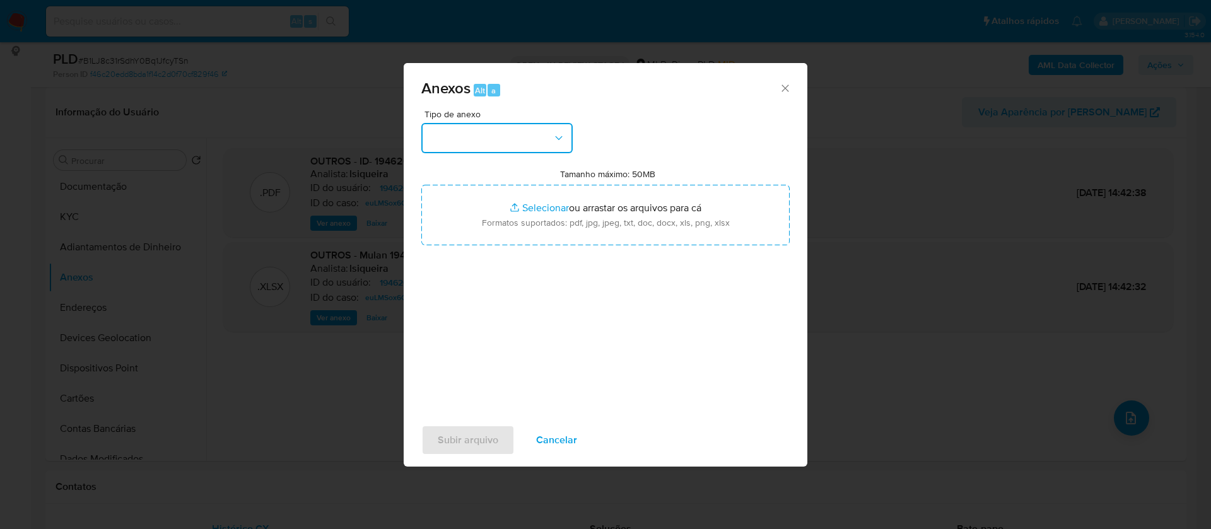
click at [522, 141] on button "button" at bounding box center [496, 138] width 151 height 30
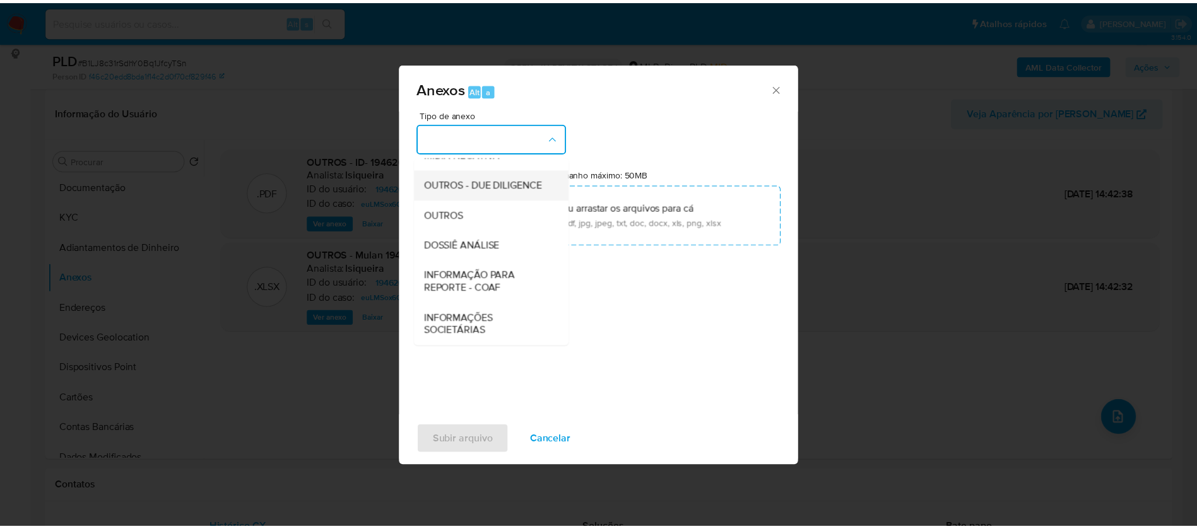
scroll to position [189, 0]
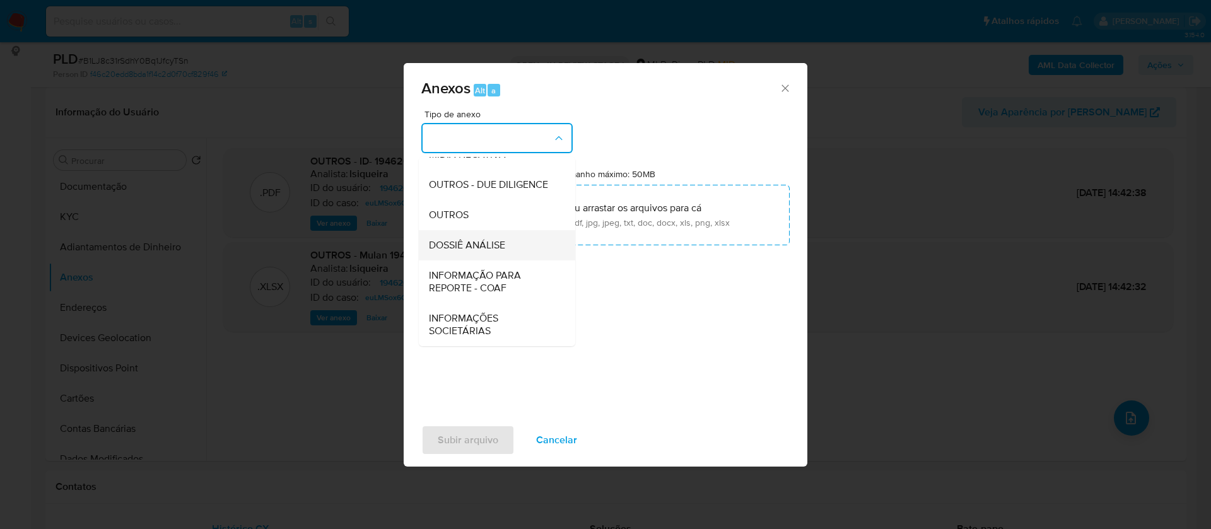
click at [504, 245] on span "DOSSIÊ ANÁLISE" at bounding box center [467, 245] width 76 height 13
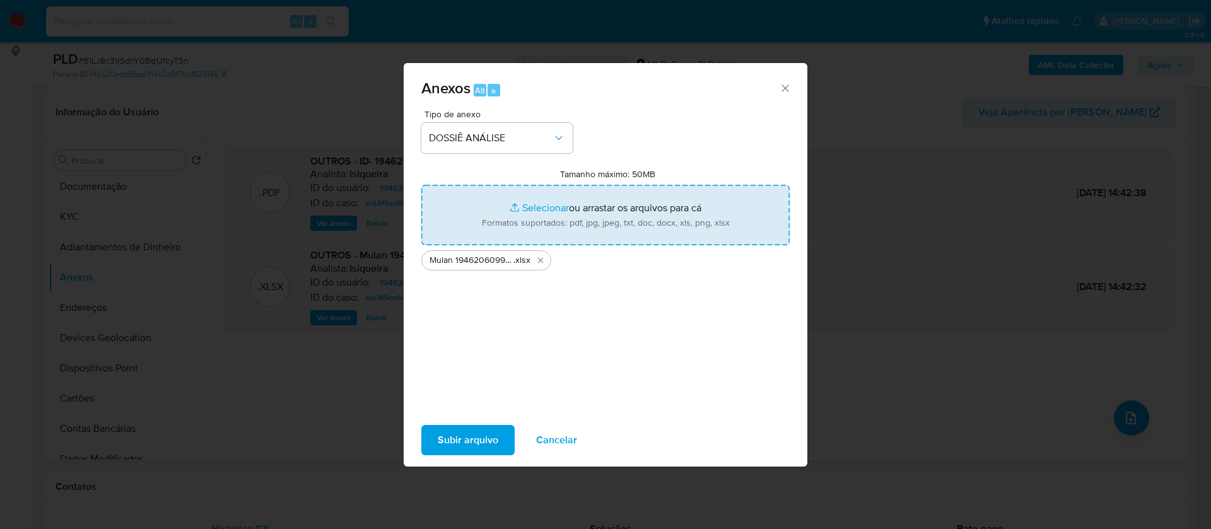
type input "C:\fakepath\SAR - - CNPJ 02784281000146 - SERVIGRAN - SERVIÇOS DE GRANITOS LTDA…"
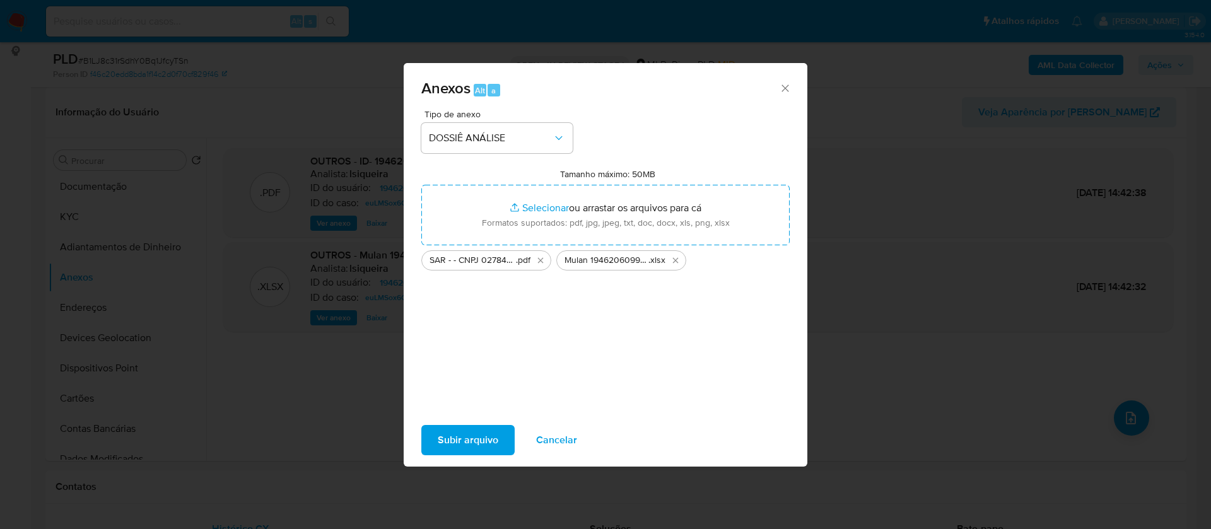
click at [476, 437] on span "Subir arquivo" at bounding box center [468, 441] width 61 height 28
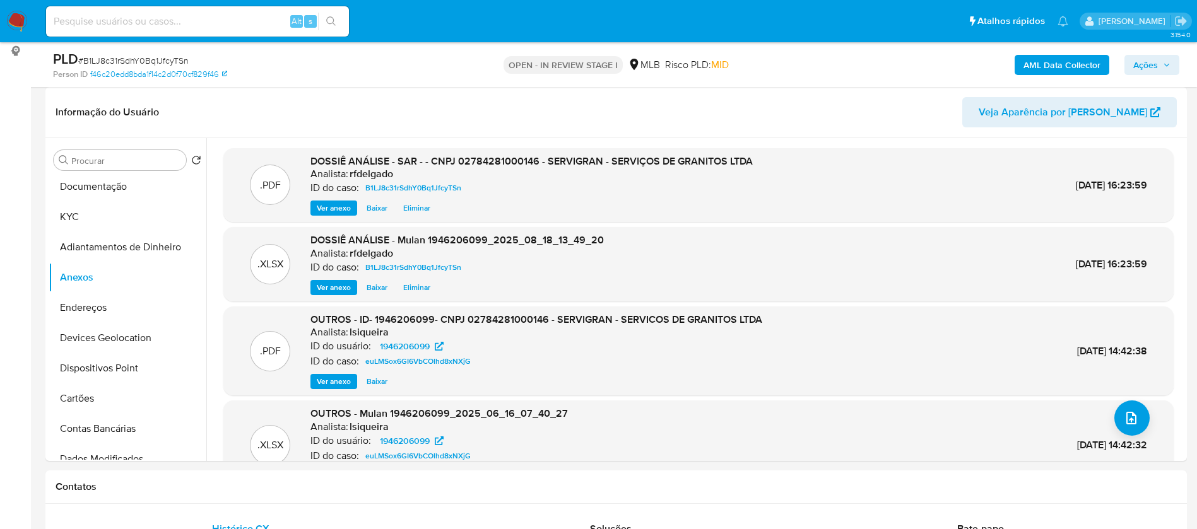
click at [1157, 68] on span "Ações" at bounding box center [1145, 65] width 25 height 20
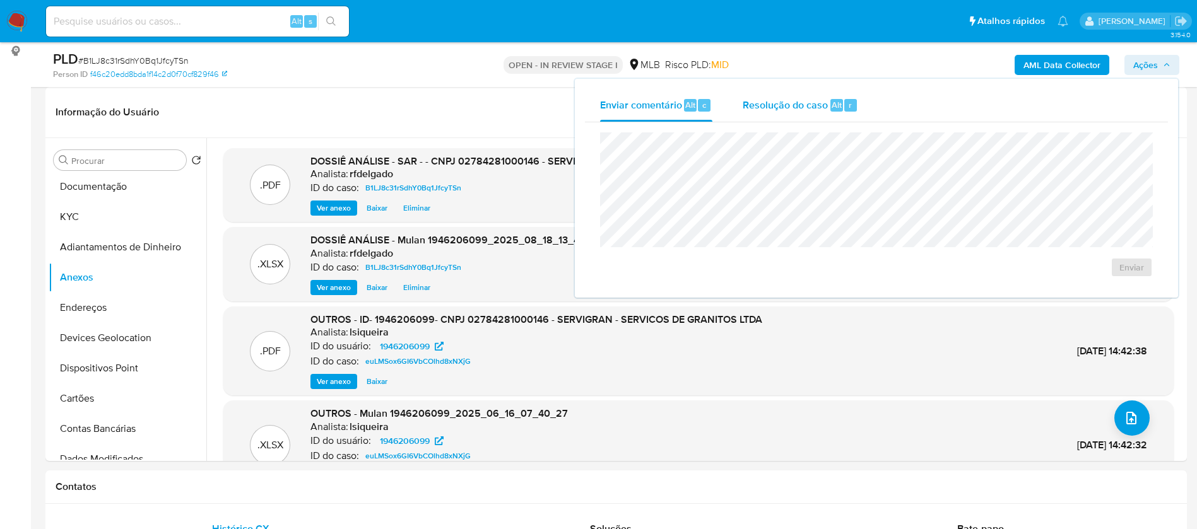
click at [825, 103] on span "Resolução do caso" at bounding box center [785, 104] width 85 height 15
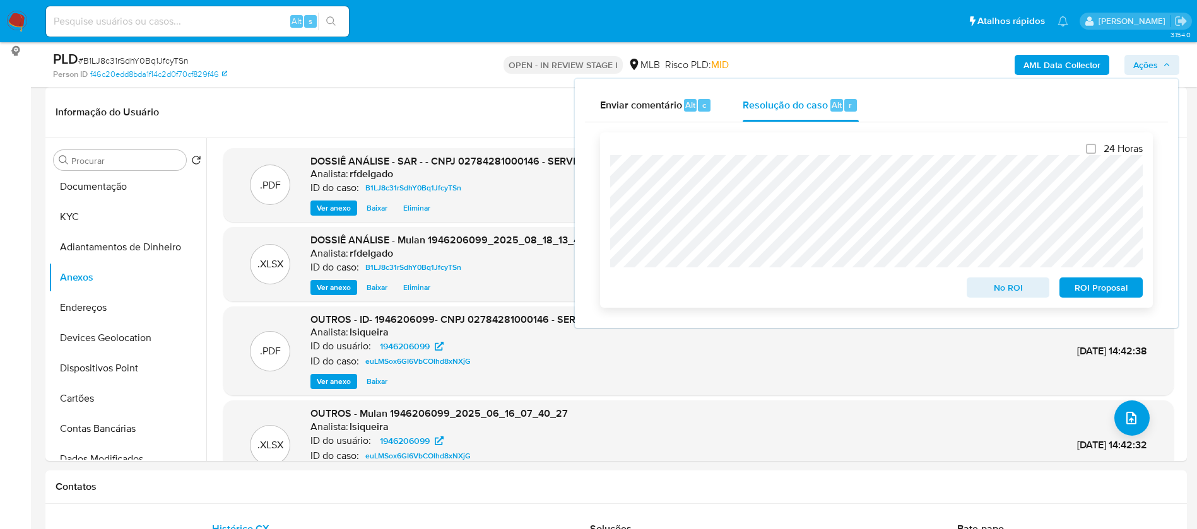
click at [1007, 292] on span "No ROI" at bounding box center [1008, 288] width 66 height 18
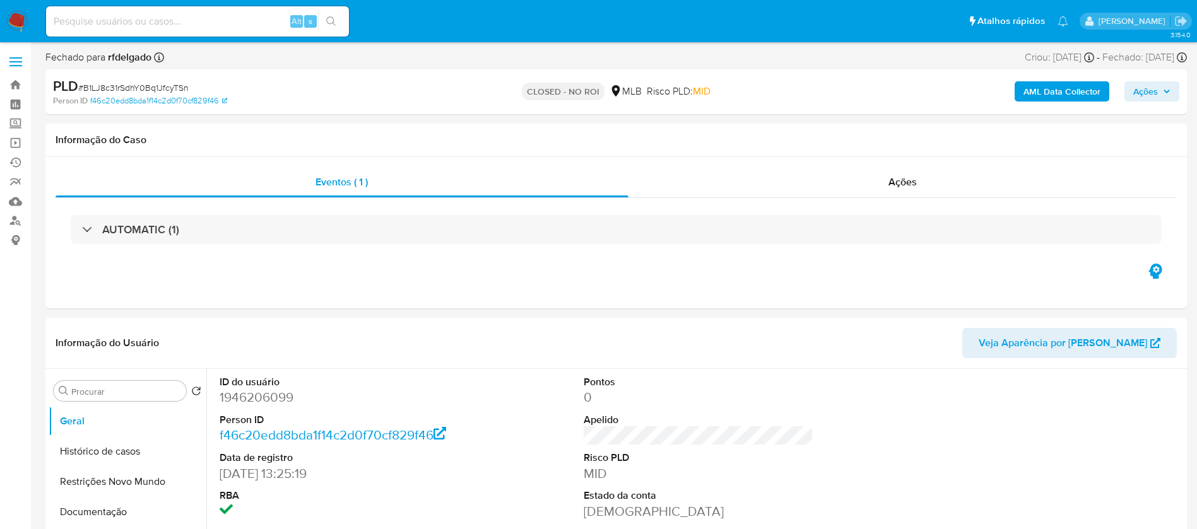
select select "10"
click at [248, 18] on input at bounding box center [197, 21] width 303 height 16
paste input "dwmJ1fKXY0AlN8FKUq5pwz2c"
type input "dwmJ1fKXY0AlN8FKUq5pwz2c"
click at [337, 18] on button "search-icon" at bounding box center [331, 22] width 26 height 18
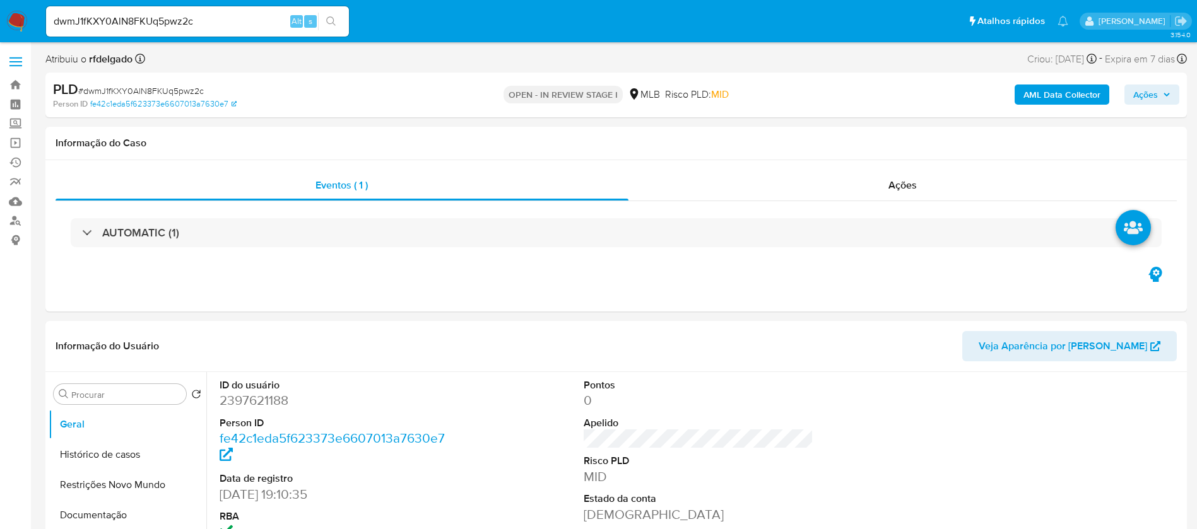
select select "10"
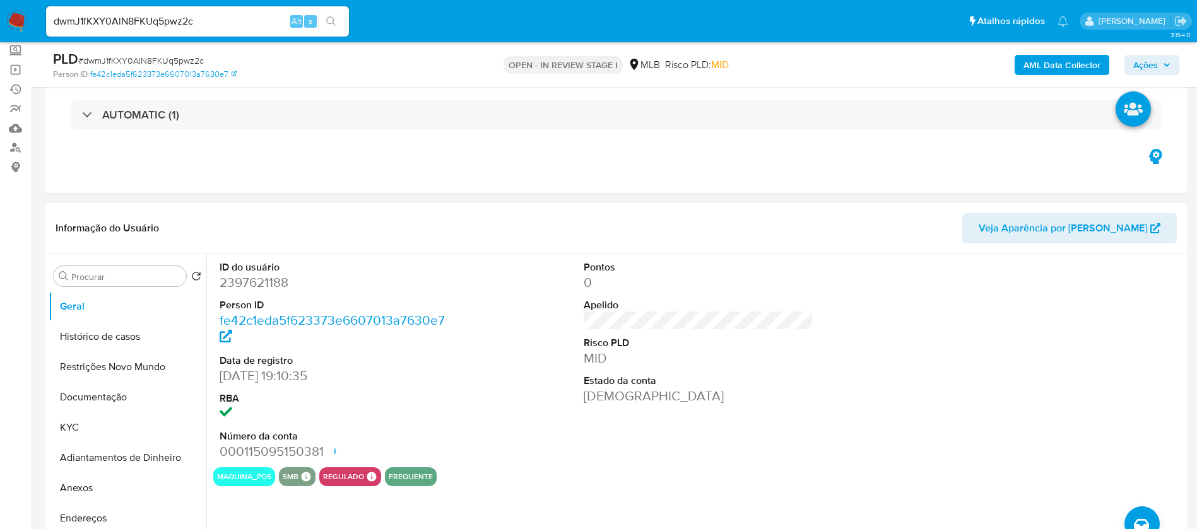
scroll to position [189, 0]
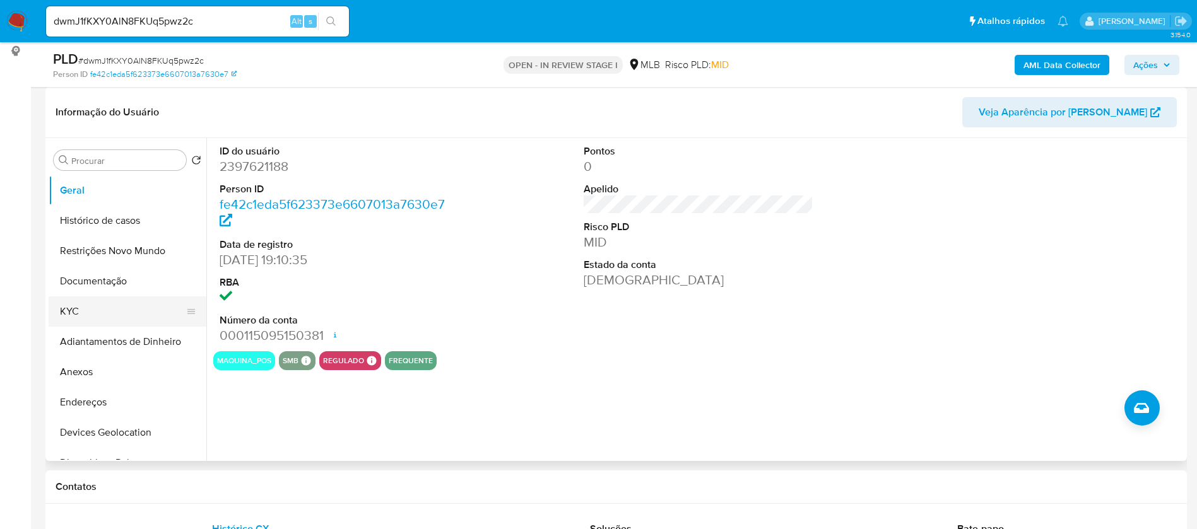
click at [65, 315] on button "KYC" at bounding box center [123, 312] width 148 height 30
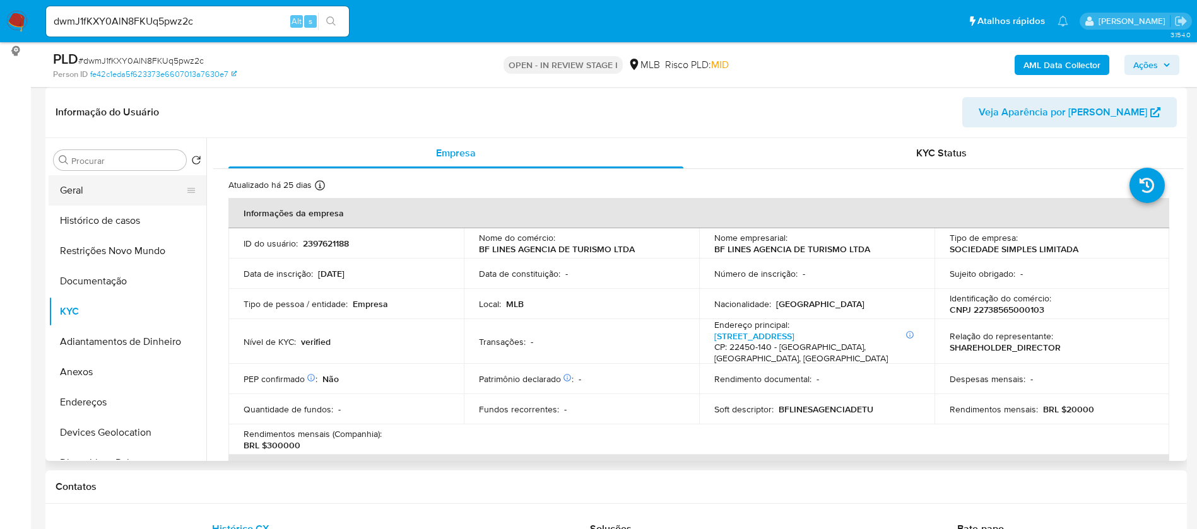
click at [102, 196] on button "Geral" at bounding box center [123, 190] width 148 height 30
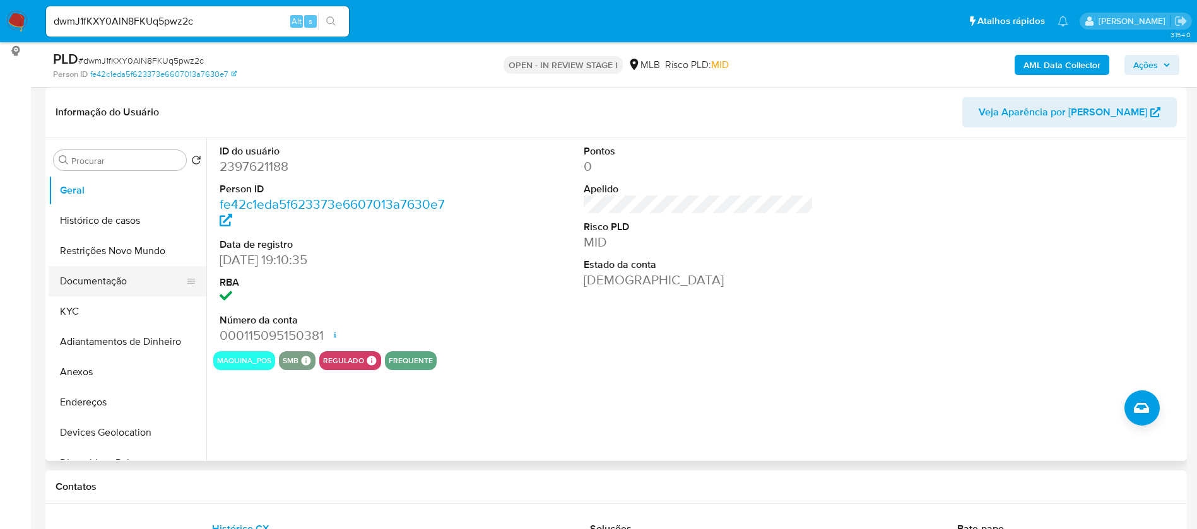
click at [88, 283] on button "Documentação" at bounding box center [123, 281] width 148 height 30
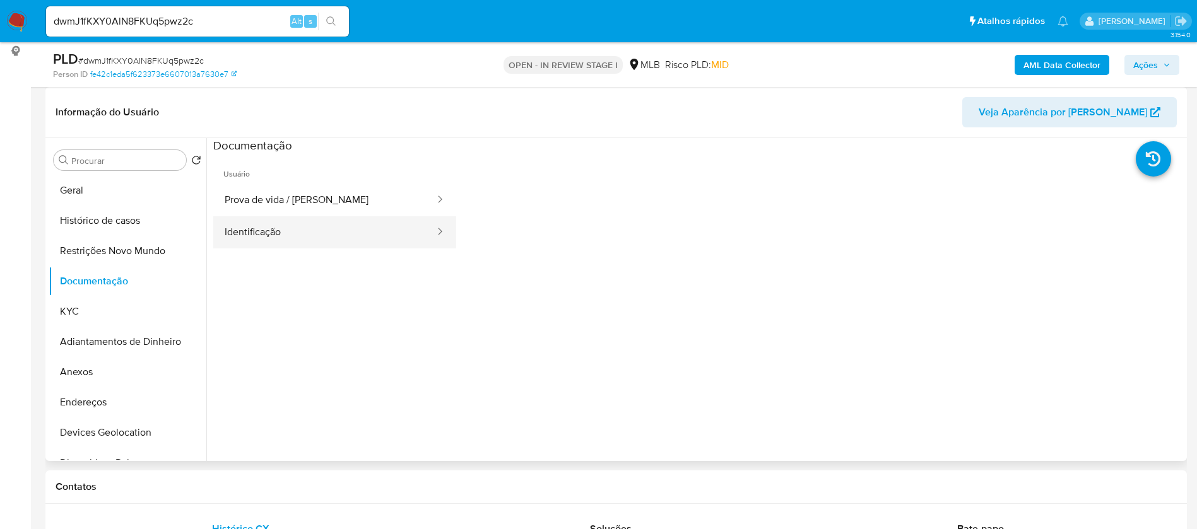
click at [310, 233] on button "Identificação" at bounding box center [324, 232] width 223 height 32
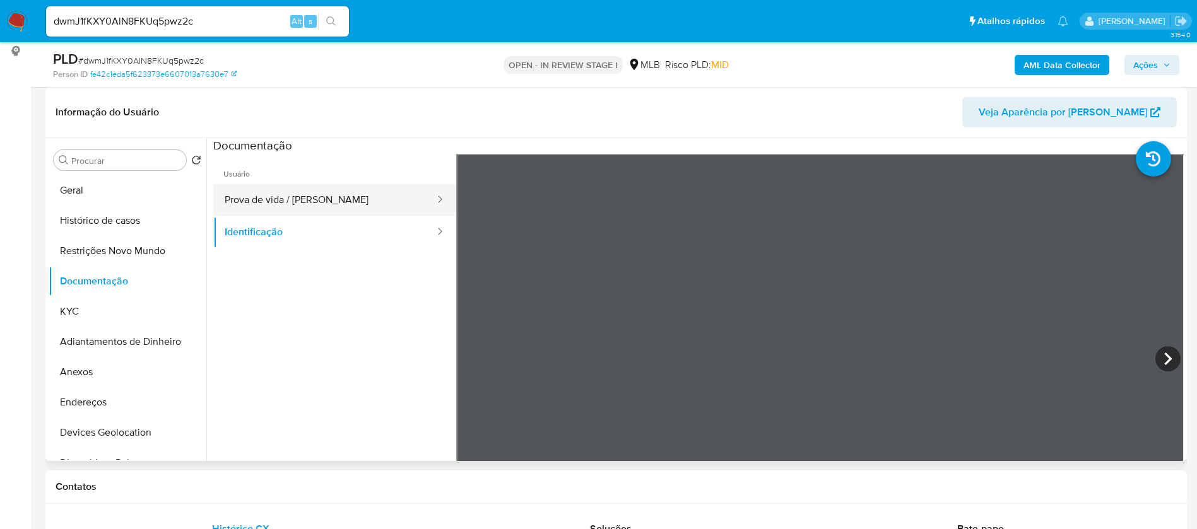
click at [281, 199] on button "Prova de vida / [PERSON_NAME]" at bounding box center [324, 200] width 223 height 32
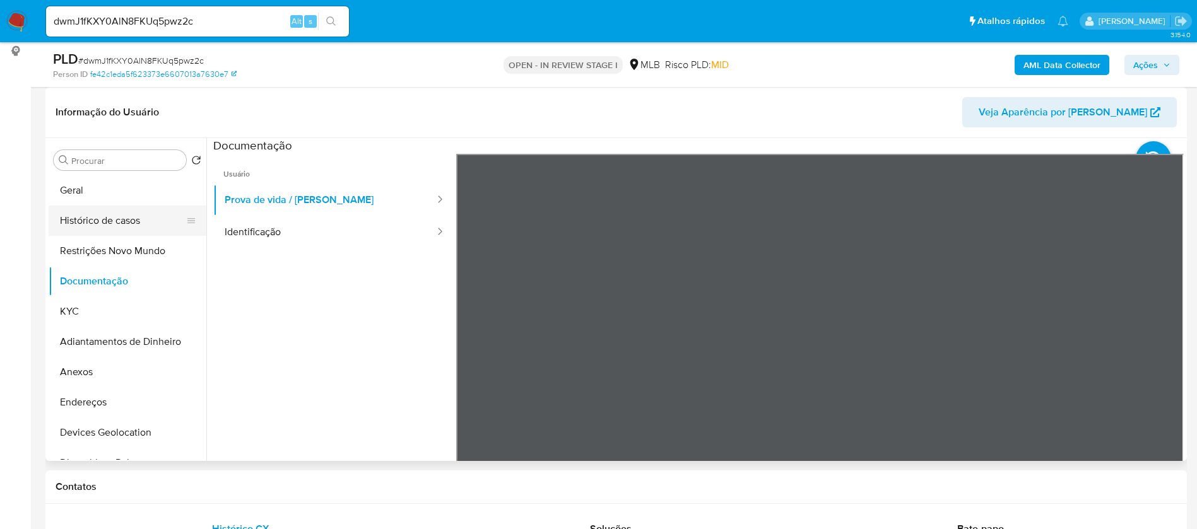
click at [99, 216] on button "Histórico de casos" at bounding box center [123, 221] width 148 height 30
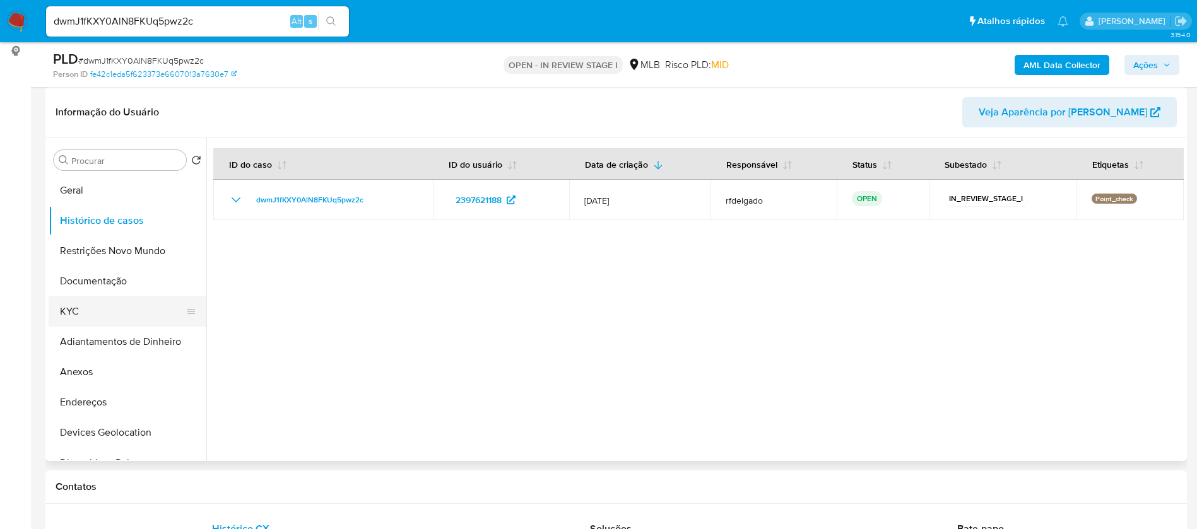
click at [73, 312] on button "KYC" at bounding box center [123, 312] width 148 height 30
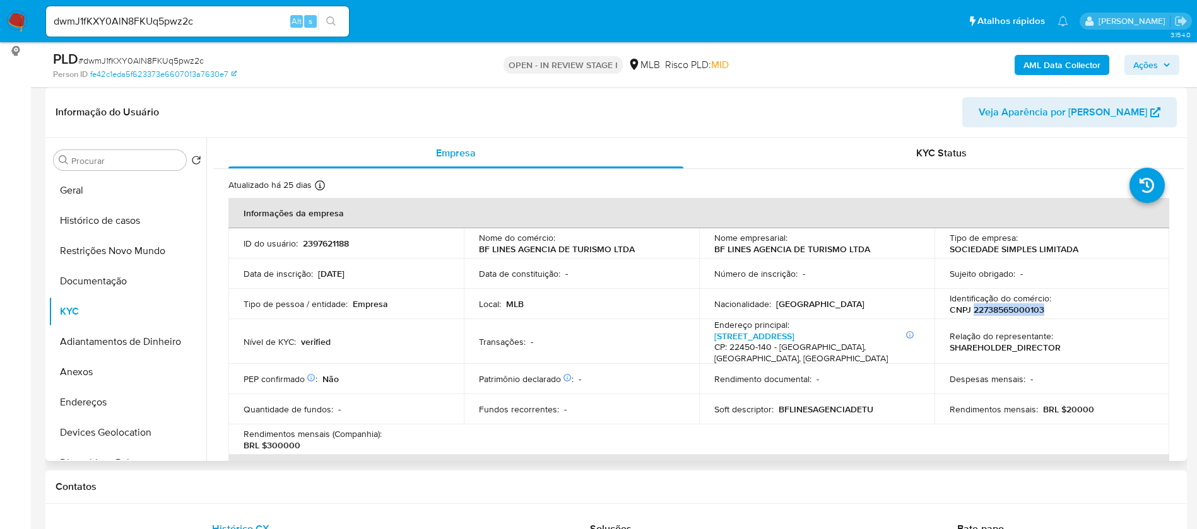
drag, startPoint x: 1047, startPoint y: 306, endPoint x: 970, endPoint y: 309, distance: 77.7
click at [970, 309] on div "Identificação do comércio : CNPJ 22738565000103" at bounding box center [1052, 304] width 205 height 23
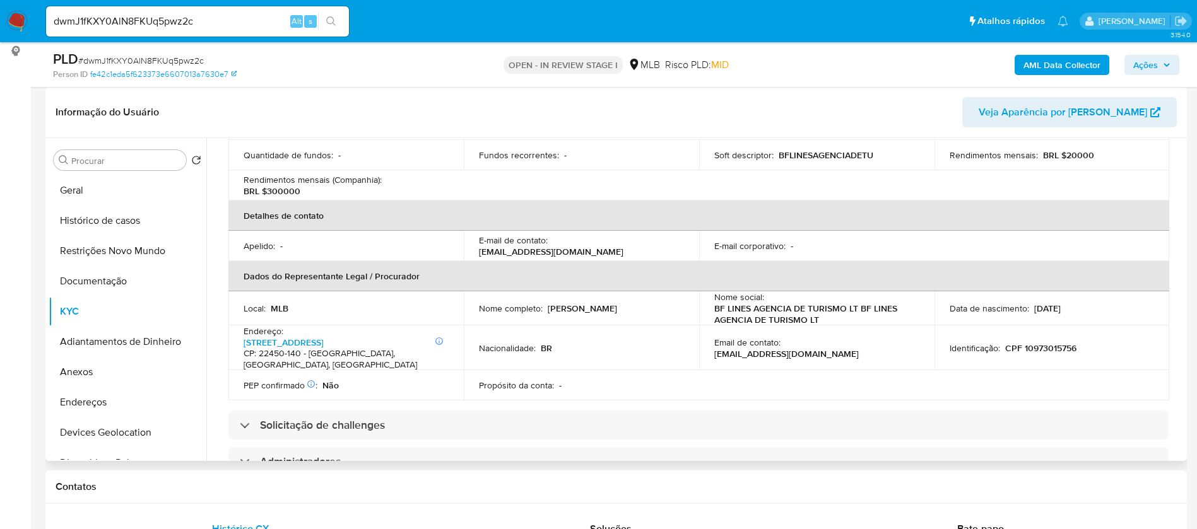
scroll to position [284, 0]
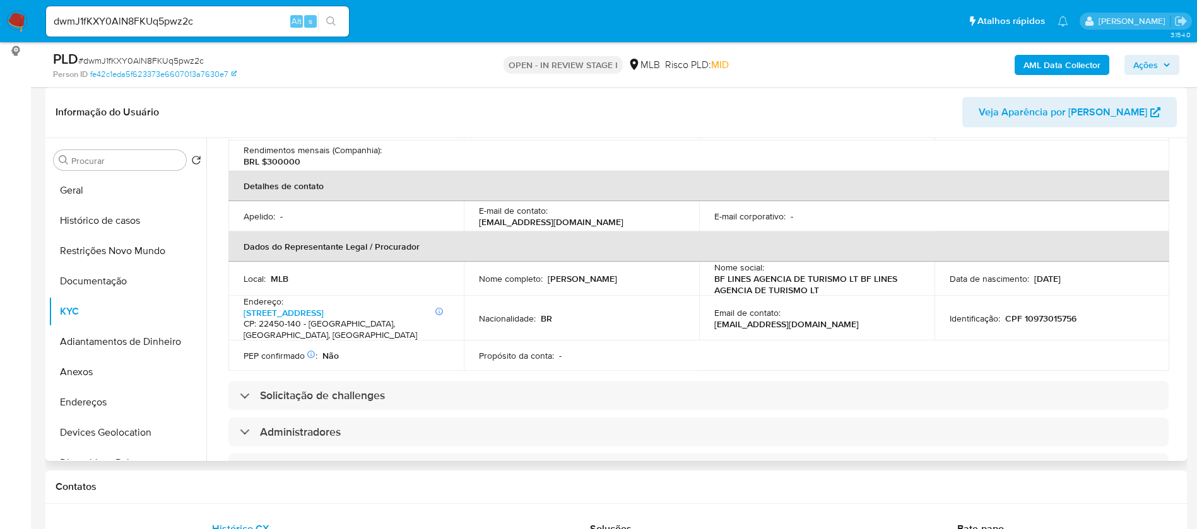
drag, startPoint x: 627, startPoint y: 278, endPoint x: 544, endPoint y: 276, distance: 82.7
click at [544, 276] on div "Nome completo : Raphael da Luz Brum" at bounding box center [581, 278] width 205 height 11
copy div "Raphael da Luz Brum"
drag, startPoint x: 1075, startPoint y: 317, endPoint x: 1002, endPoint y: 319, distance: 73.2
click at [1002, 319] on div "Identificação : CPF 10973015756" at bounding box center [1052, 318] width 205 height 11
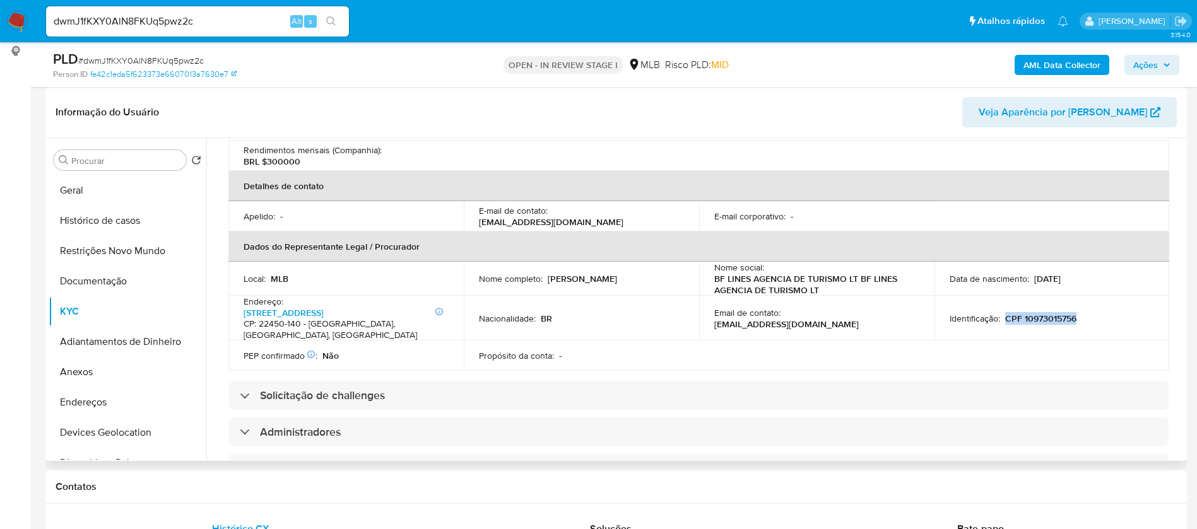
copy p "CPF 10973015756"
click at [90, 193] on button "Geral" at bounding box center [123, 190] width 148 height 30
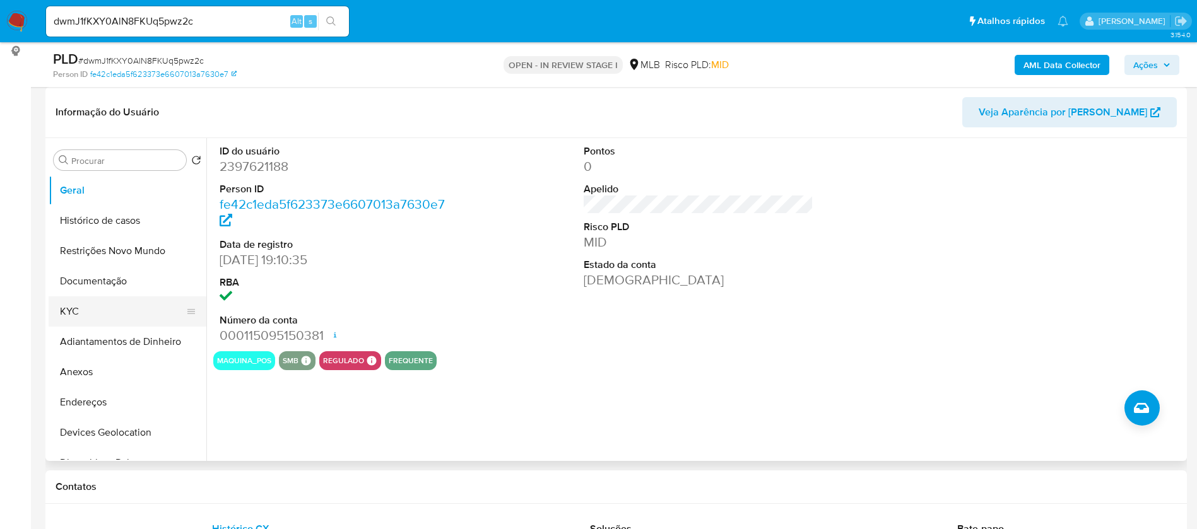
click at [127, 304] on button "KYC" at bounding box center [123, 312] width 148 height 30
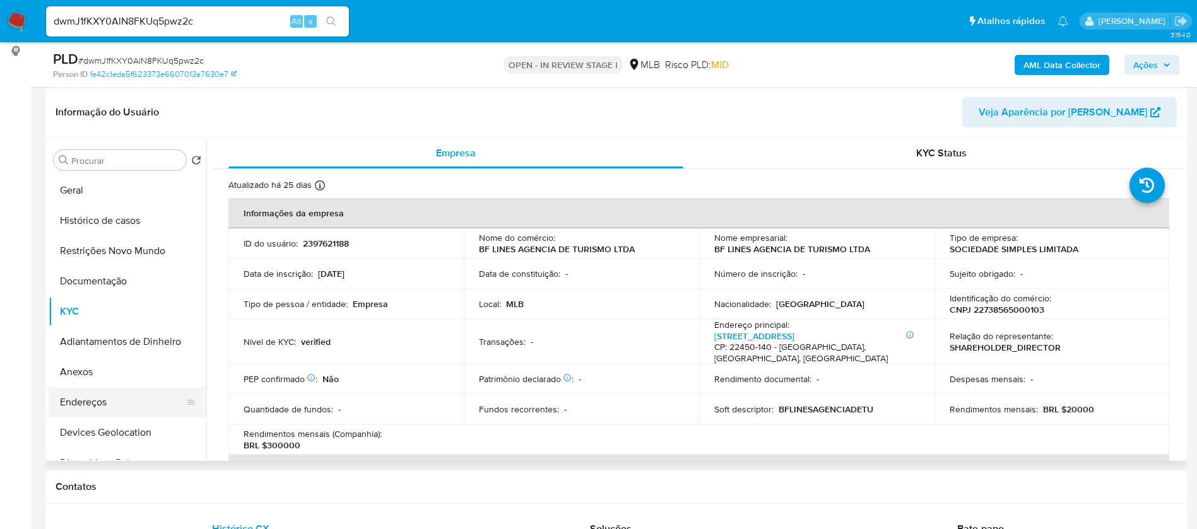
click at [123, 405] on button "Endereços" at bounding box center [123, 402] width 148 height 30
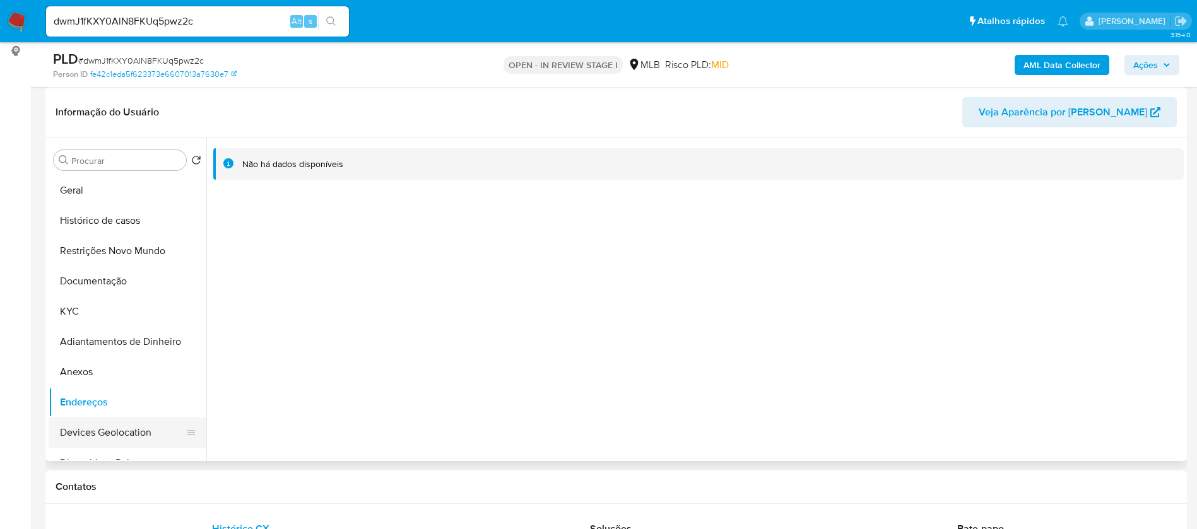
click at [105, 432] on button "Devices Geolocation" at bounding box center [123, 433] width 148 height 30
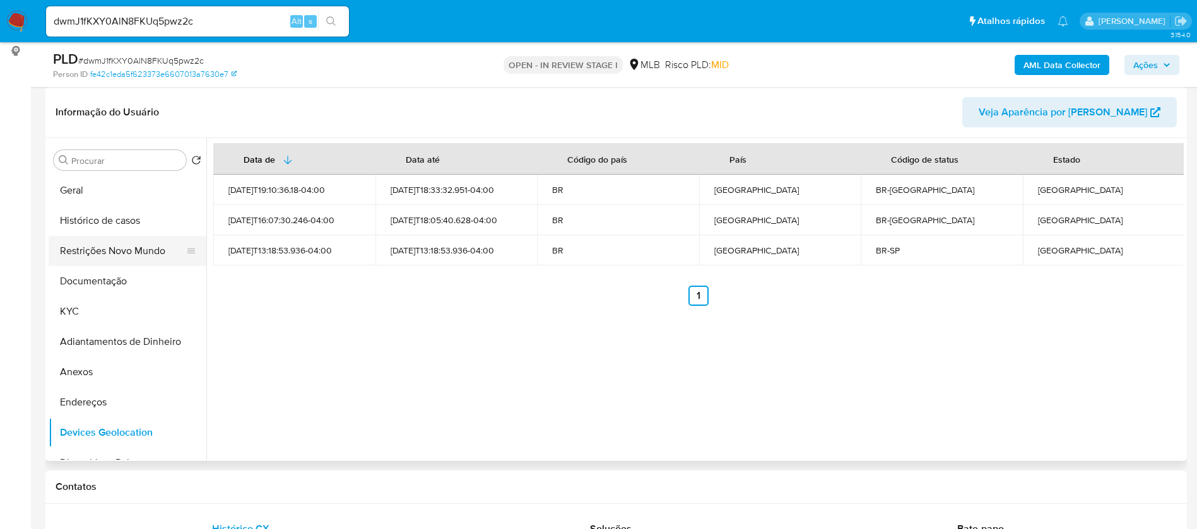
click at [109, 250] on button "Restrições Novo Mundo" at bounding box center [123, 251] width 148 height 30
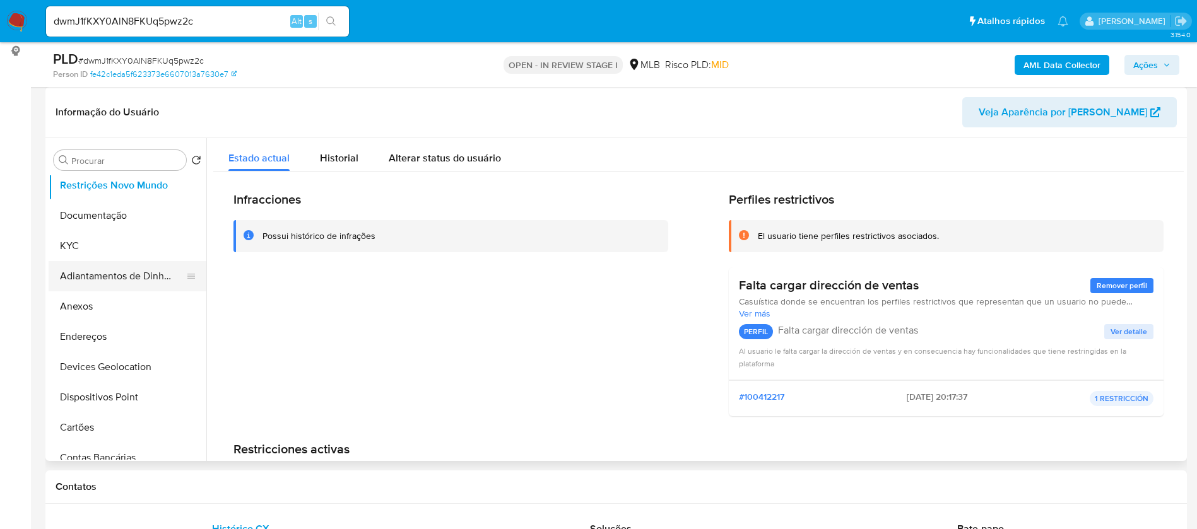
scroll to position [95, 0]
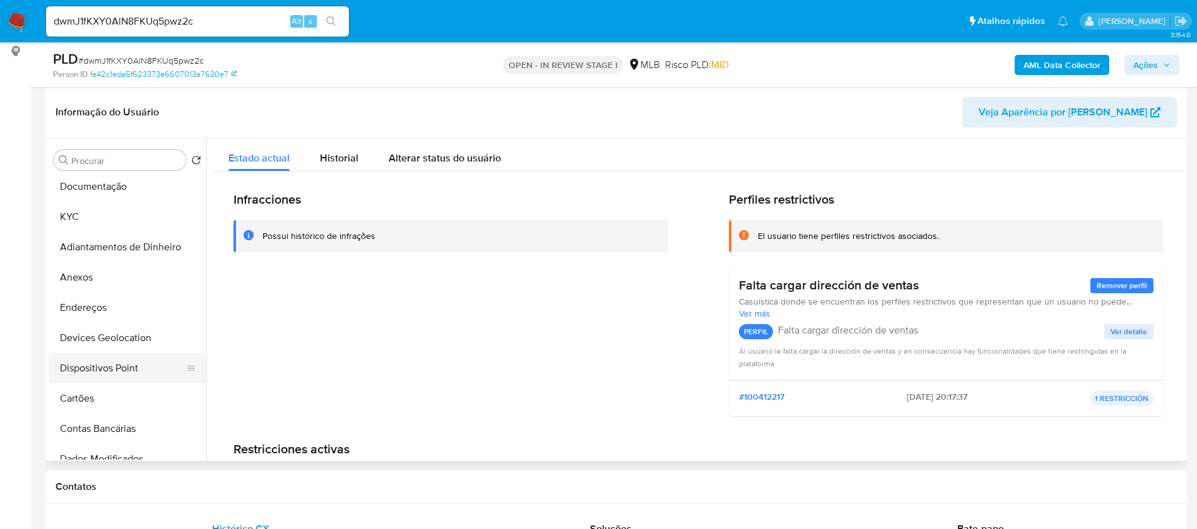
click at [133, 356] on button "Dispositivos Point" at bounding box center [123, 368] width 148 height 30
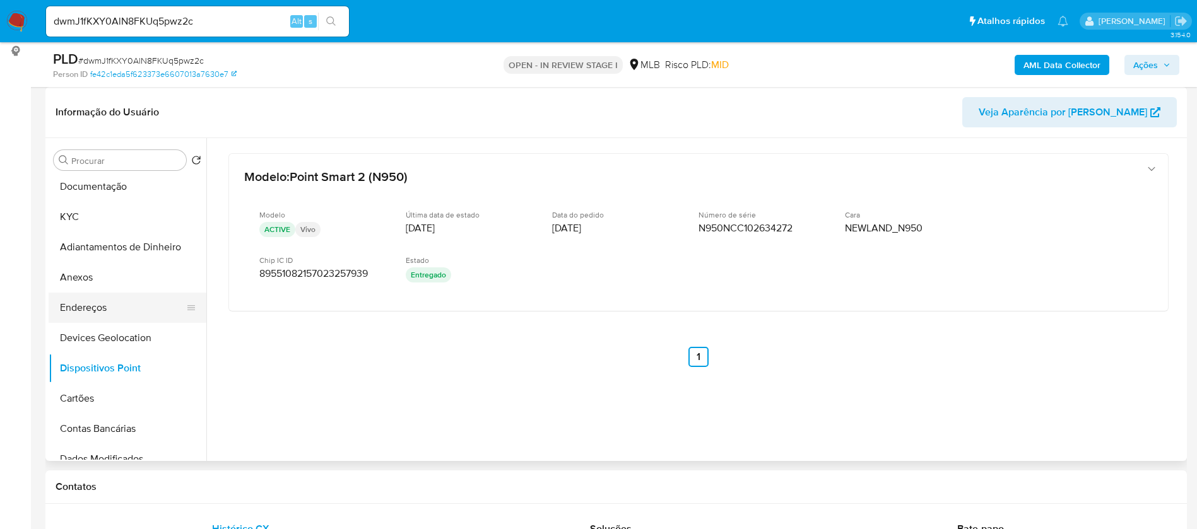
click at [145, 297] on button "Endereços" at bounding box center [123, 308] width 148 height 30
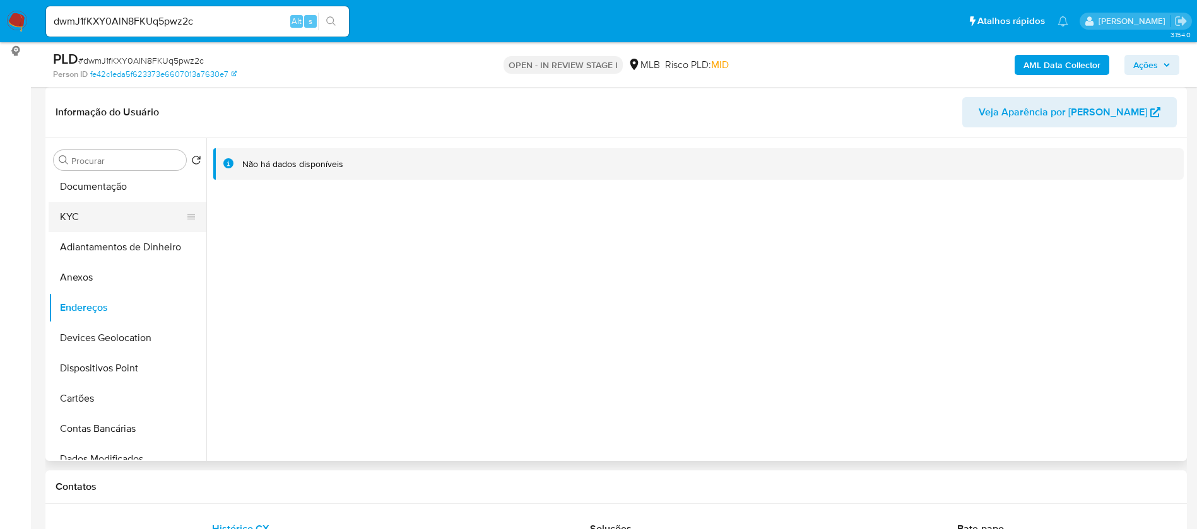
click at [100, 215] on button "KYC" at bounding box center [123, 217] width 148 height 30
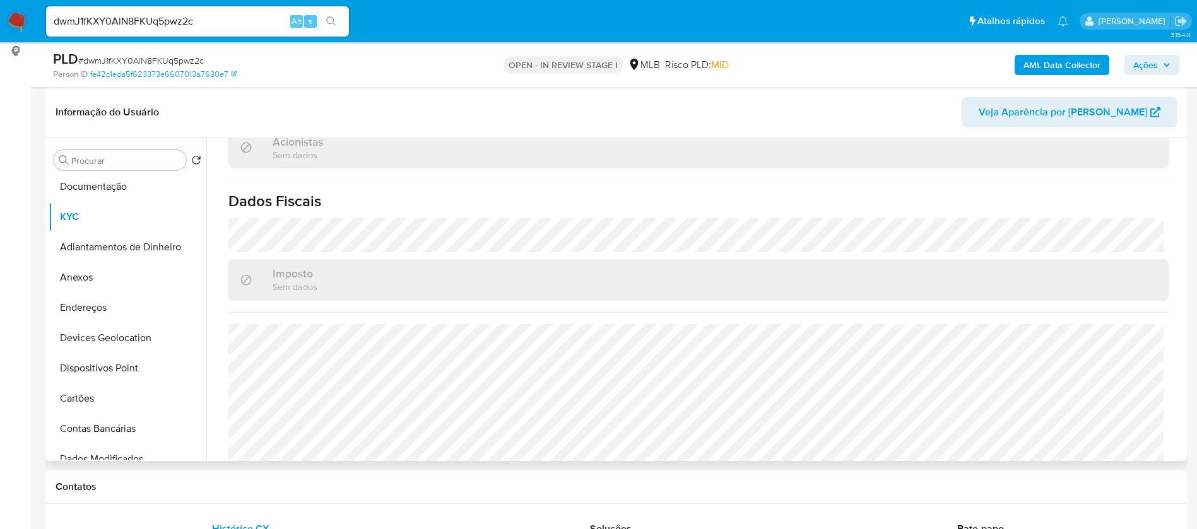
scroll to position [757, 0]
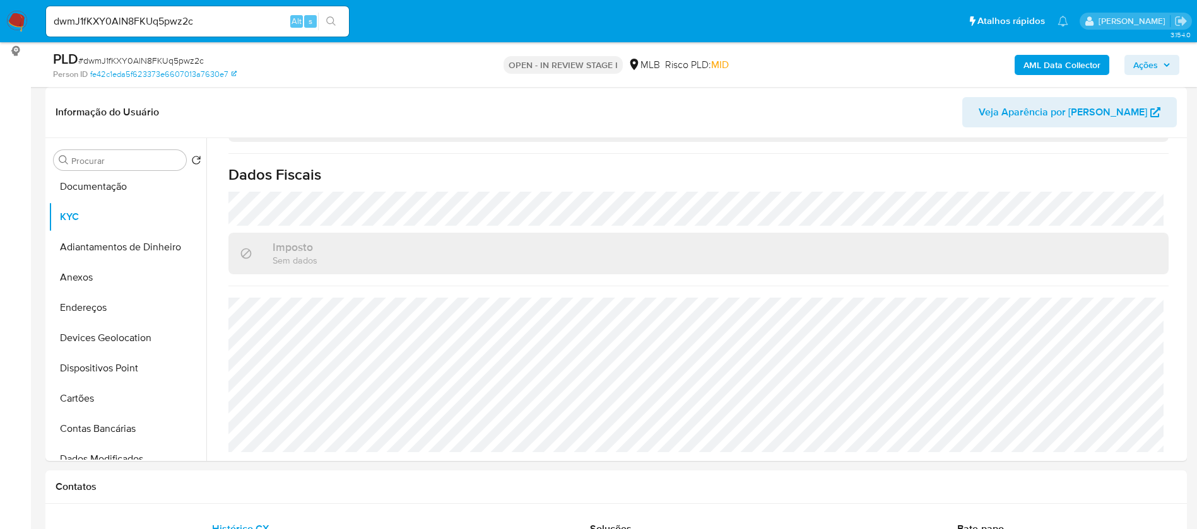
drag, startPoint x: 510, startPoint y: 19, endPoint x: 526, endPoint y: 3, distance: 22.3
click at [510, 19] on ul "Pausado Ver notificaciones dwmJ1fKXY0AlN8FKUq5pwz2c Alt s Atalhos rápidos Presi…" at bounding box center [557, 21] width 1035 height 32
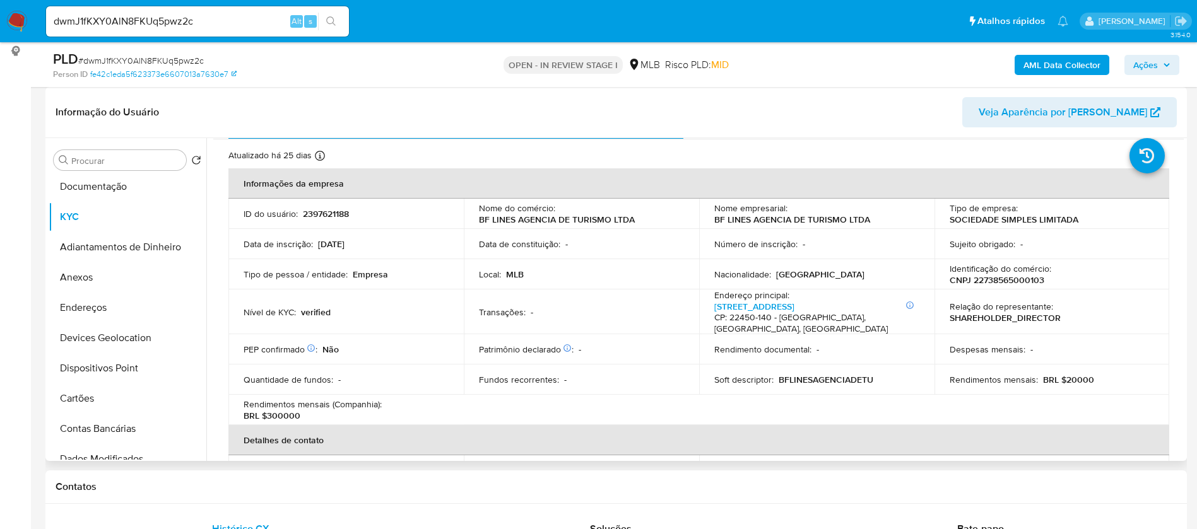
scroll to position [0, 0]
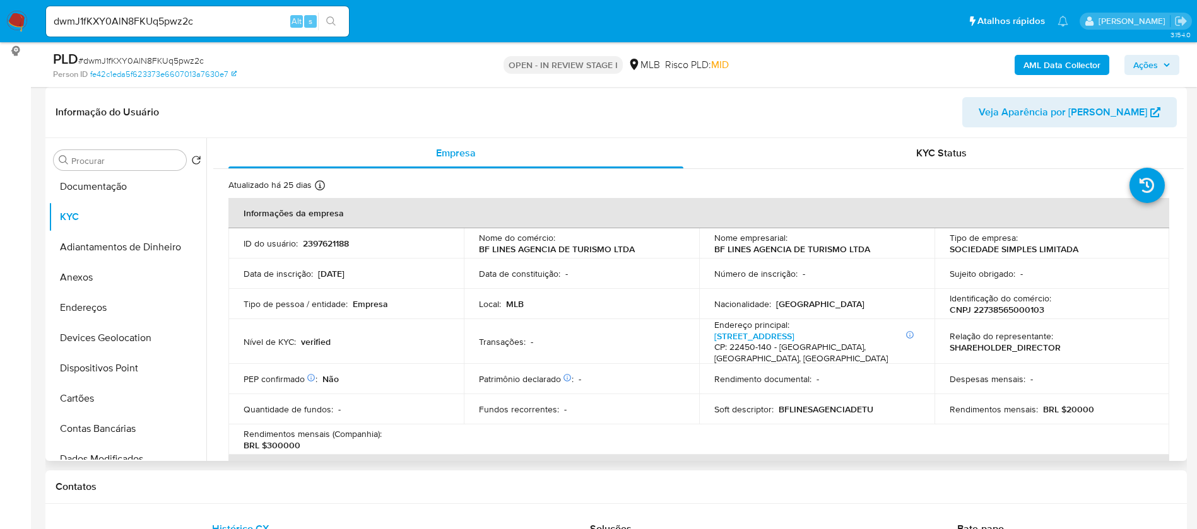
click at [1025, 306] on p "CNPJ 22738565000103" at bounding box center [997, 309] width 95 height 11
copy p "22738565000103"
click at [675, 294] on td "Local : MLB" at bounding box center [581, 304] width 235 height 30
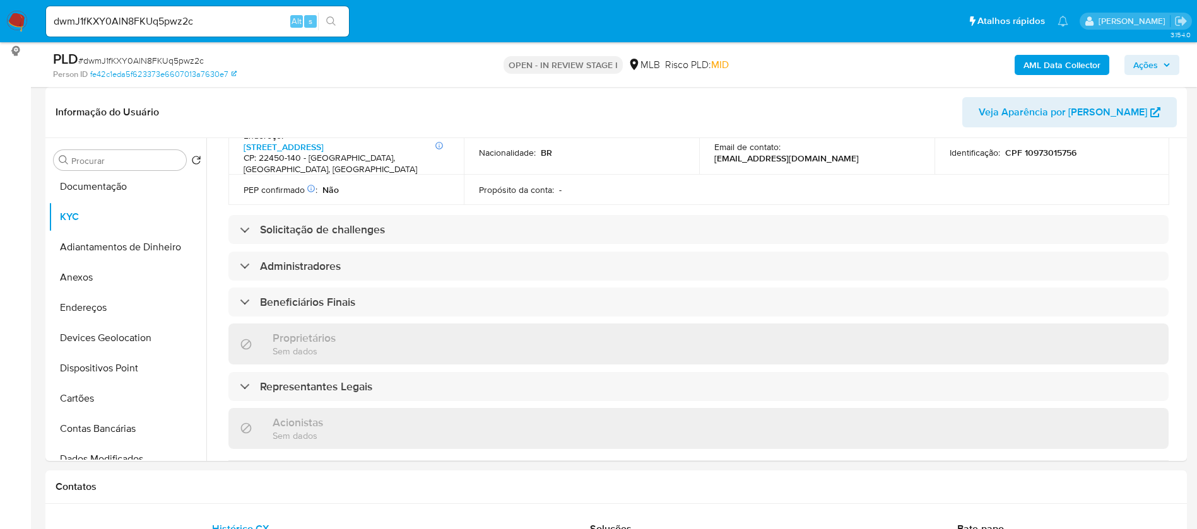
scroll to position [285, 0]
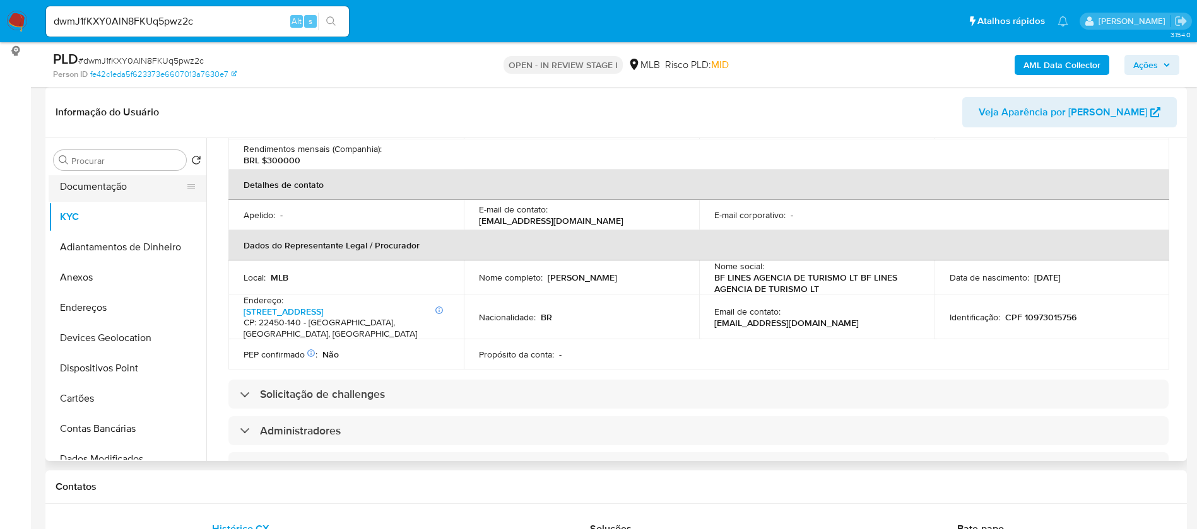
click at [109, 190] on button "Documentação" at bounding box center [123, 187] width 148 height 30
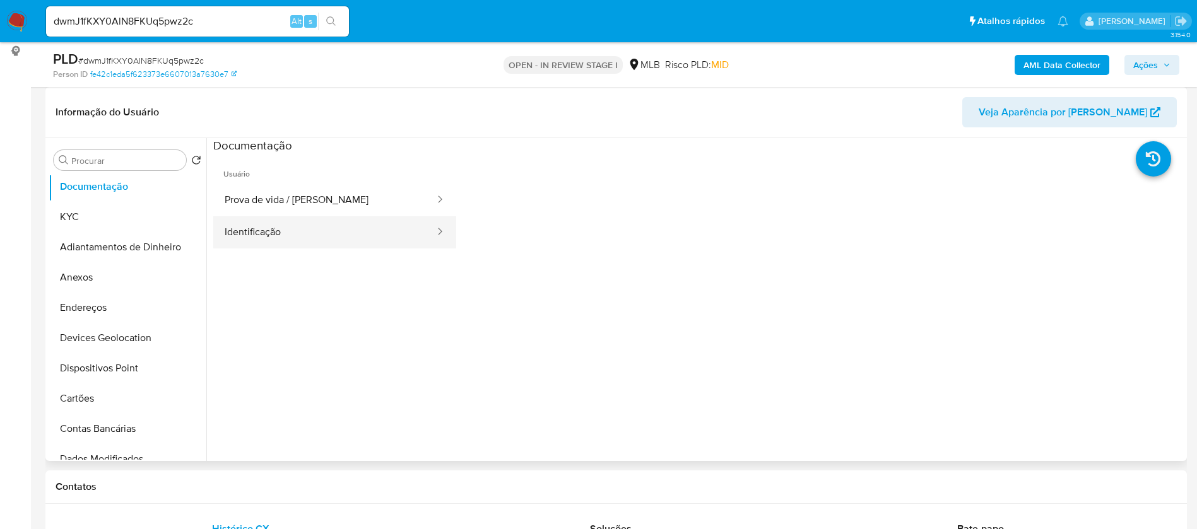
click at [281, 233] on button "Identificação" at bounding box center [324, 232] width 223 height 32
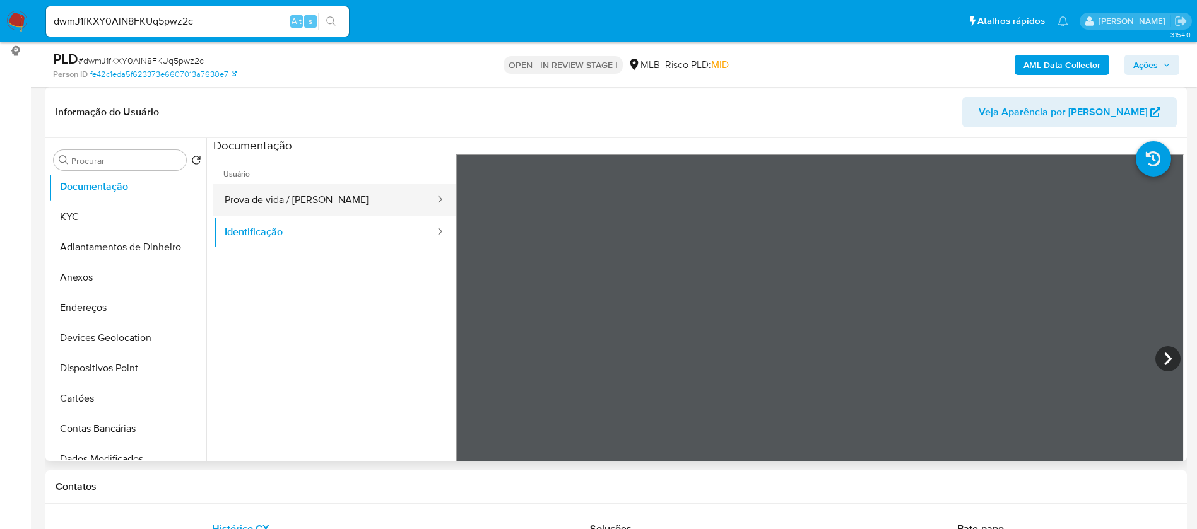
click at [296, 200] on button "Prova de vida / Selfie" at bounding box center [324, 200] width 223 height 32
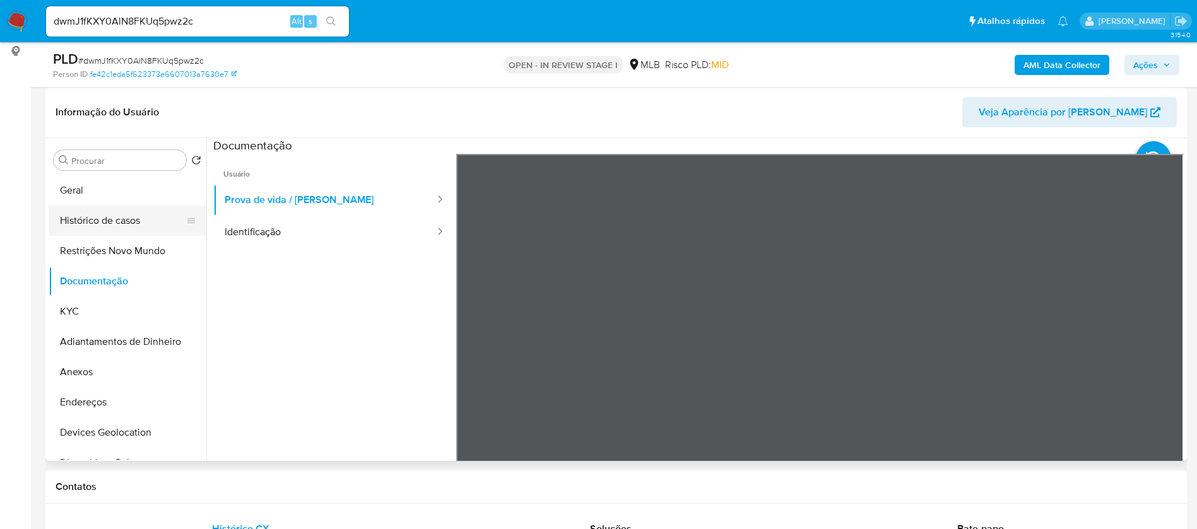
click at [115, 221] on button "Histórico de casos" at bounding box center [123, 221] width 148 height 30
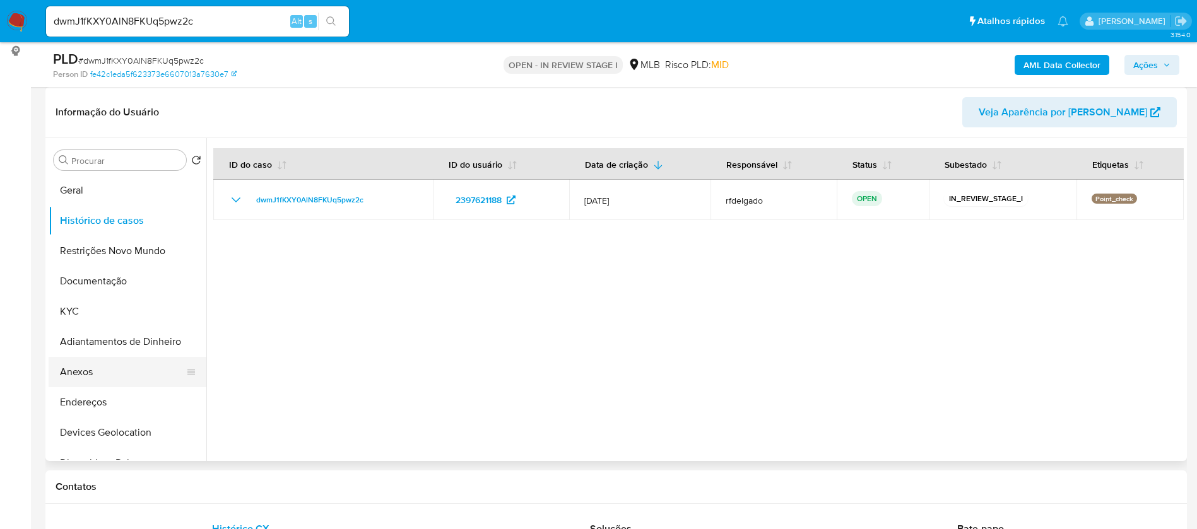
click at [94, 372] on button "Anexos" at bounding box center [123, 372] width 148 height 30
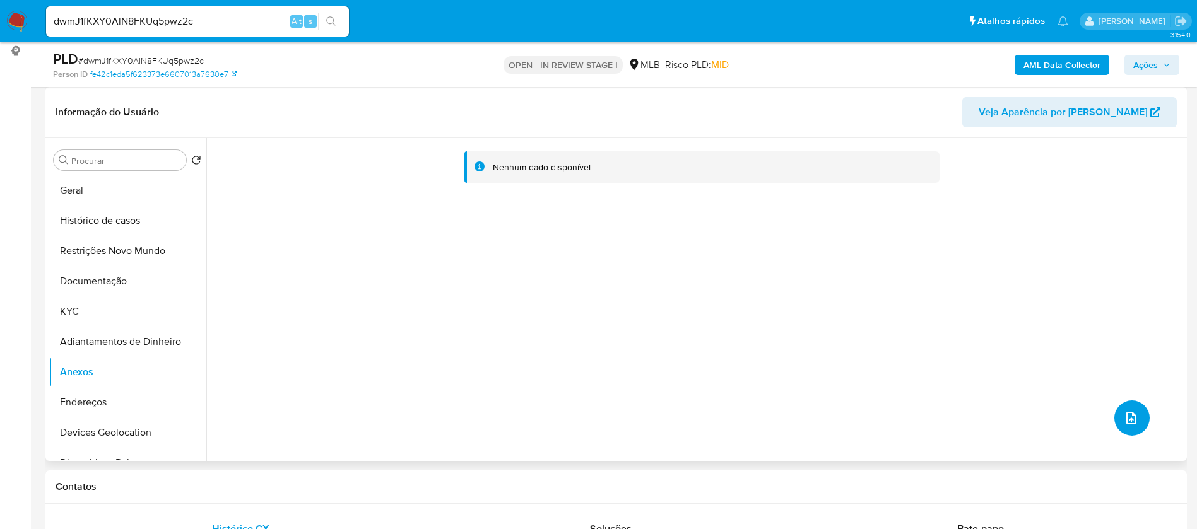
click at [1124, 425] on icon "upload-file" at bounding box center [1131, 418] width 15 height 15
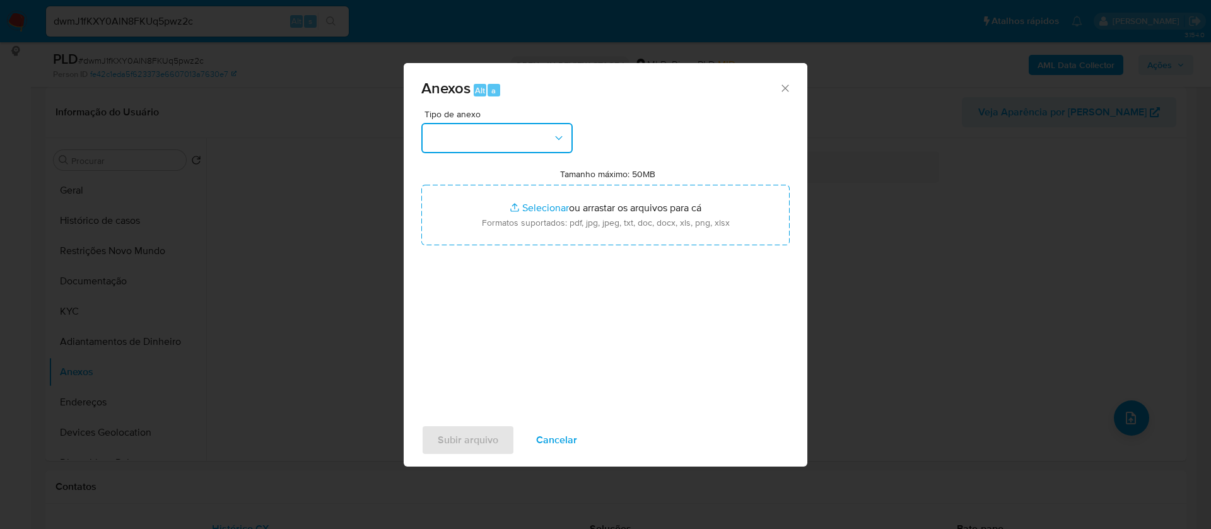
click at [502, 130] on button "button" at bounding box center [496, 138] width 151 height 30
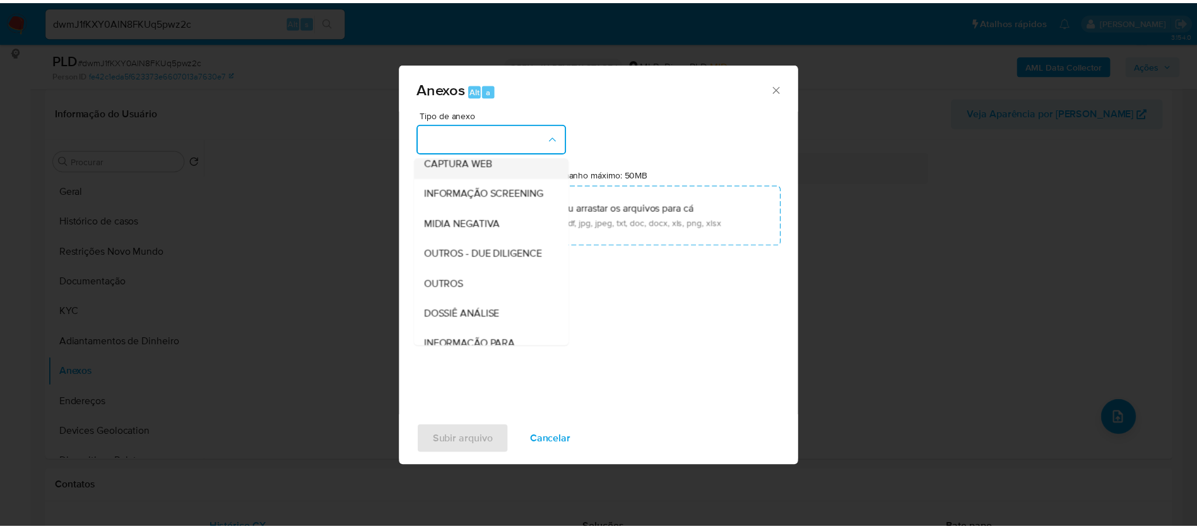
scroll to position [189, 0]
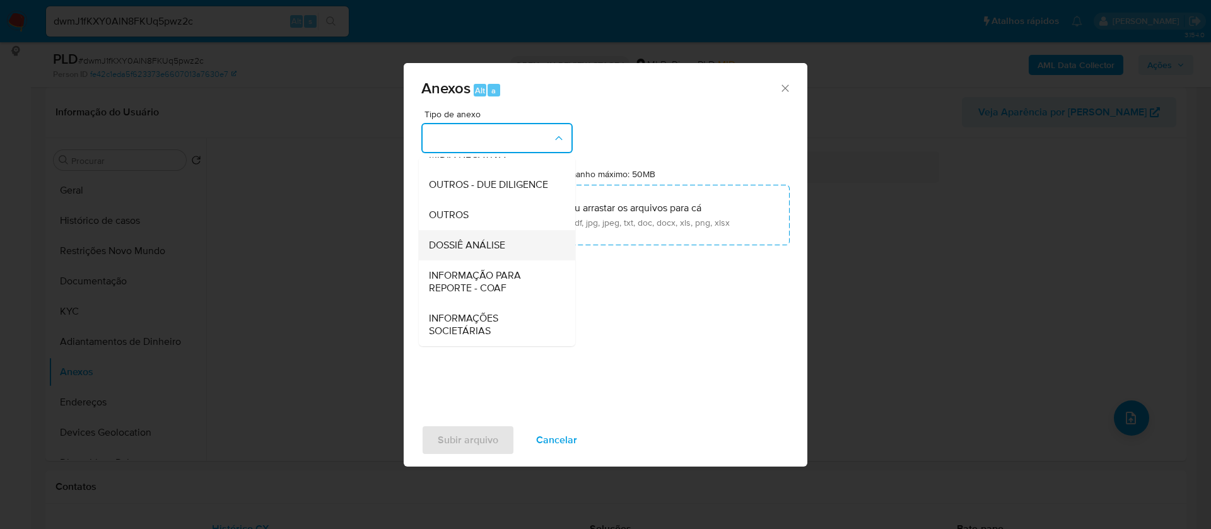
click at [505, 244] on span "DOSSIÊ ANÁLISE" at bounding box center [467, 245] width 76 height 13
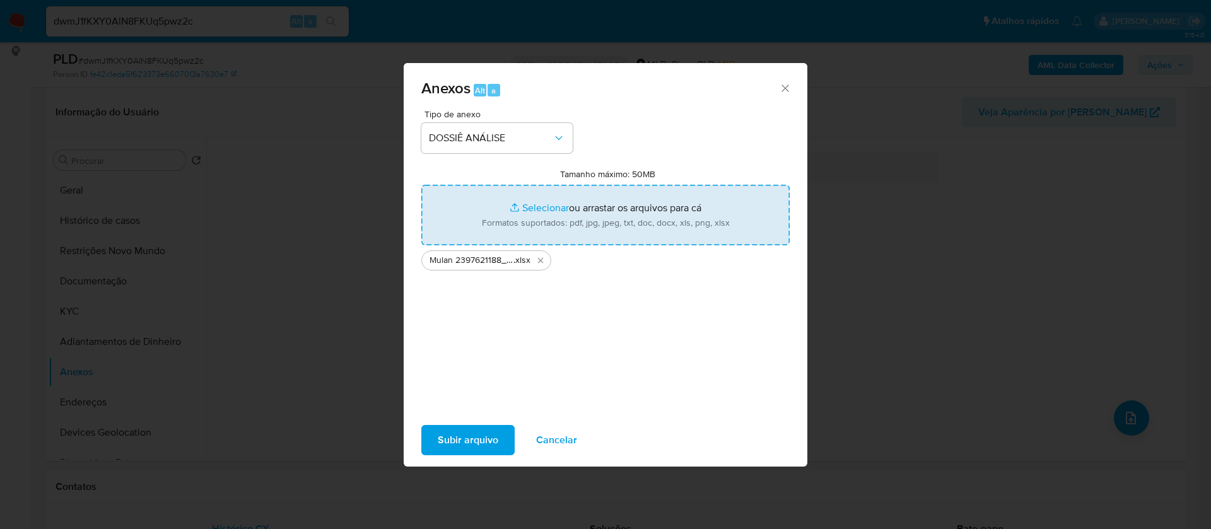
type input "C:\fakepath\SAR - - CNPJ 22738565000103 - BF LINES AGÊNCIA DE TURISMO LTDA.pdf"
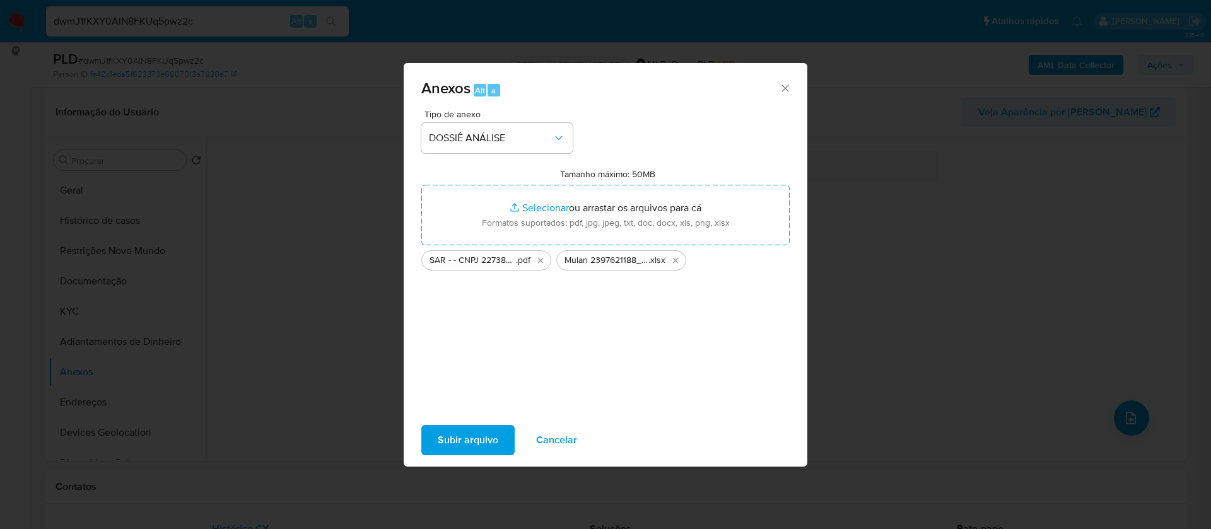
click at [478, 427] on span "Subir arquivo" at bounding box center [468, 441] width 61 height 28
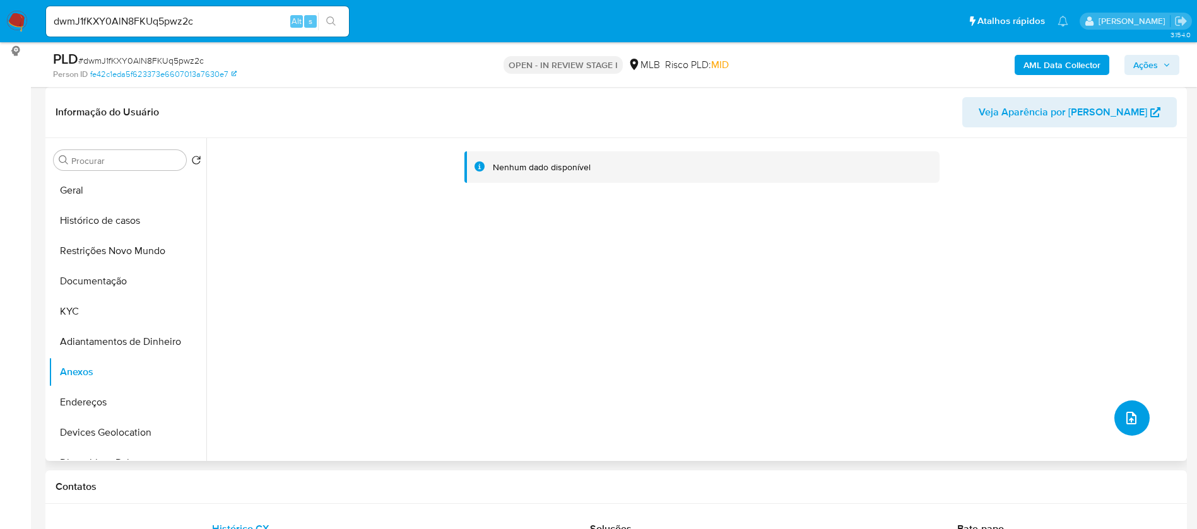
click at [1133, 420] on icon "upload-file" at bounding box center [1131, 418] width 15 height 15
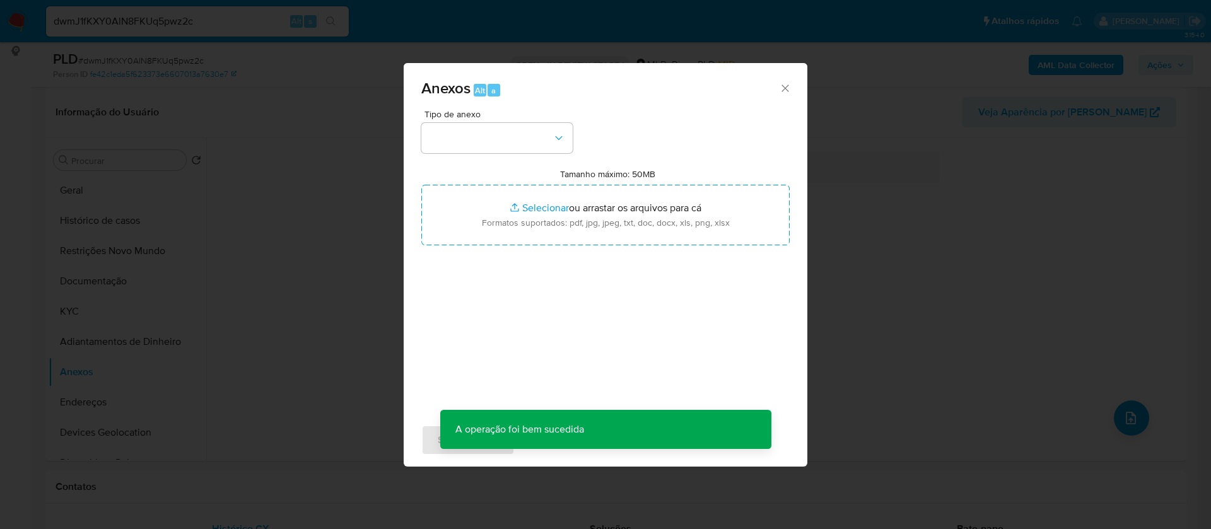
click at [783, 88] on icon "Fechar" at bounding box center [785, 88] width 13 height 13
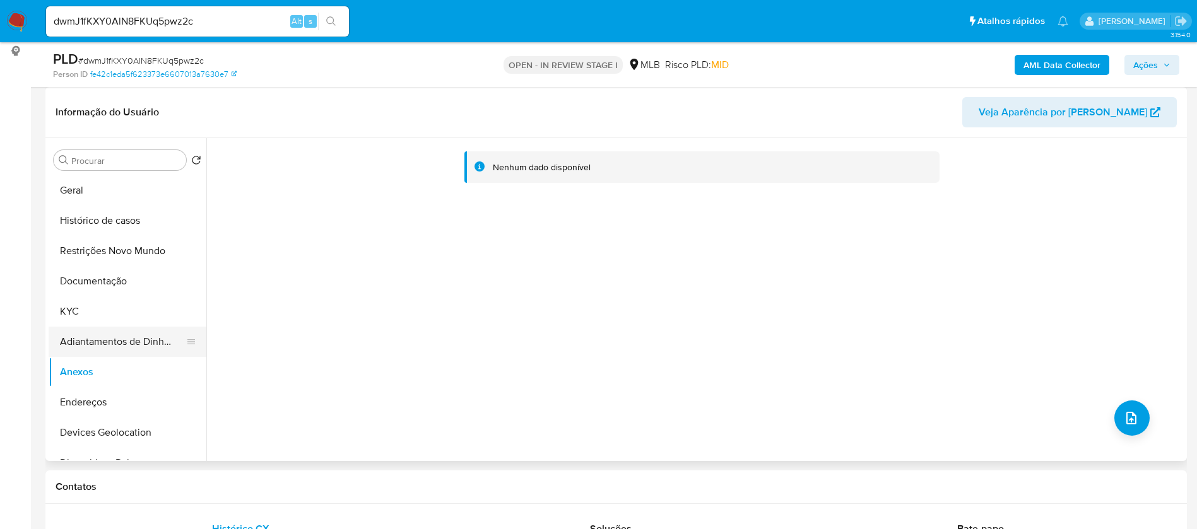
click at [88, 338] on button "Adiantamentos de Dinheiro" at bounding box center [123, 342] width 148 height 30
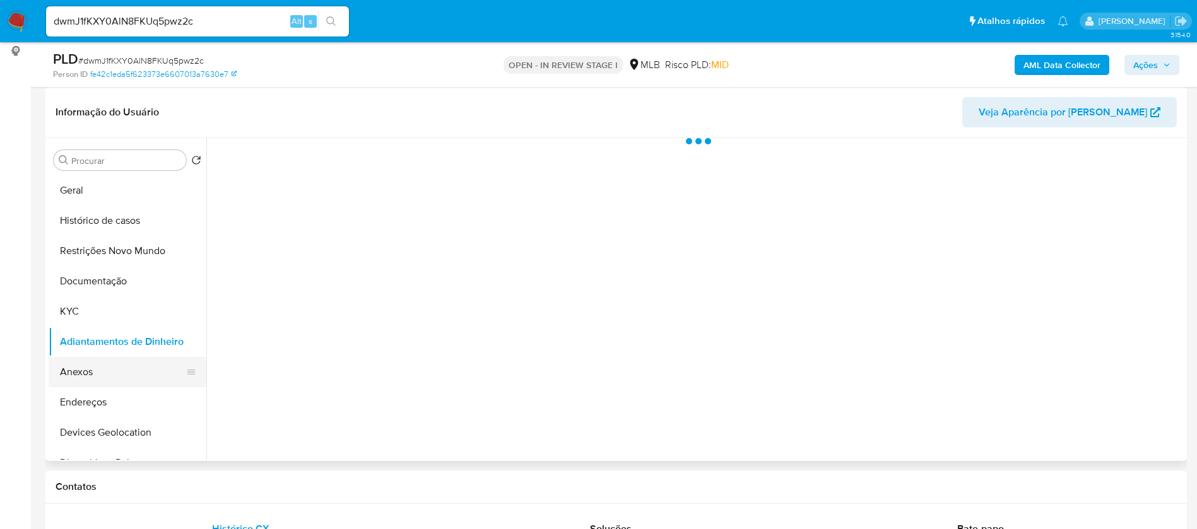
click at [98, 372] on button "Anexos" at bounding box center [123, 372] width 148 height 30
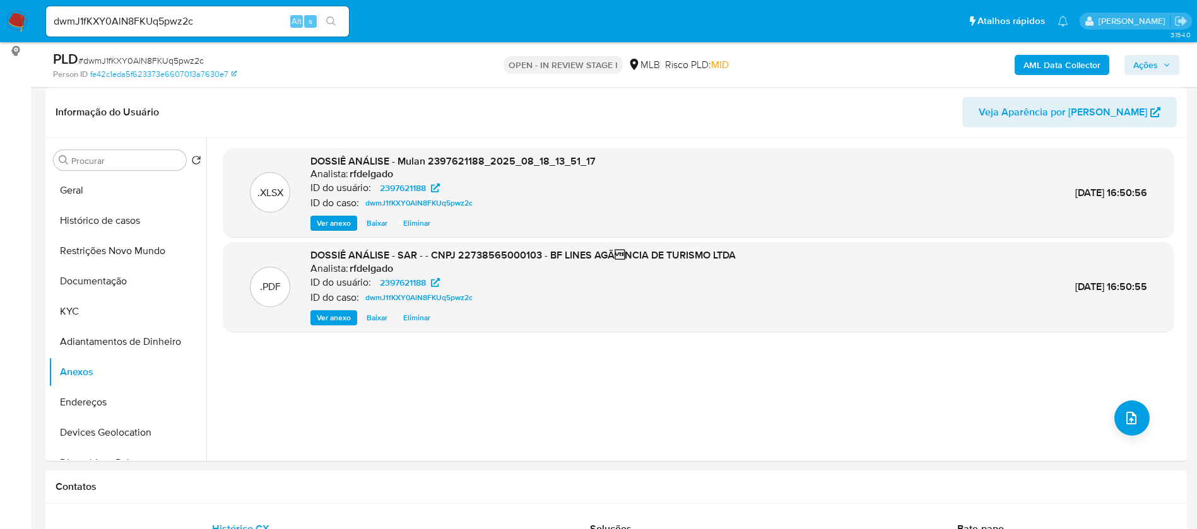
click at [1041, 64] on b "AML Data Collector" at bounding box center [1061, 65] width 77 height 20
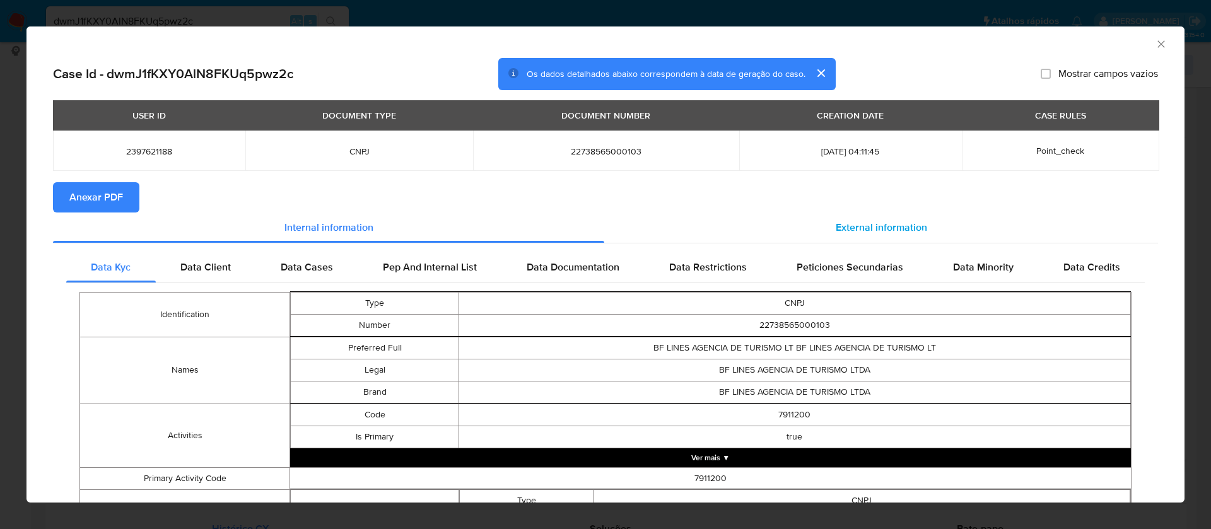
click at [899, 223] on span "External information" at bounding box center [881, 227] width 91 height 15
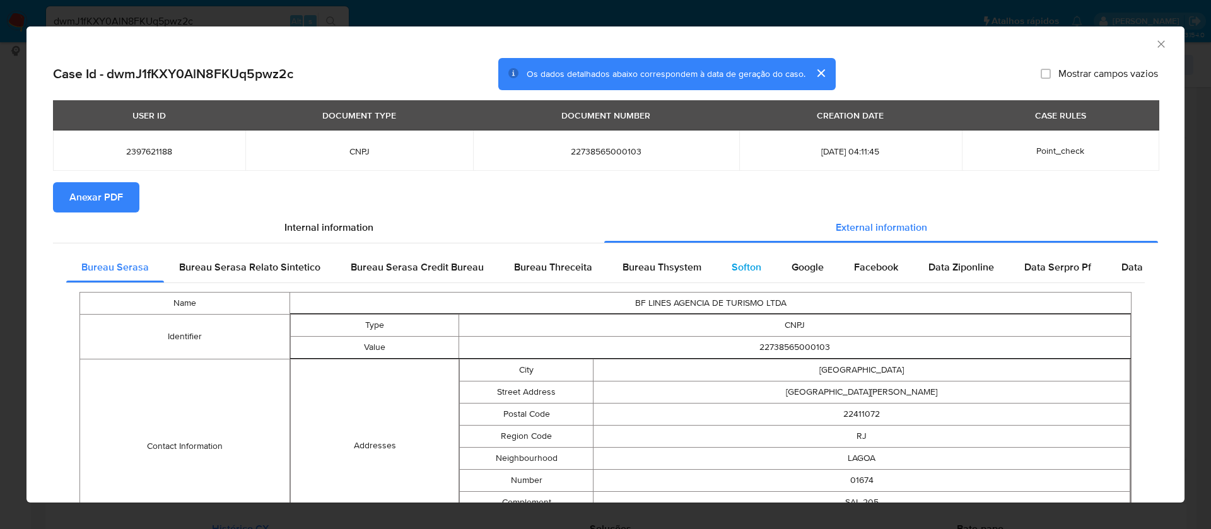
click at [737, 266] on span "Softon" at bounding box center [747, 267] width 30 height 15
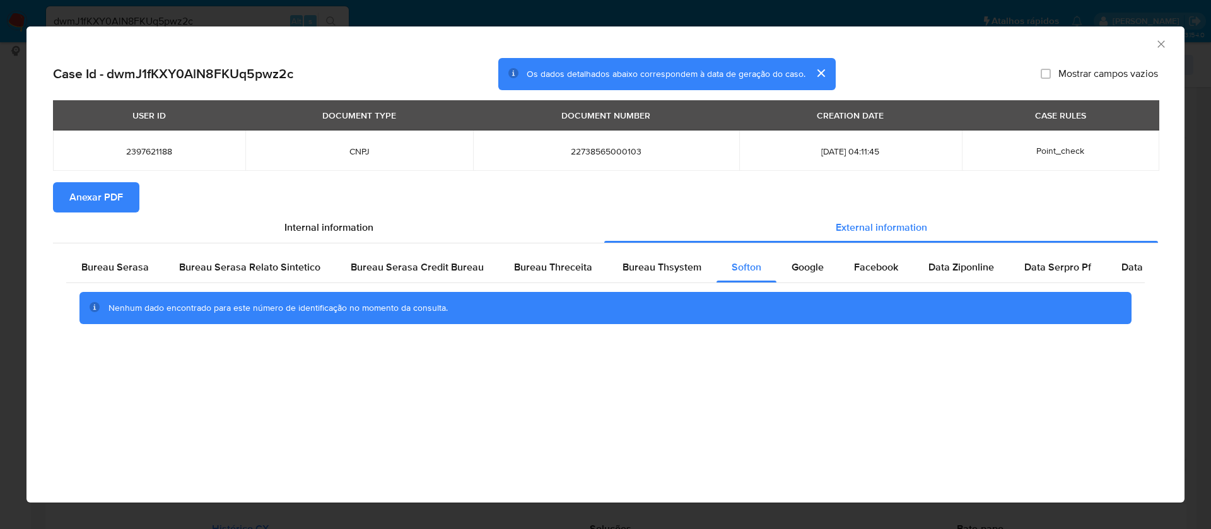
click at [112, 201] on span "Anexar PDF" at bounding box center [96, 198] width 54 height 28
click at [1160, 40] on icon "Fechar a janela" at bounding box center [1161, 44] width 13 height 13
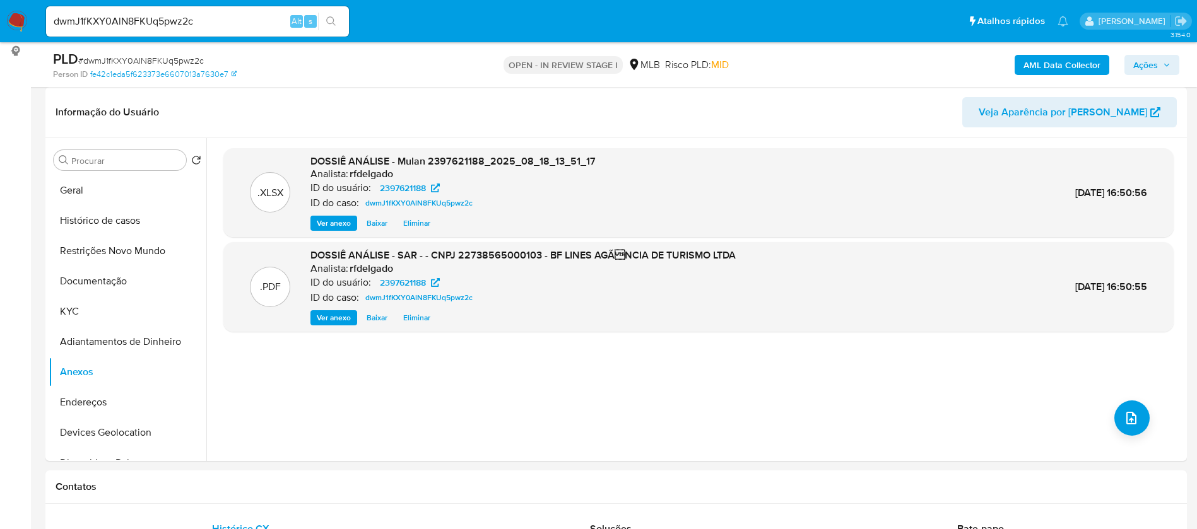
click at [1172, 64] on button "Ações" at bounding box center [1151, 65] width 55 height 20
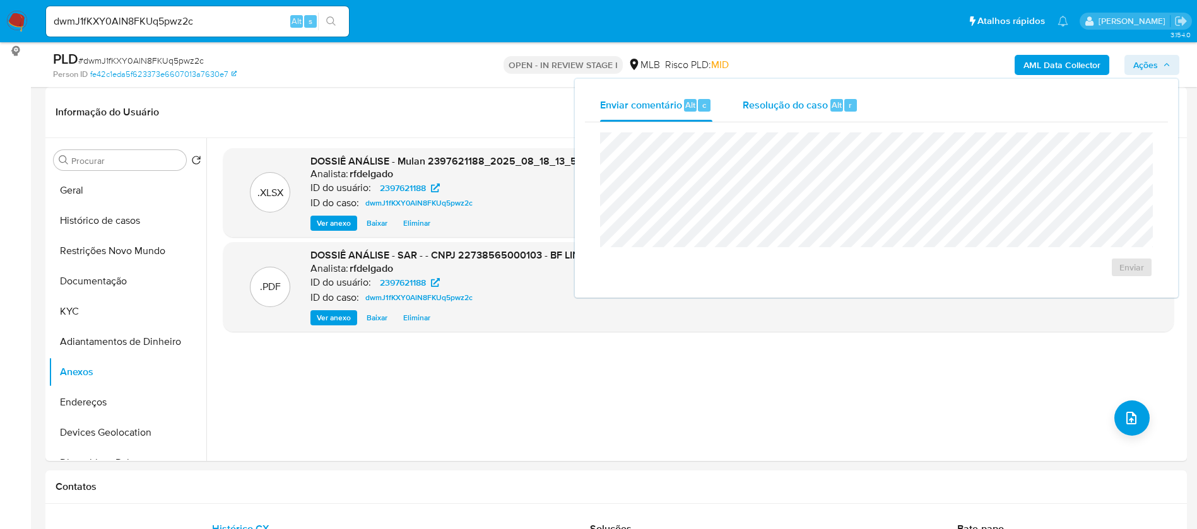
click at [755, 106] on span "Resolução do caso" at bounding box center [785, 104] width 85 height 15
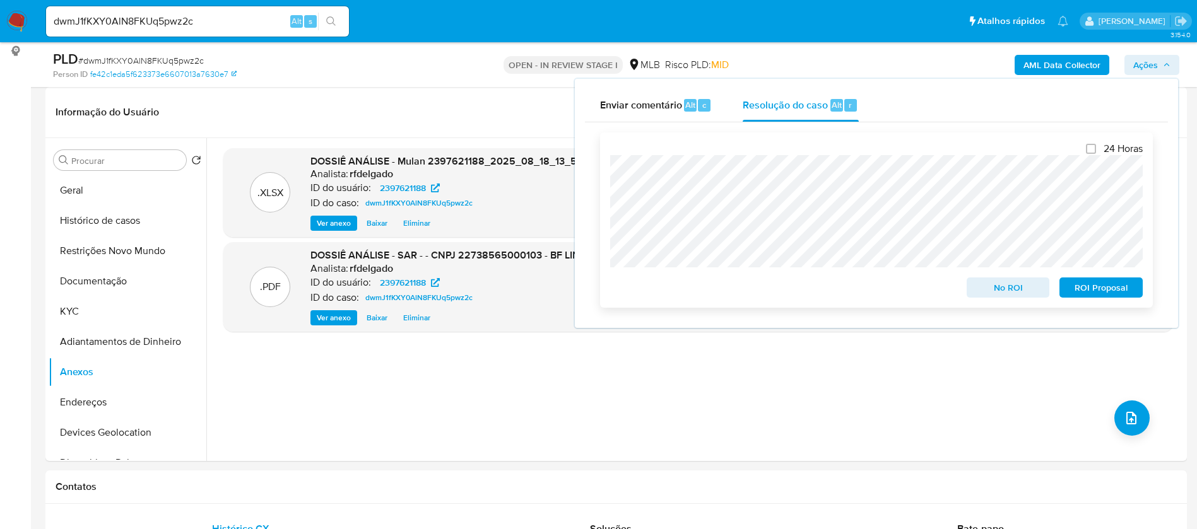
click at [1099, 291] on span "ROI Proposal" at bounding box center [1101, 288] width 66 height 18
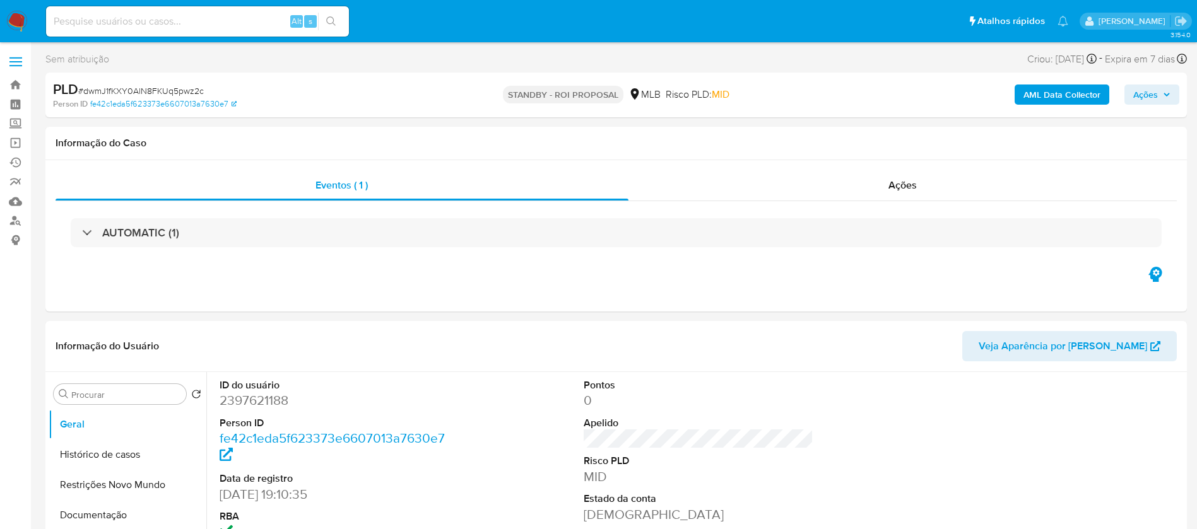
click at [231, 21] on input at bounding box center [197, 21] width 303 height 16
paste input "zmxez4p0qE6lrqRVBgxKDAus"
type input "zmxez4p0qE6lrqRVBgxKDAus"
select select "10"
type input "zmxez4p0qE6lrqRVBgxKDAus"
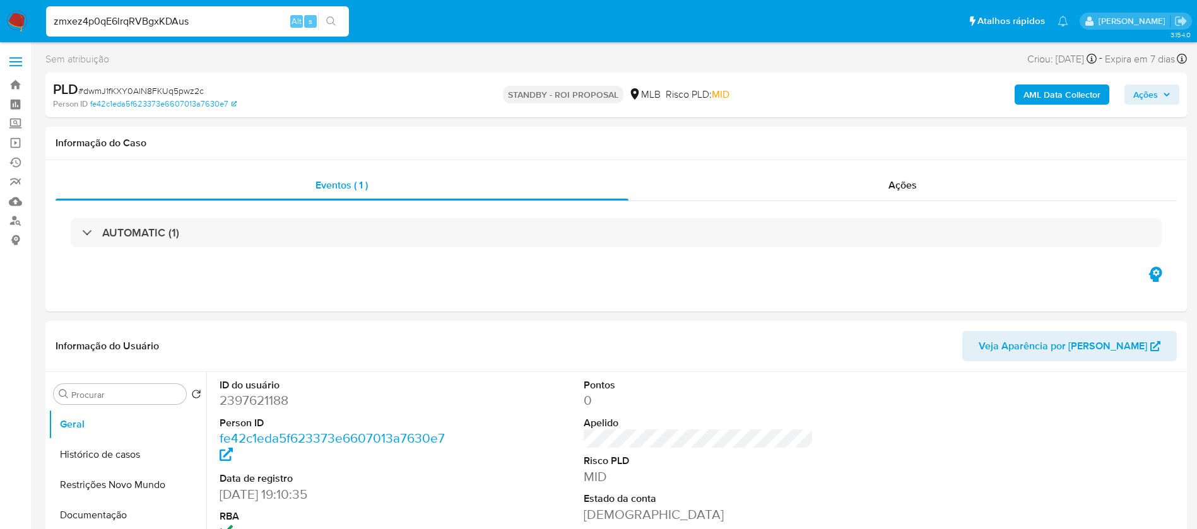
click at [334, 26] on icon "search-icon" at bounding box center [331, 21] width 10 height 10
select select "10"
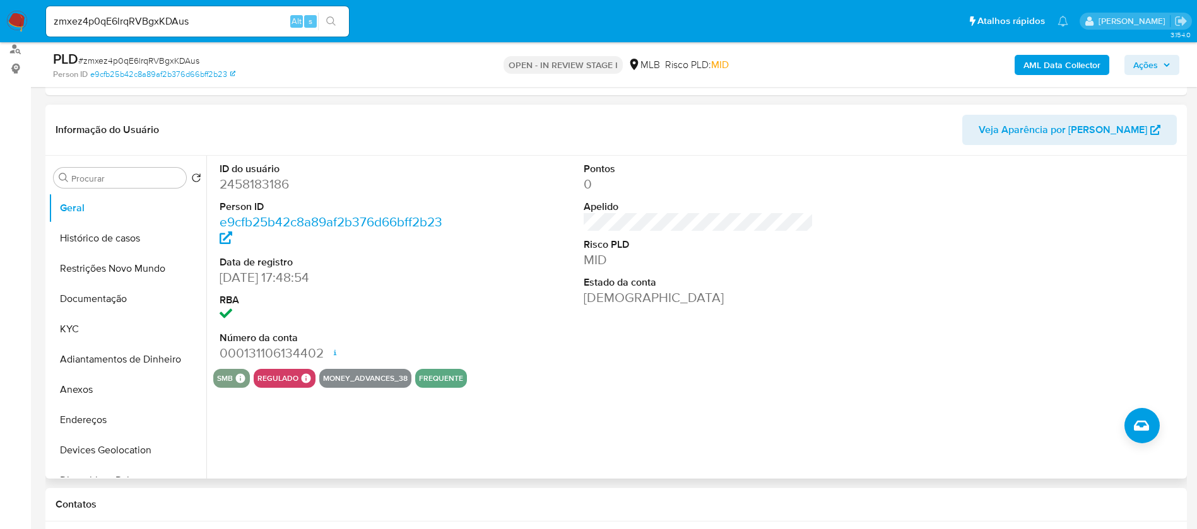
scroll to position [189, 0]
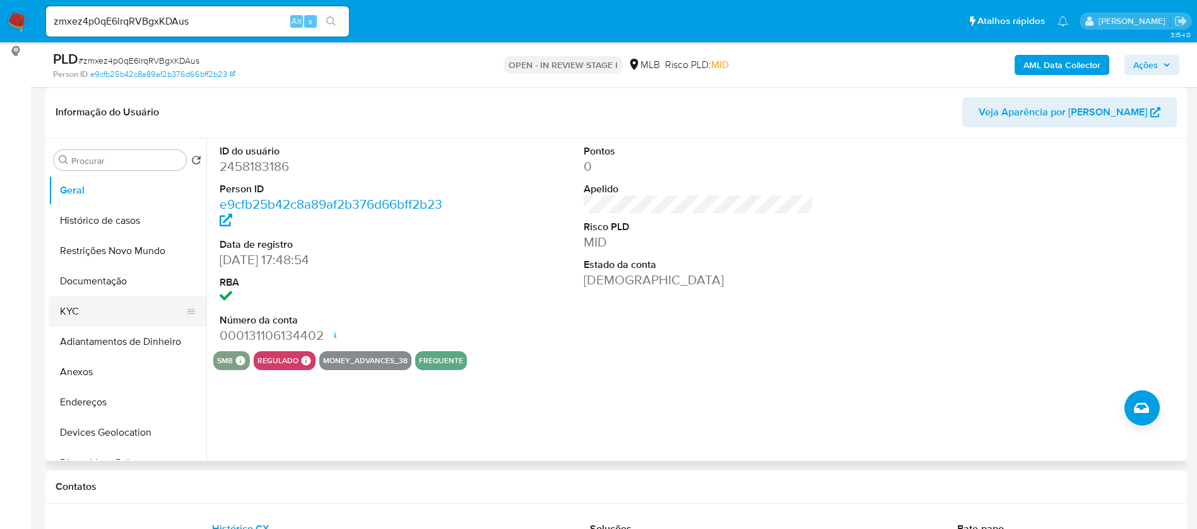
click at [88, 320] on button "KYC" at bounding box center [123, 312] width 148 height 30
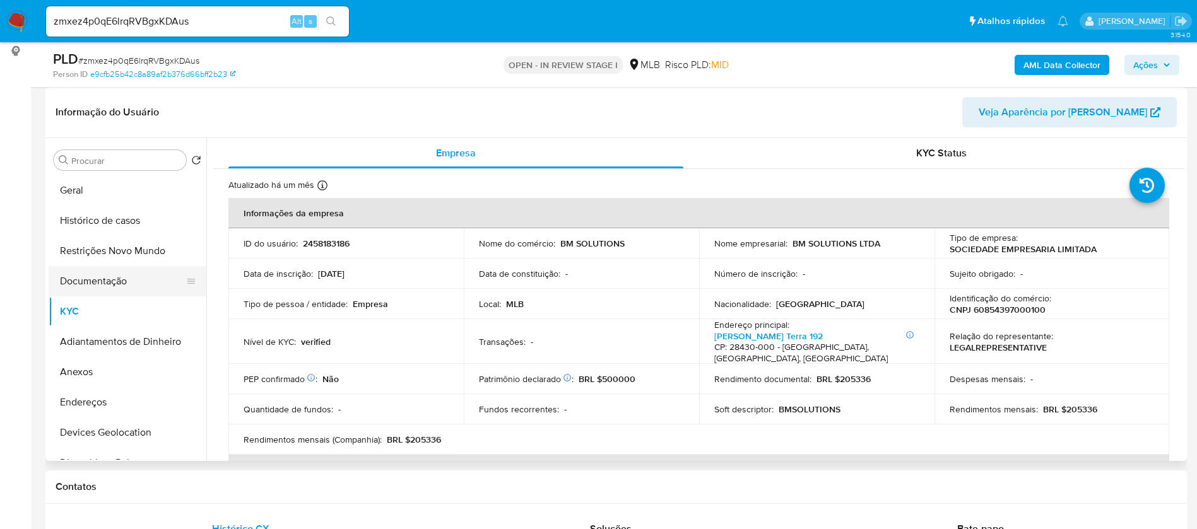
click at [100, 283] on button "Documentação" at bounding box center [123, 281] width 148 height 30
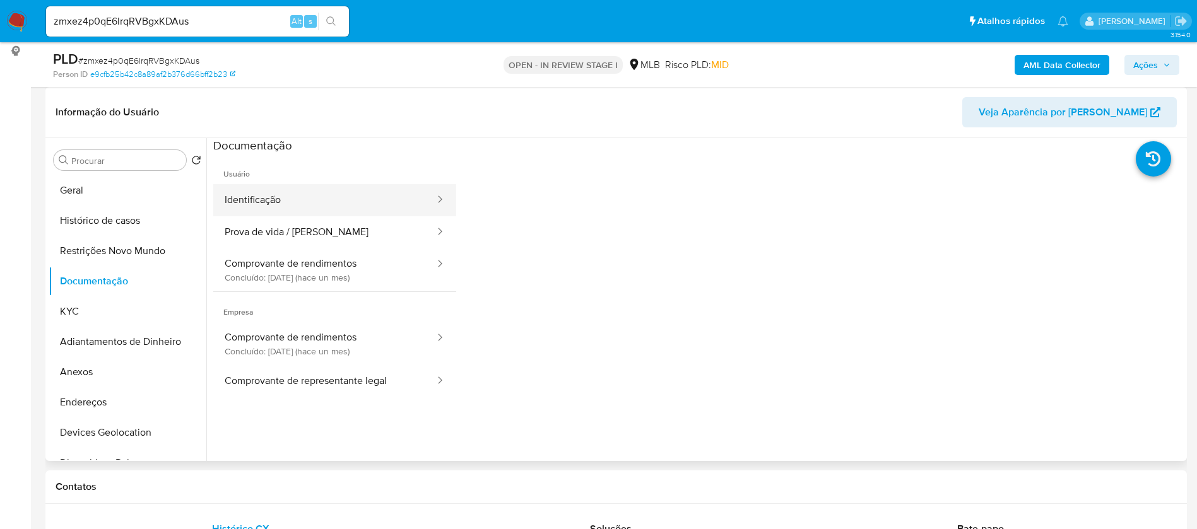
click at [321, 199] on button "Identificação" at bounding box center [324, 200] width 223 height 32
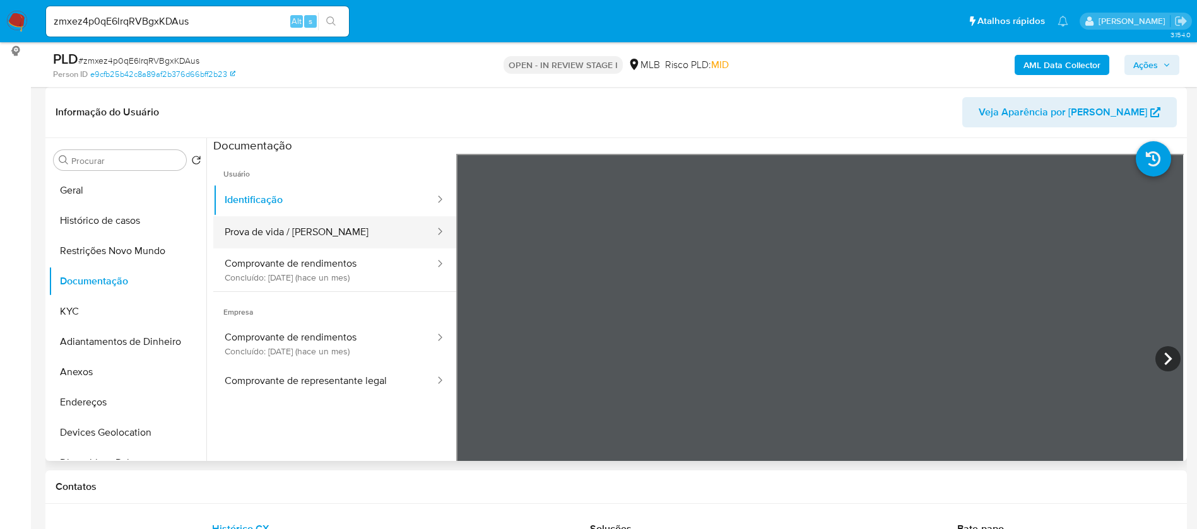
click at [351, 235] on button "Prova de vida / [PERSON_NAME]" at bounding box center [324, 232] width 223 height 32
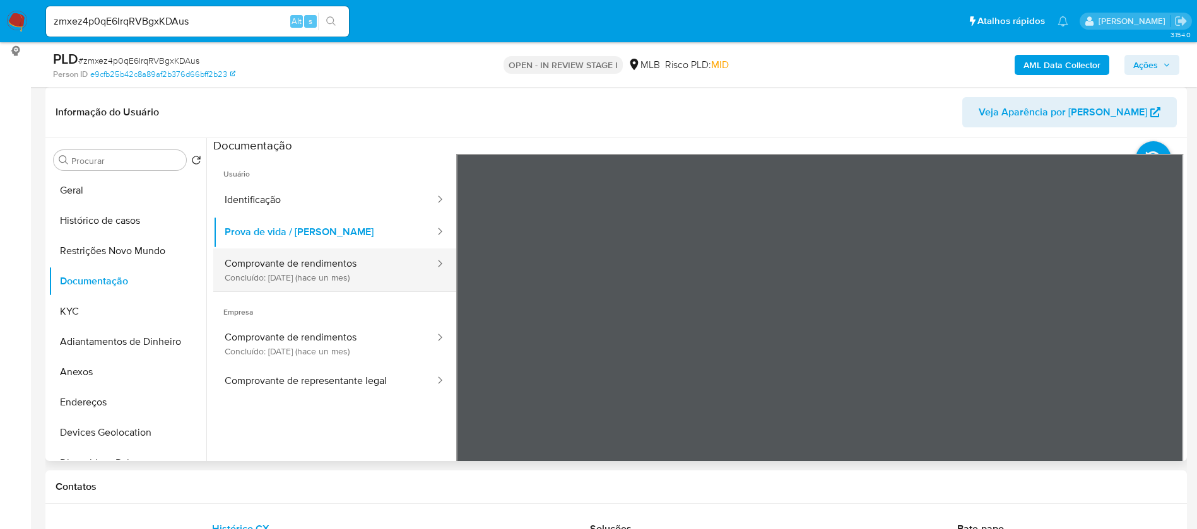
click at [354, 278] on button "Comprovante de rendimentos Concluído: [DATE] (hace un mes)" at bounding box center [324, 270] width 223 height 43
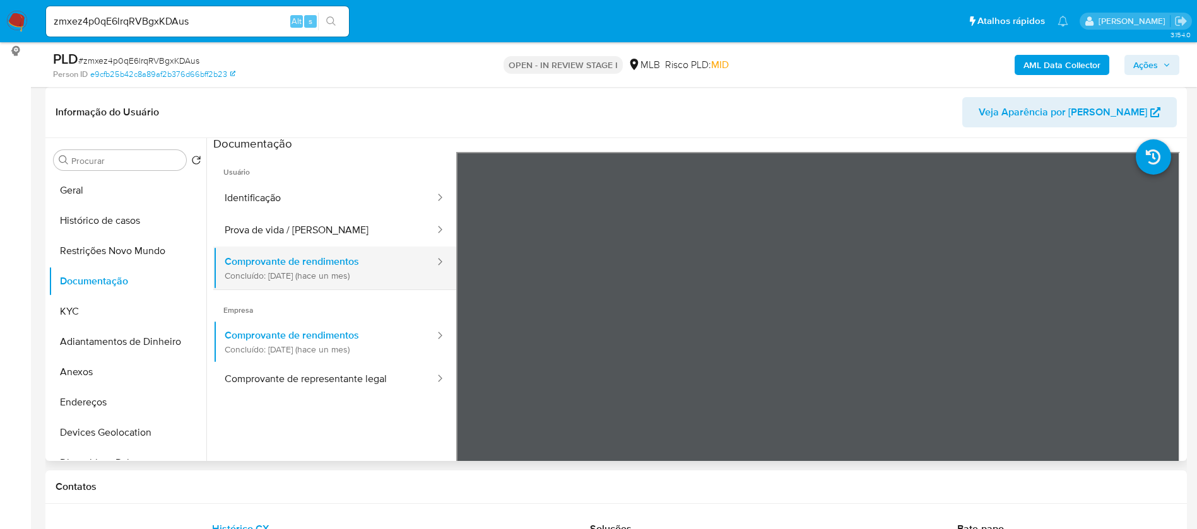
scroll to position [0, 0]
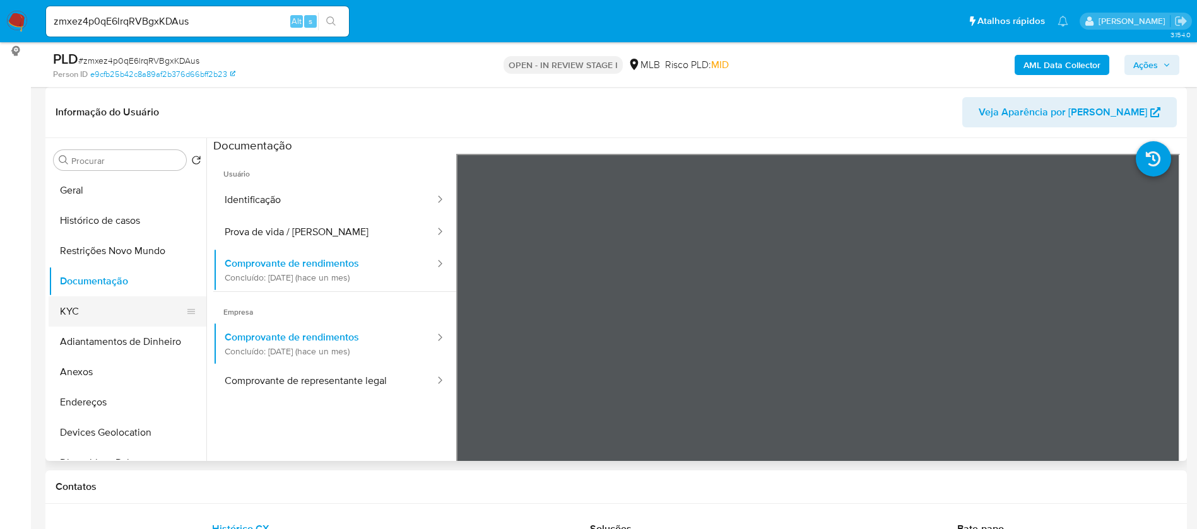
click at [114, 307] on button "KYC" at bounding box center [123, 312] width 148 height 30
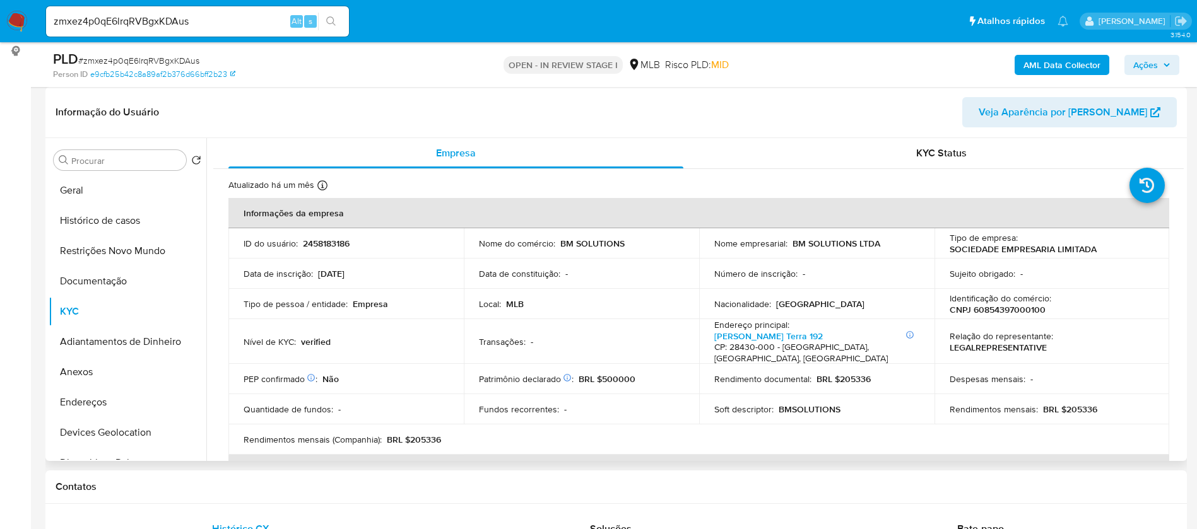
click at [1023, 311] on p "CNPJ 60854397000100" at bounding box center [998, 309] width 96 height 11
click at [1023, 310] on p "CNPJ 60854397000100" at bounding box center [998, 309] width 96 height 11
copy p "60854397000100"
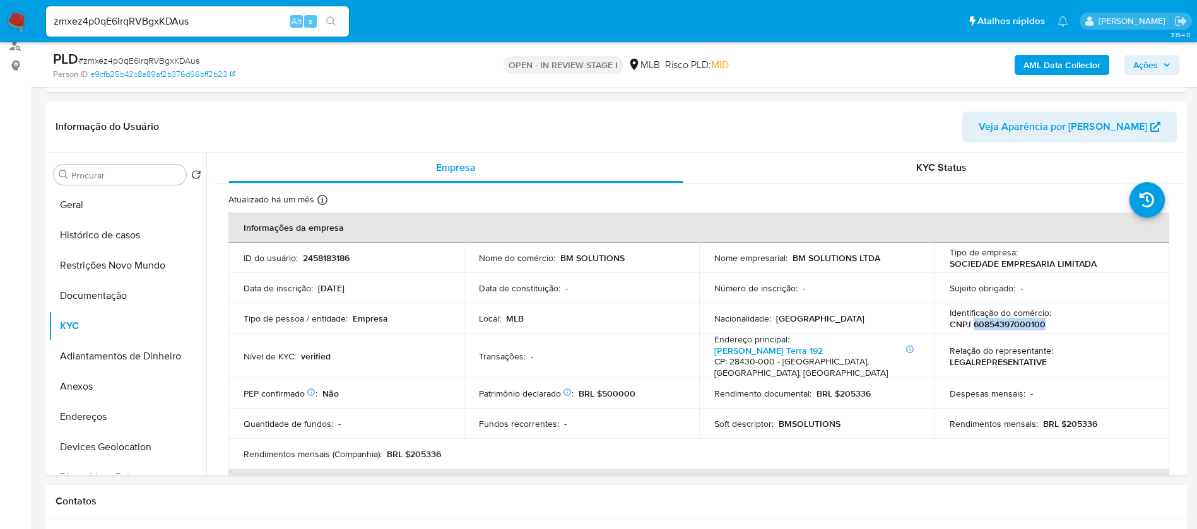
scroll to position [189, 0]
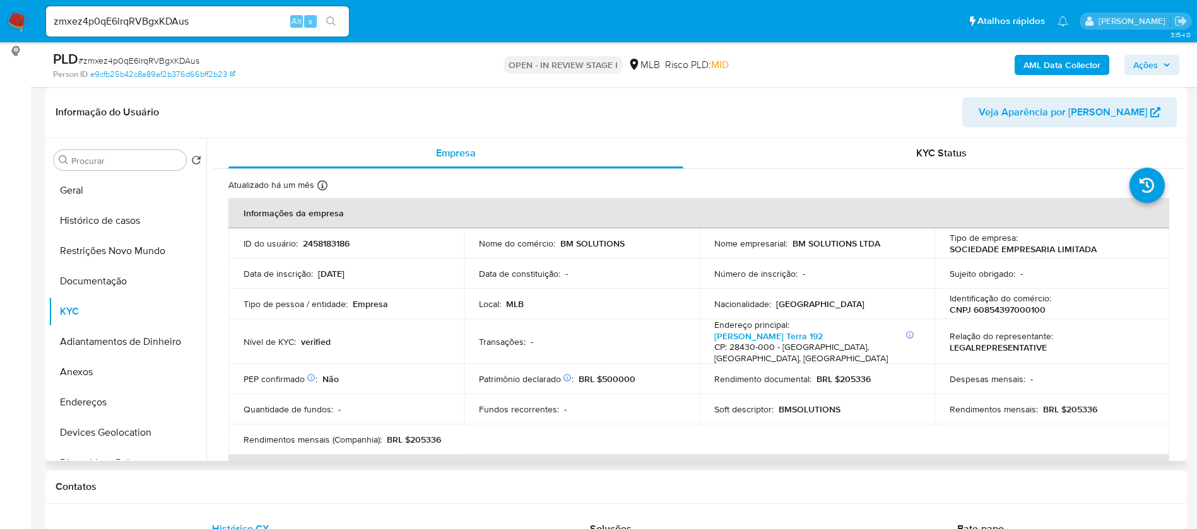
click at [330, 240] on p "2458183186" at bounding box center [326, 243] width 47 height 11
copy p "2458183186"
click at [121, 189] on button "Geral" at bounding box center [123, 190] width 148 height 30
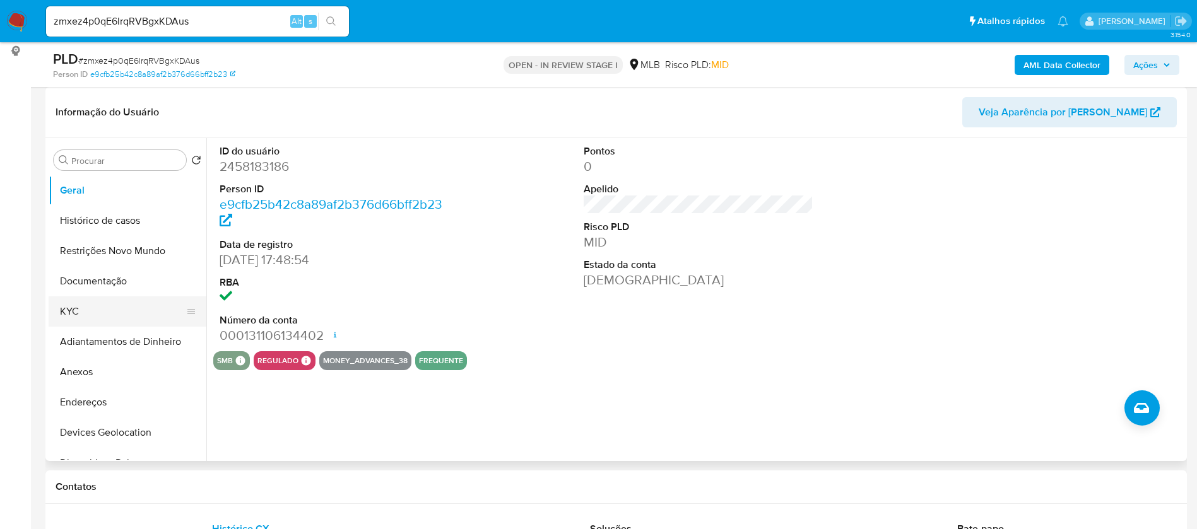
click at [81, 312] on button "KYC" at bounding box center [123, 312] width 148 height 30
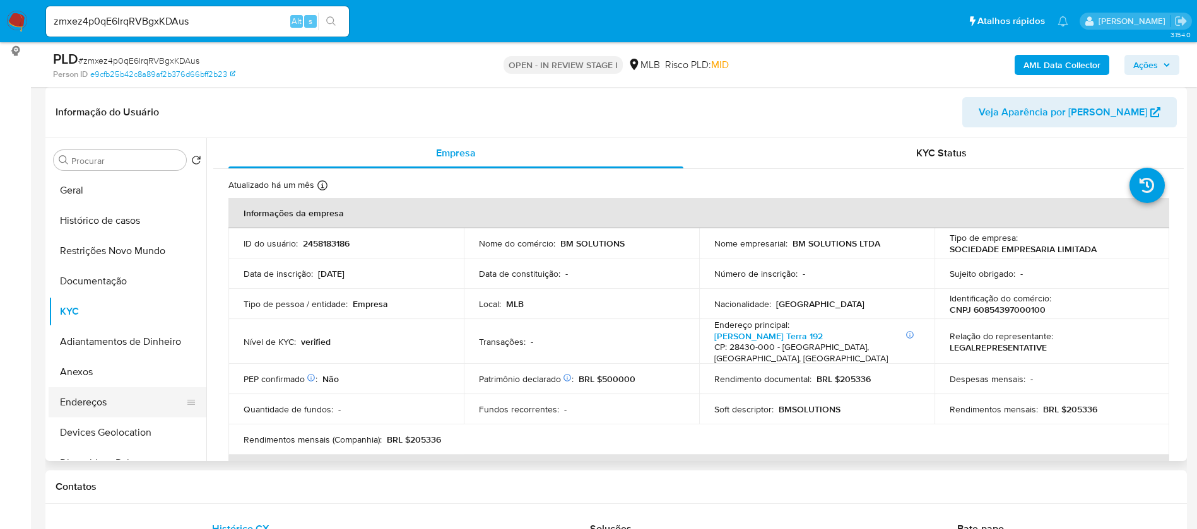
click at [110, 403] on button "Endereços" at bounding box center [123, 402] width 148 height 30
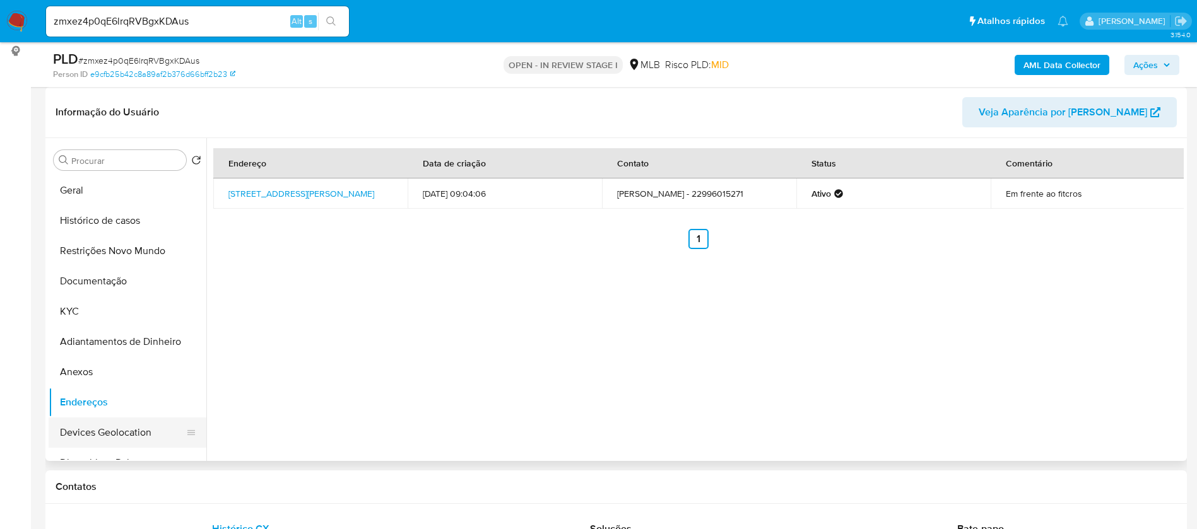
click at [115, 426] on button "Devices Geolocation" at bounding box center [123, 433] width 148 height 30
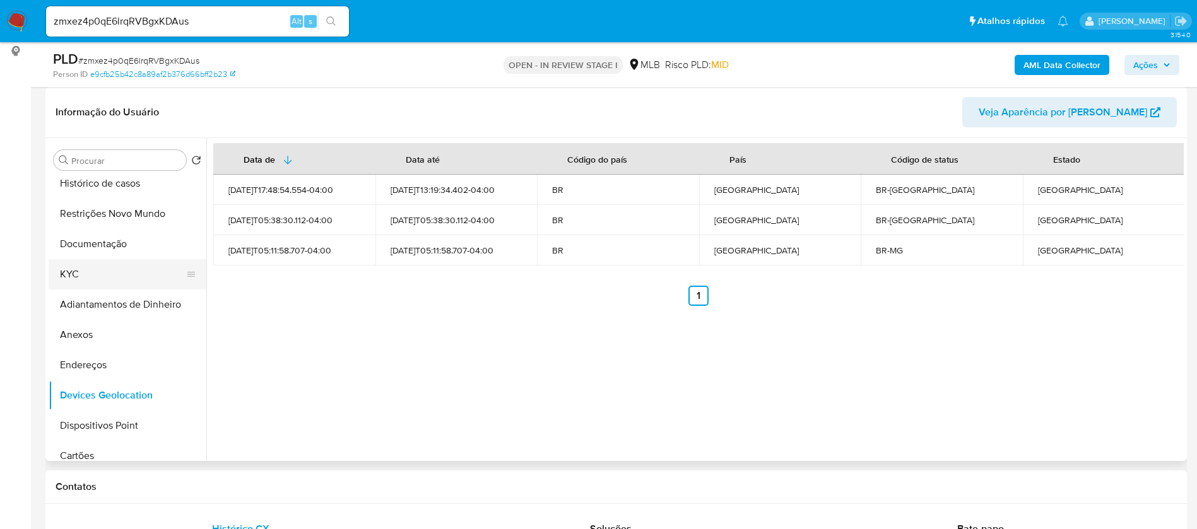
scroll to position [95, 0]
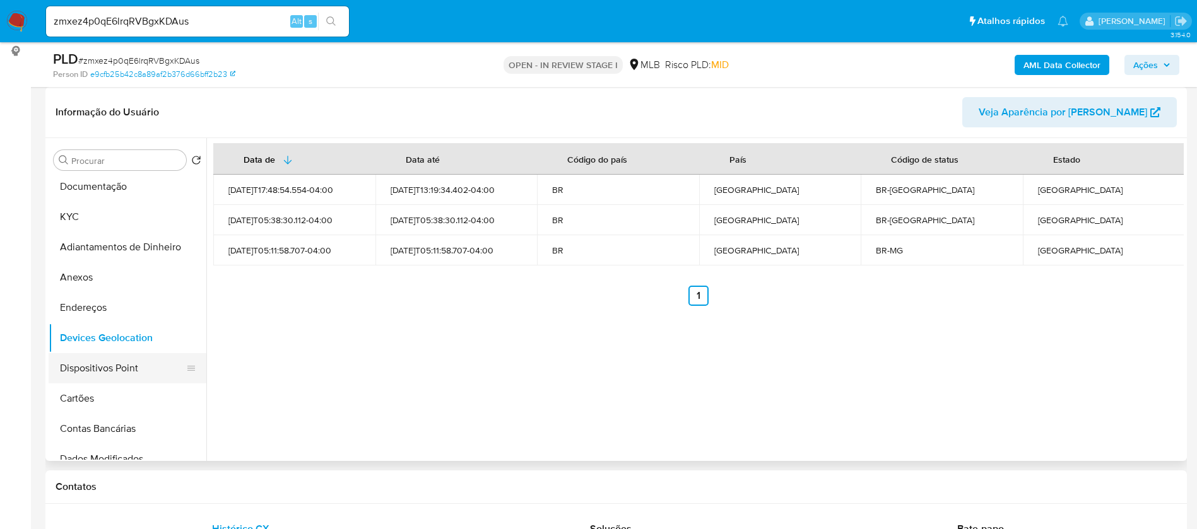
click at [127, 371] on button "Dispositivos Point" at bounding box center [123, 368] width 148 height 30
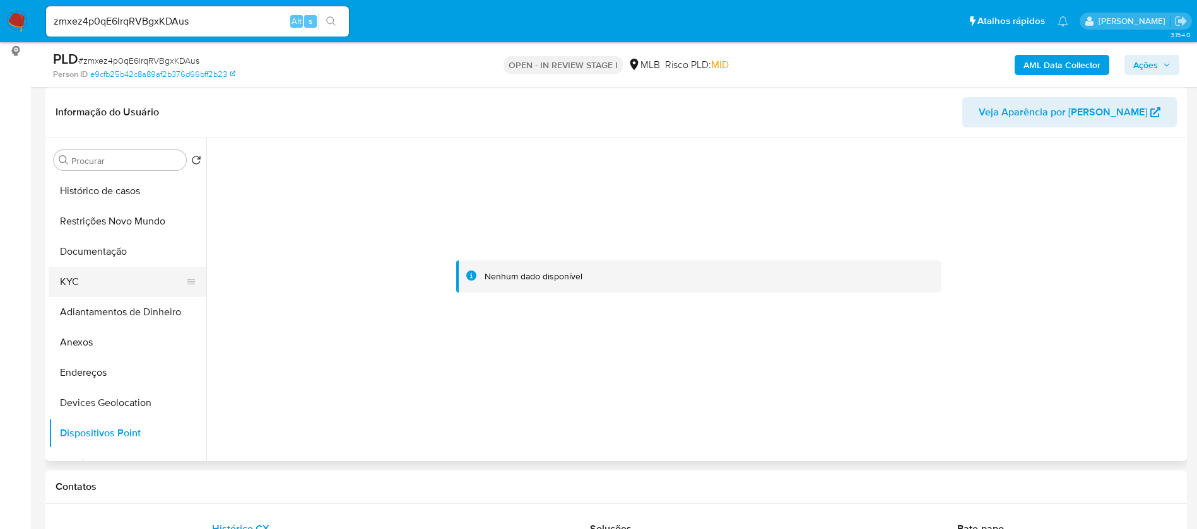
scroll to position [0, 0]
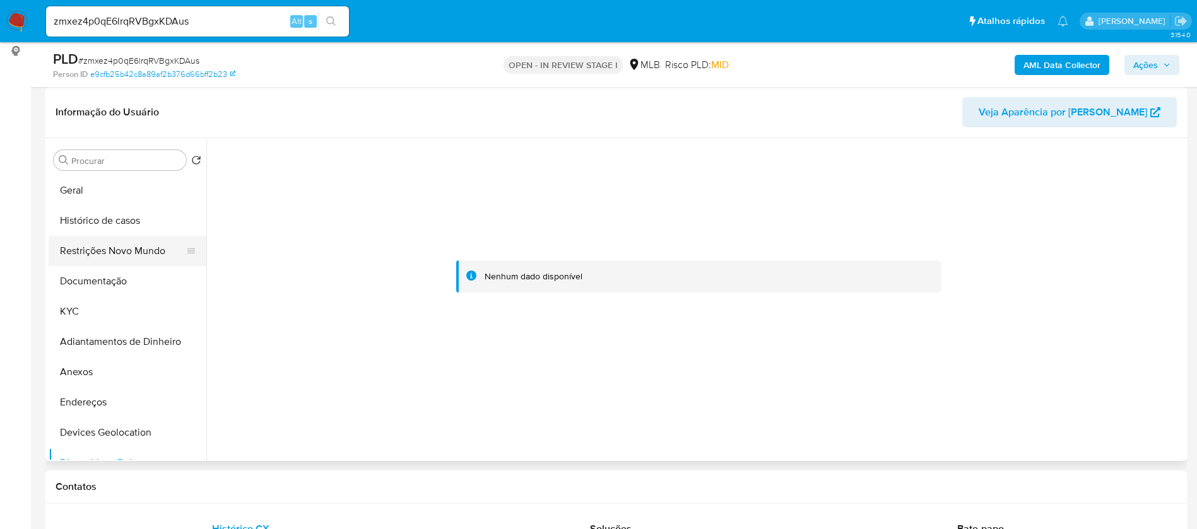
click at [133, 243] on button "Restrições Novo Mundo" at bounding box center [123, 251] width 148 height 30
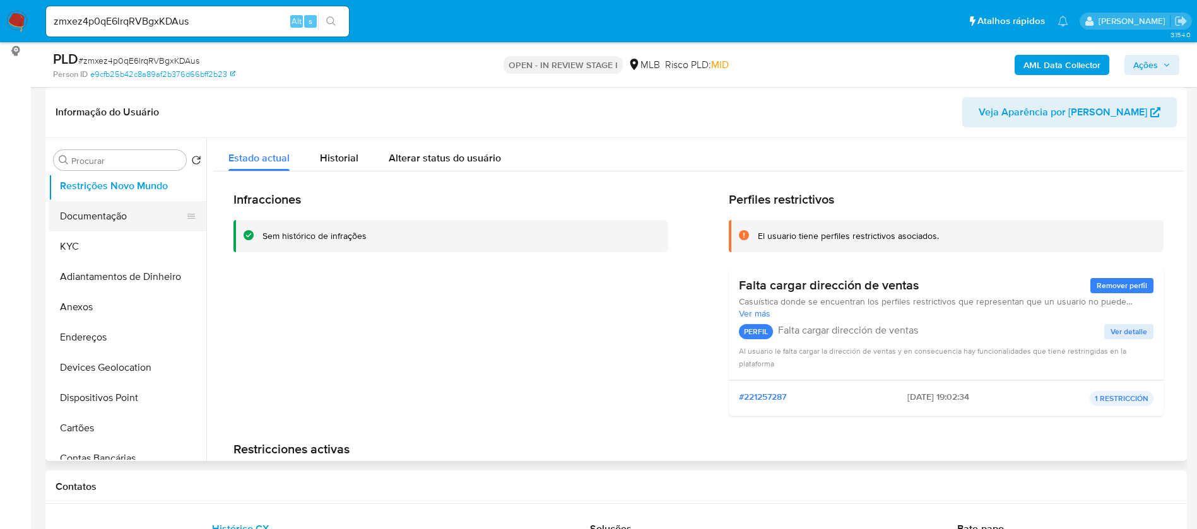
scroll to position [95, 0]
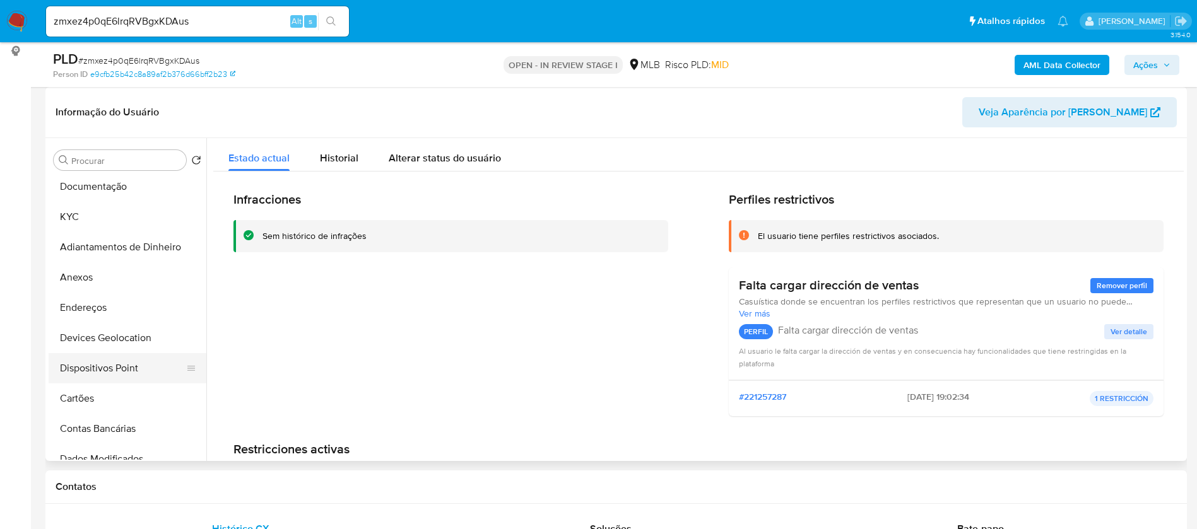
click at [128, 356] on button "Dispositivos Point" at bounding box center [123, 368] width 148 height 30
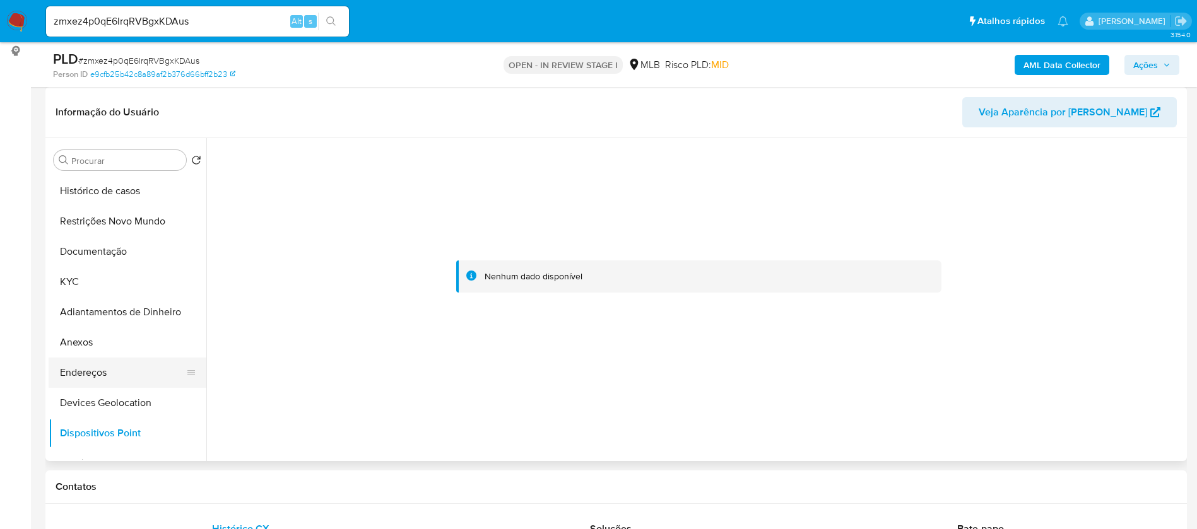
scroll to position [0, 0]
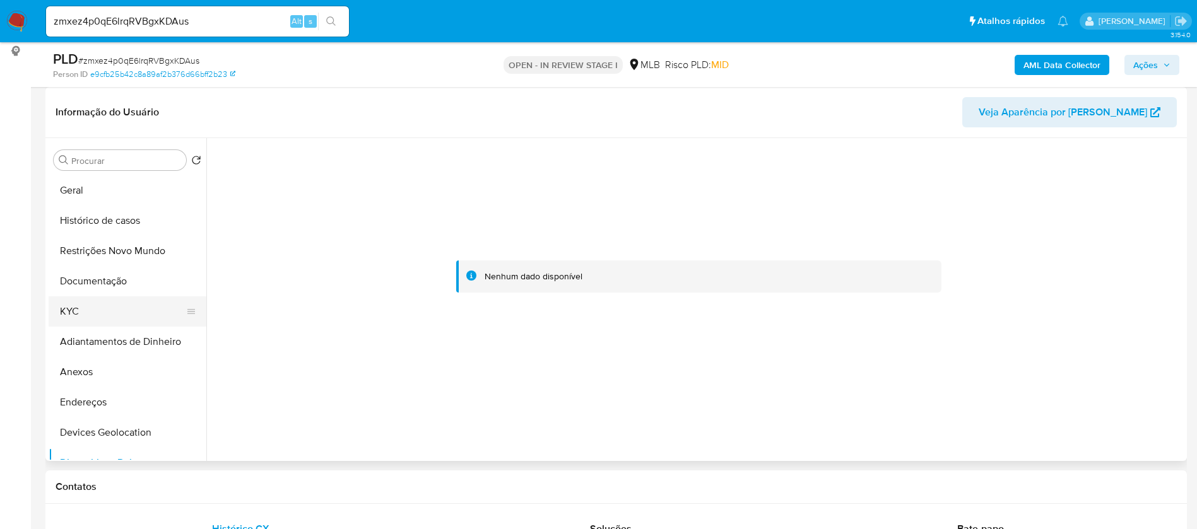
click at [109, 314] on button "KYC" at bounding box center [123, 312] width 148 height 30
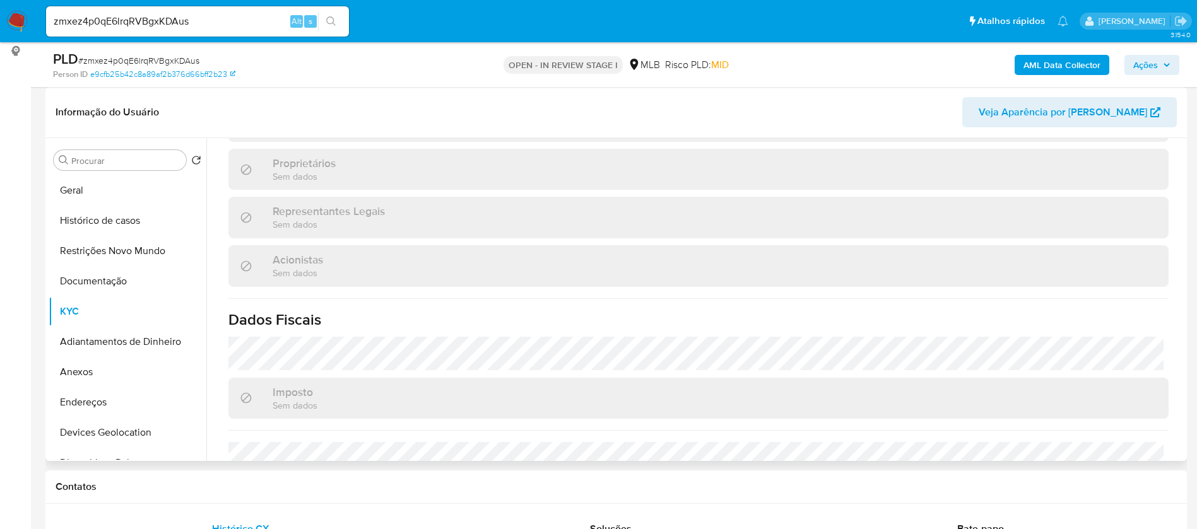
scroll to position [770, 0]
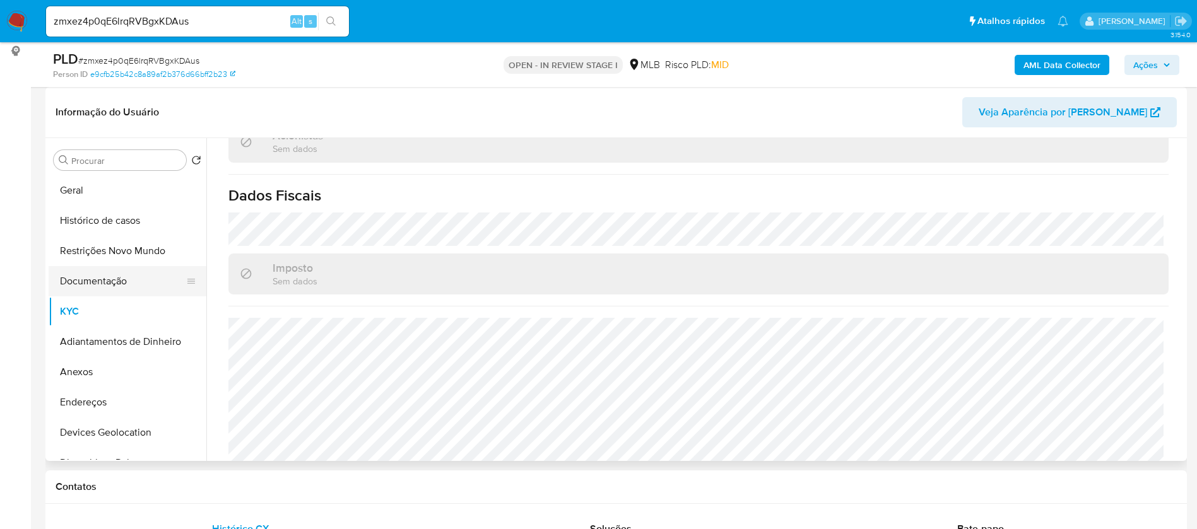
click at [95, 287] on button "Documentação" at bounding box center [123, 281] width 148 height 30
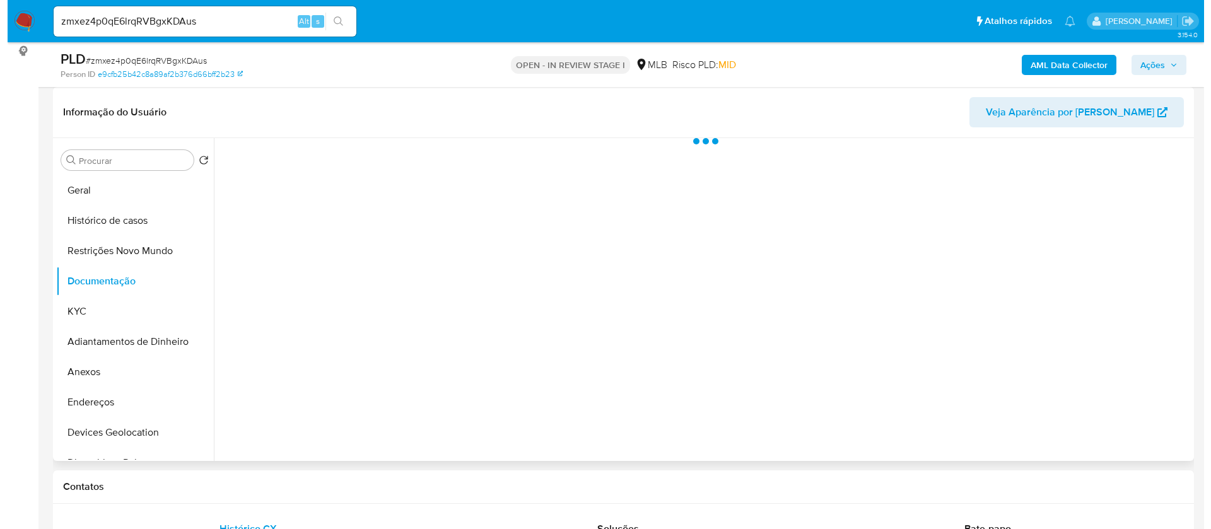
scroll to position [0, 0]
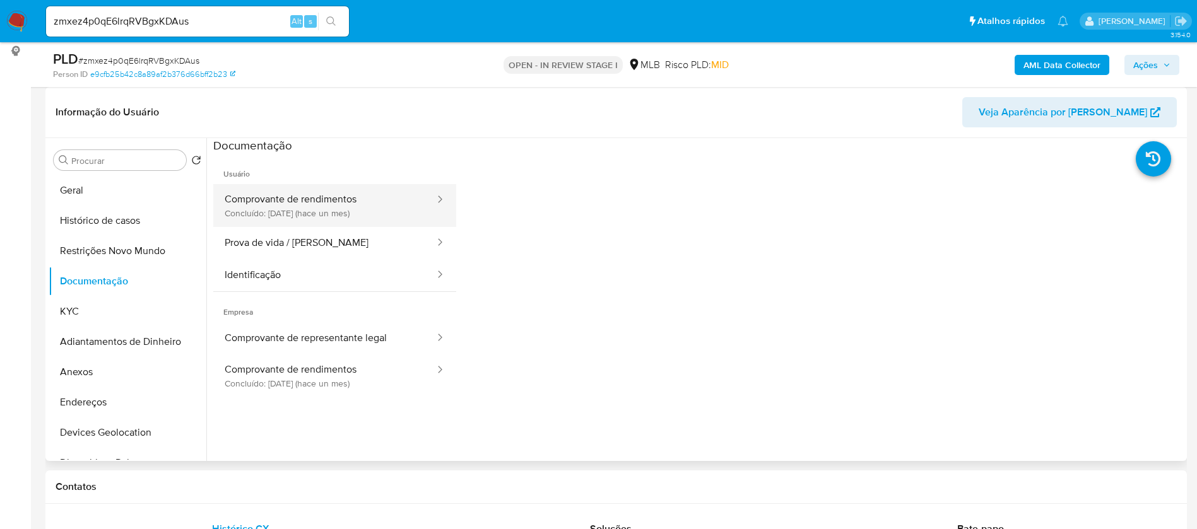
click at [331, 206] on button "Comprovante de rendimentos Concluído: [DATE] (hace un mes)" at bounding box center [324, 205] width 223 height 43
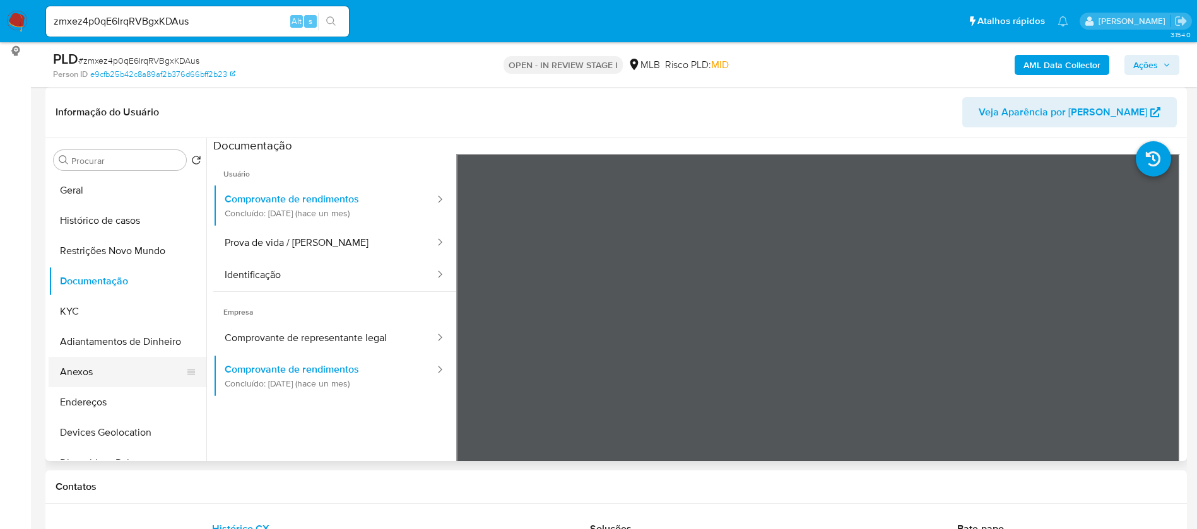
click at [97, 363] on button "Anexos" at bounding box center [123, 372] width 148 height 30
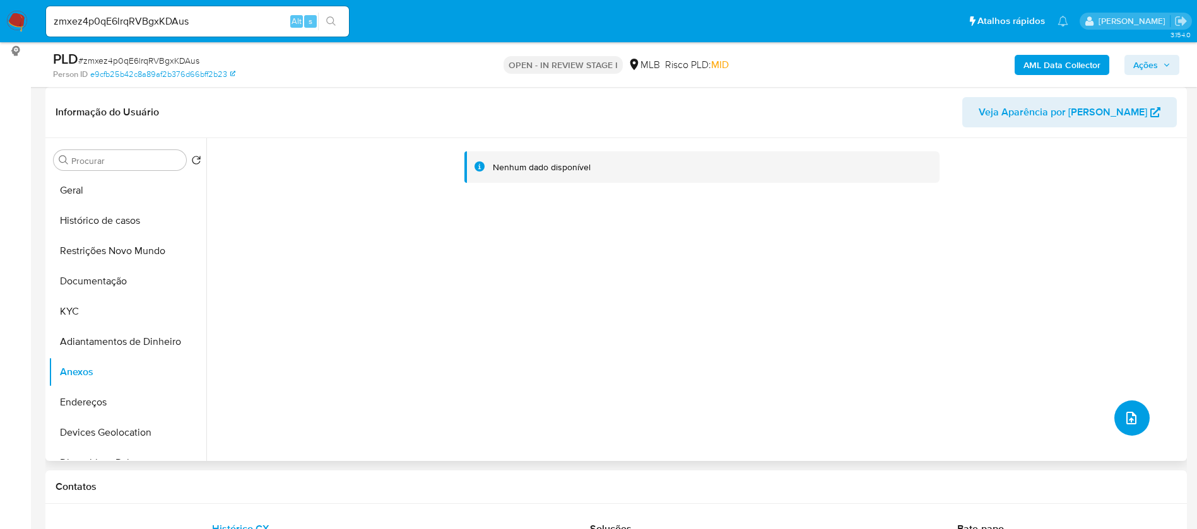
click at [1133, 420] on icon "upload-file" at bounding box center [1131, 418] width 15 height 15
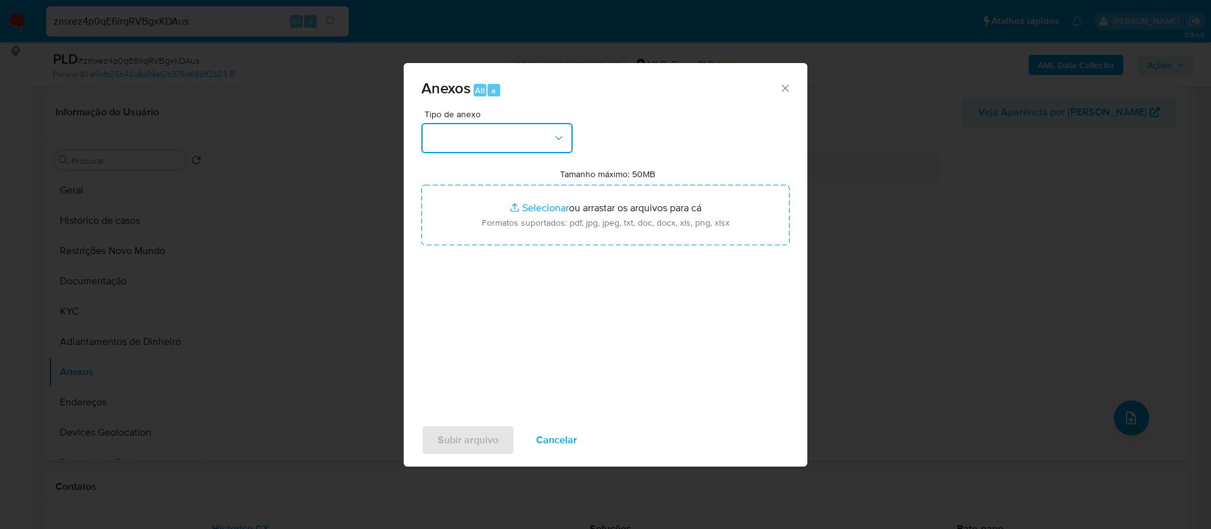
click at [506, 138] on button "button" at bounding box center [496, 138] width 151 height 30
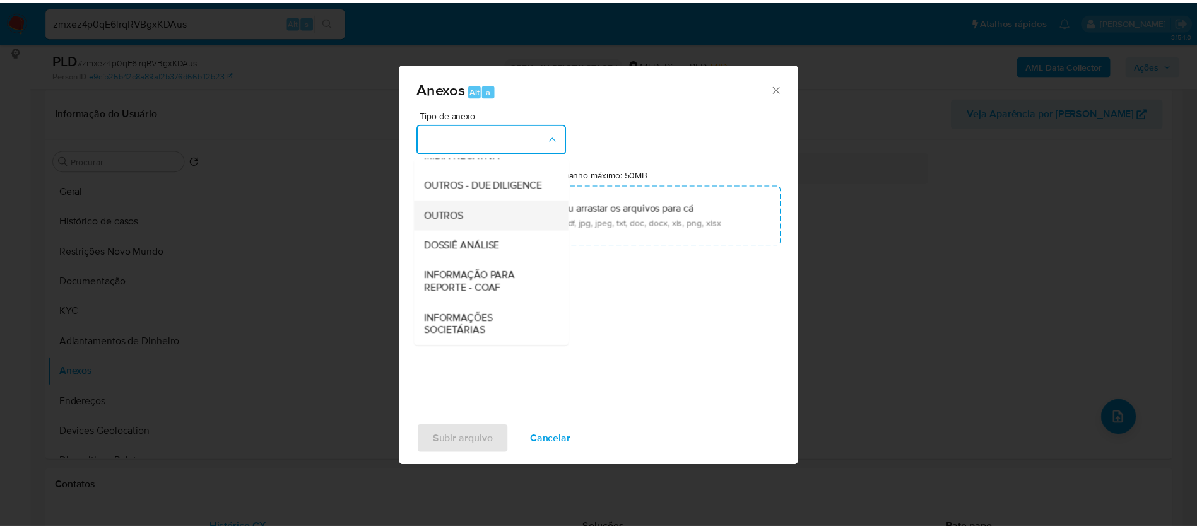
scroll to position [189, 0]
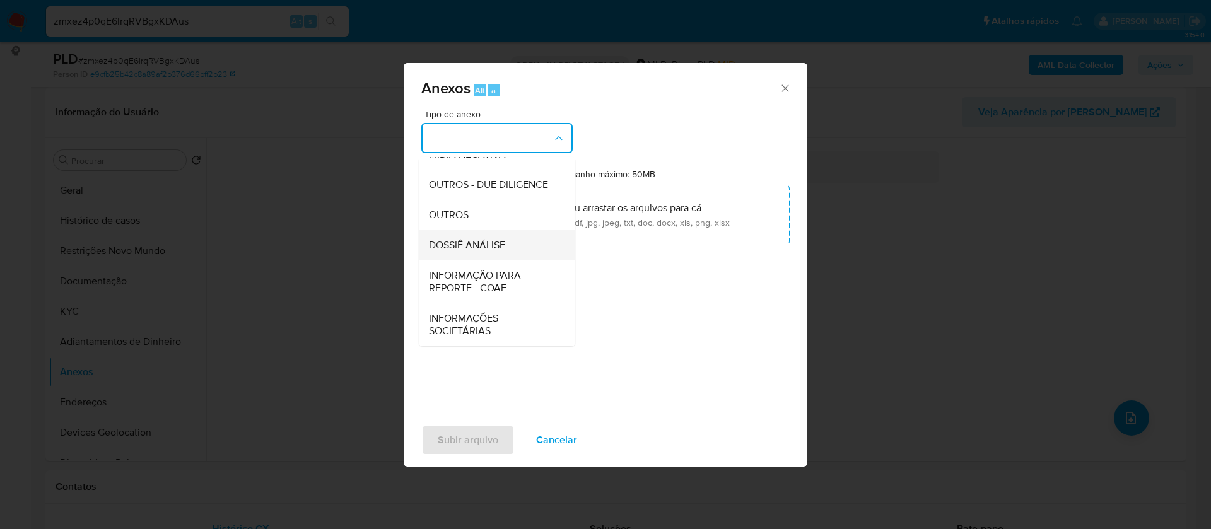
click at [498, 250] on span "DOSSIÊ ANÁLISE" at bounding box center [467, 245] width 76 height 13
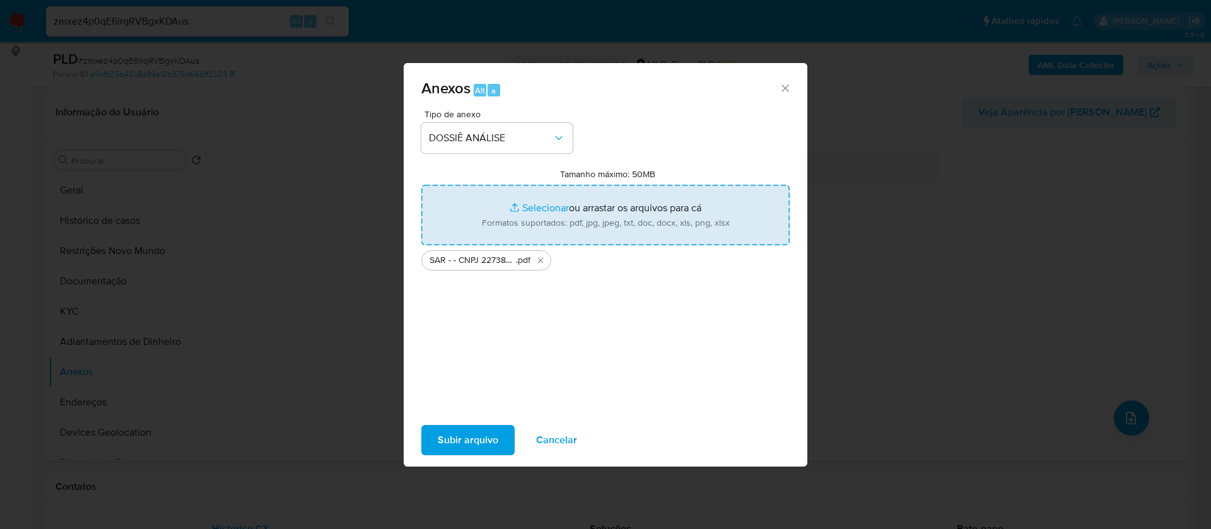
type input "C:\fakepath\Mulan 2458183186_2025_08_18_13_53_05.xlsx"
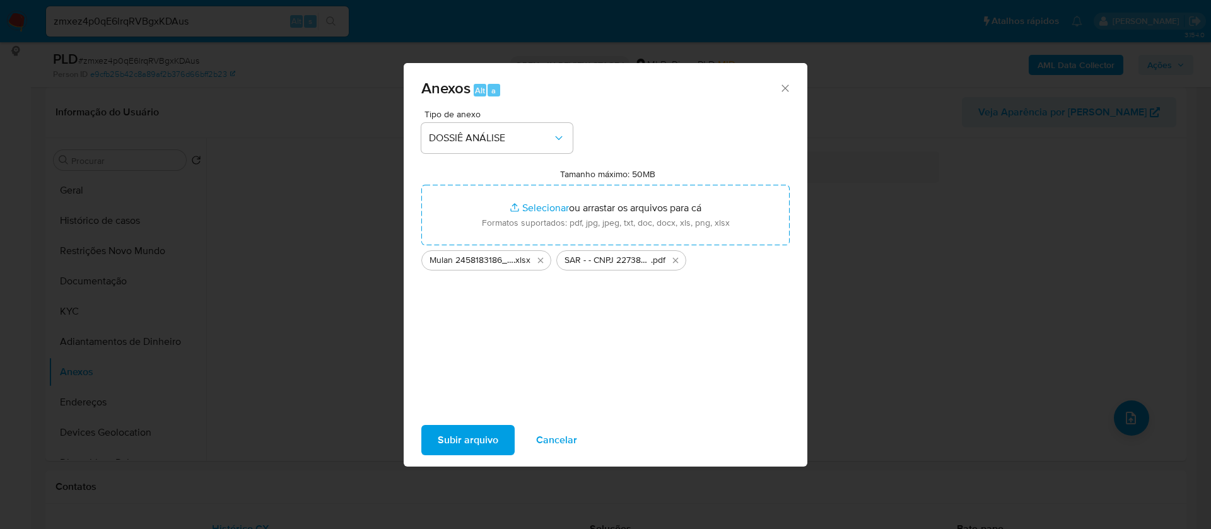
click at [486, 435] on span "Subir arquivo" at bounding box center [468, 441] width 61 height 28
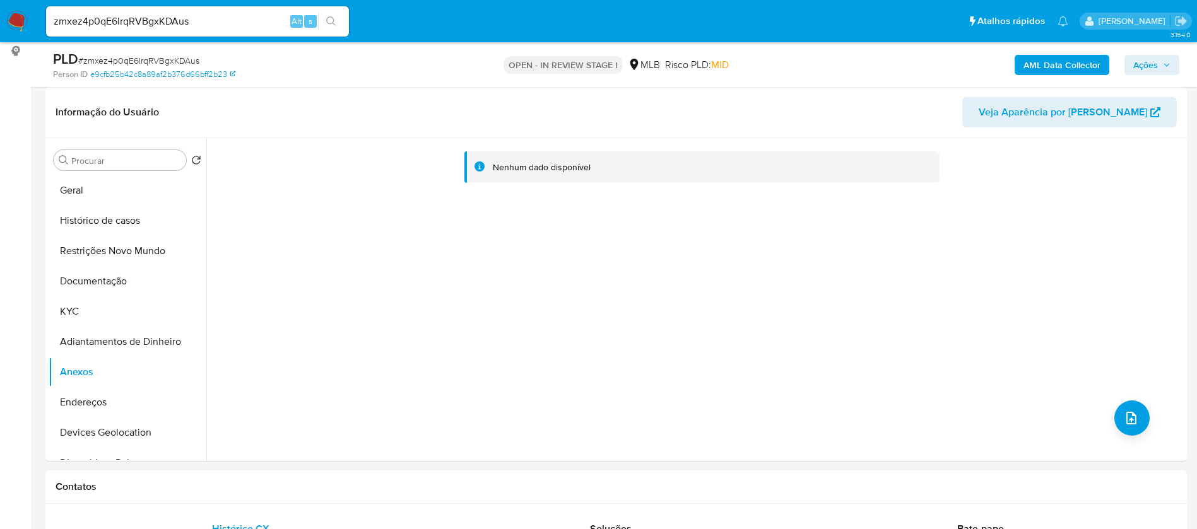
click at [1150, 65] on span "Ações" at bounding box center [1145, 65] width 25 height 20
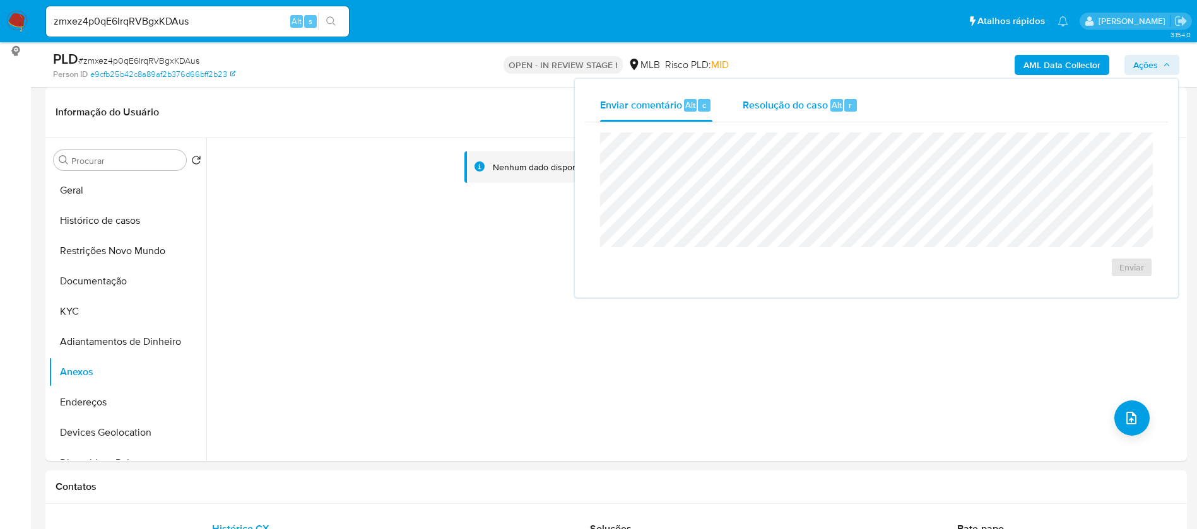
click at [812, 103] on span "Resolução do caso" at bounding box center [785, 104] width 85 height 15
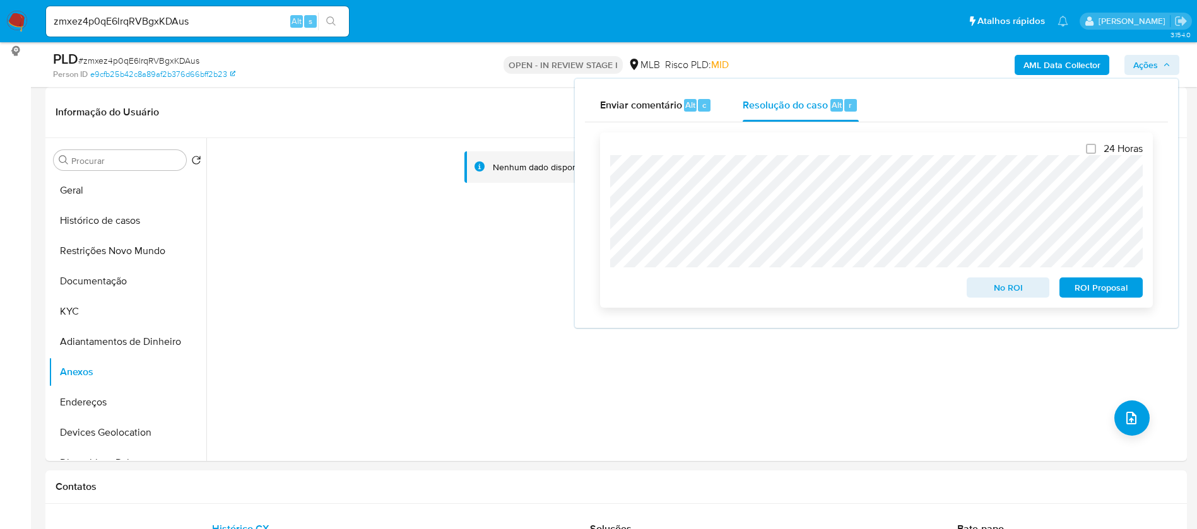
click at [1116, 292] on span "ROI Proposal" at bounding box center [1101, 288] width 66 height 18
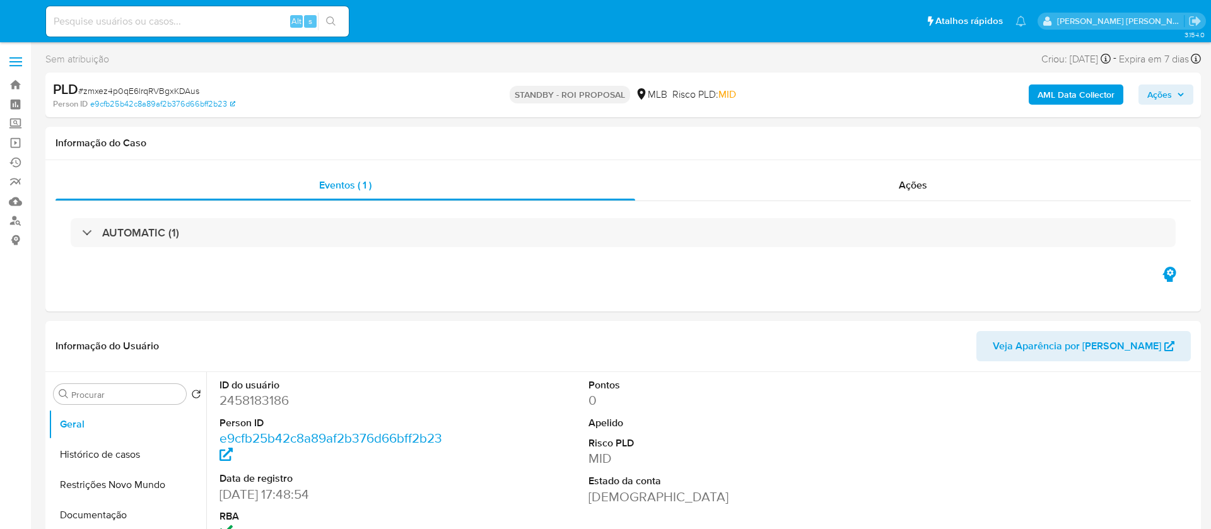
select select "10"
